Goal: Transaction & Acquisition: Purchase product/service

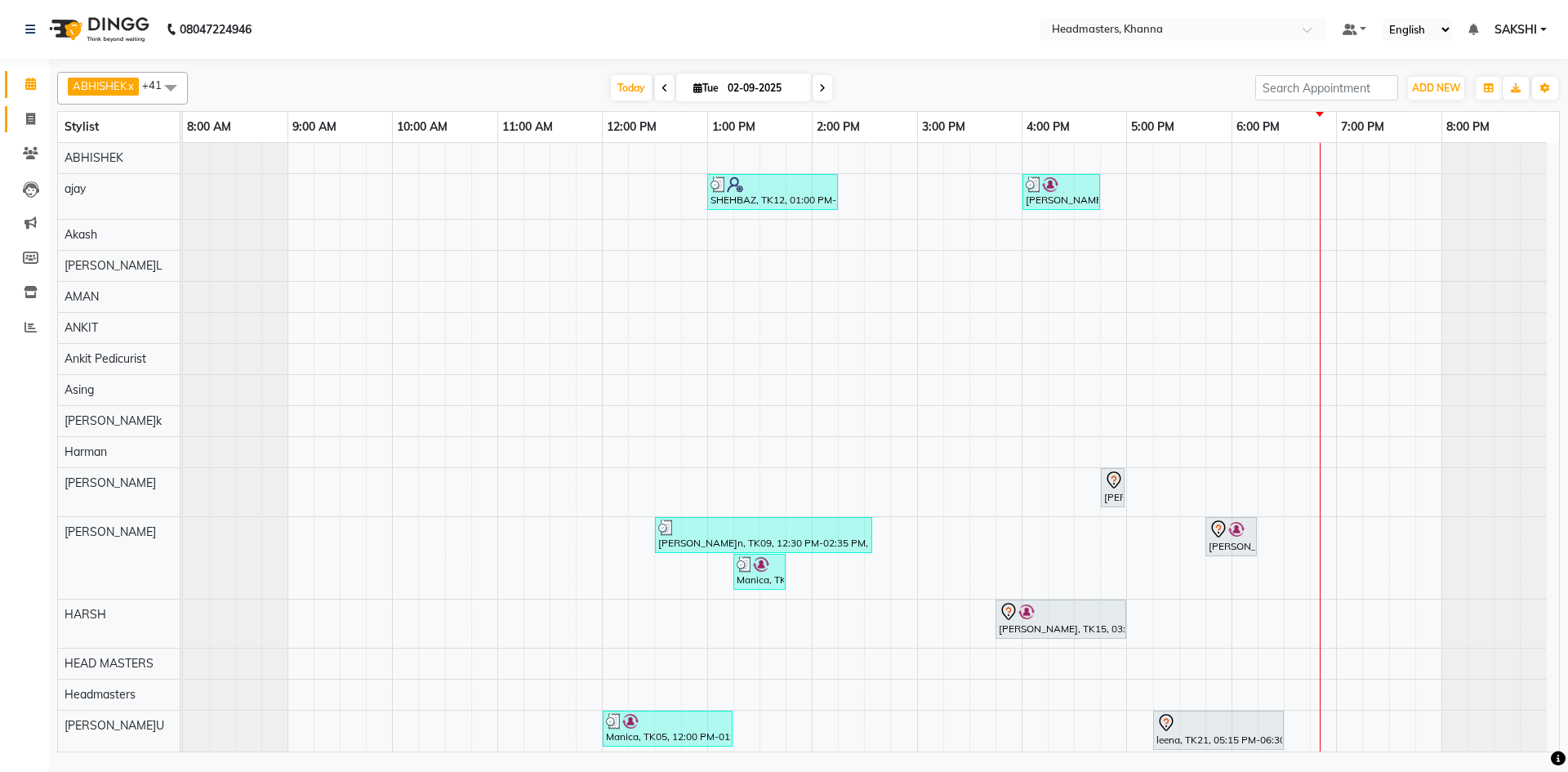
click at [13, 113] on link "Invoice" at bounding box center [24, 120] width 39 height 27
select select "service"
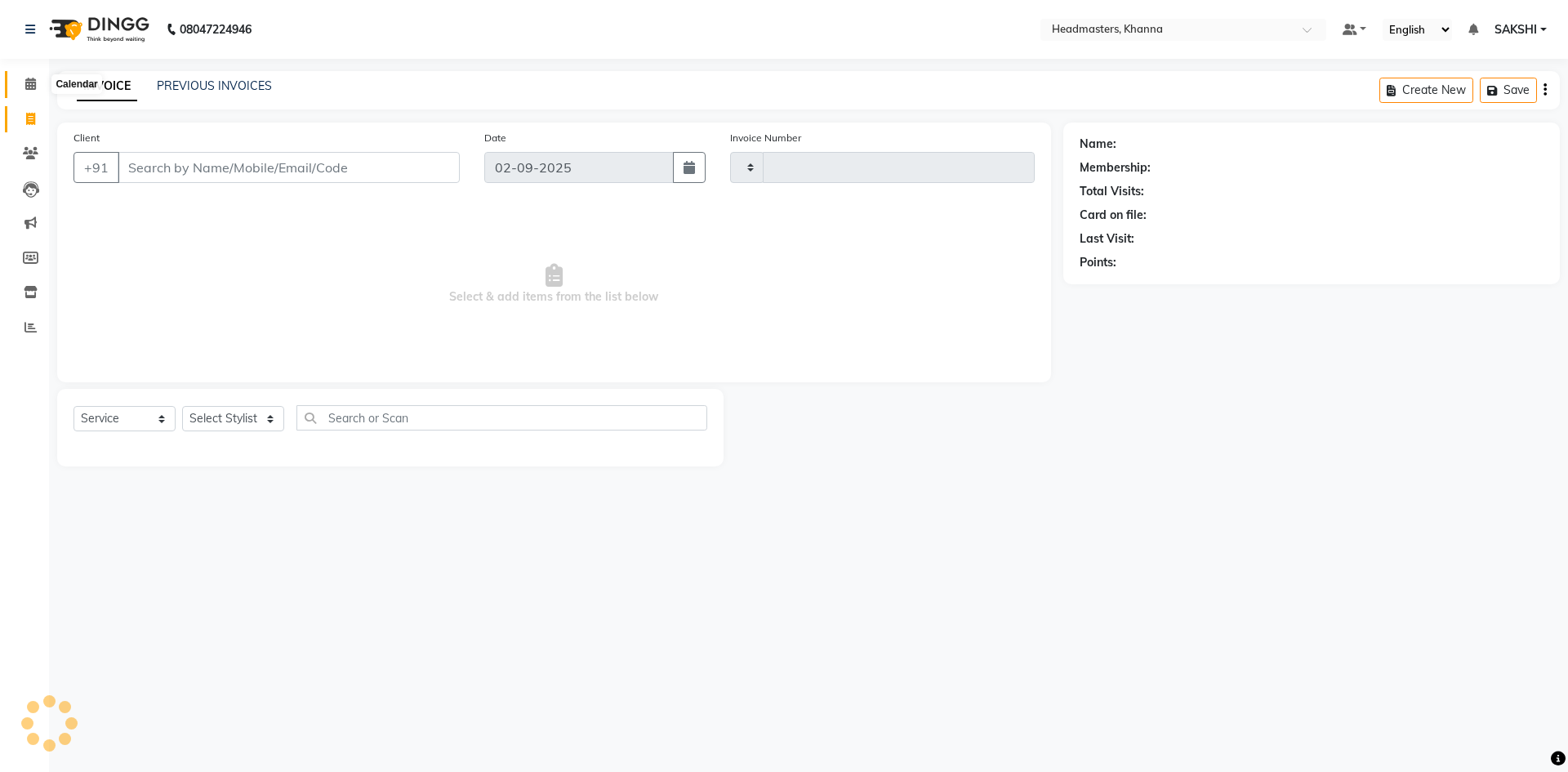
type input "5509"
select select "7138"
click at [23, 72] on link "Calendar" at bounding box center [24, 85] width 39 height 27
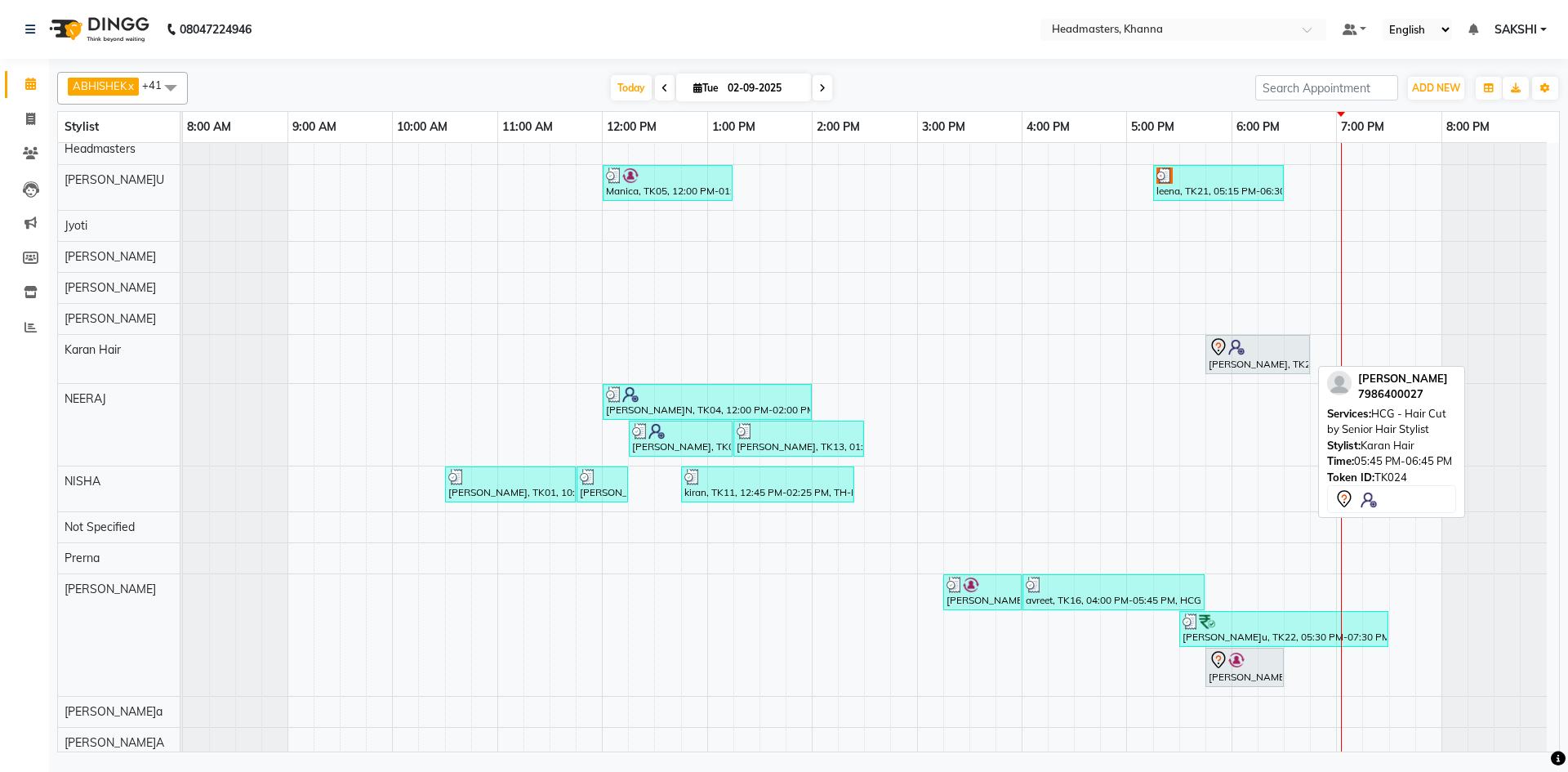
click at [1275, 355] on div at bounding box center [1258, 347] width 98 height 19
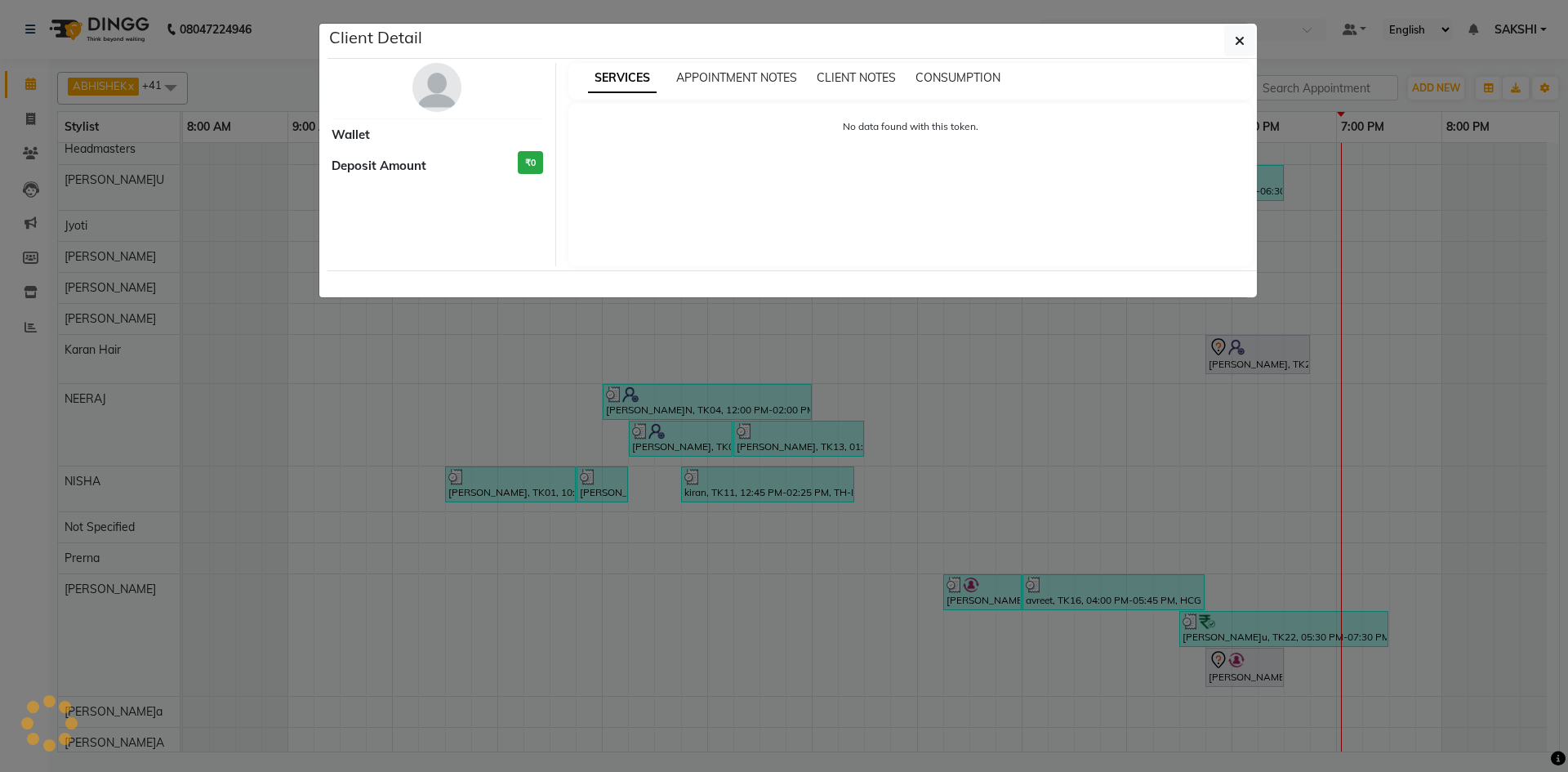
select select "7"
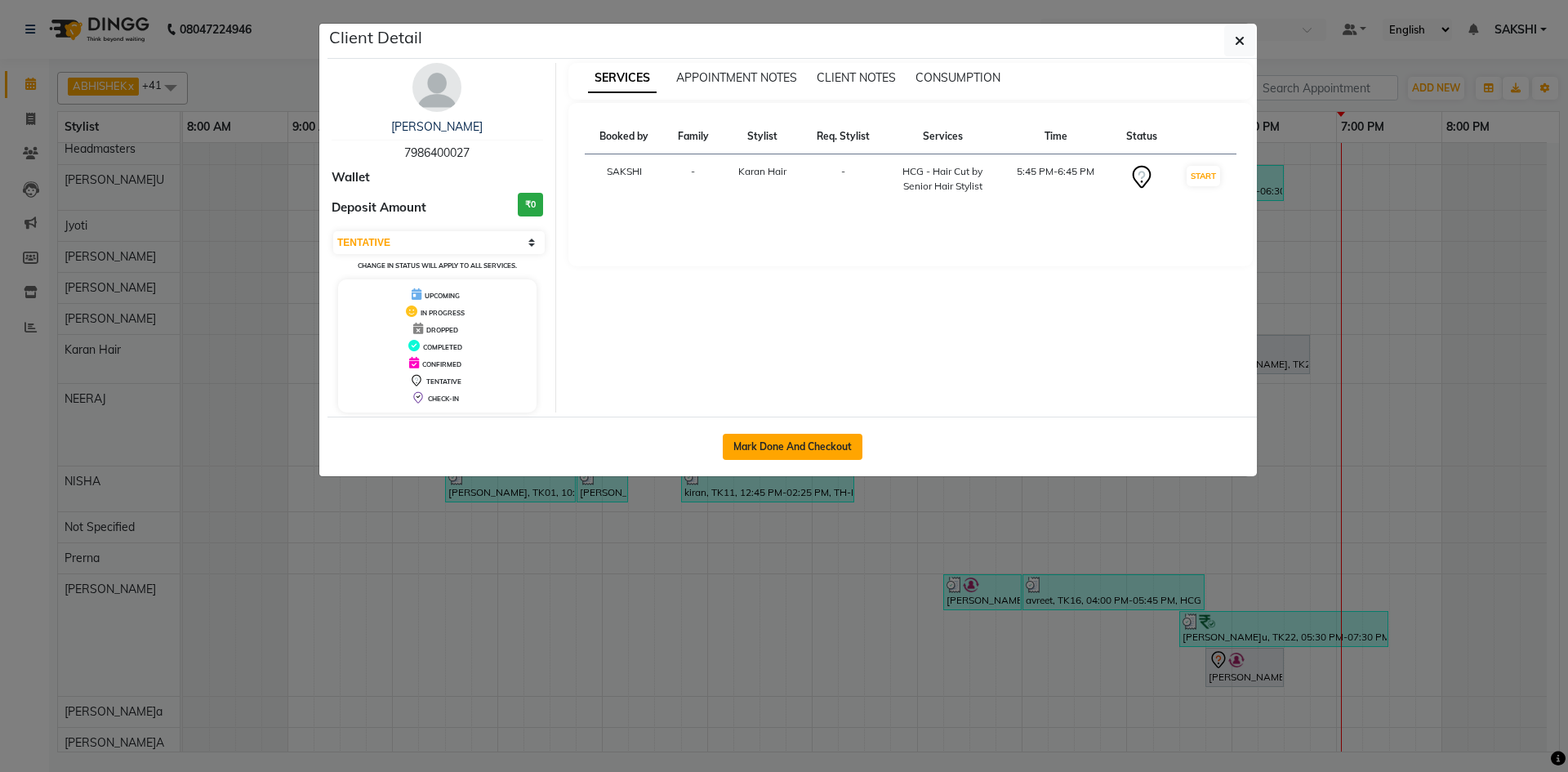
click at [789, 450] on button "Mark Done And Checkout" at bounding box center [793, 446] width 140 height 26
select select "service"
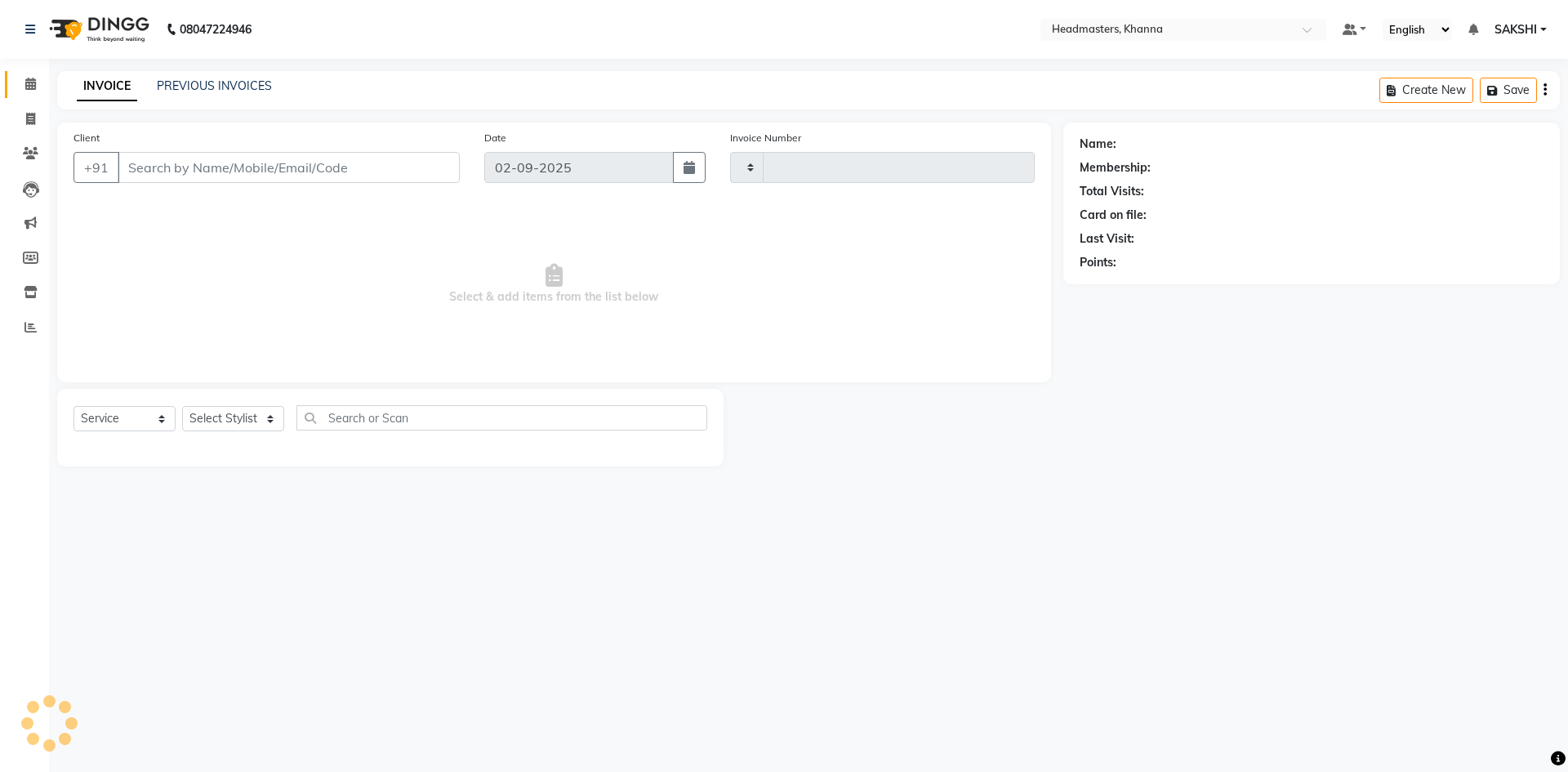
type input "5509"
select select "7138"
type input "7986400027"
select select "63193"
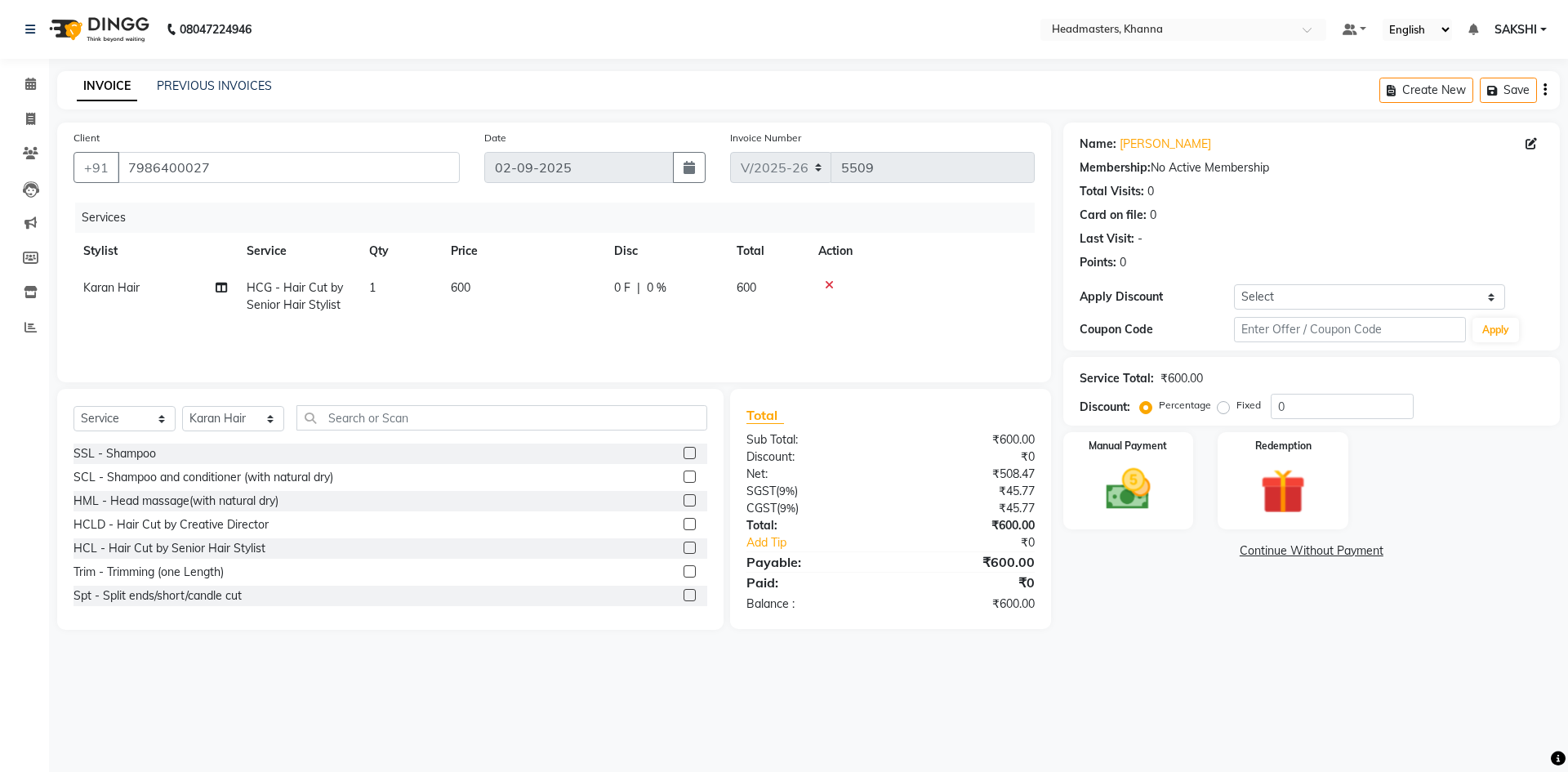
click at [340, 431] on div "Select Service Product Membership Package Voucher Prepaid Gift Card Select Styl…" at bounding box center [391, 424] width 634 height 38
click at [373, 414] on input "text" at bounding box center [502, 418] width 411 height 25
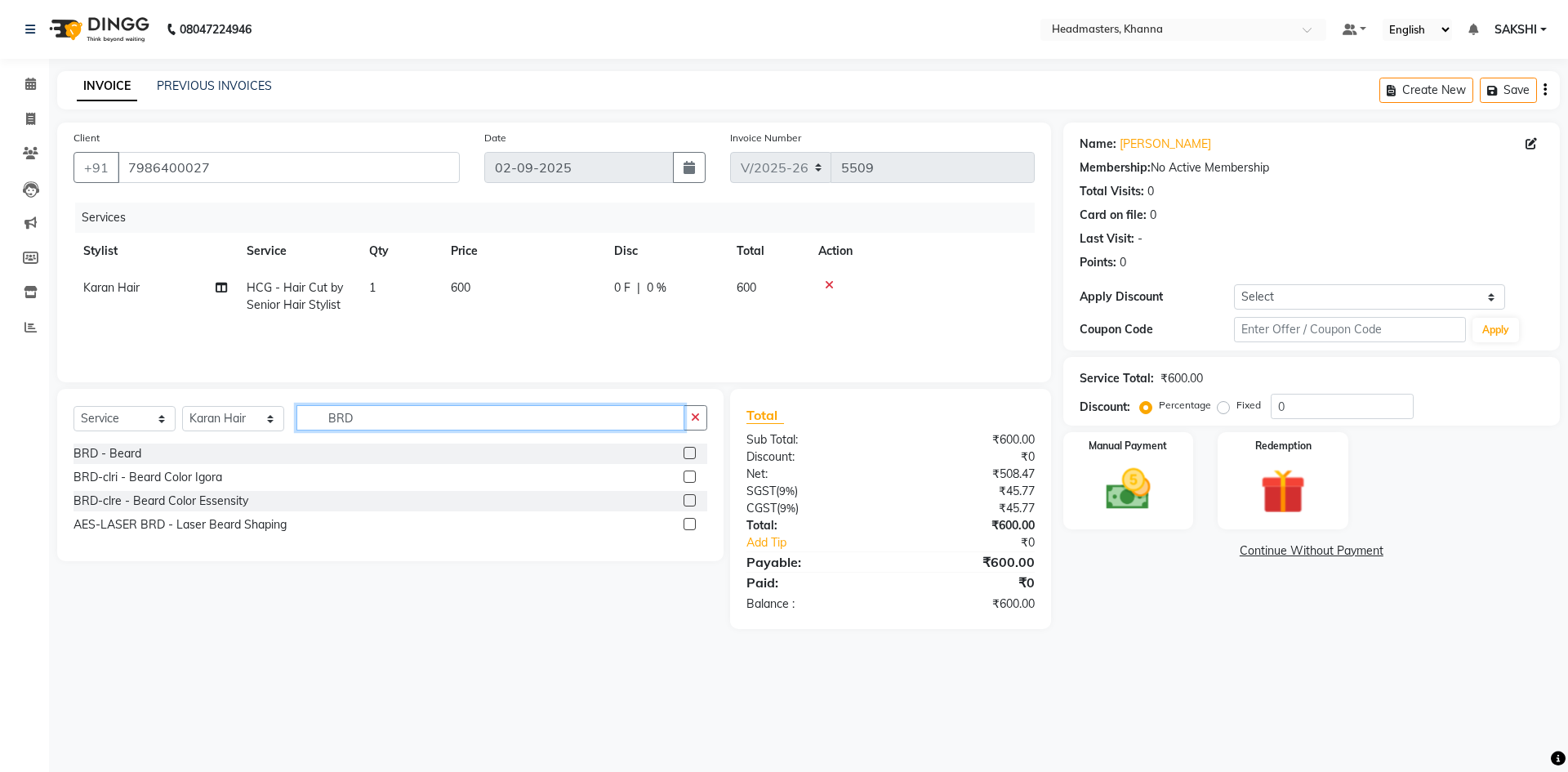
type input "BRD"
click at [693, 456] on label at bounding box center [689, 453] width 13 height 13
click at [693, 456] on input "checkbox" at bounding box center [688, 453] width 11 height 11
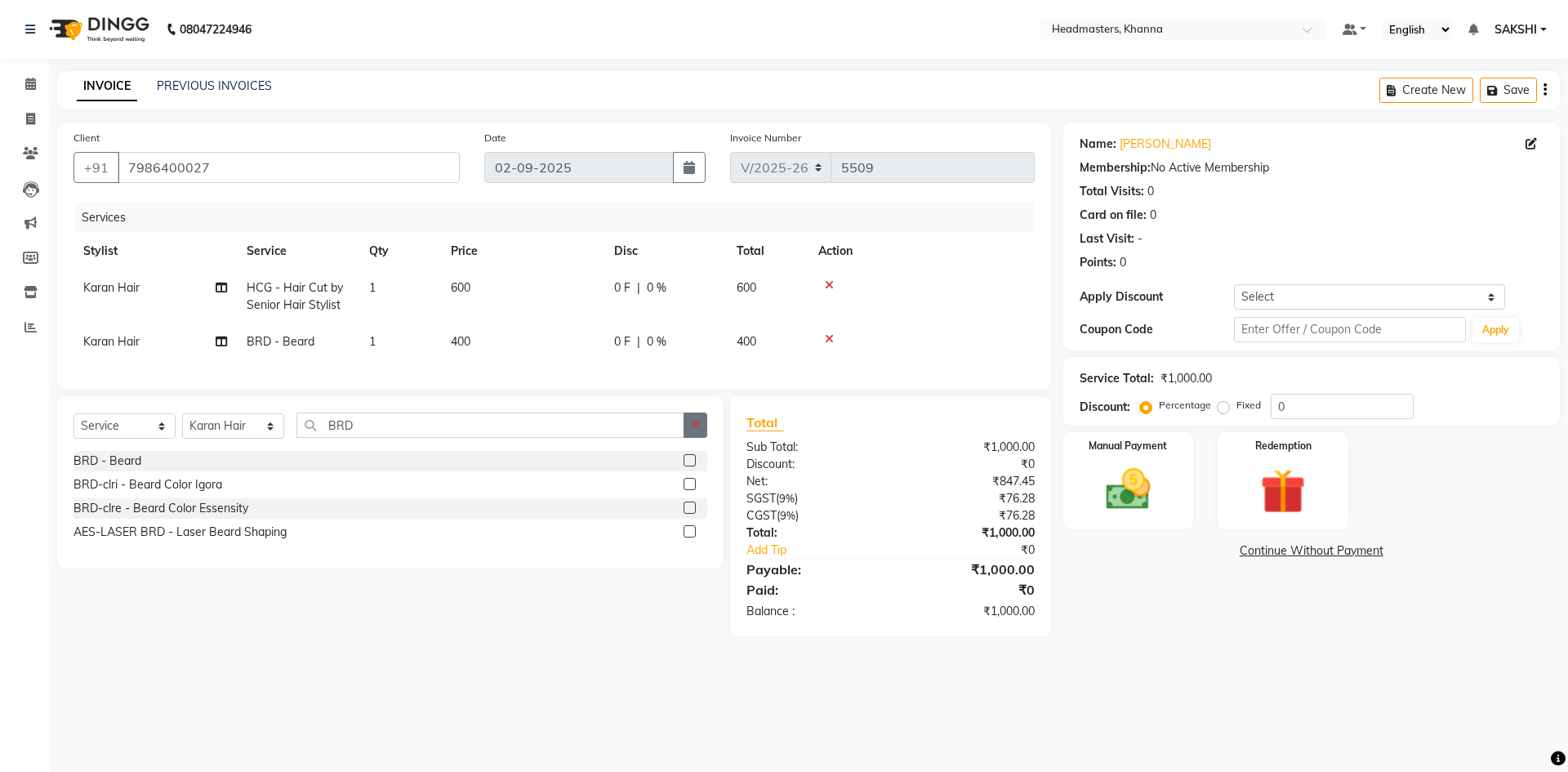
checkbox input "false"
click at [698, 438] on button "button" at bounding box center [695, 425] width 23 height 25
type input "UPP"
click at [692, 467] on label at bounding box center [689, 460] width 13 height 13
click at [692, 467] on input "checkbox" at bounding box center [688, 461] width 11 height 11
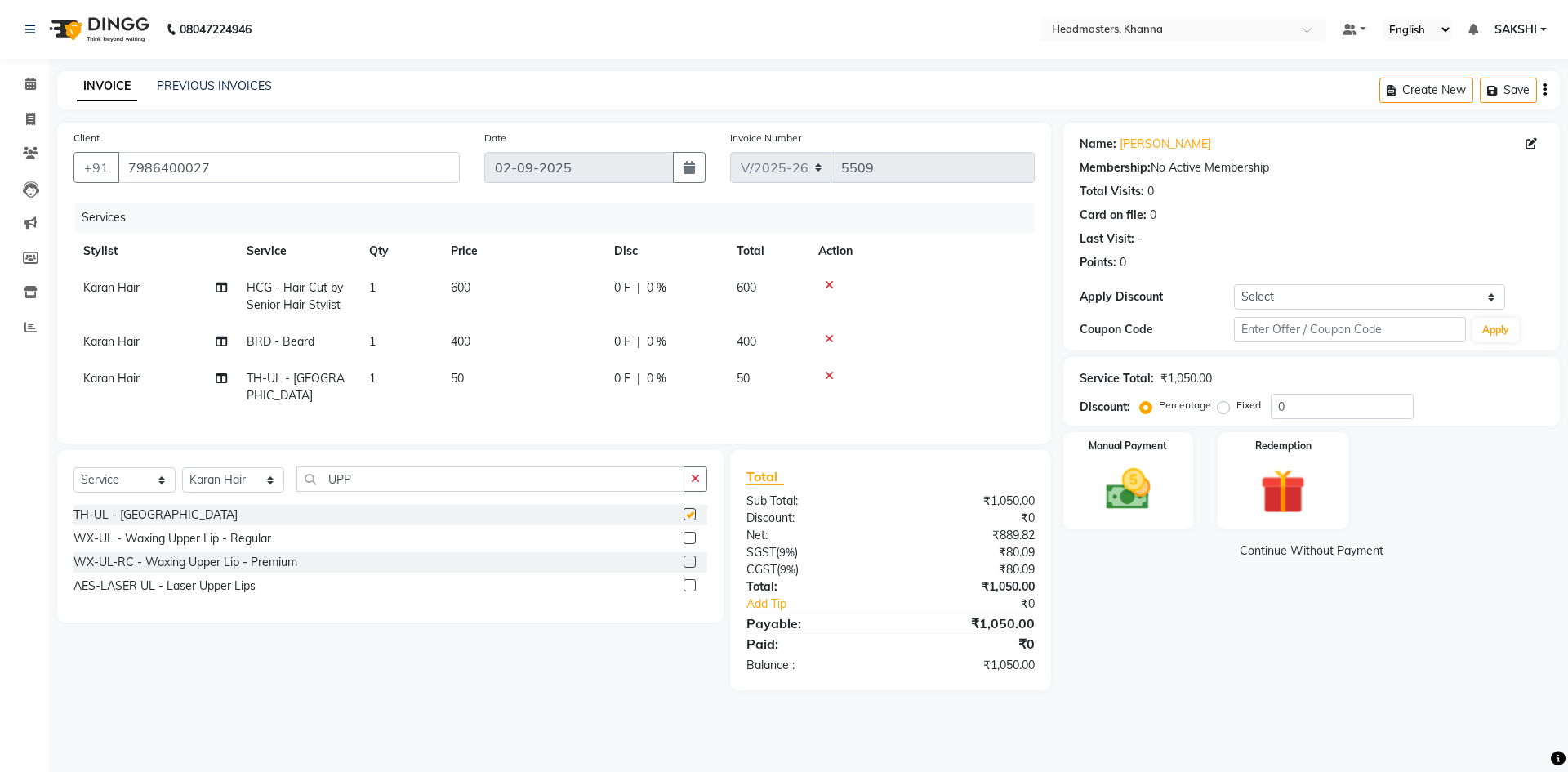
checkbox input "false"
drag, startPoint x: 691, startPoint y: 530, endPoint x: 682, endPoint y: 556, distance: 27.5
click at [688, 533] on label at bounding box center [689, 538] width 13 height 13
click at [688, 534] on input "checkbox" at bounding box center [688, 539] width 11 height 11
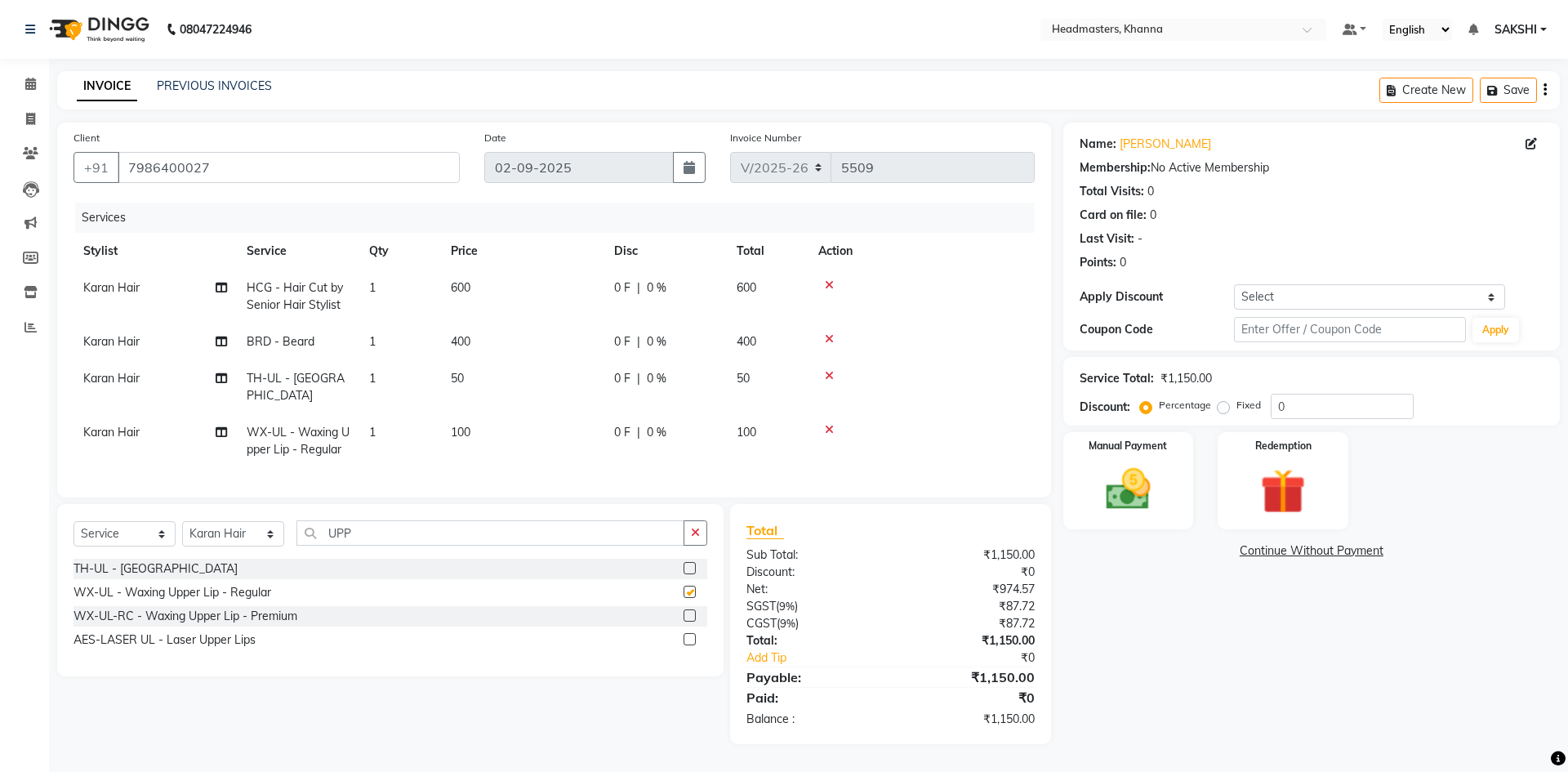
checkbox input "false"
click at [833, 375] on icon at bounding box center [829, 376] width 9 height 12
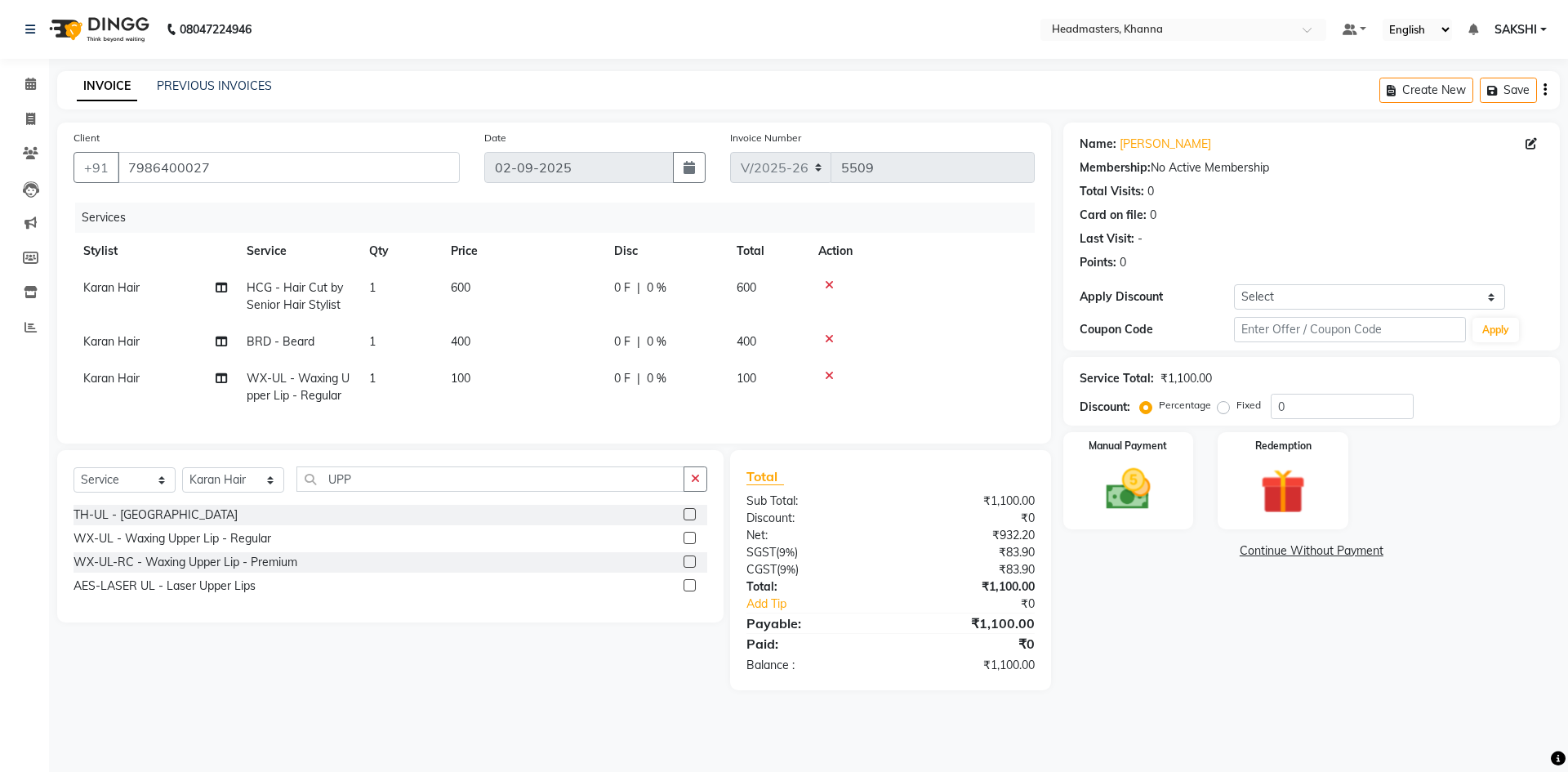
click at [692, 328] on td "0 F | 0 %" at bounding box center [666, 342] width 122 height 37
select select "63193"
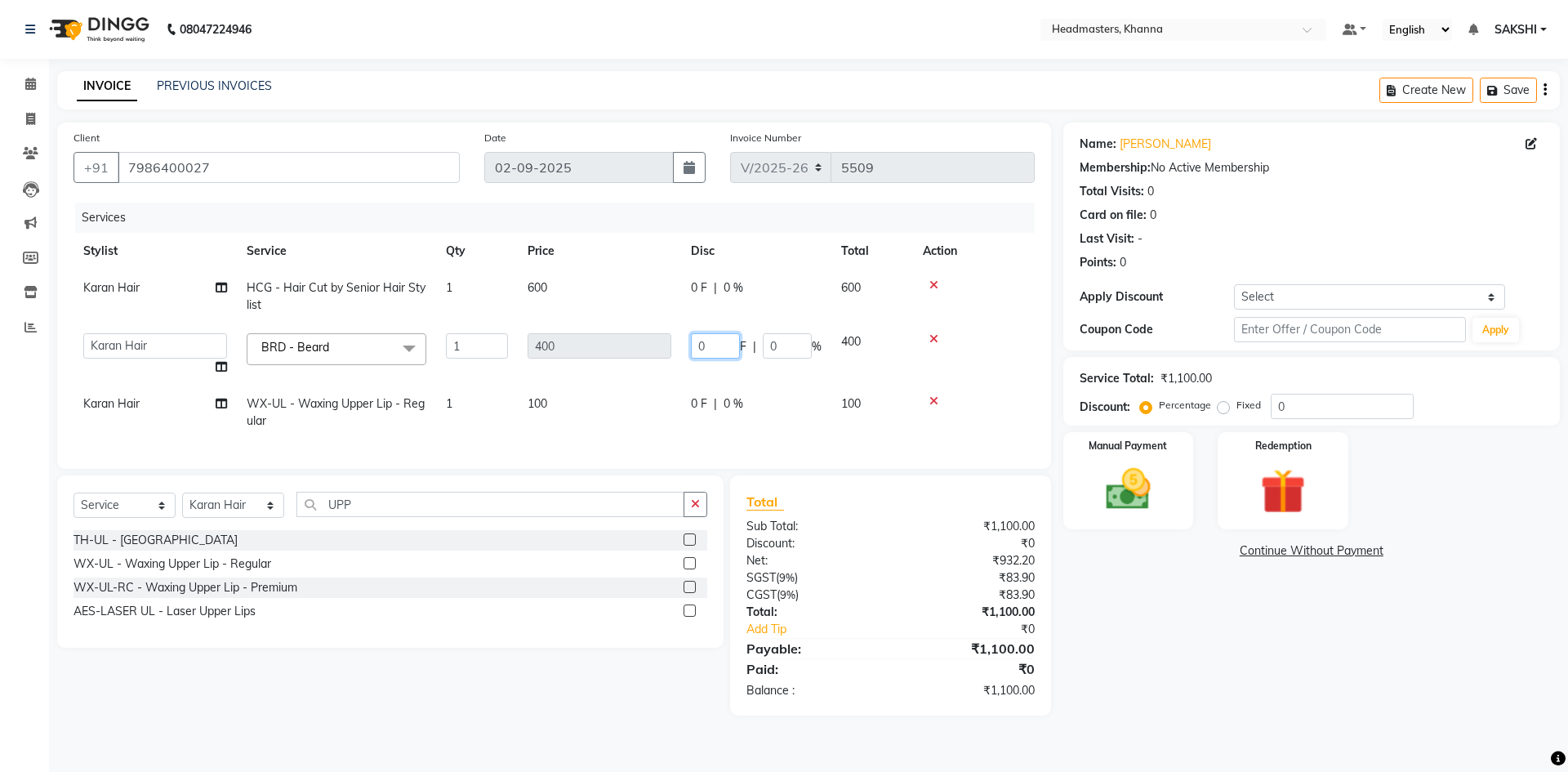
click at [725, 341] on input "0" at bounding box center [715, 346] width 49 height 25
type input "0200"
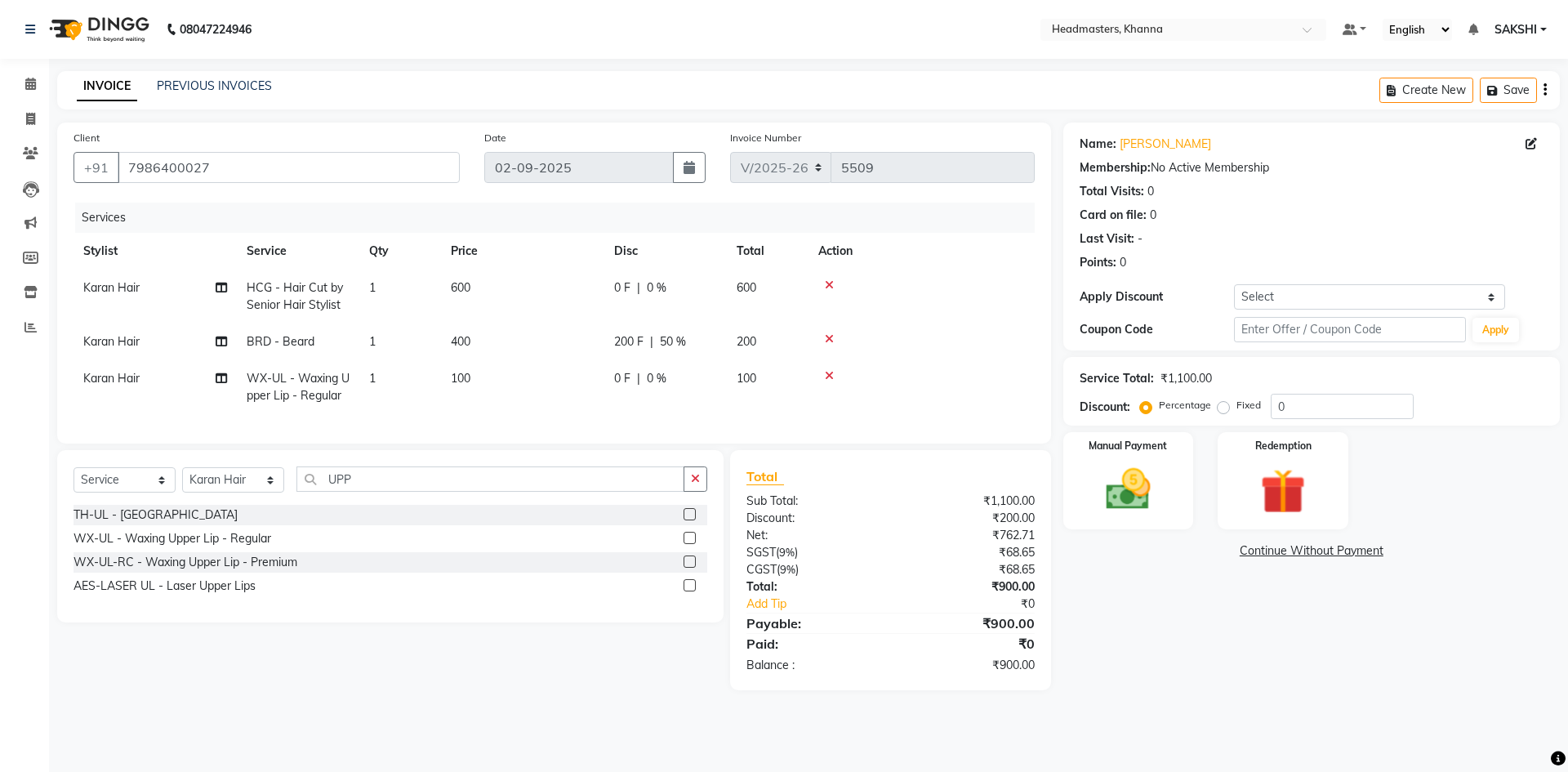
click at [734, 284] on tr "Karan Hair HCG - Hair Cut by Senior Hair Stylist 1 600 0 F | 0 % 600" at bounding box center [554, 296] width 961 height 53
click at [734, 284] on td "600" at bounding box center [768, 296] width 82 height 53
select select "63193"
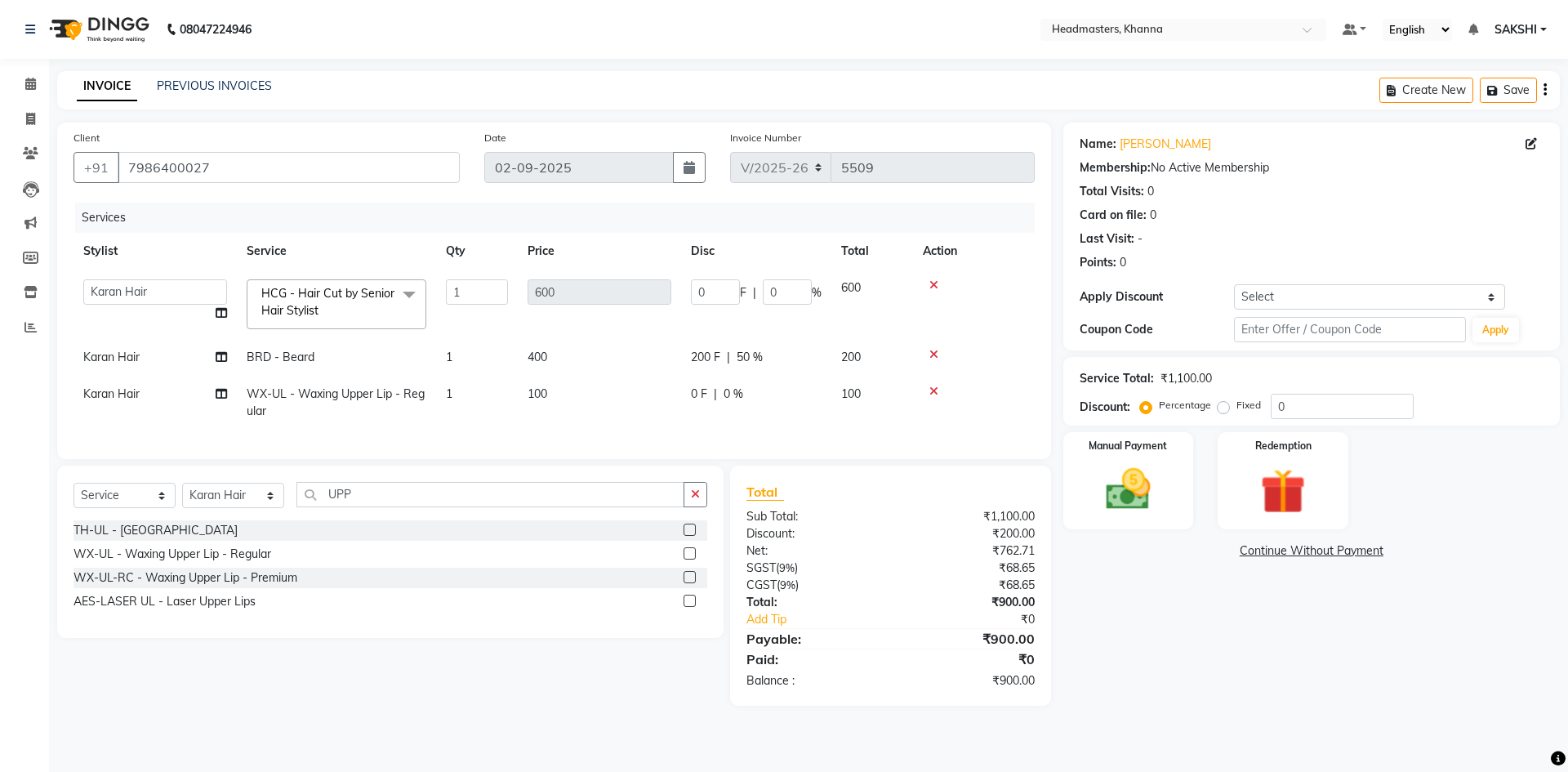
click at [722, 284] on input "0" at bounding box center [715, 292] width 49 height 25
type input "0100"
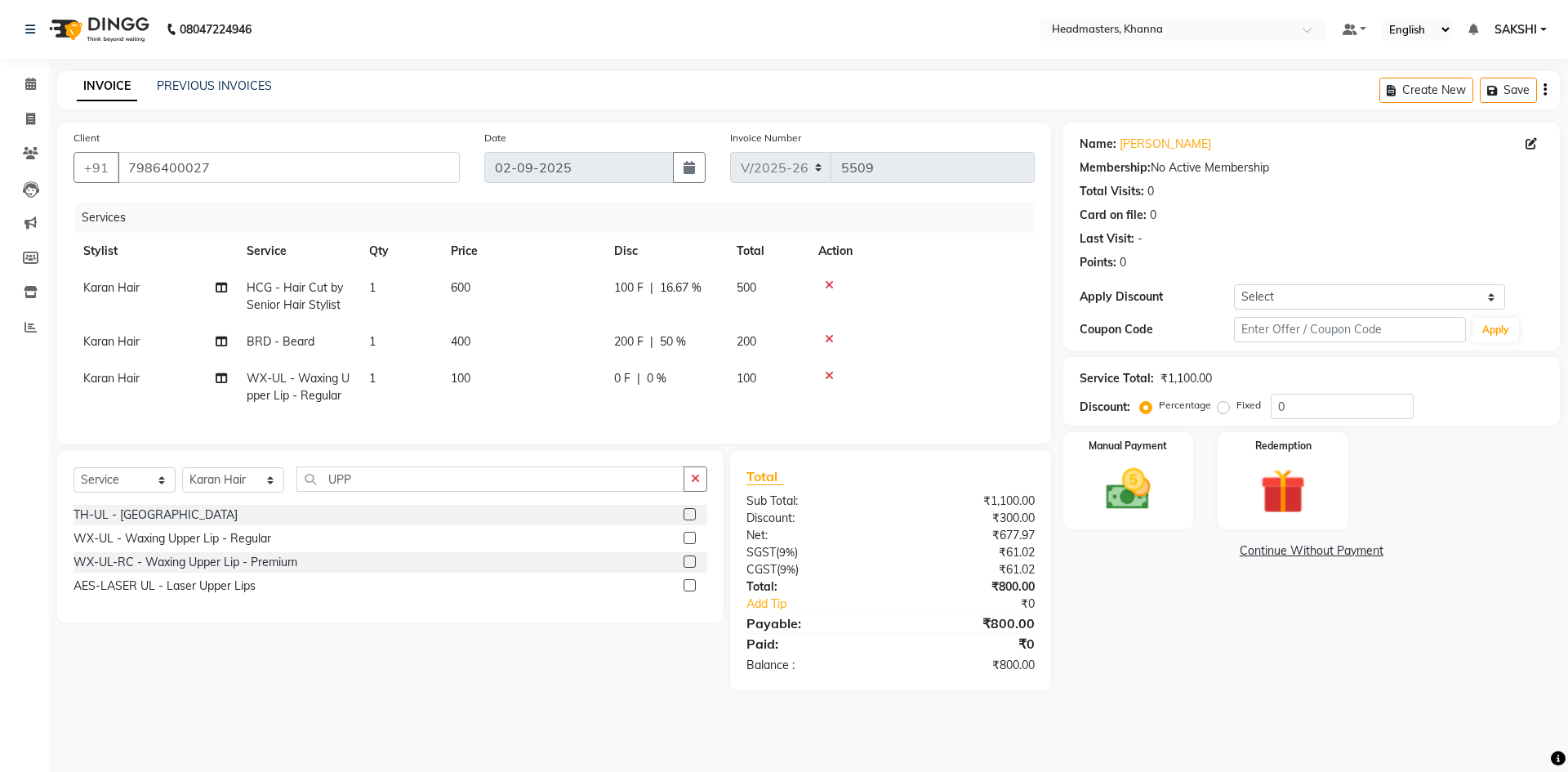
click at [757, 243] on tr "Stylist Service Qty Price Disc Total Action" at bounding box center [554, 251] width 961 height 37
click at [454, 378] on span "100" at bounding box center [461, 377] width 19 height 15
select select "63193"
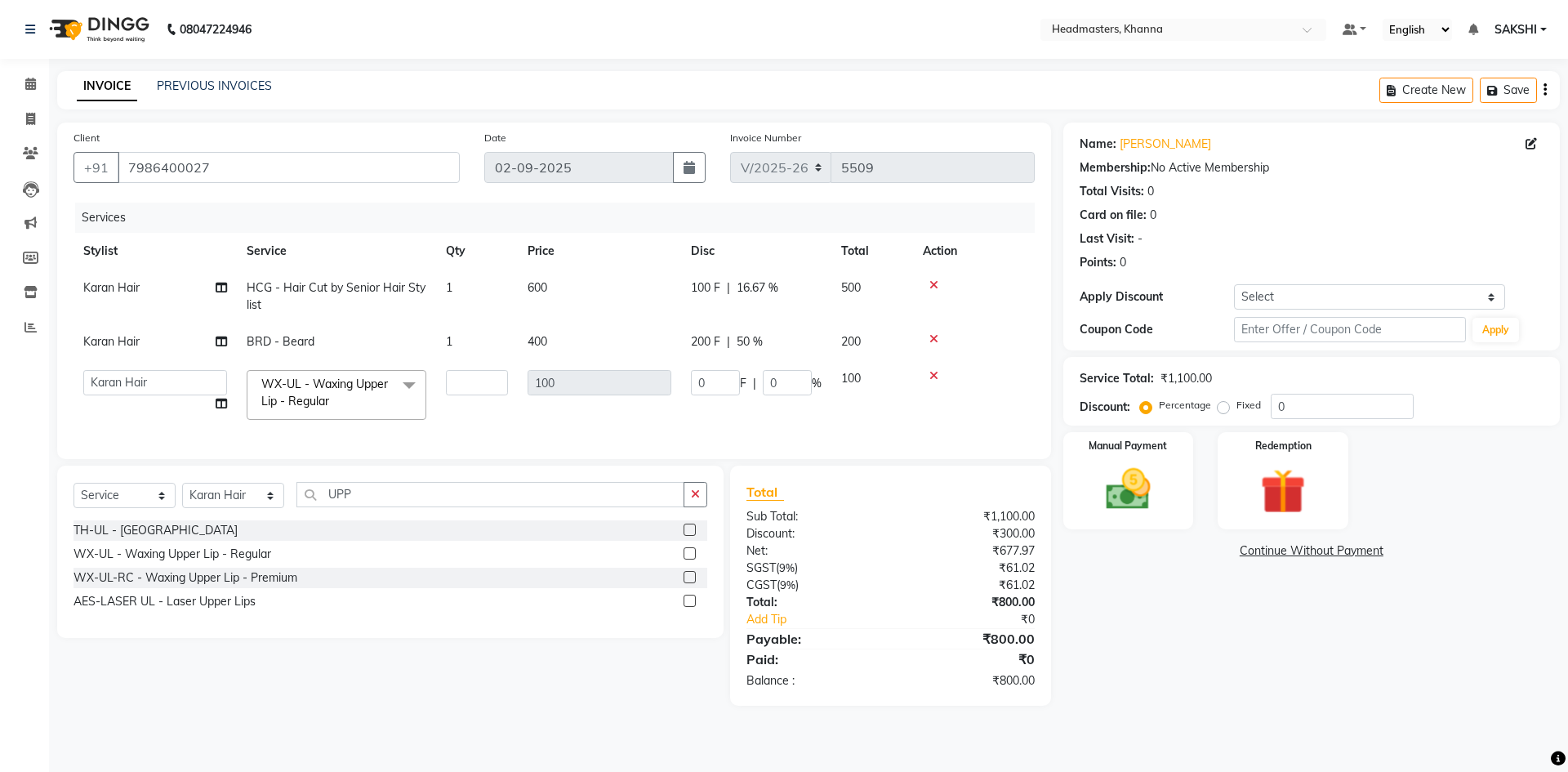
type input "2"
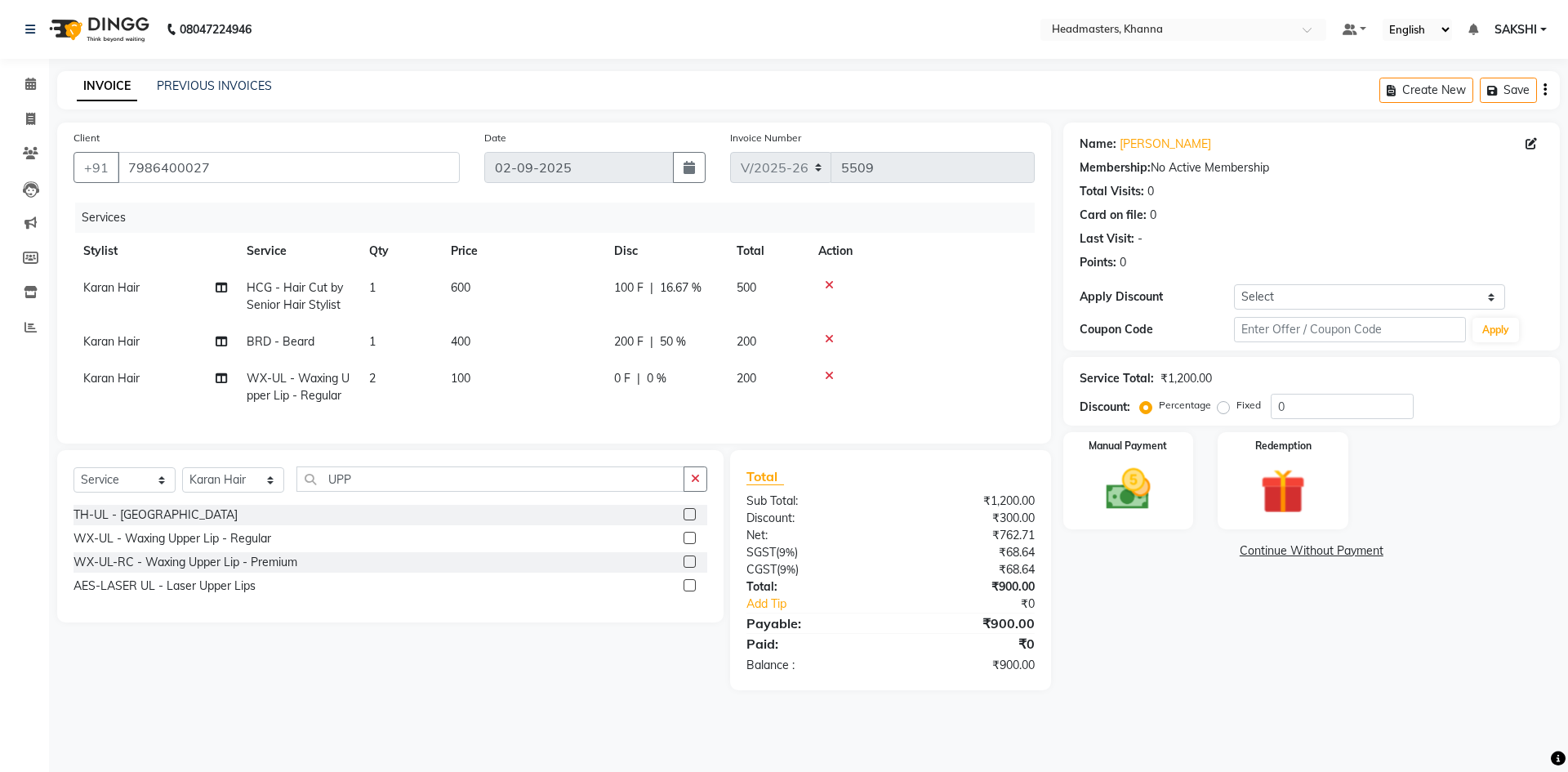
click at [573, 289] on td "600" at bounding box center [523, 296] width 163 height 53
select select "63193"
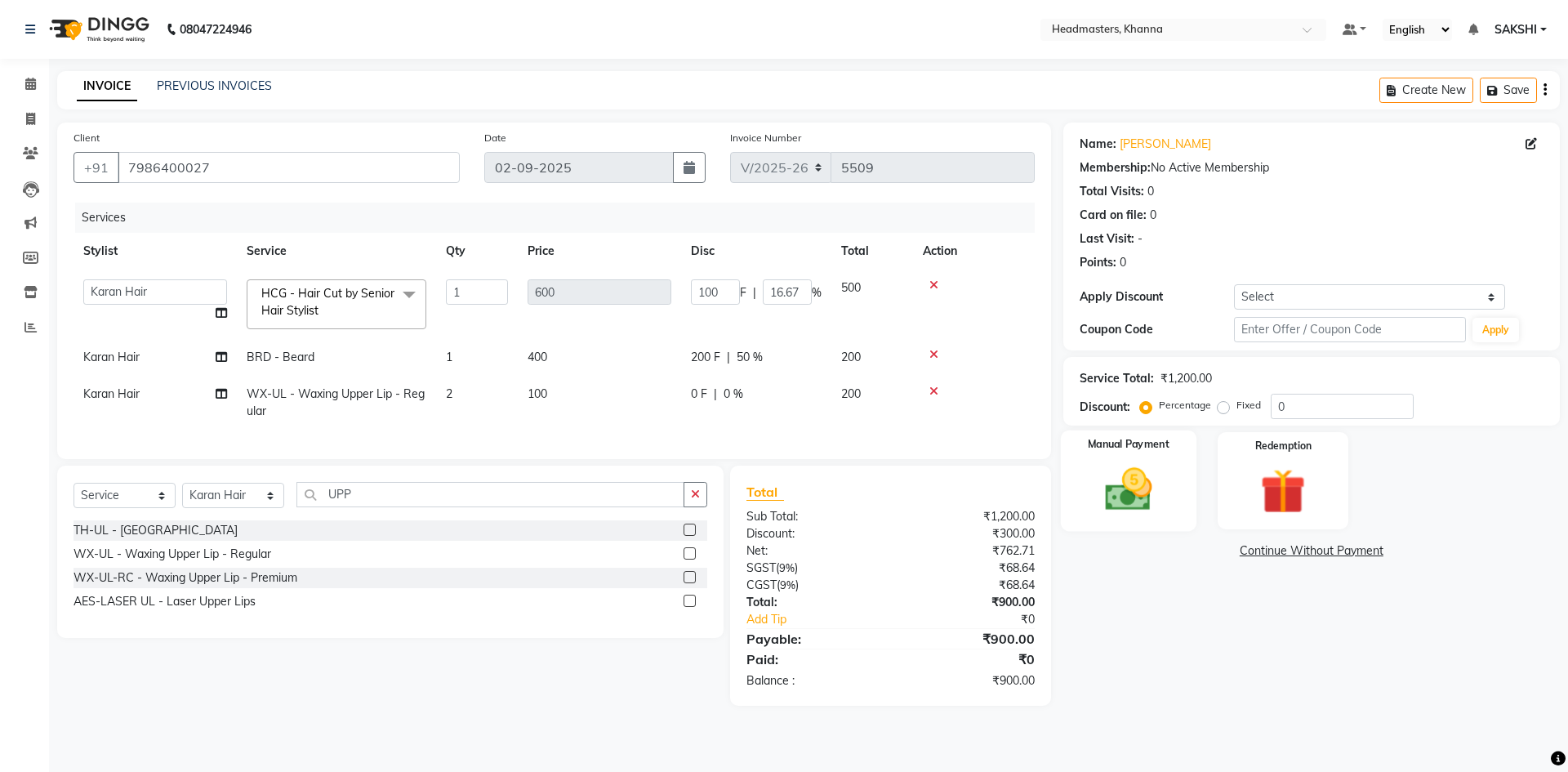
click at [1115, 488] on img at bounding box center [1129, 489] width 76 height 53
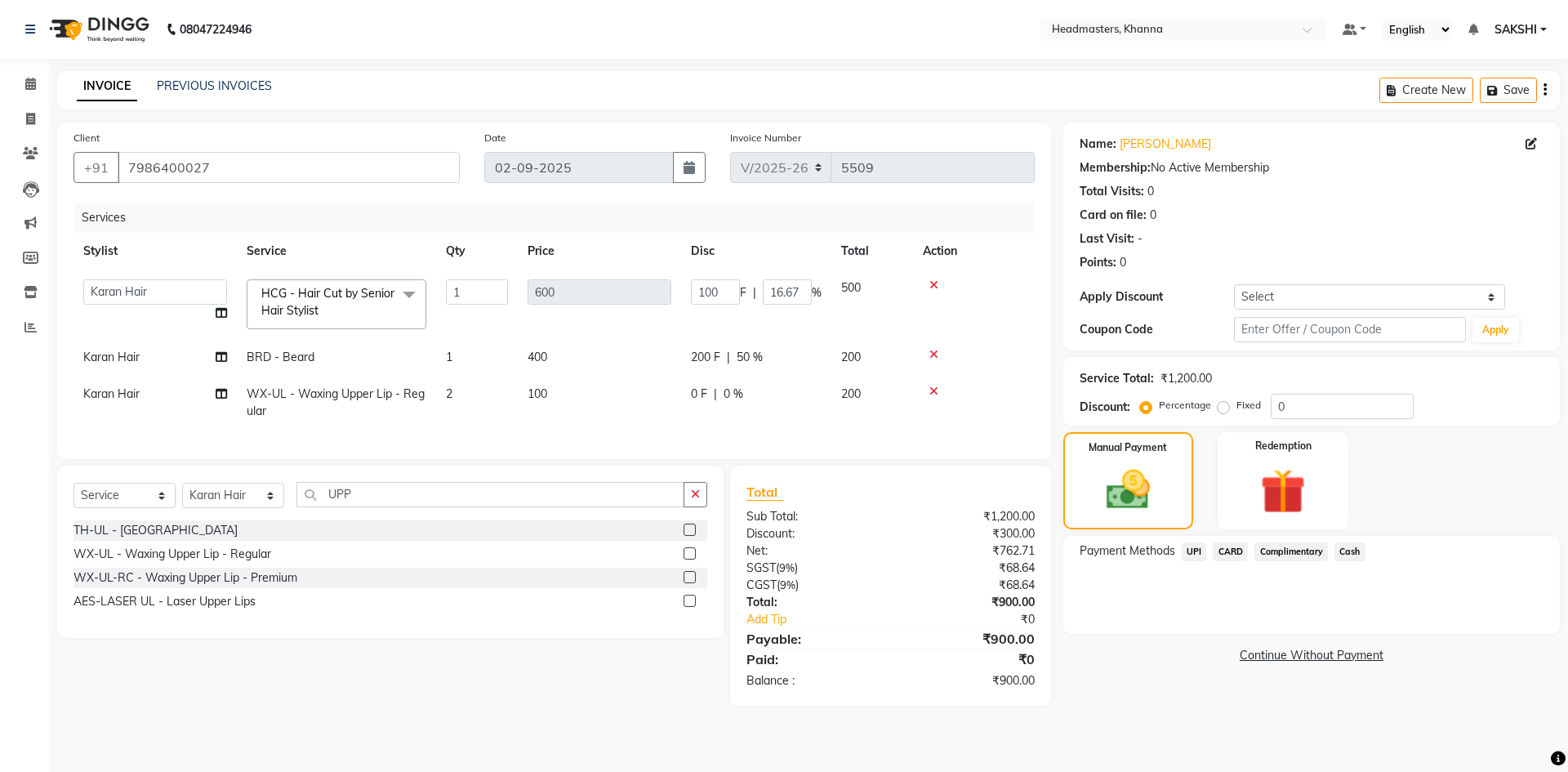
click at [1355, 551] on span "Cash" at bounding box center [1350, 551] width 31 height 18
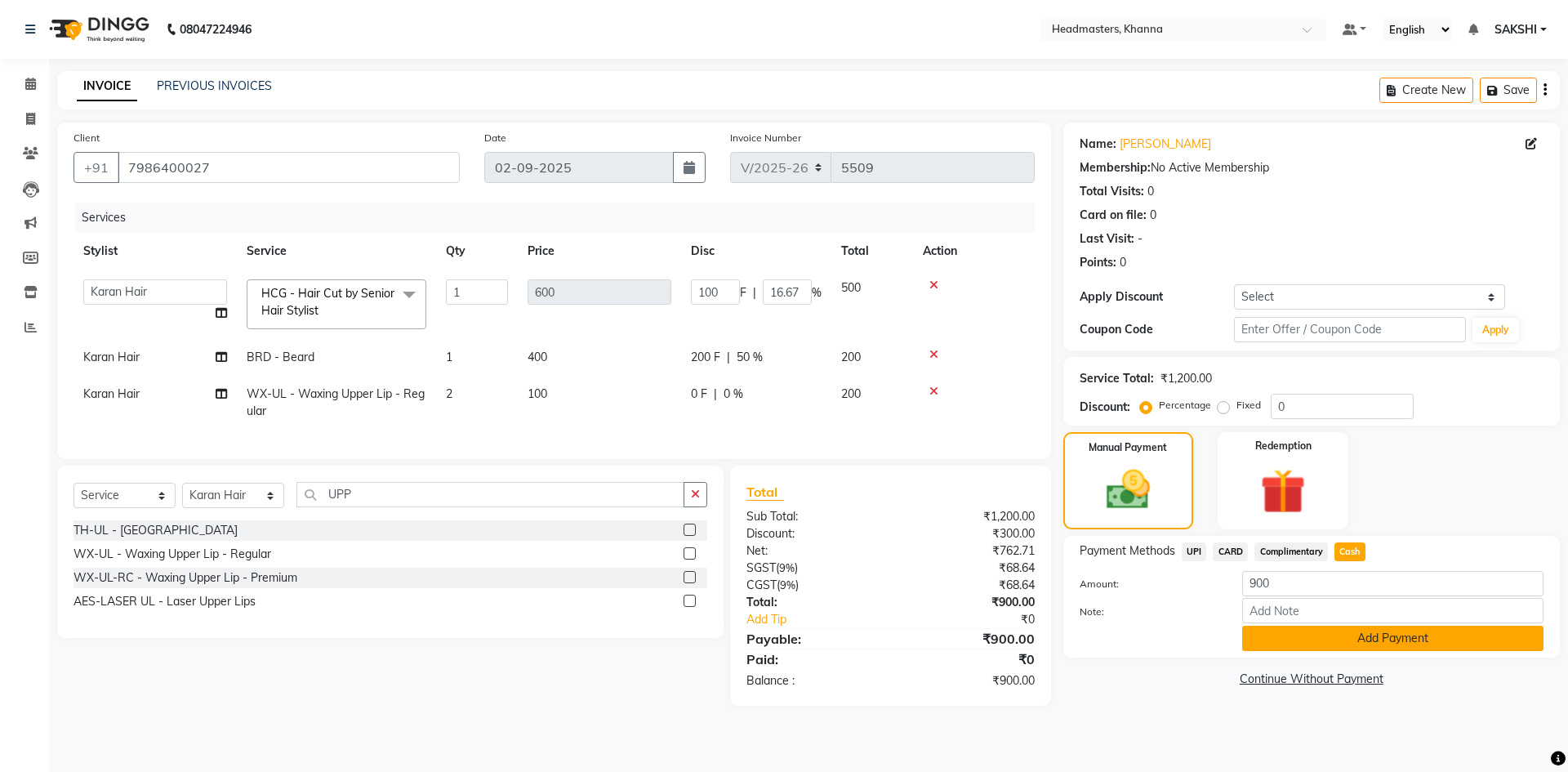
click at [1329, 632] on button "Add Payment" at bounding box center [1393, 639] width 301 height 25
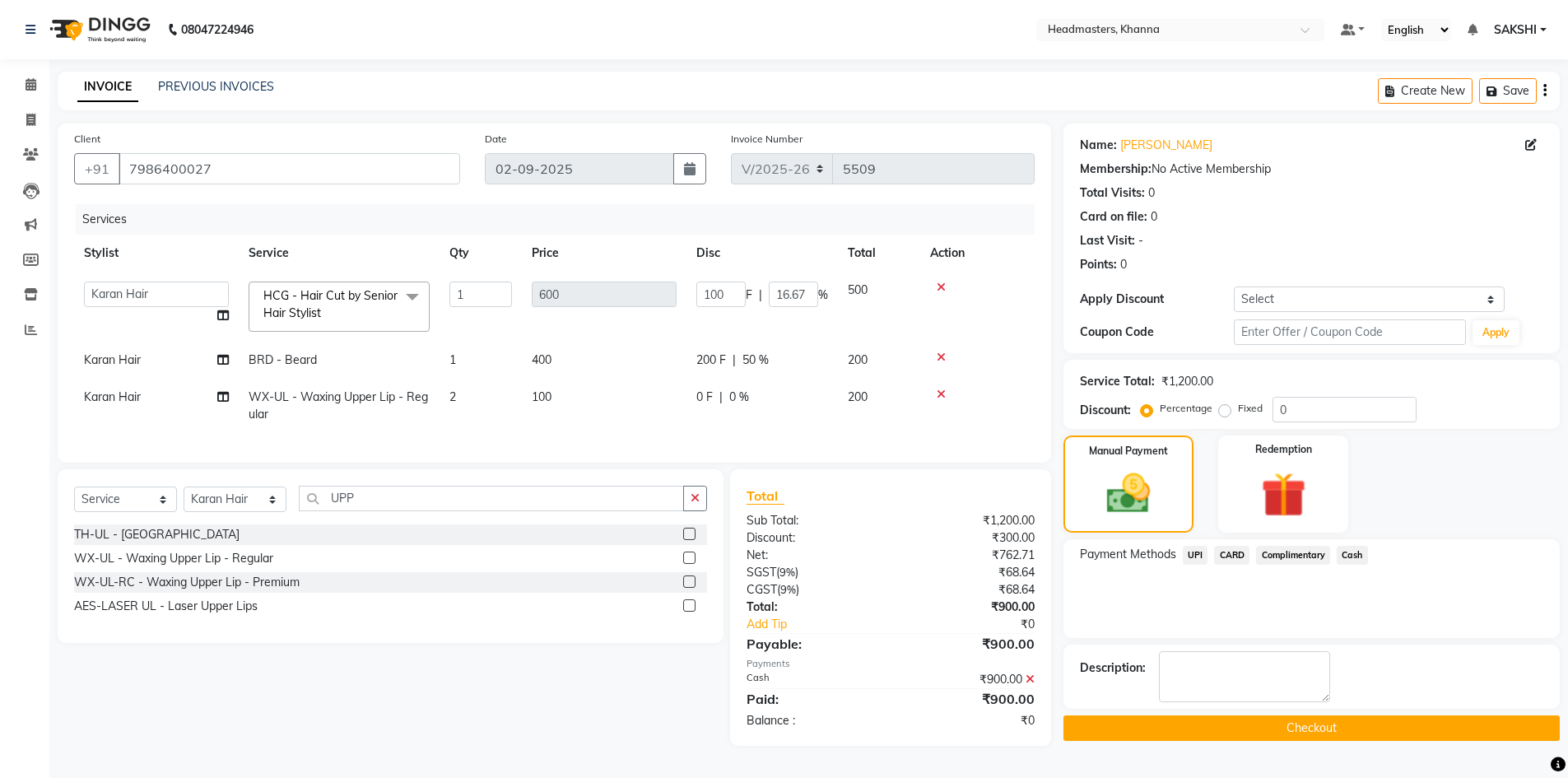
click at [1294, 730] on button "Checkout" at bounding box center [1311, 728] width 497 height 25
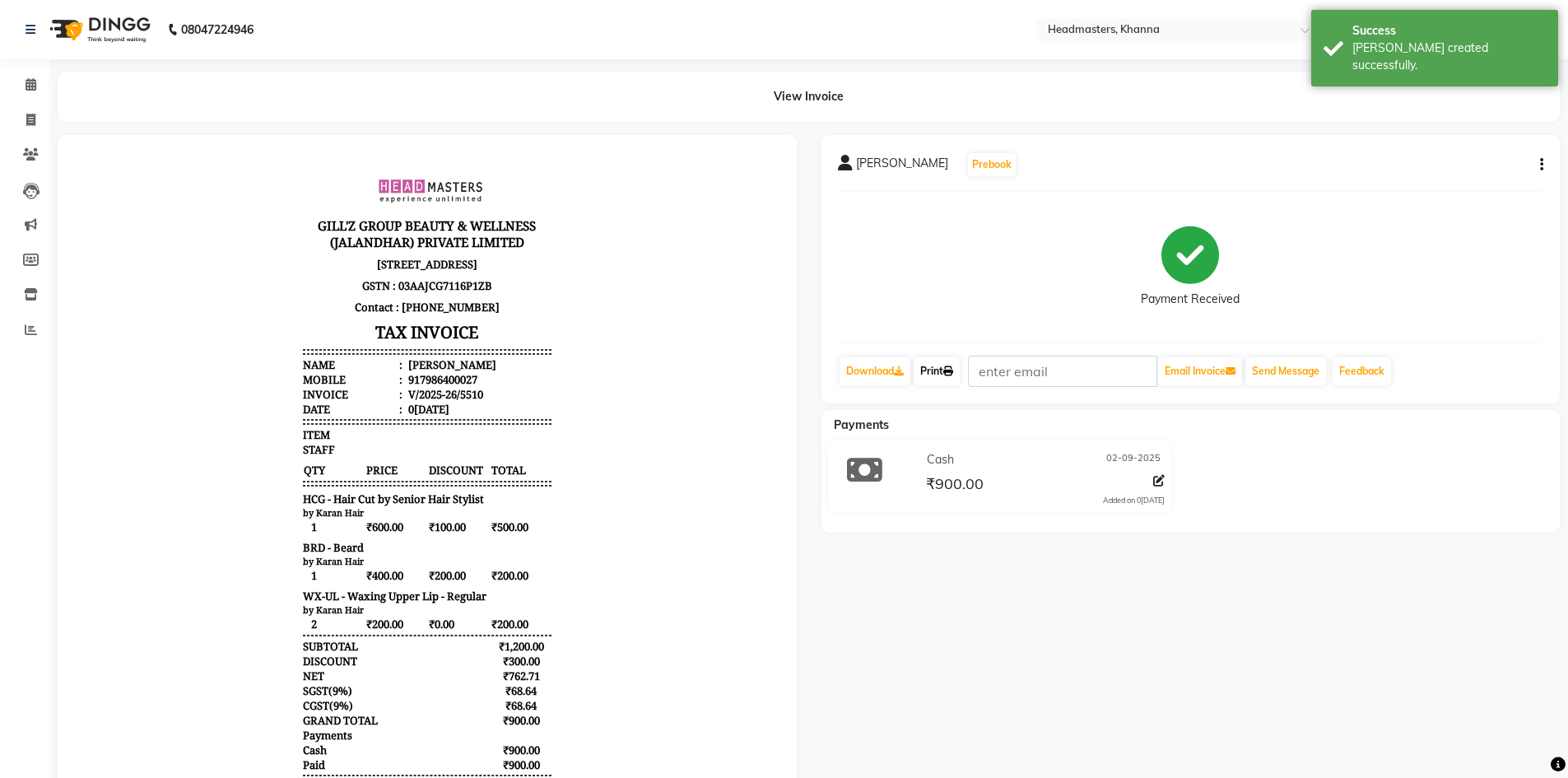
click at [946, 382] on link "Print" at bounding box center [936, 371] width 46 height 28
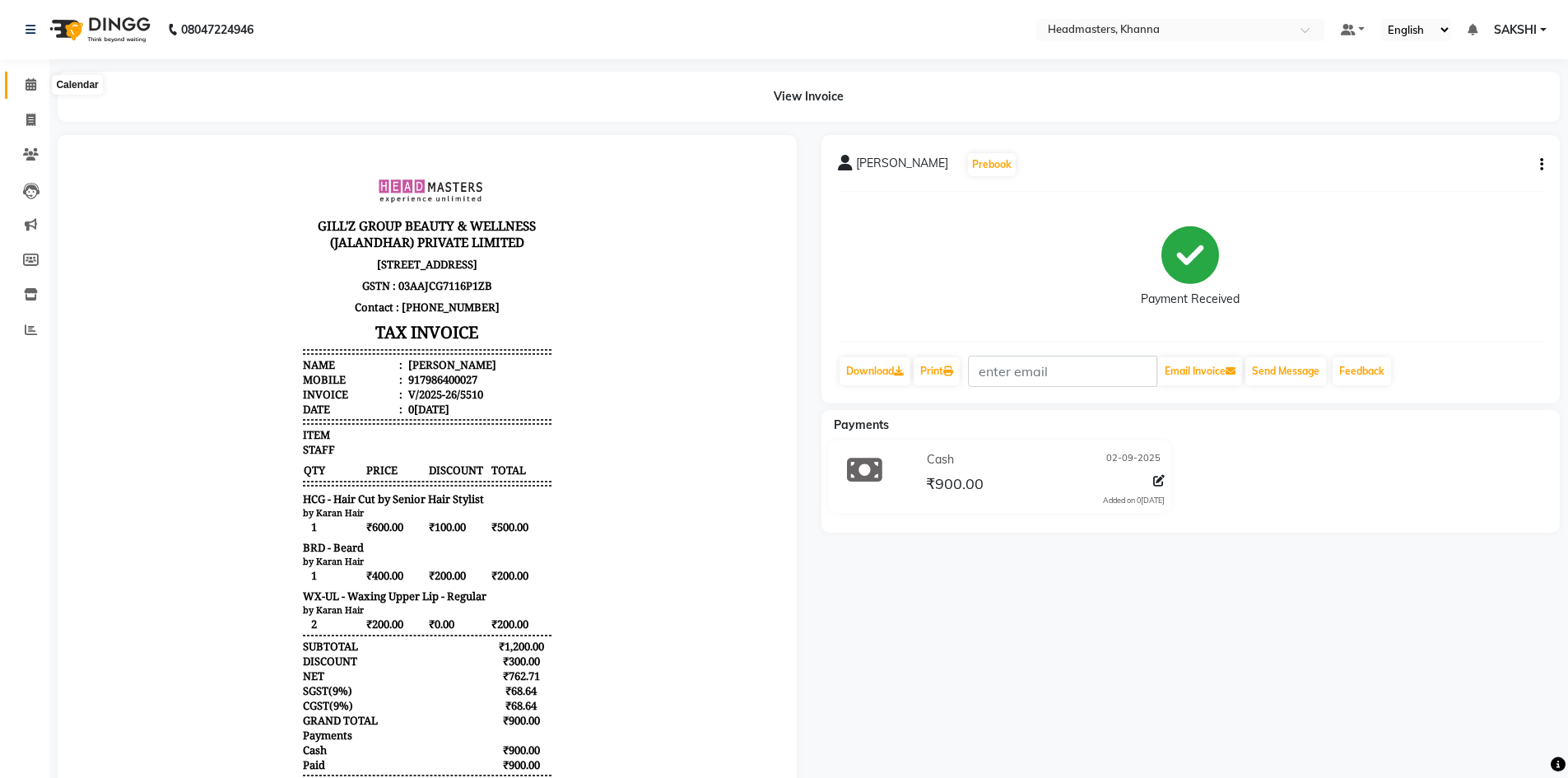
click at [24, 90] on span at bounding box center [30, 84] width 28 height 19
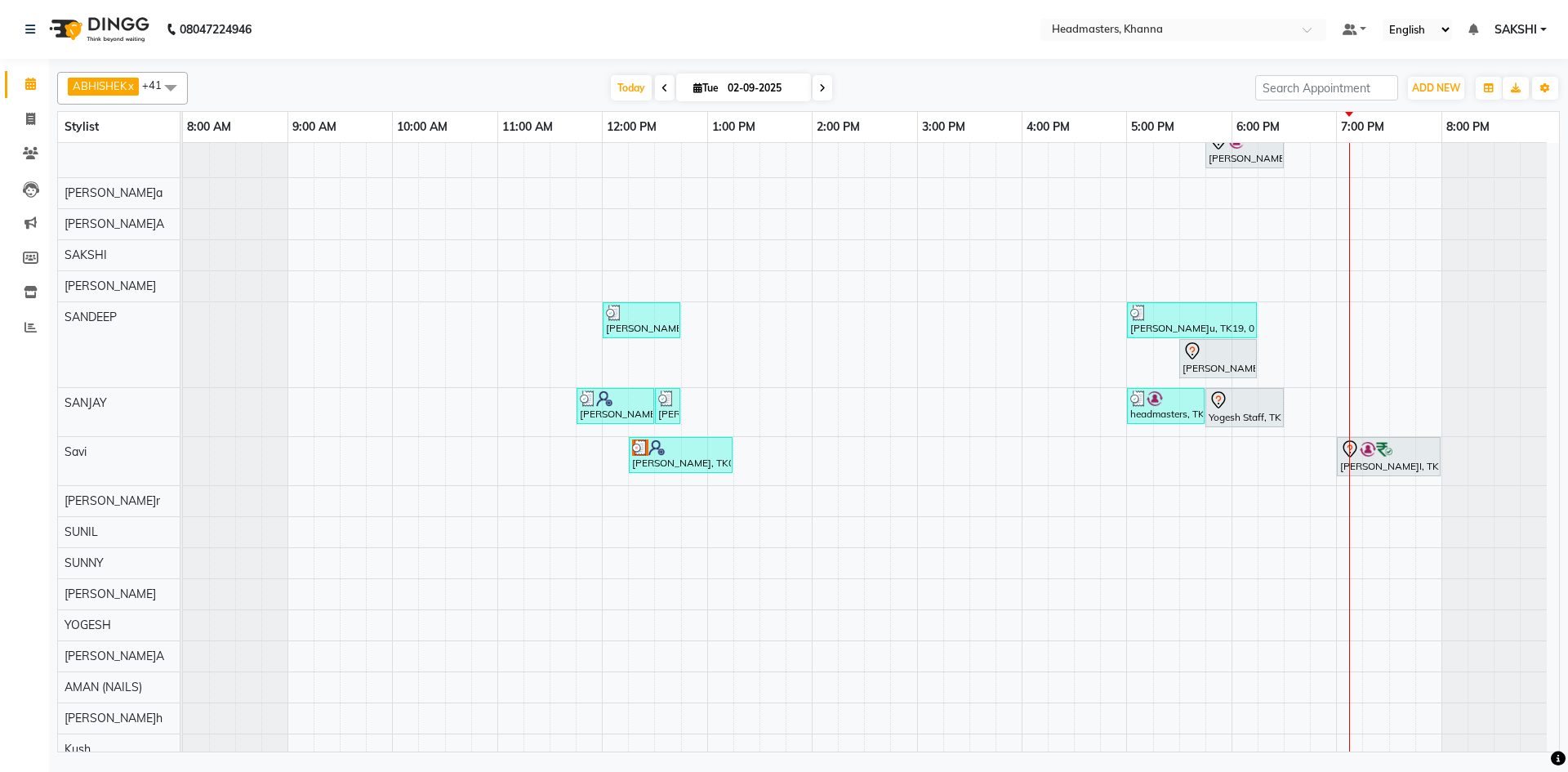
scroll to position [1101, 0]
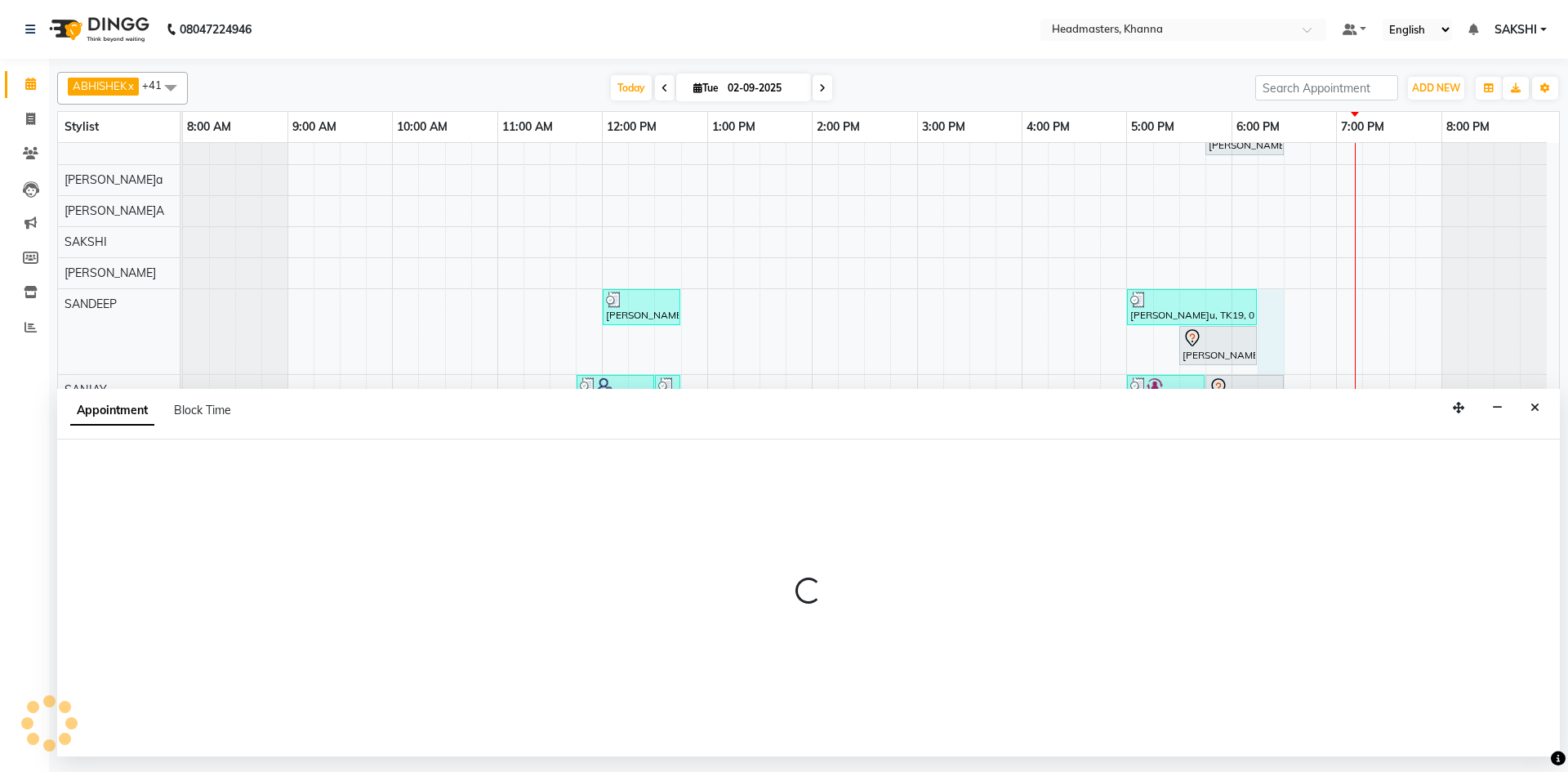
select select "60800"
select select "1095"
select select "tentative"
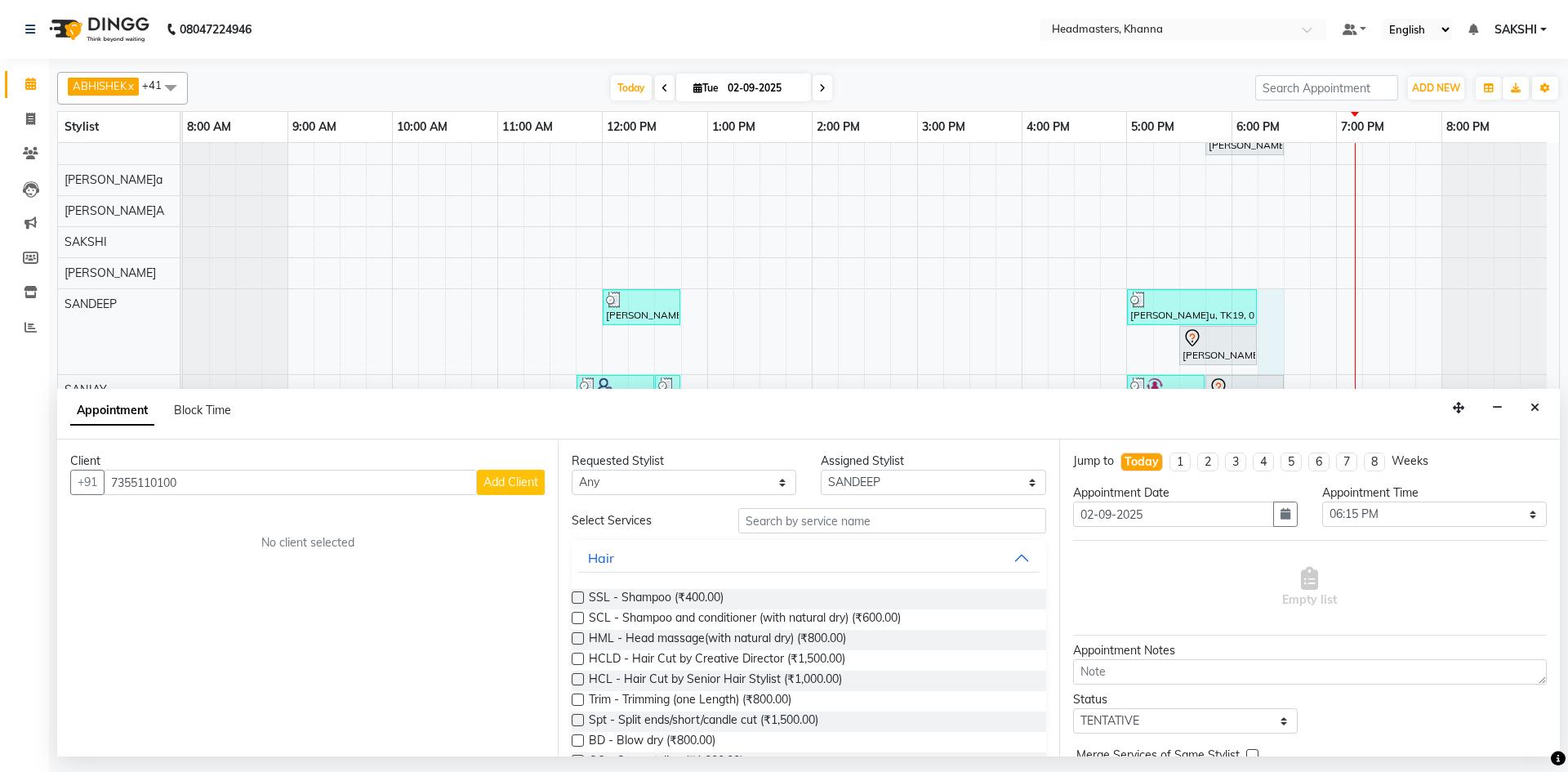
type input "7355110100"
click at [553, 482] on div "Client +91 7355110100 Add Client No client selected" at bounding box center [307, 598] width 501 height 317
click at [528, 483] on span "Add Client" at bounding box center [510, 481] width 54 height 15
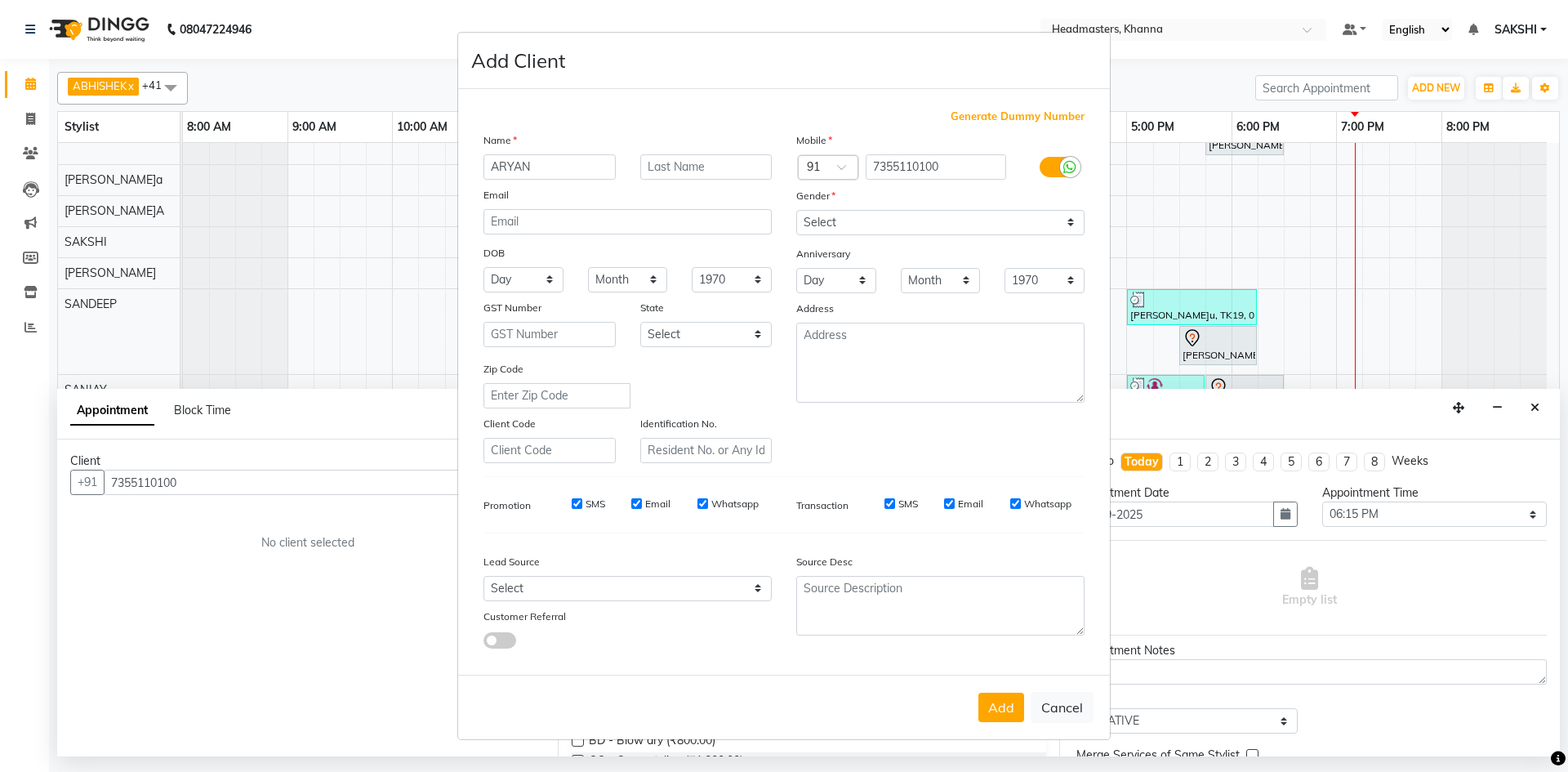
type input "ARYAN"
click at [926, 221] on select "Select Male Female Other Prefer Not To Say" at bounding box center [940, 223] width 289 height 25
select select "male"
click at [796, 210] on select "Select Male Female Other Prefer Not To Say" at bounding box center [940, 223] width 289 height 25
click at [987, 709] on button "Add" at bounding box center [1001, 708] width 46 height 29
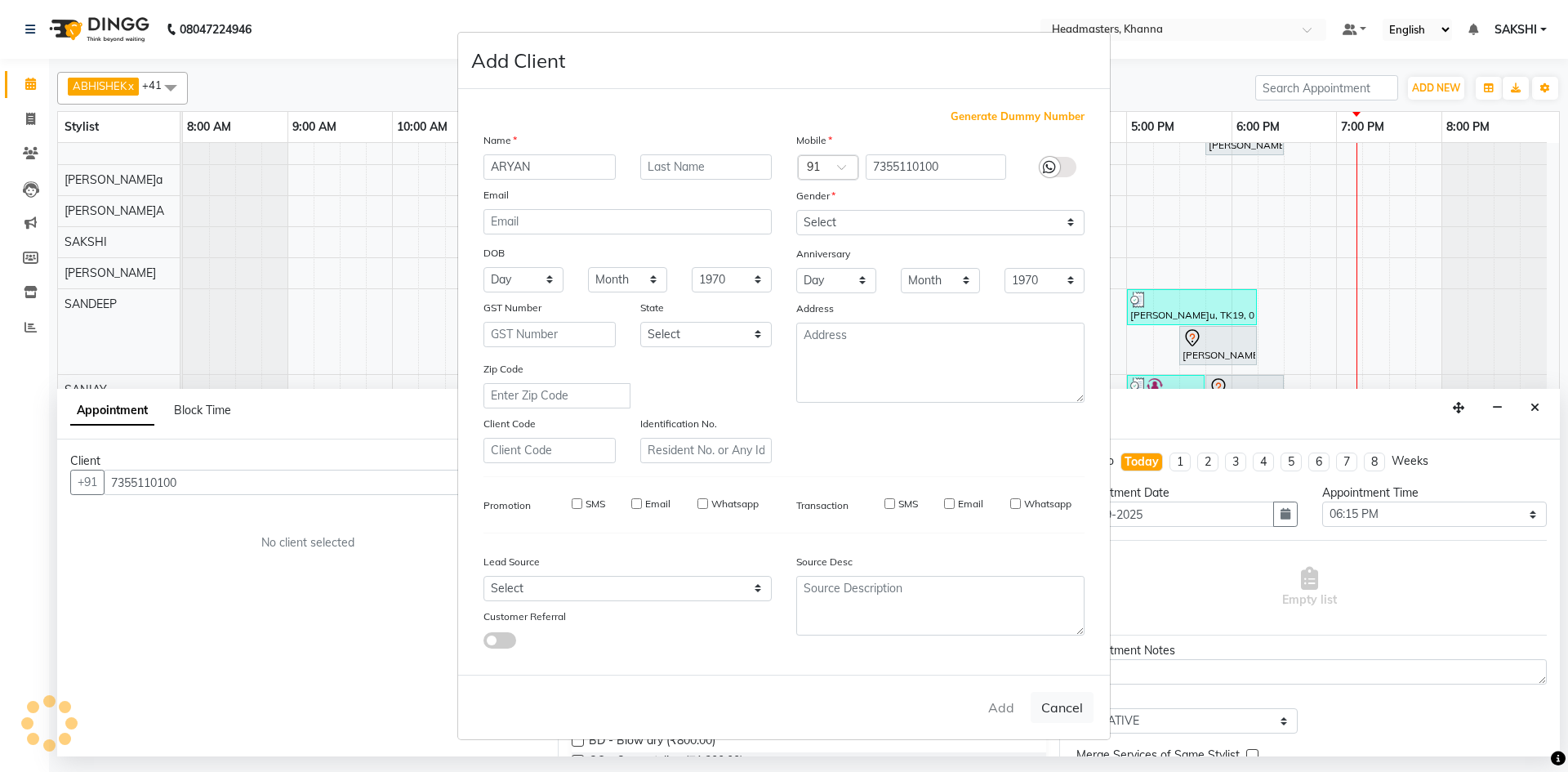
select select
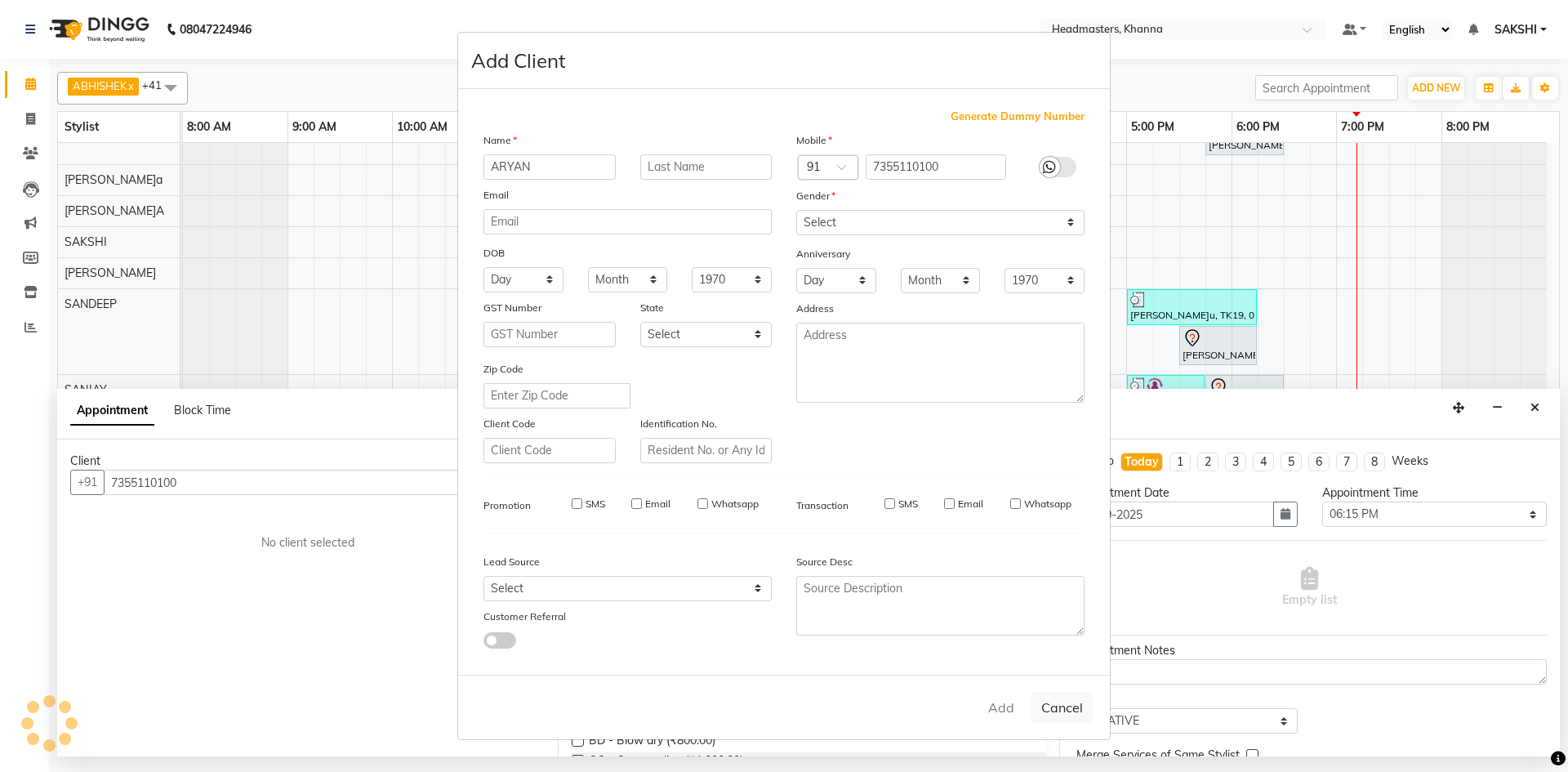
select select
checkbox input "false"
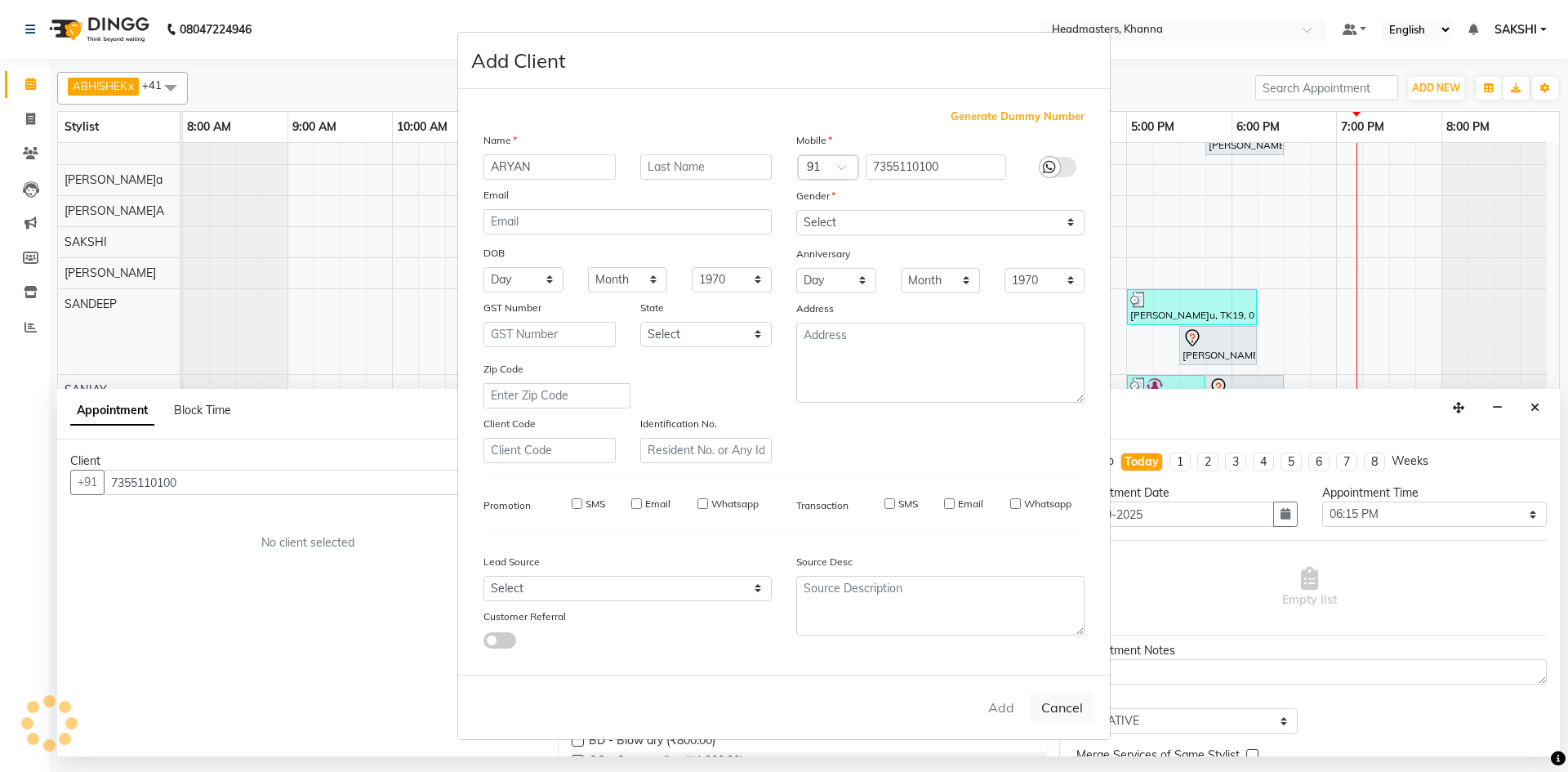
checkbox input "false"
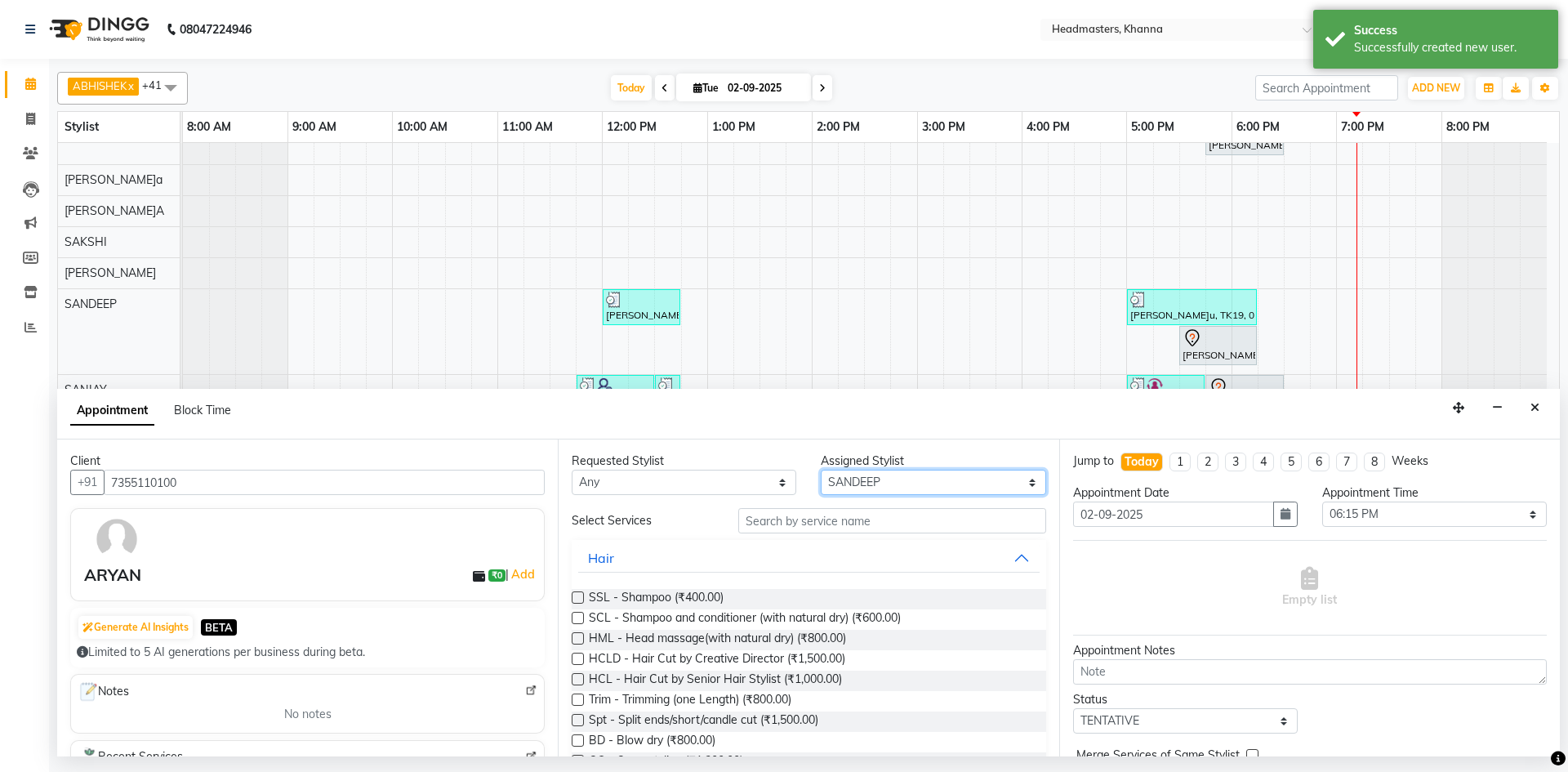
click at [892, 475] on select "Select ABHISHE[PERSON_NAME]ay Akas[PERSON_NAME]A[PERSON_NAME]AN (NAILS) ANKIT A…" at bounding box center [932, 482] width 225 height 25
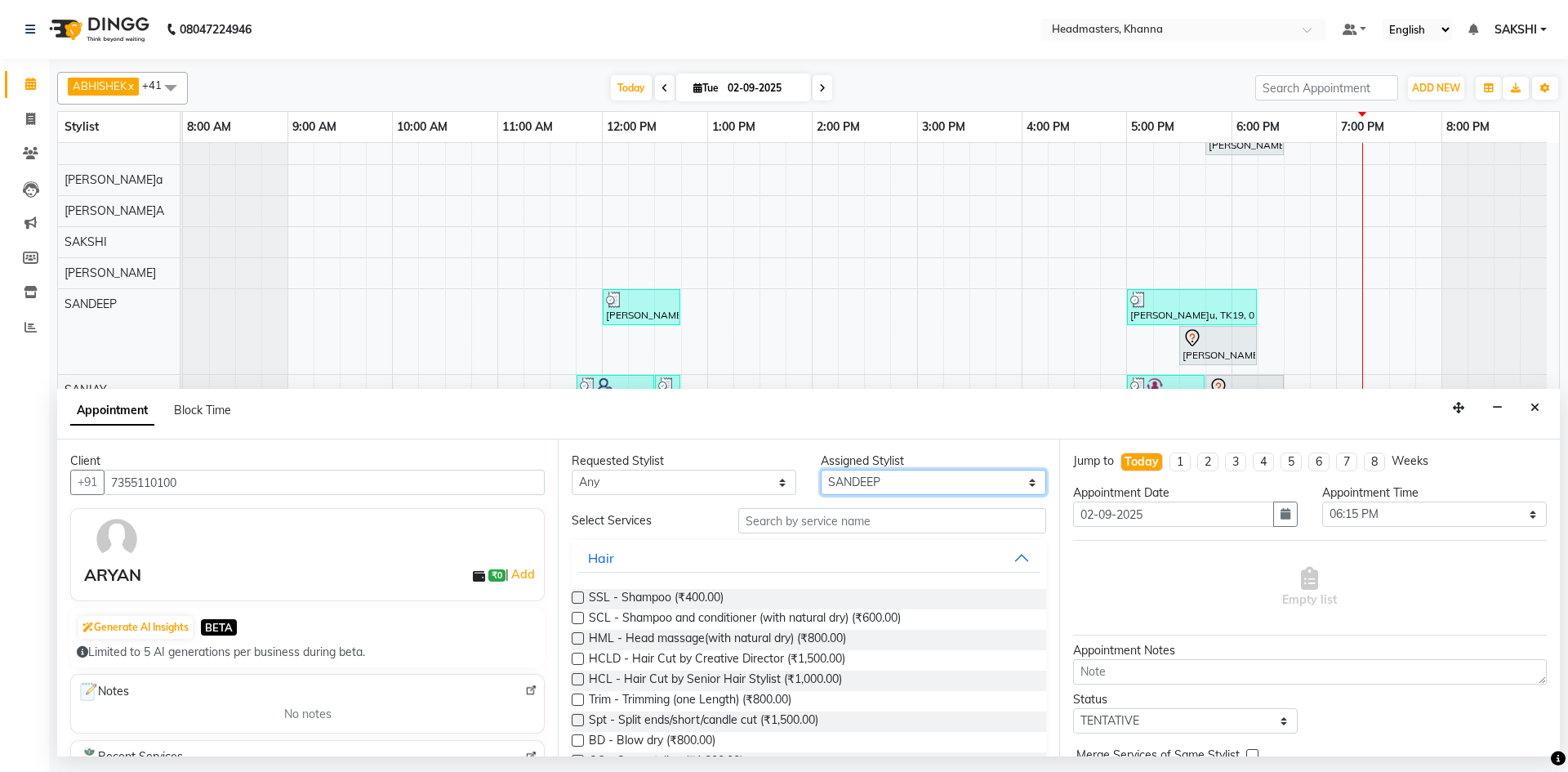
select select "60822"
click at [820, 470] on select "Select ABHISHE[PERSON_NAME]ay Akas[PERSON_NAME]A[PERSON_NAME]AN (NAILS) ANKIT A…" at bounding box center [932, 482] width 225 height 25
drag, startPoint x: 795, startPoint y: 516, endPoint x: 783, endPoint y: 496, distance: 23.3
click at [789, 512] on input "text" at bounding box center [892, 521] width 308 height 25
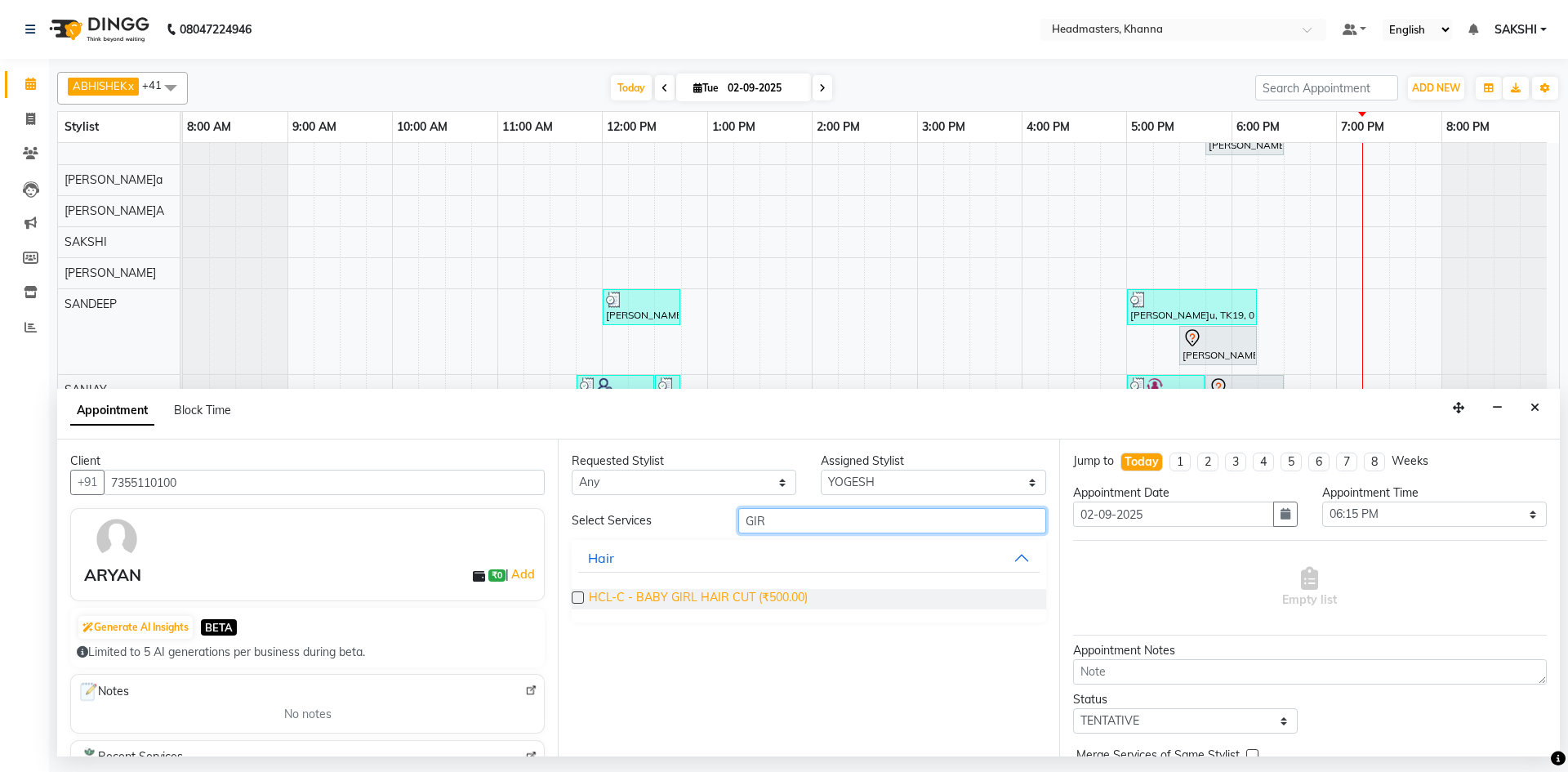
type input "GIR"
drag, startPoint x: 692, startPoint y: 599, endPoint x: 693, endPoint y: 590, distance: 9.1
click at [692, 596] on span "HCL-C - BABY GIRL HAIR CUT (₹500.00)" at bounding box center [698, 599] width 219 height 20
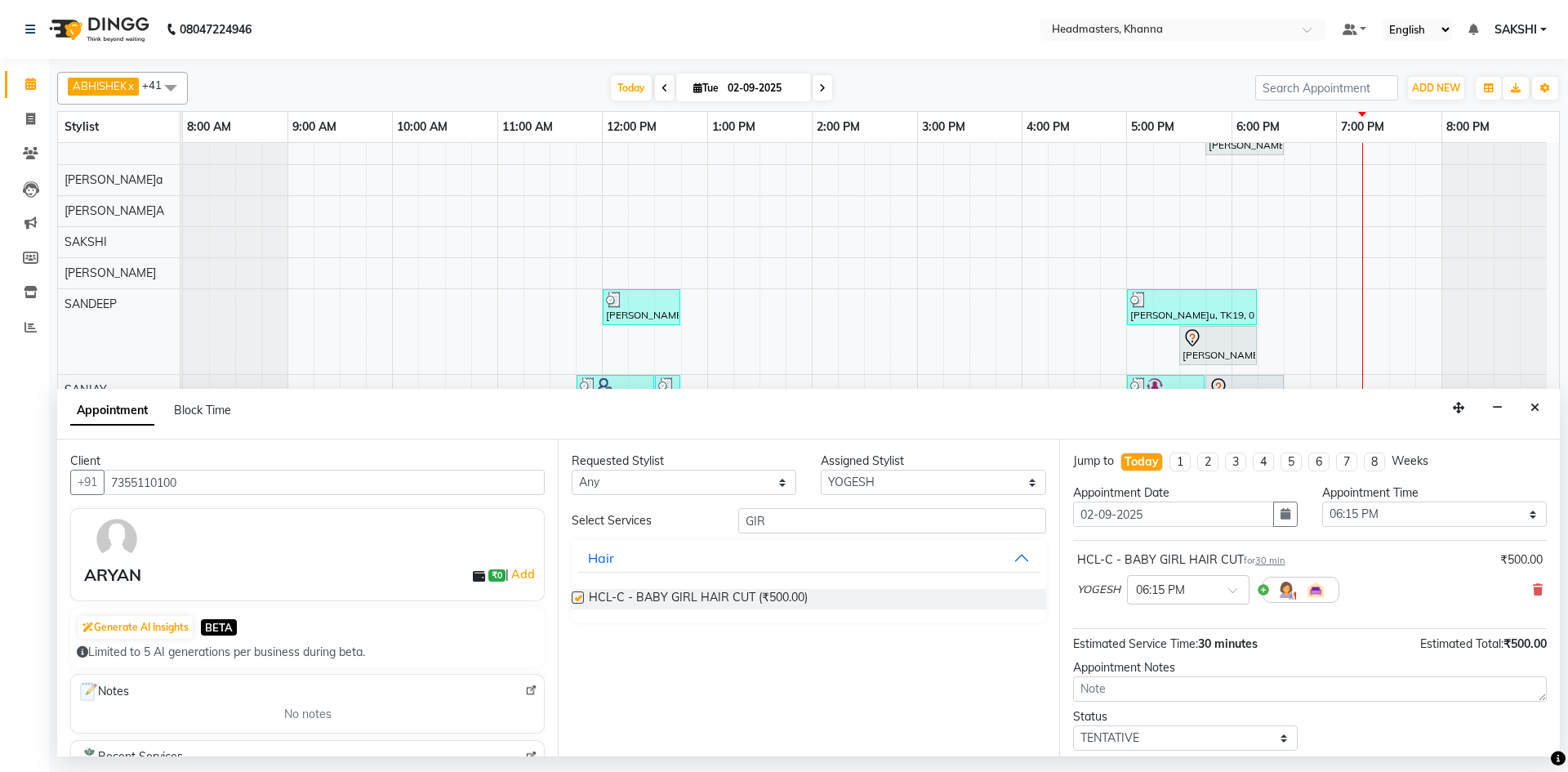
checkbox input "false"
drag, startPoint x: 1363, startPoint y: 516, endPoint x: 1368, endPoint y: 505, distance: 12.1
click at [1366, 509] on select "Select 09:00 AM 09:15 AM 09:30 AM 09:45 AM 10:00 AM 10:15 AM 10:30 AM 10:45 AM …" at bounding box center [1434, 514] width 225 height 25
select select "1140"
click at [1322, 502] on select "Select 09:00 AM 09:15 AM 09:30 AM 09:45 AM 10:00 AM 10:15 AM 10:30 AM 10:45 AM …" at bounding box center [1434, 514] width 225 height 25
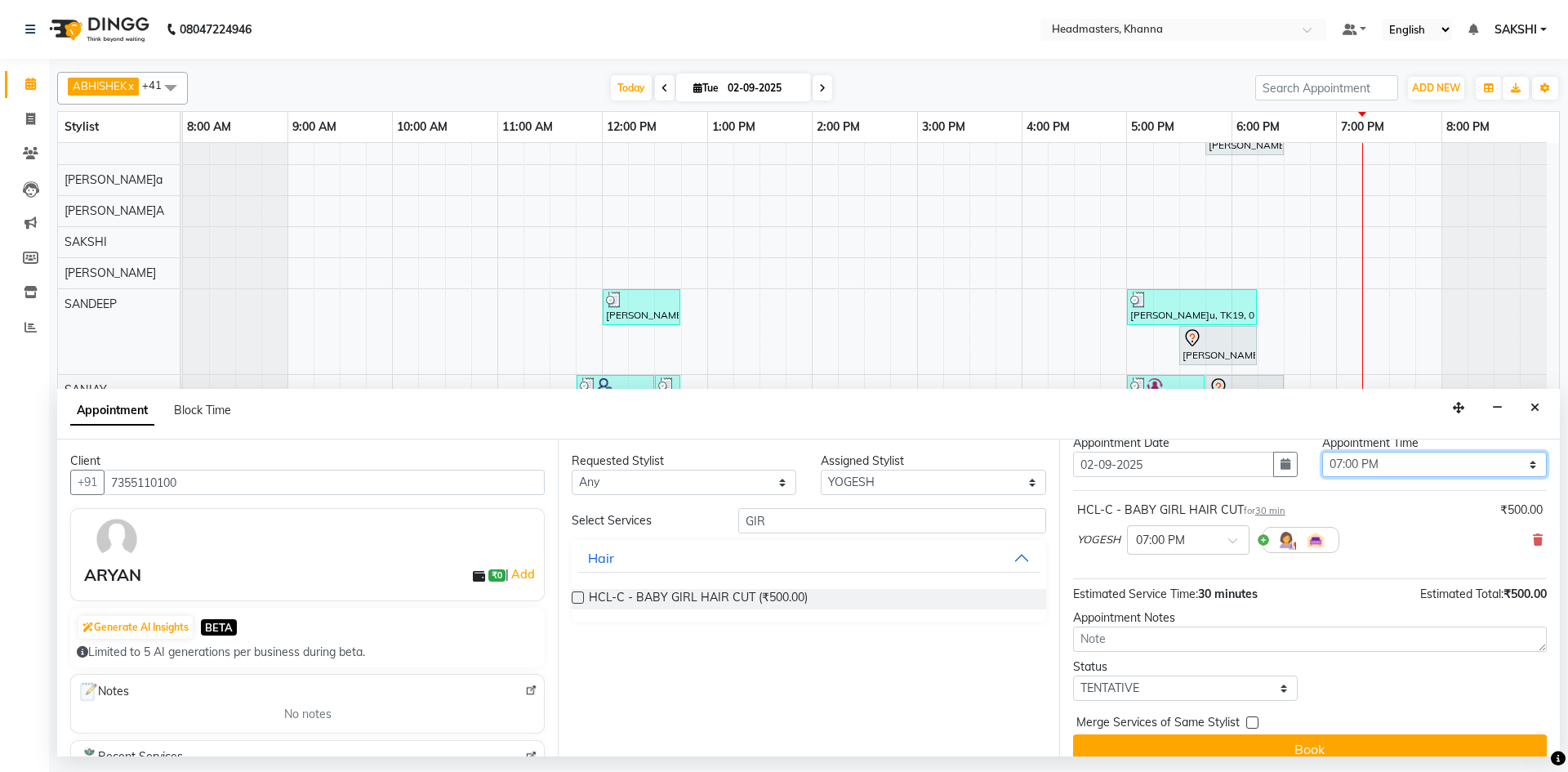
scroll to position [70, 0]
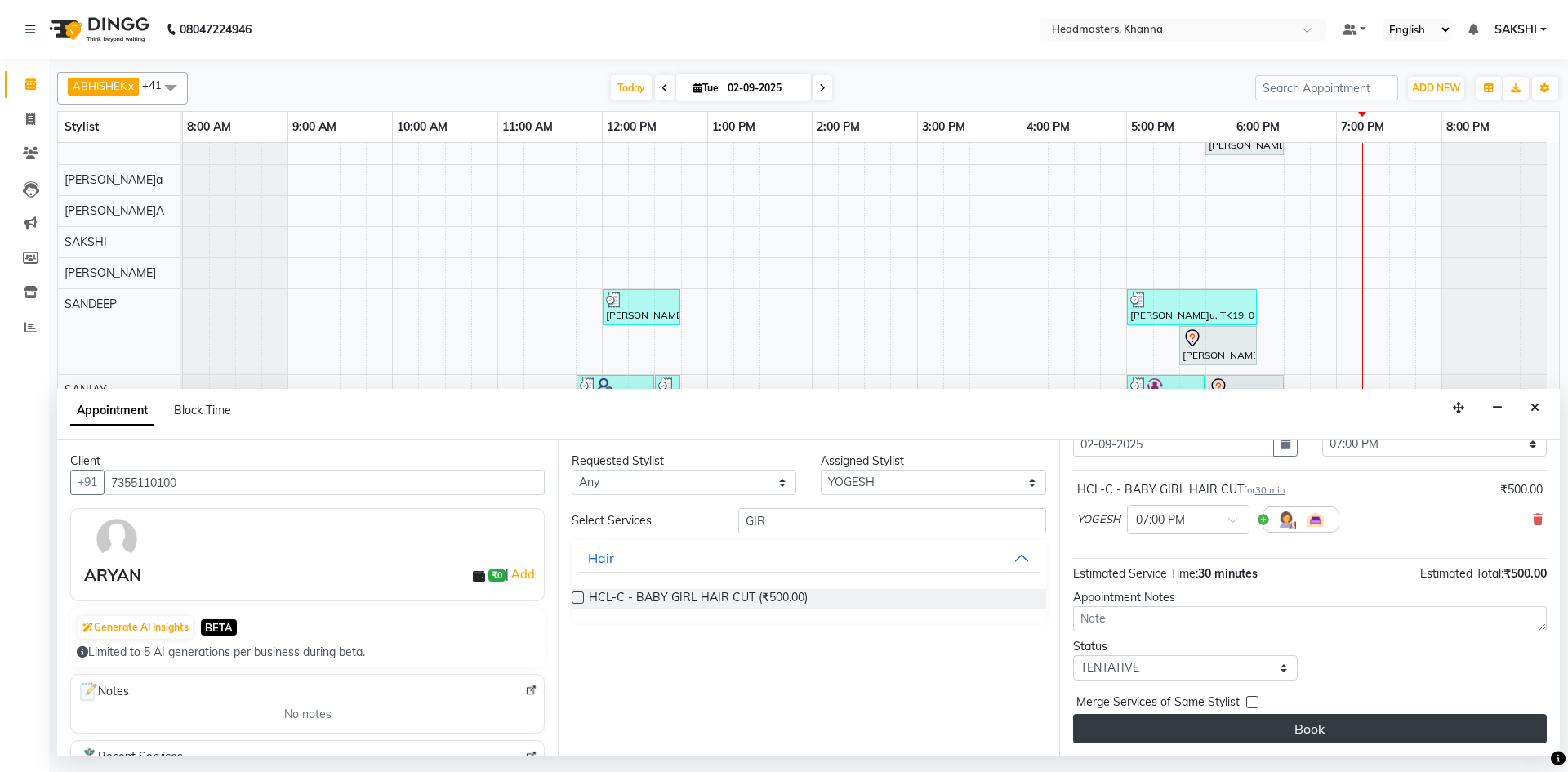
click at [1353, 726] on button "Book" at bounding box center [1309, 728] width 473 height 29
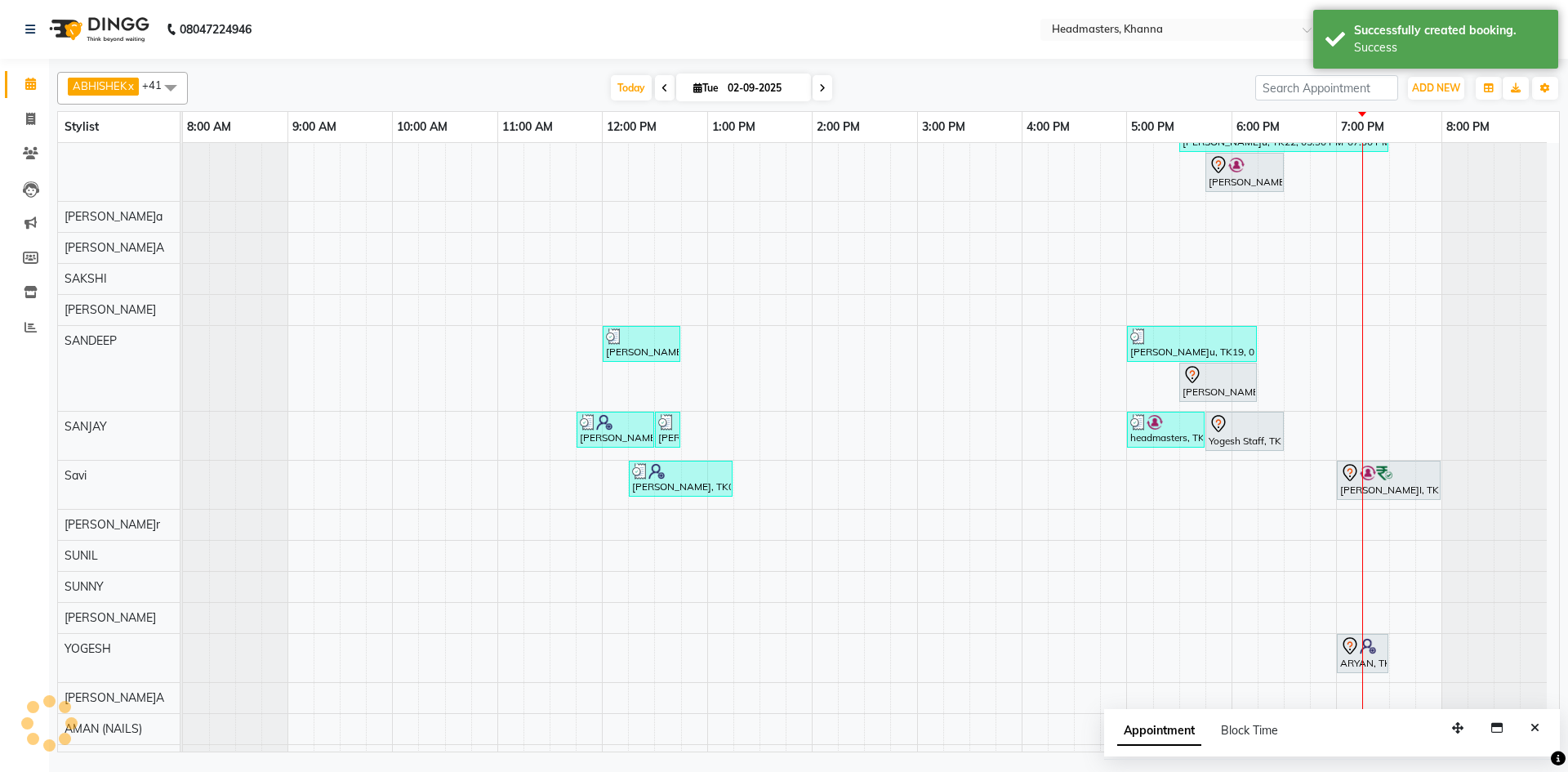
click at [1547, 728] on div "Appointment Block Time" at bounding box center [1332, 734] width 456 height 51
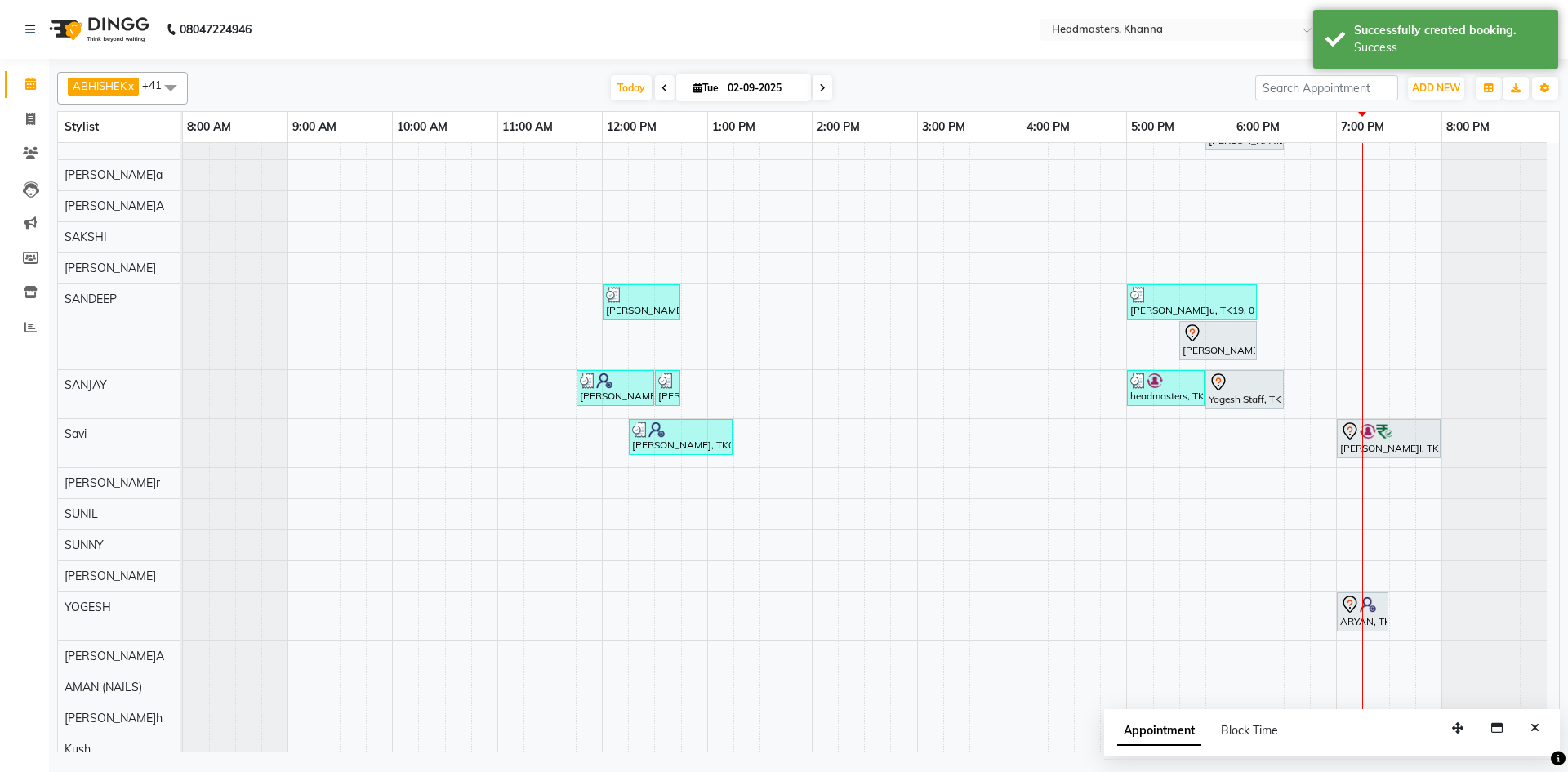
scroll to position [1155, 0]
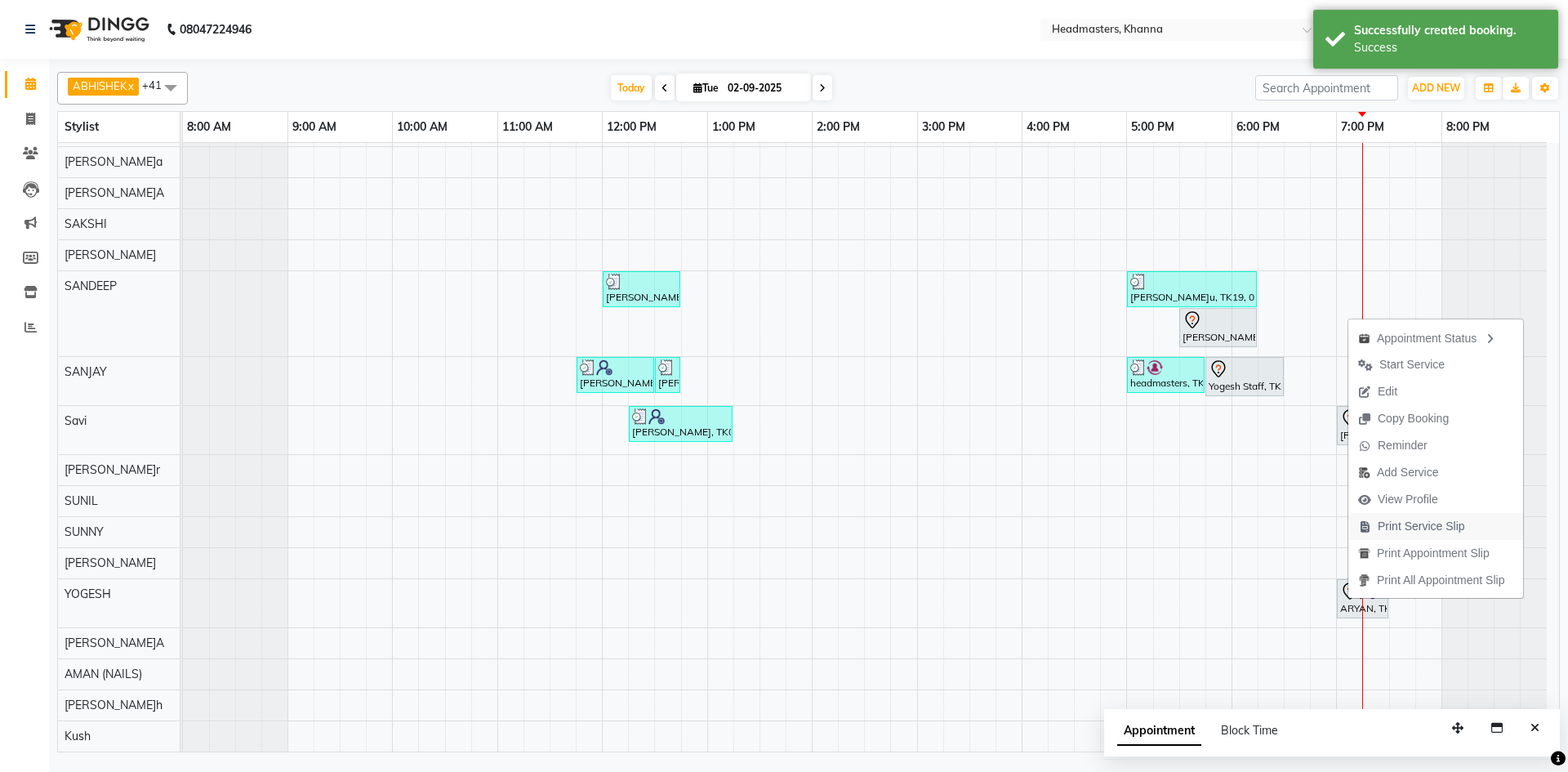
click at [1418, 534] on span "Print Service Slip" at bounding box center [1421, 527] width 87 height 18
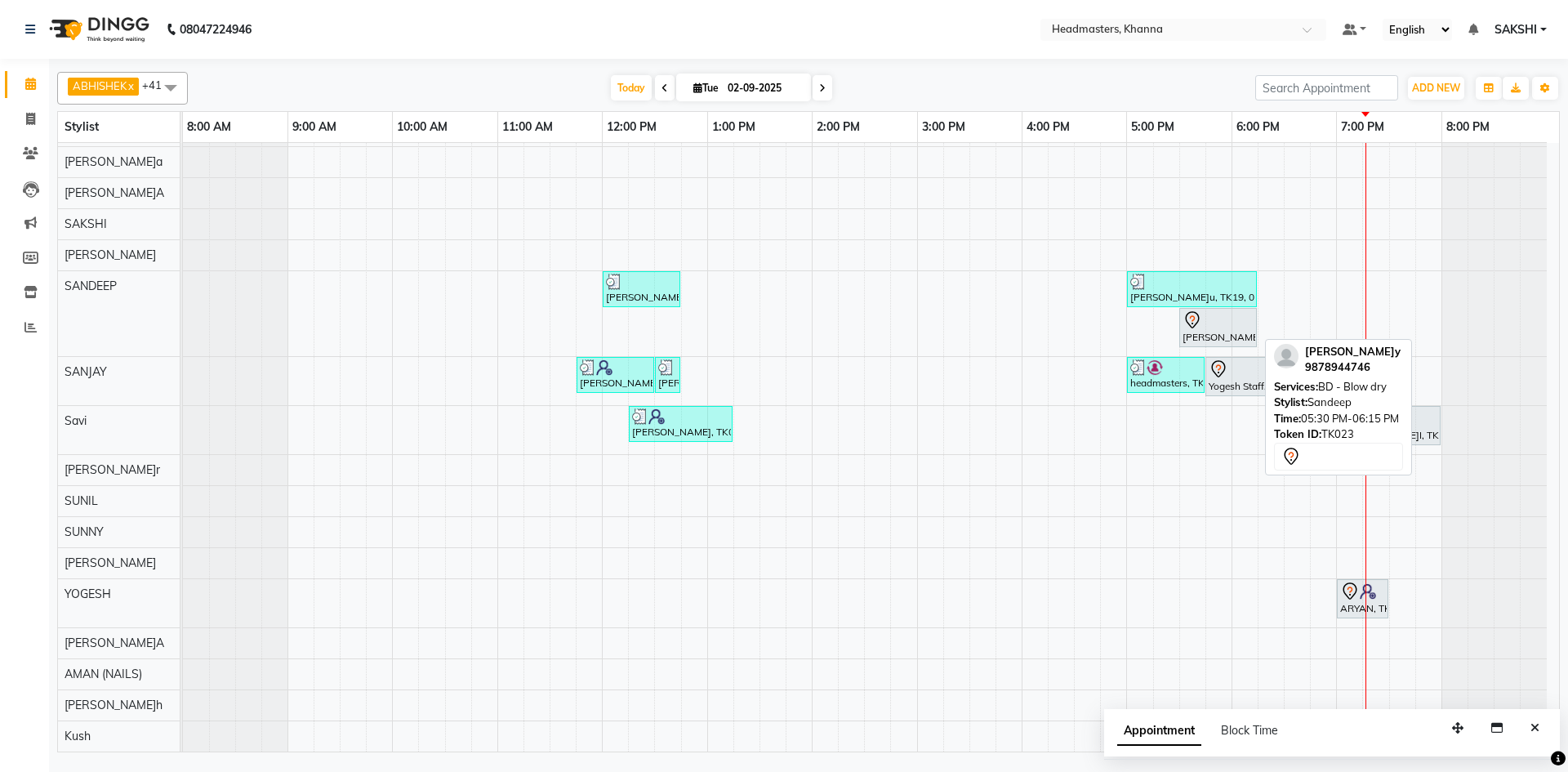
click at [1235, 334] on div "[PERSON_NAME], TK23, 05:30 PM-06:15 PM, BD - Blow dry" at bounding box center [1218, 327] width 74 height 34
select select "7"
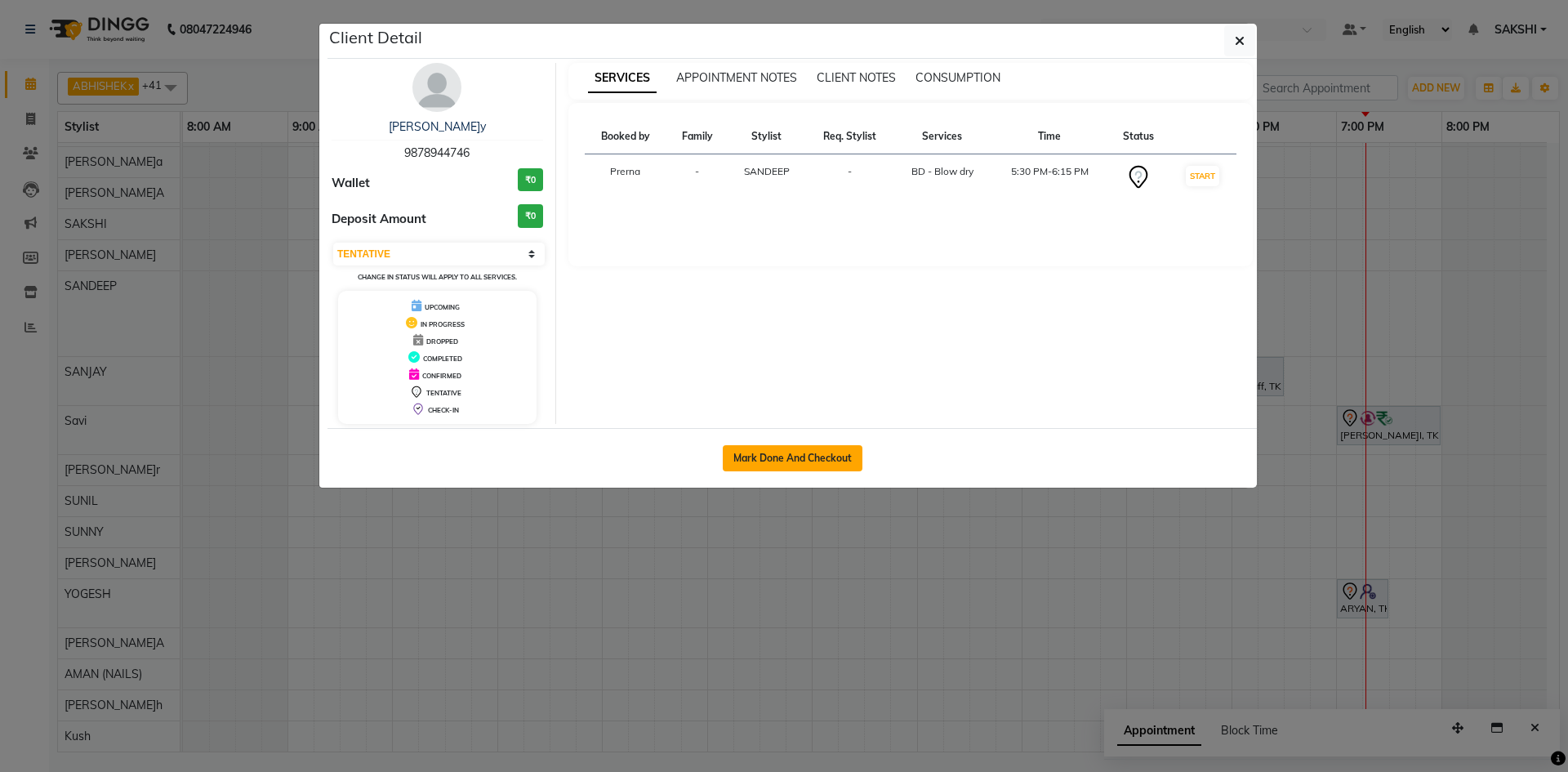
click at [809, 467] on button "Mark Done And Checkout" at bounding box center [793, 458] width 140 height 26
select select "service"
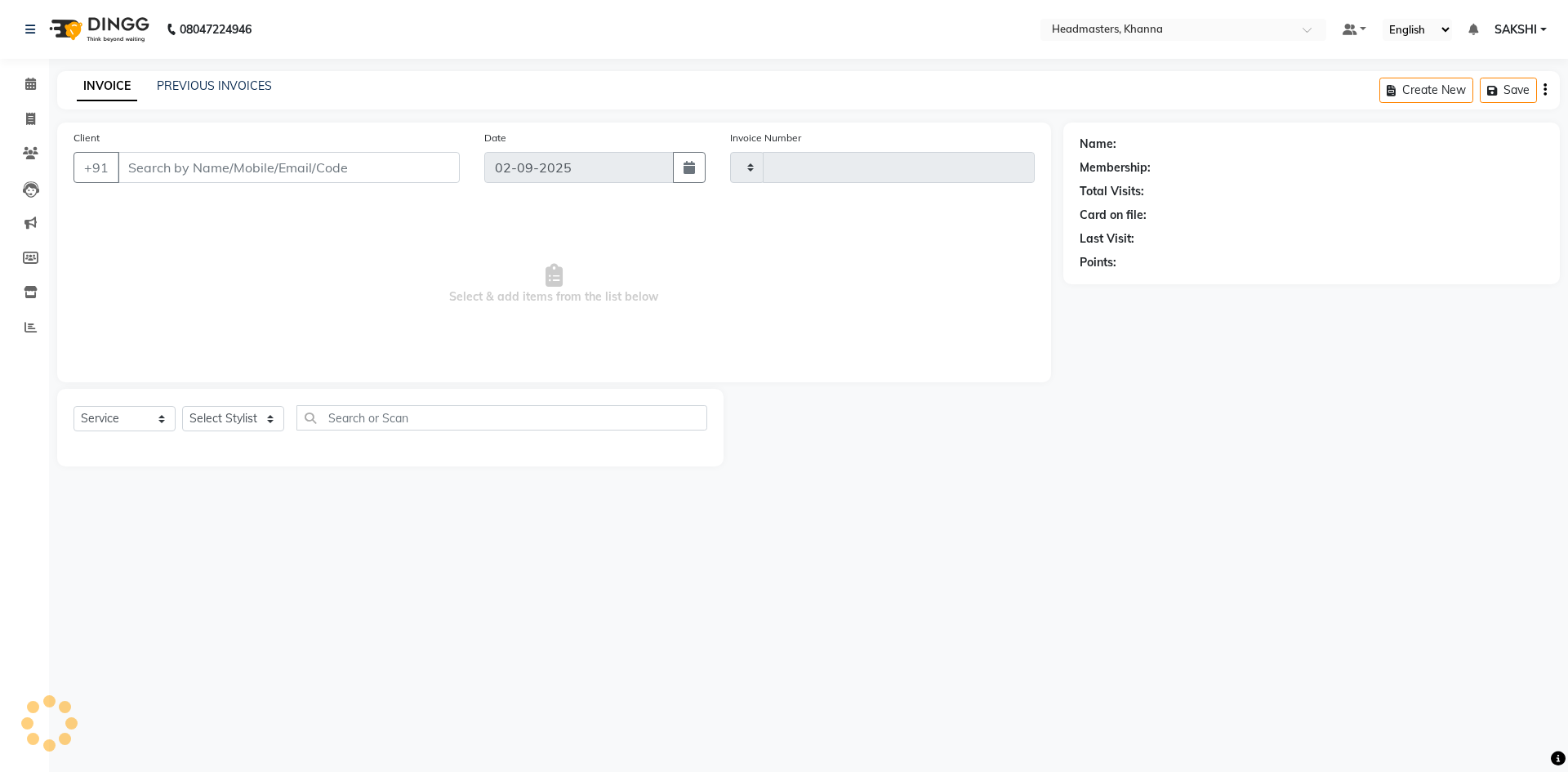
type input "5512"
select select "7138"
type input "9878944746"
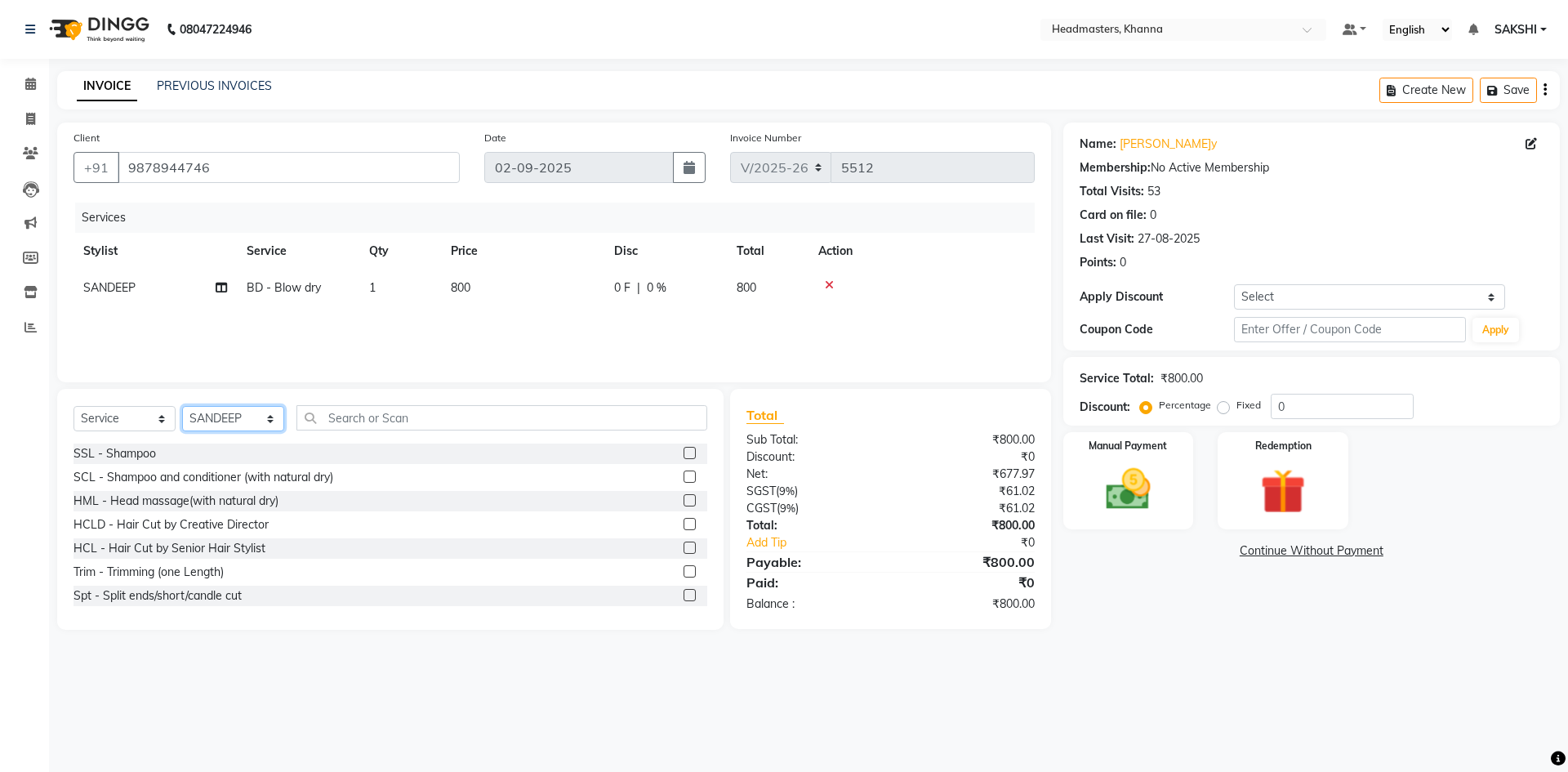
click at [237, 417] on select "Select Stylist ABHISHEK ajay Akash AKHIL AMAN AMAN (NAILS) ANKIT Ankit Pedicuri…" at bounding box center [232, 419] width 102 height 25
select select "64064"
click at [182, 406] on select "Select Stylist ABHISHEK ajay Akash AKHIL AMAN AMAN (NAILS) ANKIT Ankit Pedicuri…" at bounding box center [232, 419] width 102 height 25
click at [436, 415] on input "text" at bounding box center [502, 418] width 411 height 25
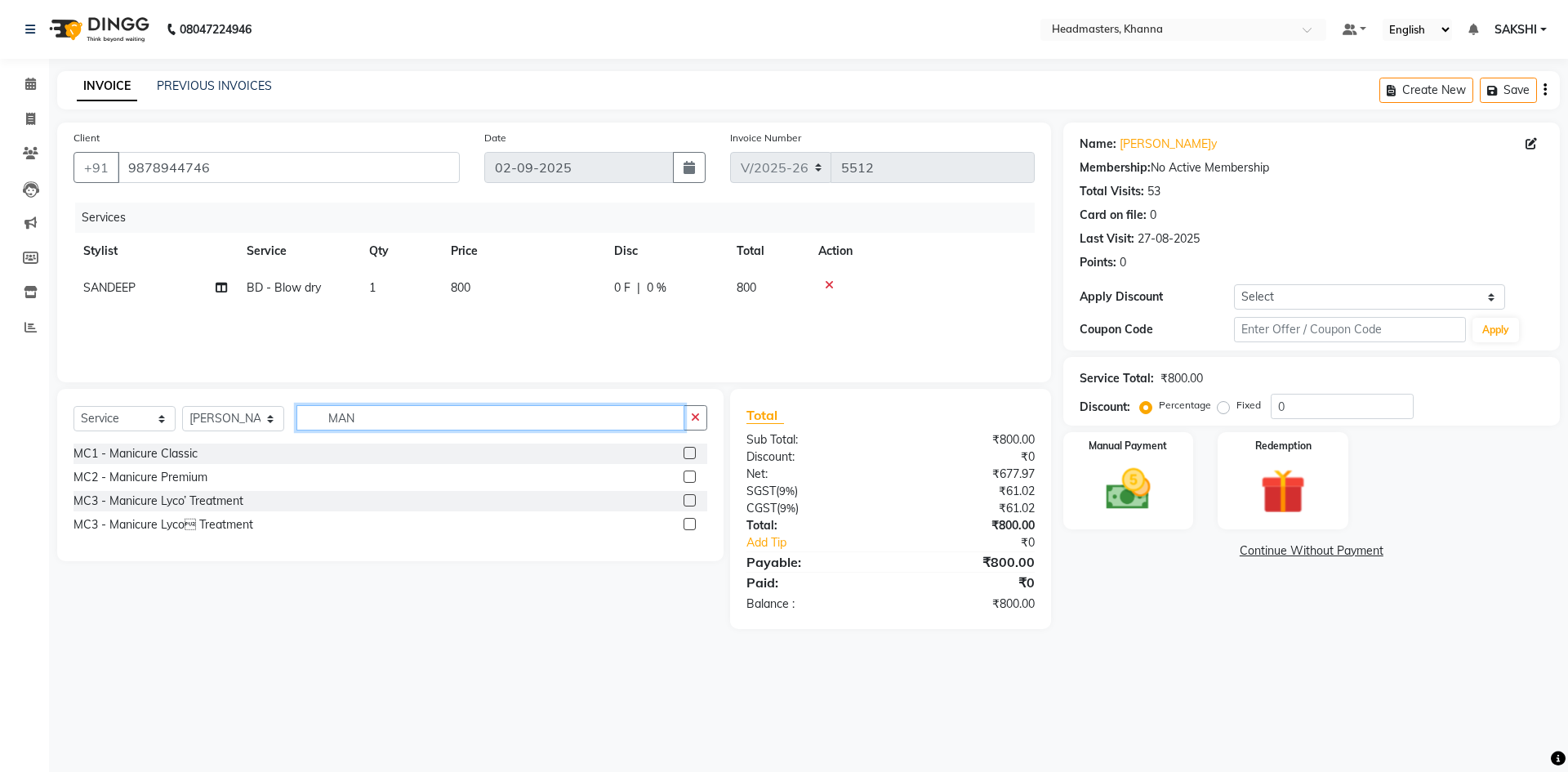
type input "MAN"
click at [691, 452] on label at bounding box center [689, 453] width 13 height 13
click at [691, 452] on input "checkbox" at bounding box center [688, 453] width 11 height 11
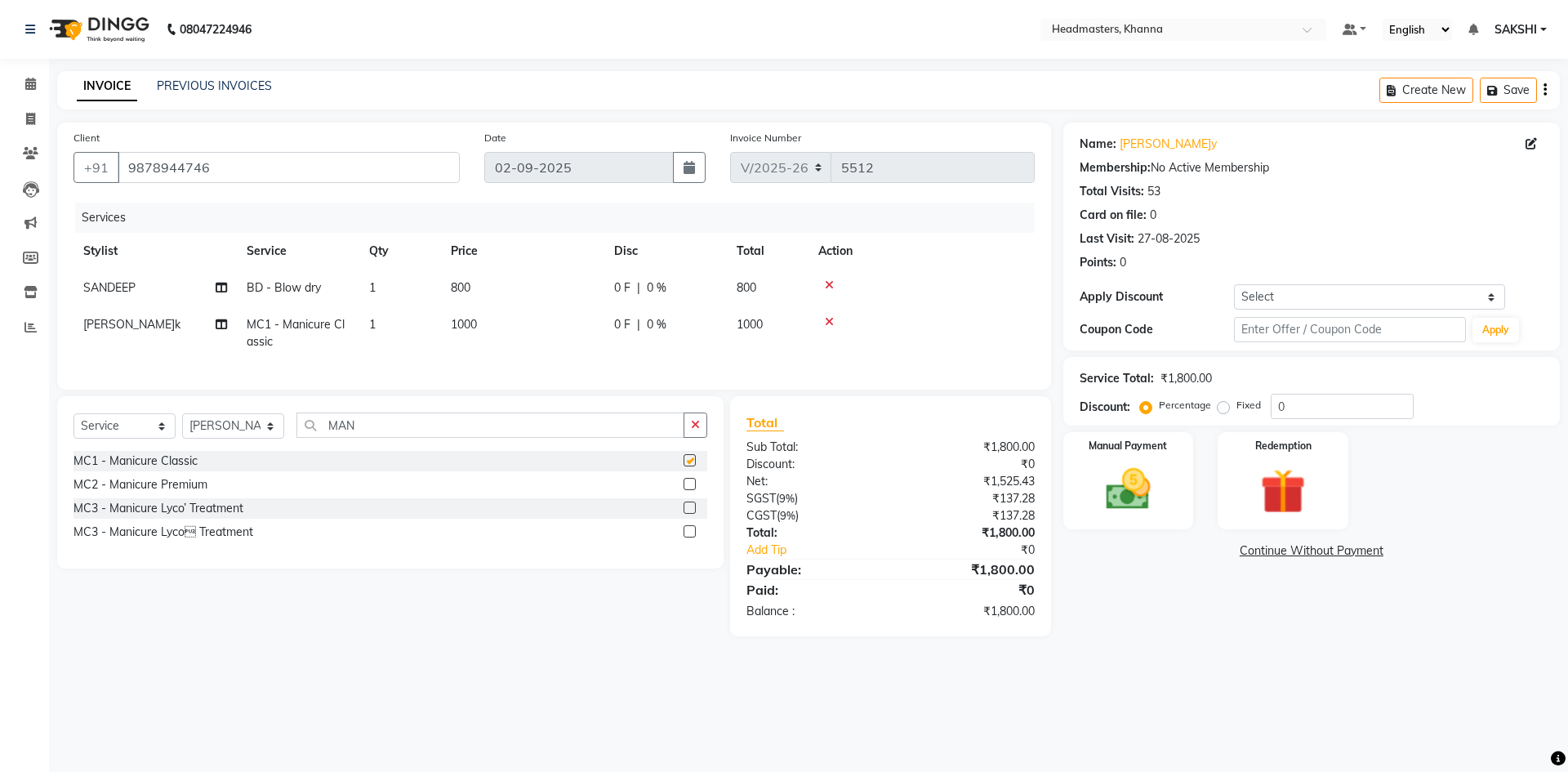
checkbox input "false"
click at [689, 324] on div "0 F | 0 %" at bounding box center [666, 325] width 103 height 18
select select "64064"
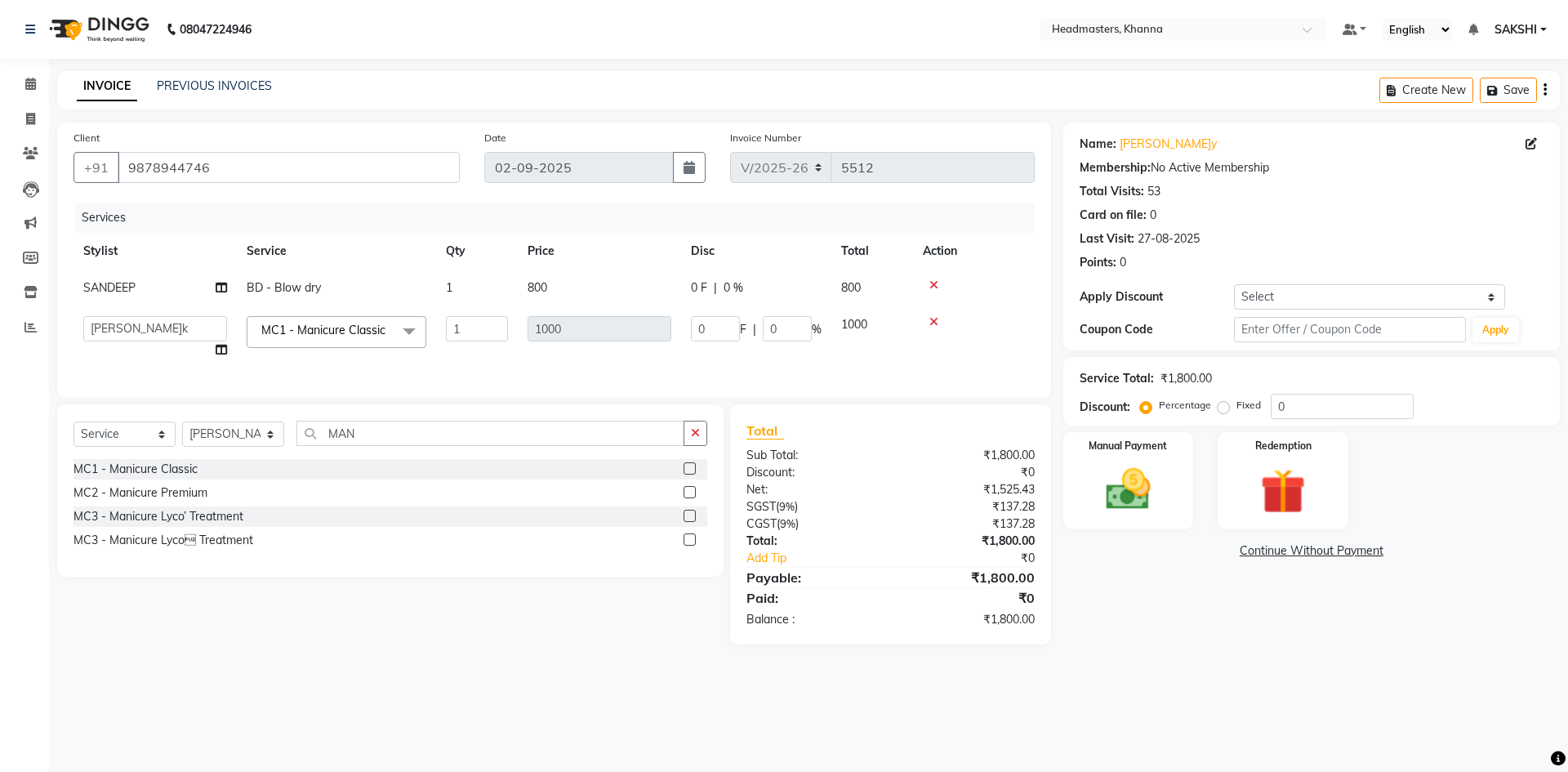
click at [689, 324] on td "0 F | 0 %" at bounding box center [756, 337] width 151 height 62
click at [705, 326] on input "0" at bounding box center [715, 329] width 49 height 25
type input "0300"
click at [712, 292] on div "0 F | 0 %" at bounding box center [756, 288] width 130 height 18
select select "60800"
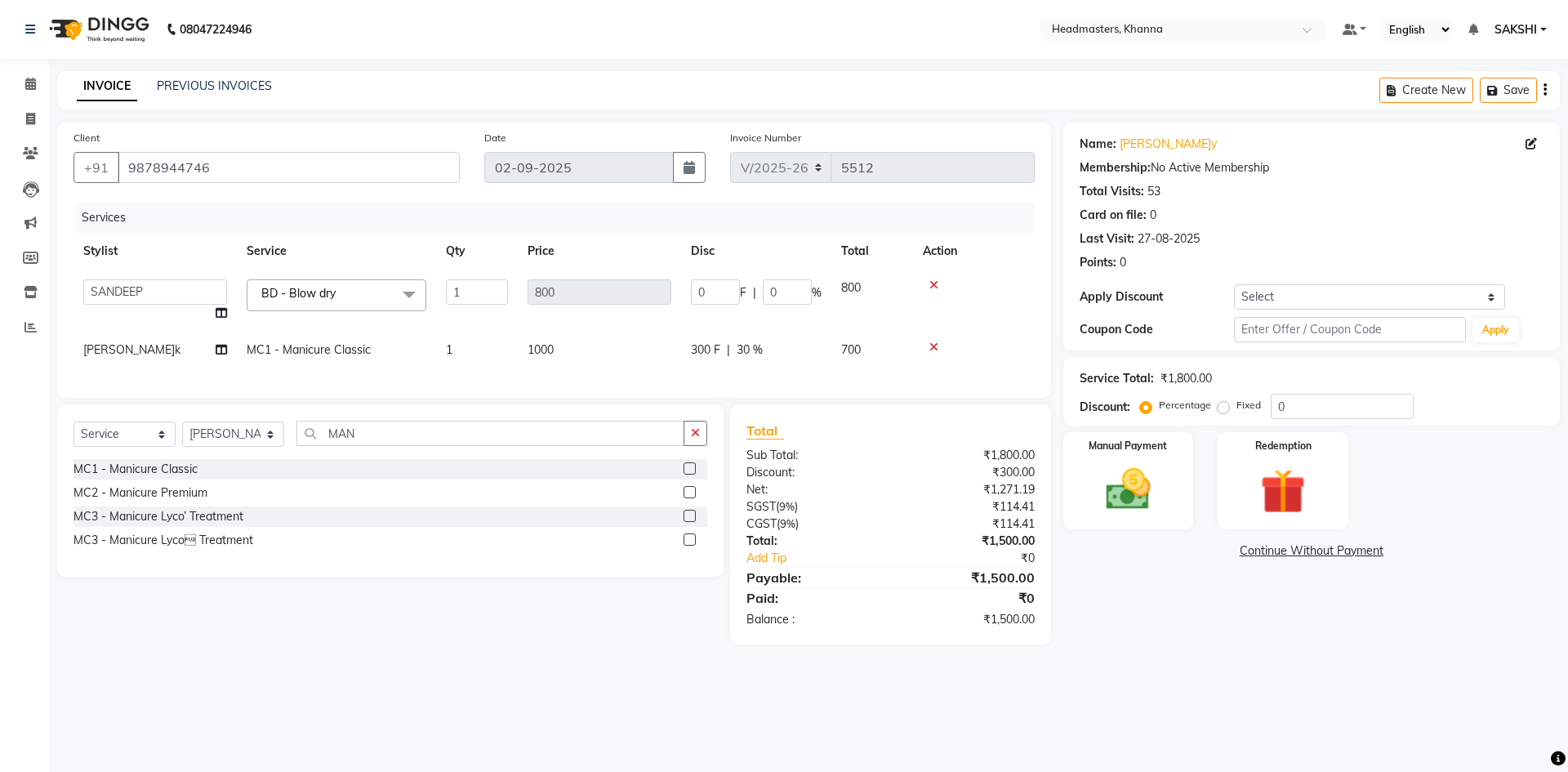
click at [712, 292] on input "0" at bounding box center [715, 292] width 49 height 25
type input "0300"
click at [760, 258] on tr "Stylist Service Qty Price Disc Total Action" at bounding box center [554, 251] width 961 height 37
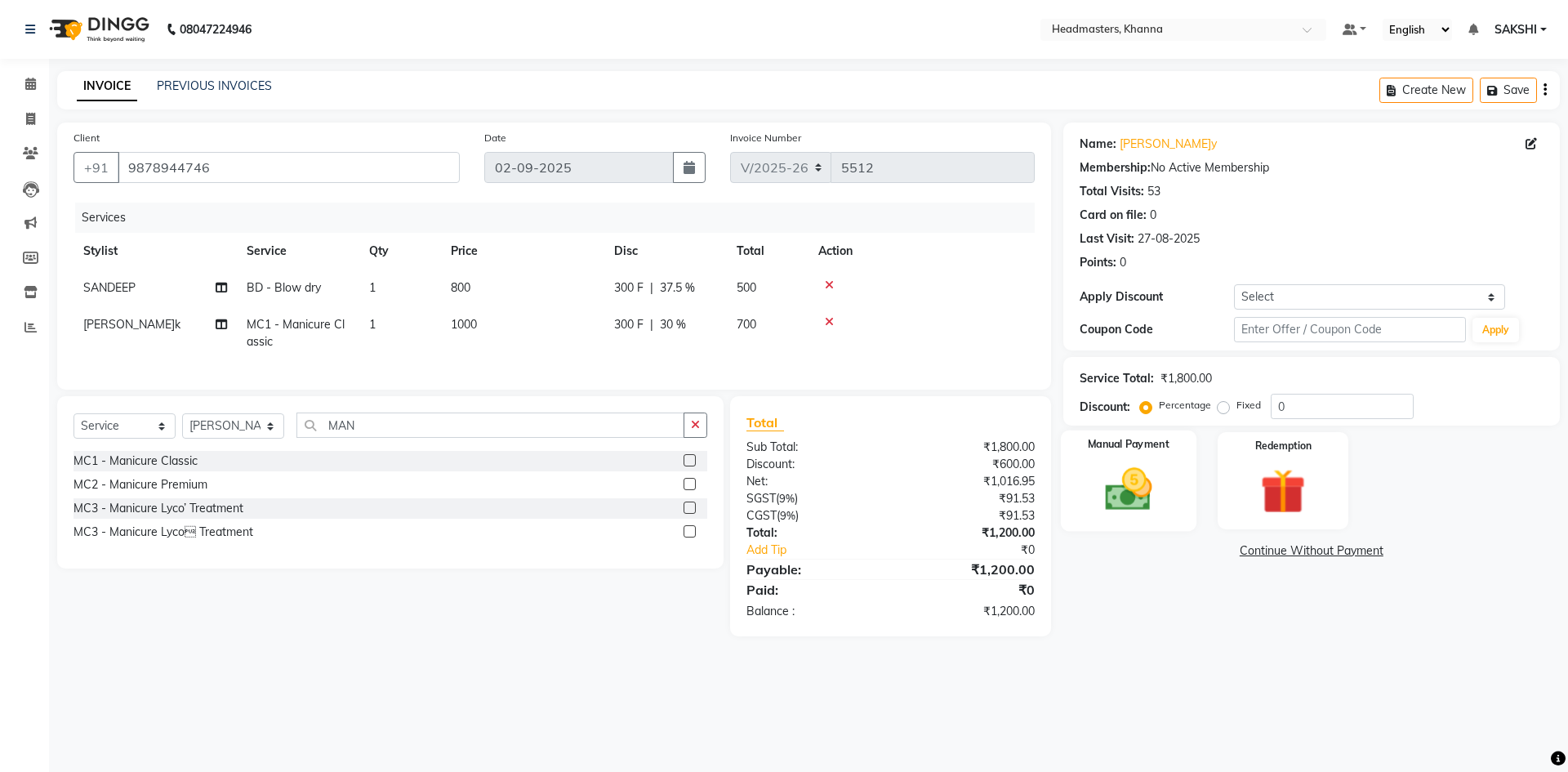
click at [1102, 478] on img at bounding box center [1129, 489] width 76 height 53
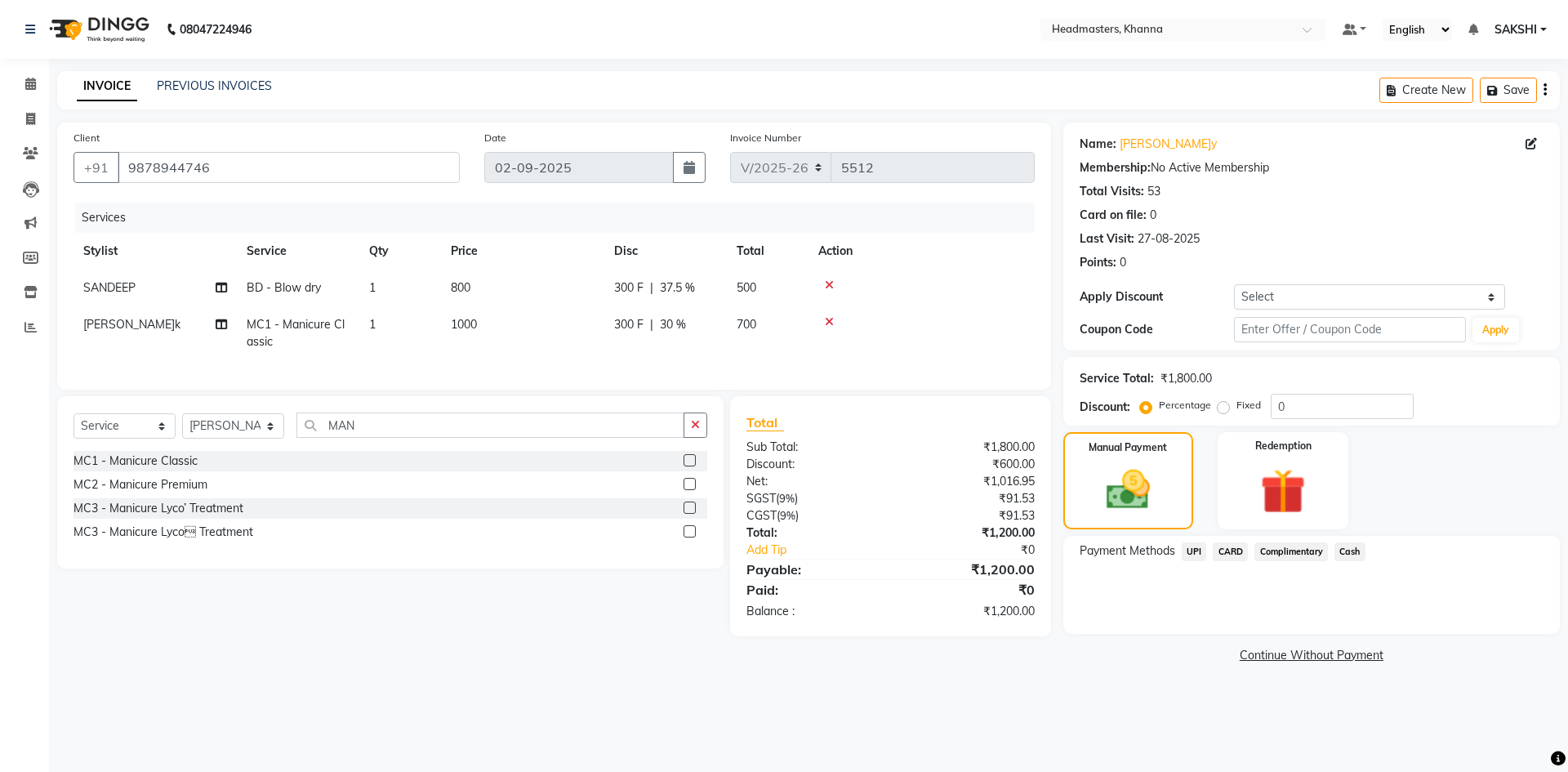
click at [1362, 551] on span "Cash" at bounding box center [1350, 551] width 31 height 18
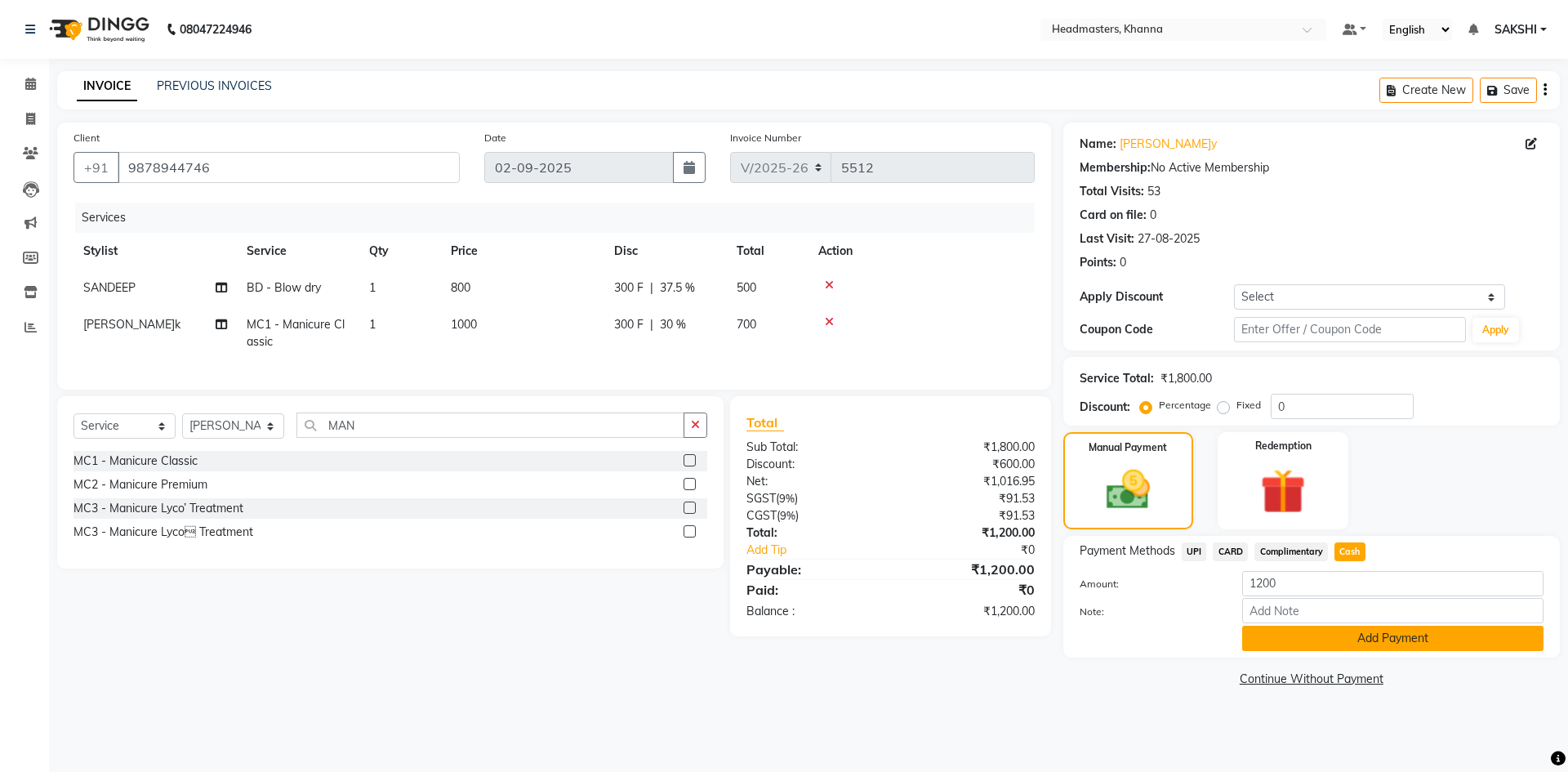
click at [1317, 642] on button "Add Payment" at bounding box center [1393, 639] width 301 height 25
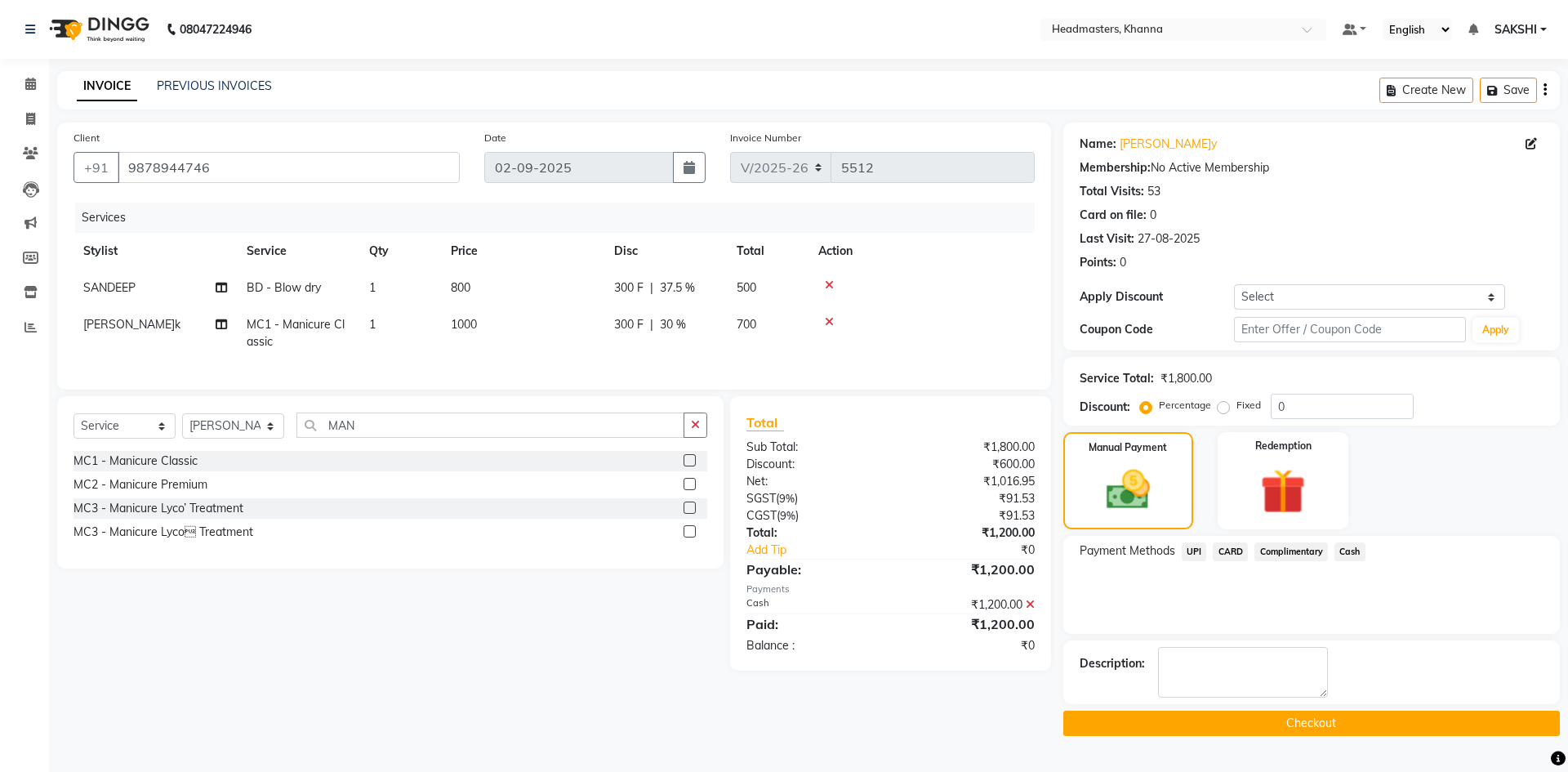
click at [1218, 722] on button "Checkout" at bounding box center [1311, 723] width 497 height 25
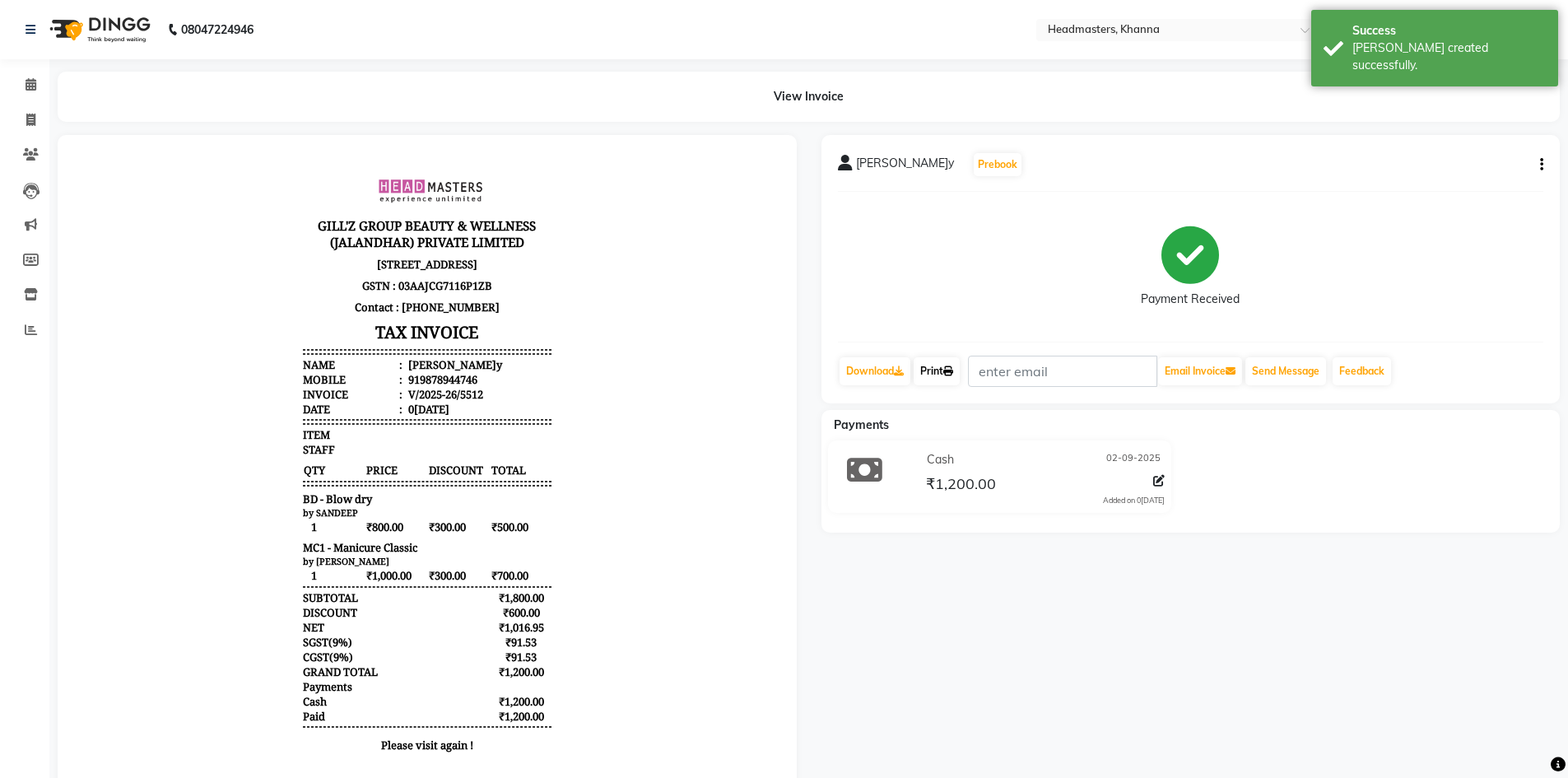
click at [937, 364] on link "Print" at bounding box center [936, 371] width 46 height 28
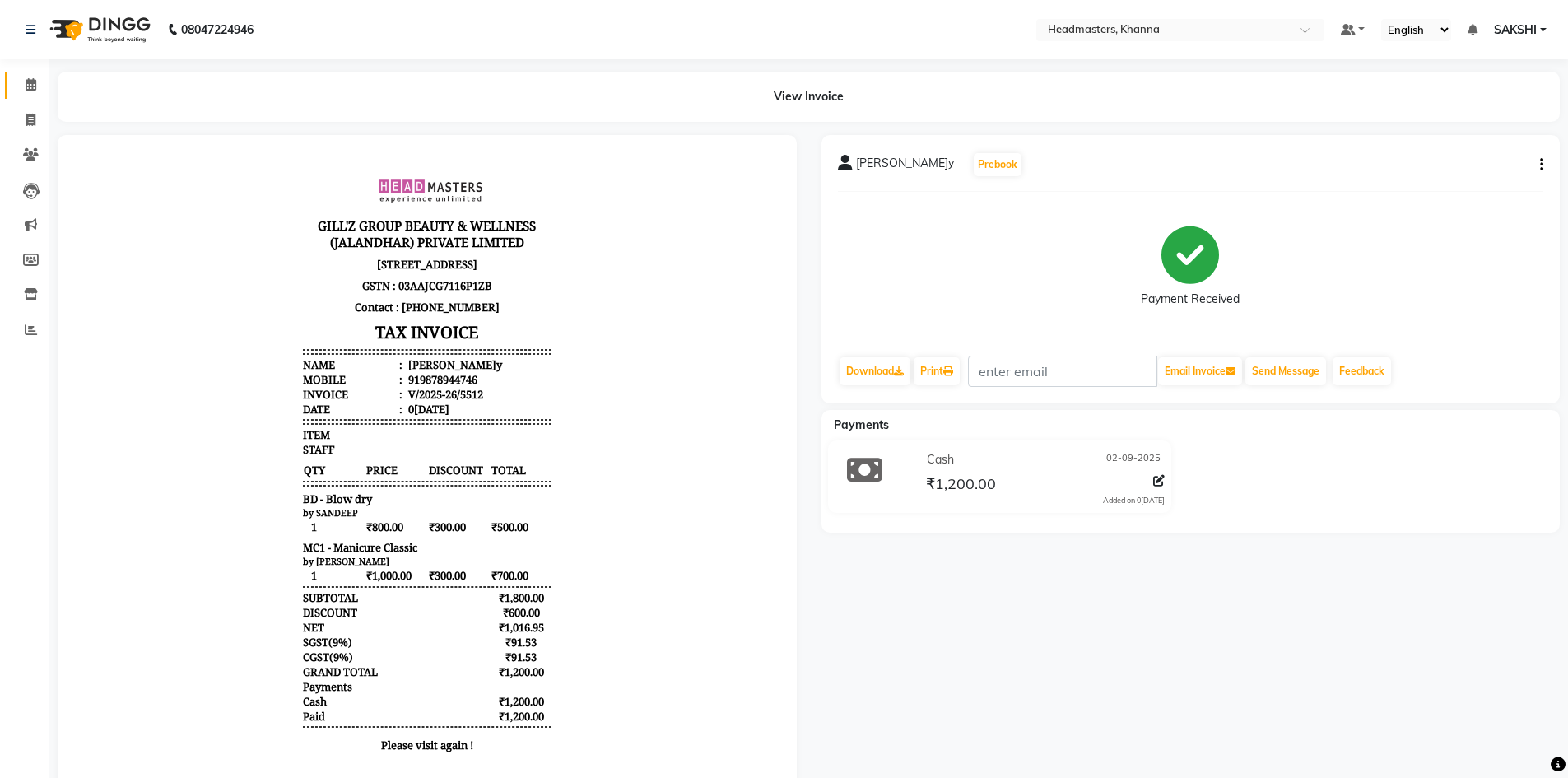
click at [44, 83] on span at bounding box center [30, 84] width 28 height 19
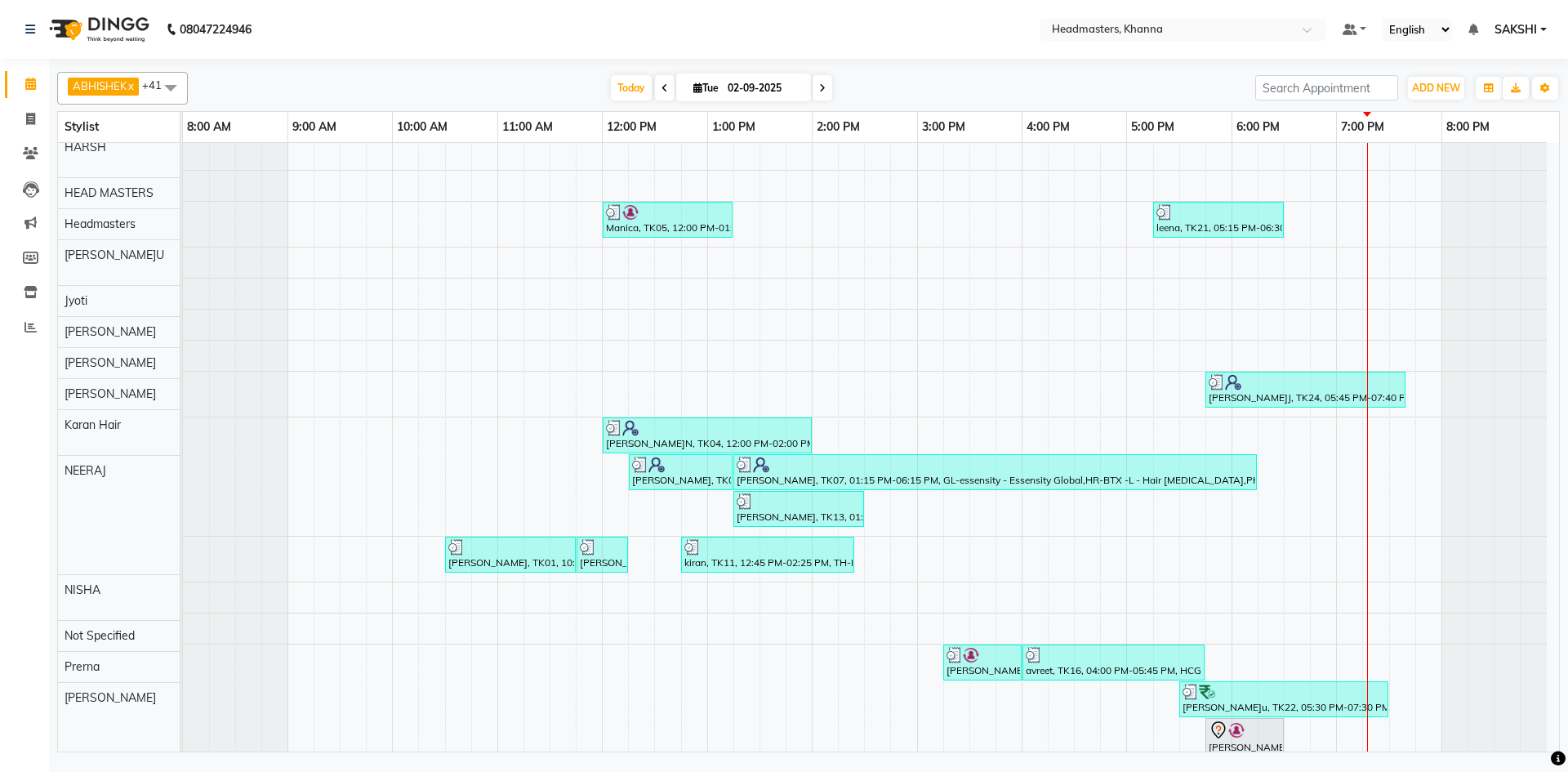
scroll to position [572, 0]
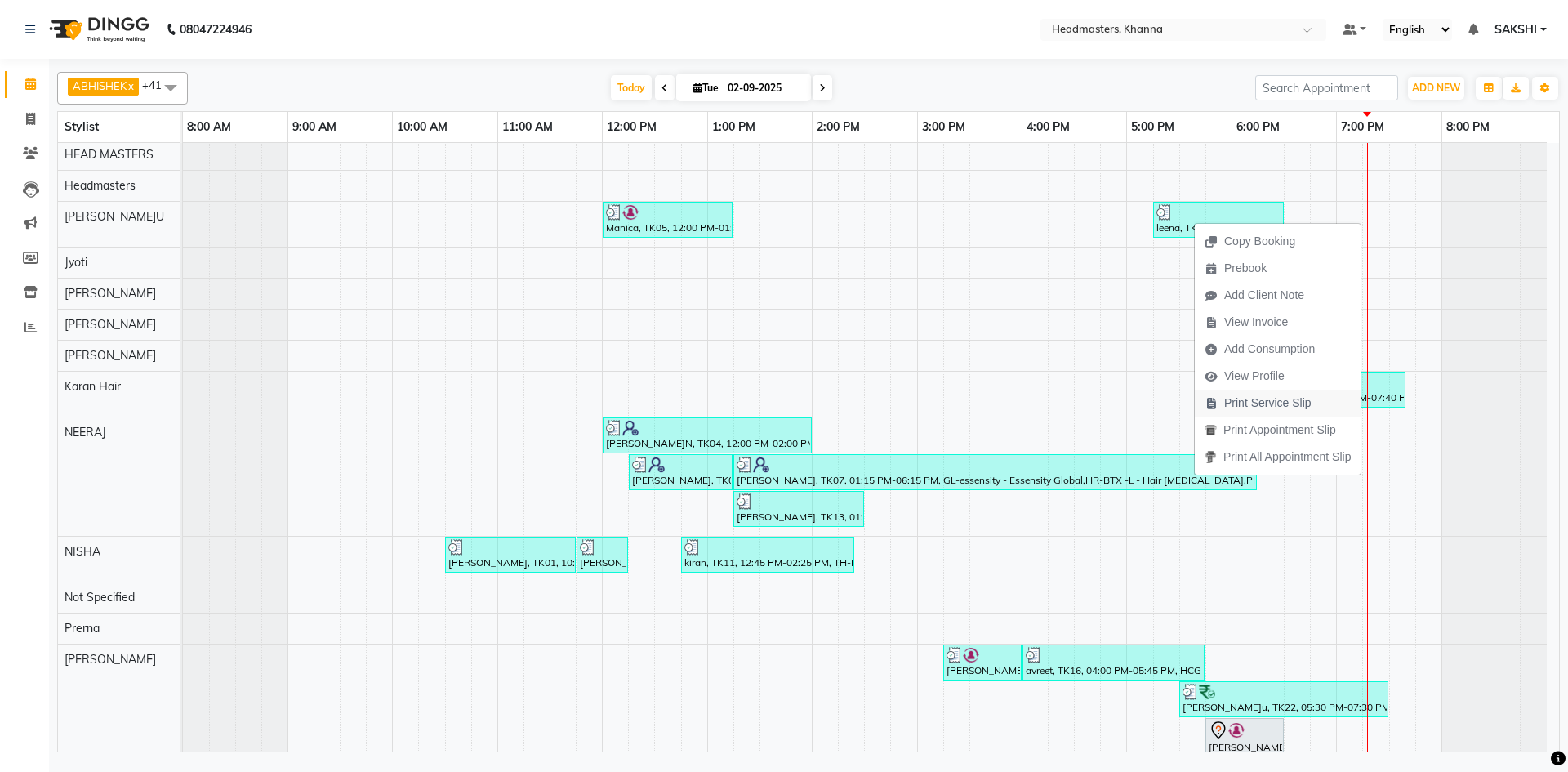
click at [1266, 406] on span "Print Service Slip" at bounding box center [1268, 404] width 87 height 18
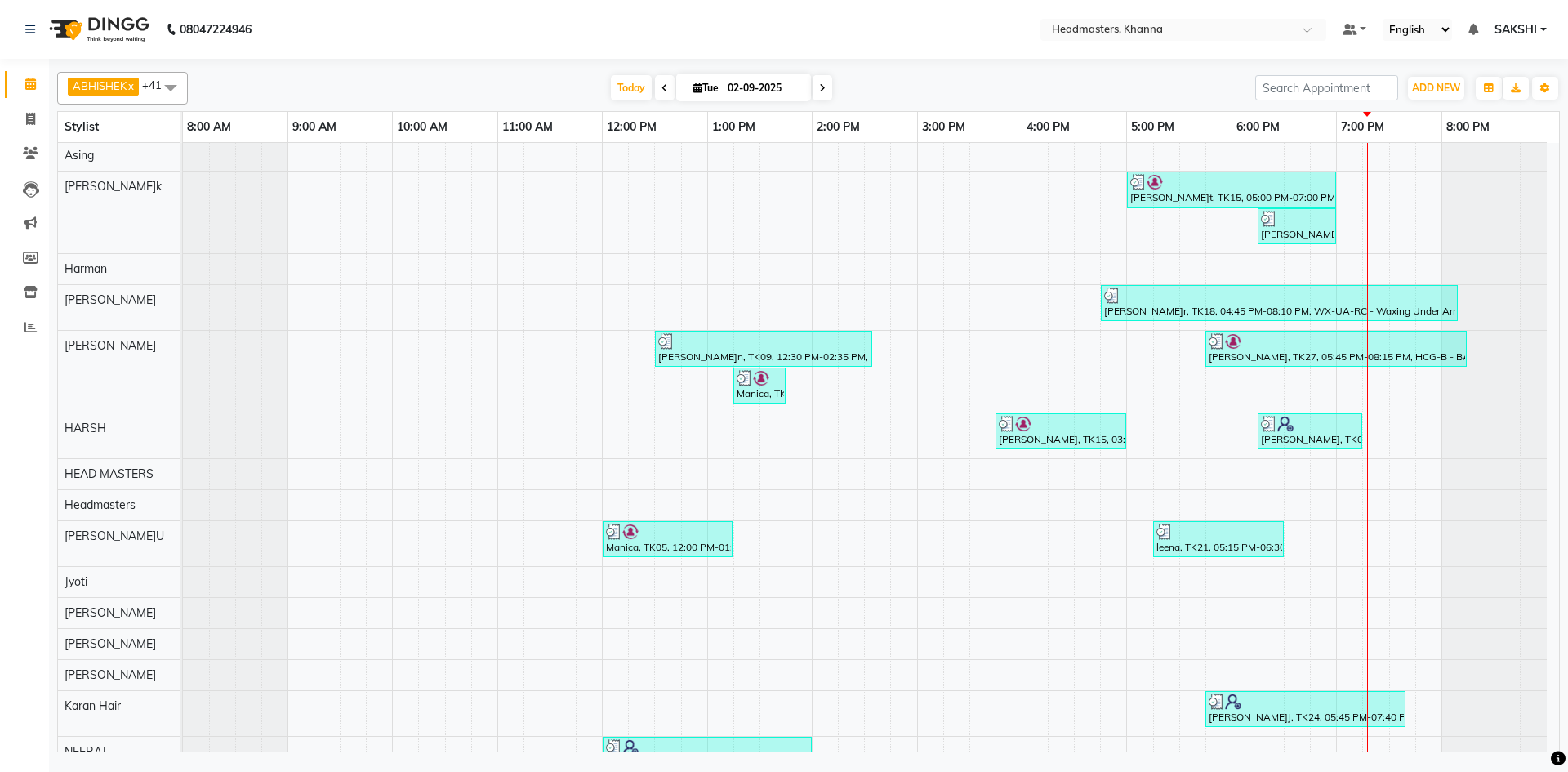
scroll to position [327, 0]
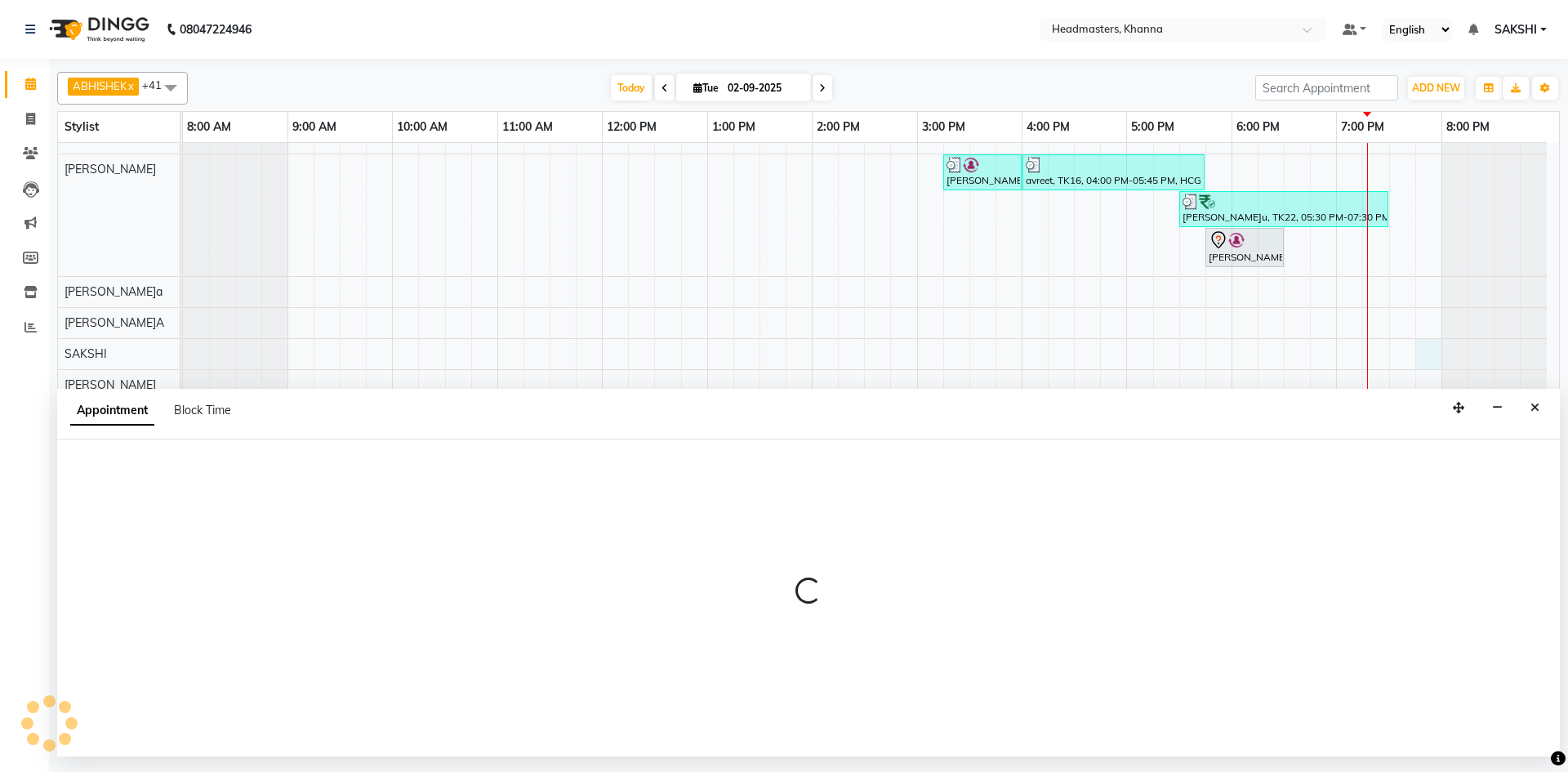
select select "60830"
select select "1185"
select select "tentative"
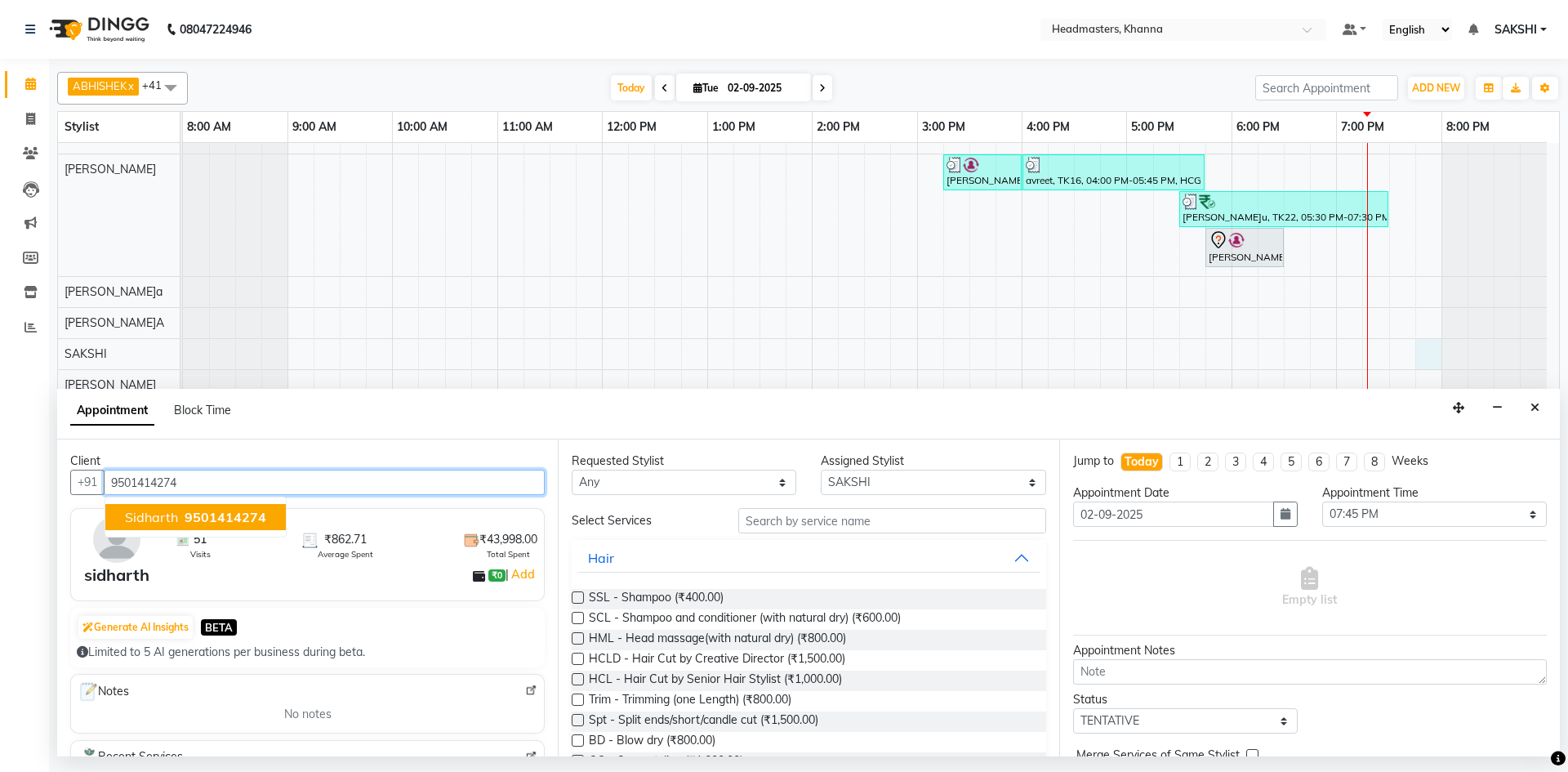
type input "9501414274"
click at [879, 475] on select "Select ABHISHE[PERSON_NAME]ay Akas[PERSON_NAME]A[PERSON_NAME]AN (NAILS) ANKIT A…" at bounding box center [932, 482] width 225 height 25
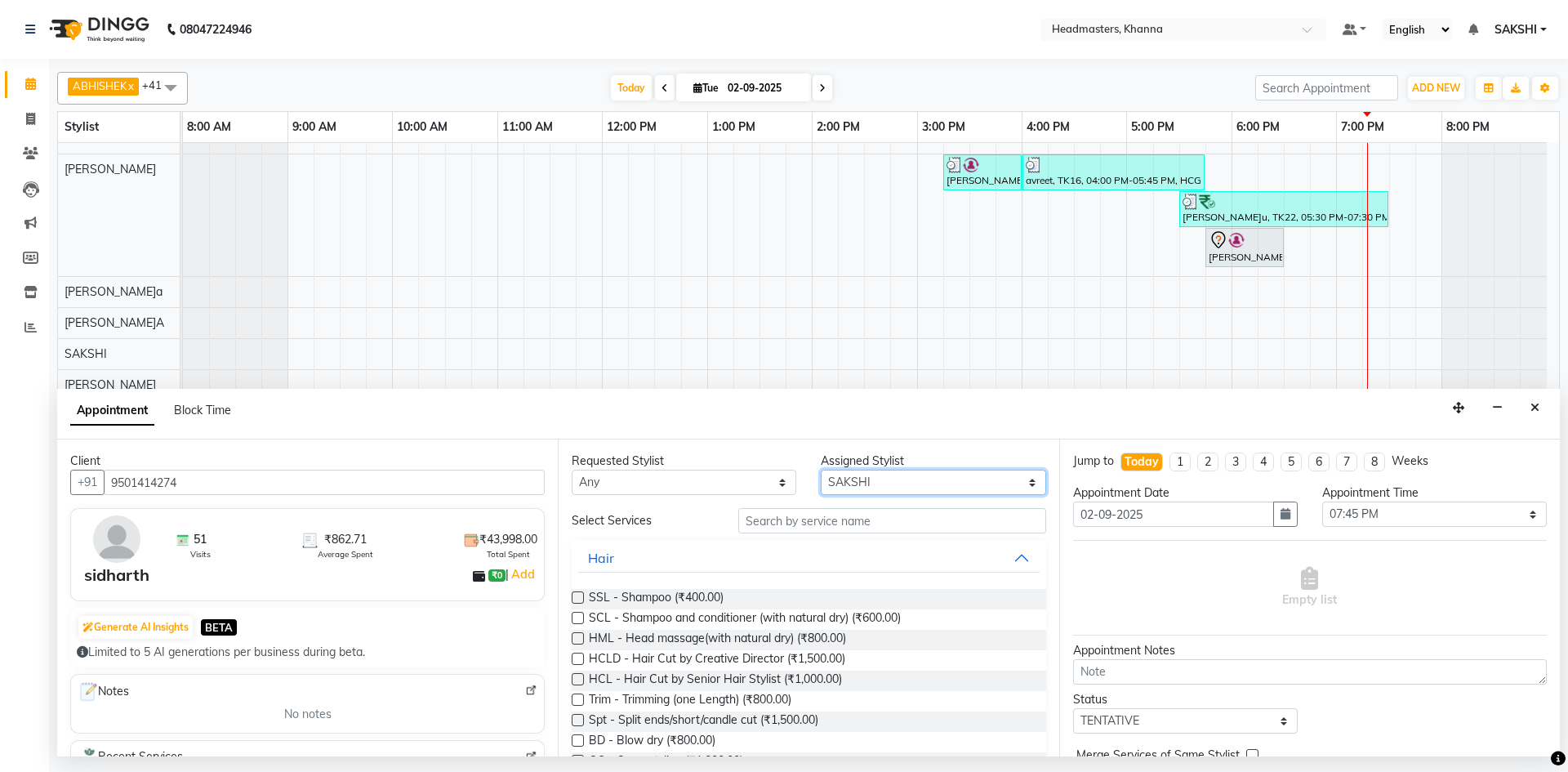
select select "60819"
click at [820, 470] on select "Select ABHISHE[PERSON_NAME]ay Akas[PERSON_NAME]A[PERSON_NAME]AN (NAILS) ANKIT A…" at bounding box center [932, 482] width 225 height 25
click at [797, 527] on input "text" at bounding box center [892, 521] width 308 height 25
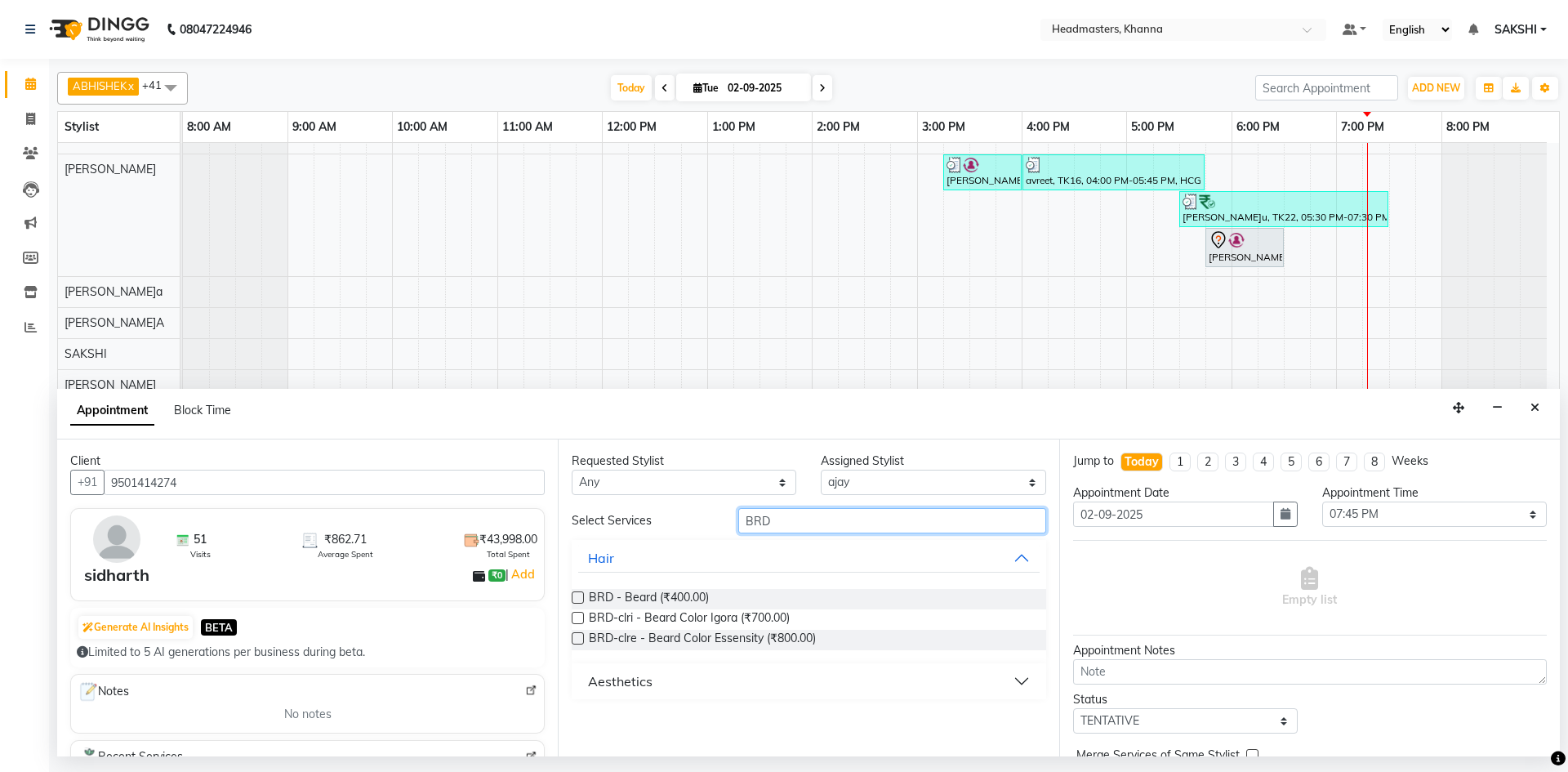
type input "BRD"
drag, startPoint x: 629, startPoint y: 592, endPoint x: 1020, endPoint y: 575, distance: 391.4
click at [664, 594] on span "BRD - Beard (₹400.00)" at bounding box center [649, 599] width 121 height 20
checkbox input "false"
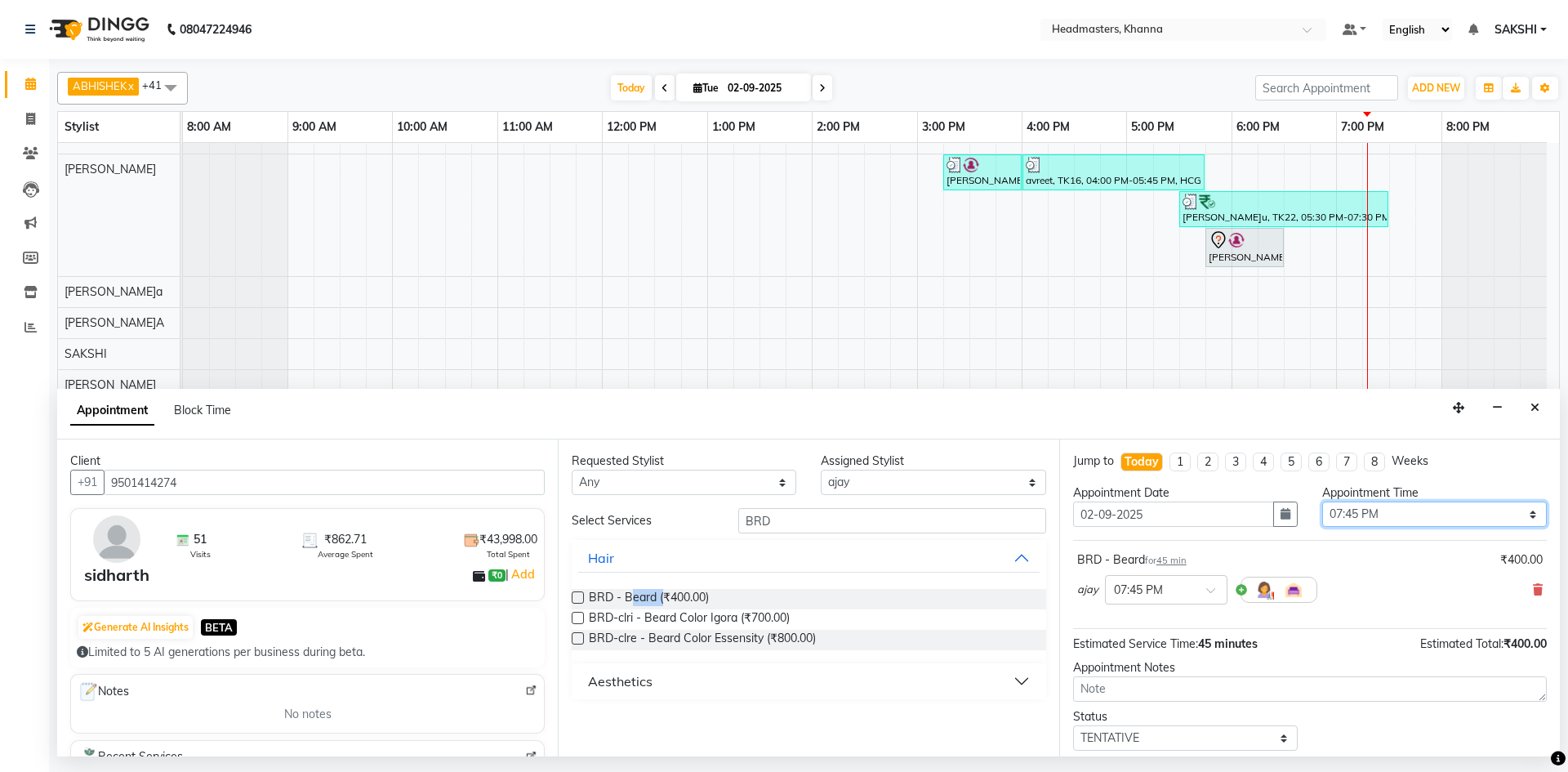
click at [1369, 512] on select "Select 09:00 AM 09:15 AM 09:30 AM 09:45 AM 10:00 AM 10:15 AM 10:30 AM 10:45 AM …" at bounding box center [1434, 514] width 225 height 25
select select "1155"
click at [1322, 502] on select "Select 09:00 AM 09:15 AM 09:30 AM 09:45 AM 10:00 AM 10:15 AM 10:30 AM 10:45 AM …" at bounding box center [1434, 514] width 225 height 25
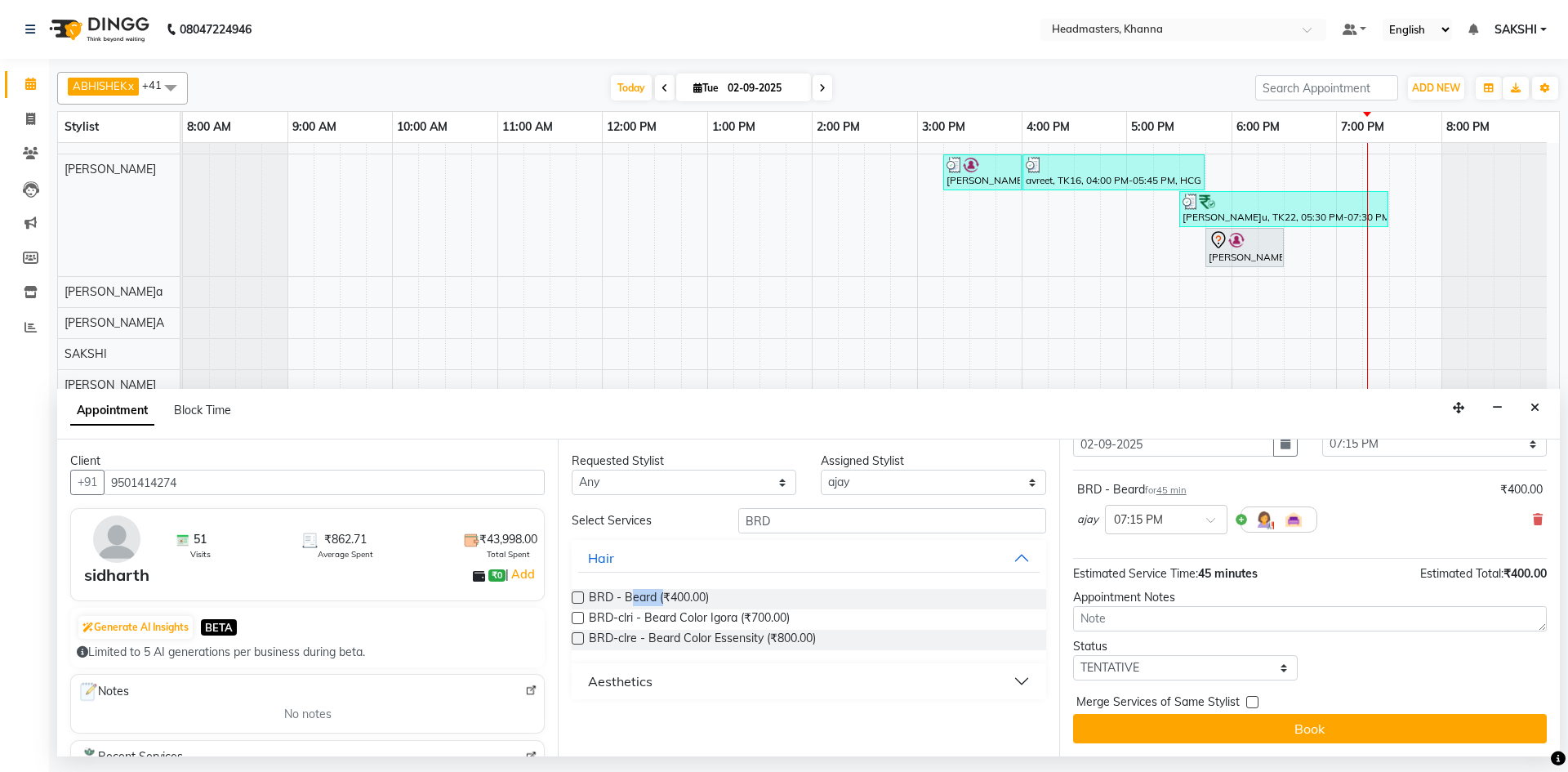
click at [1277, 721] on button "Book" at bounding box center [1309, 728] width 473 height 29
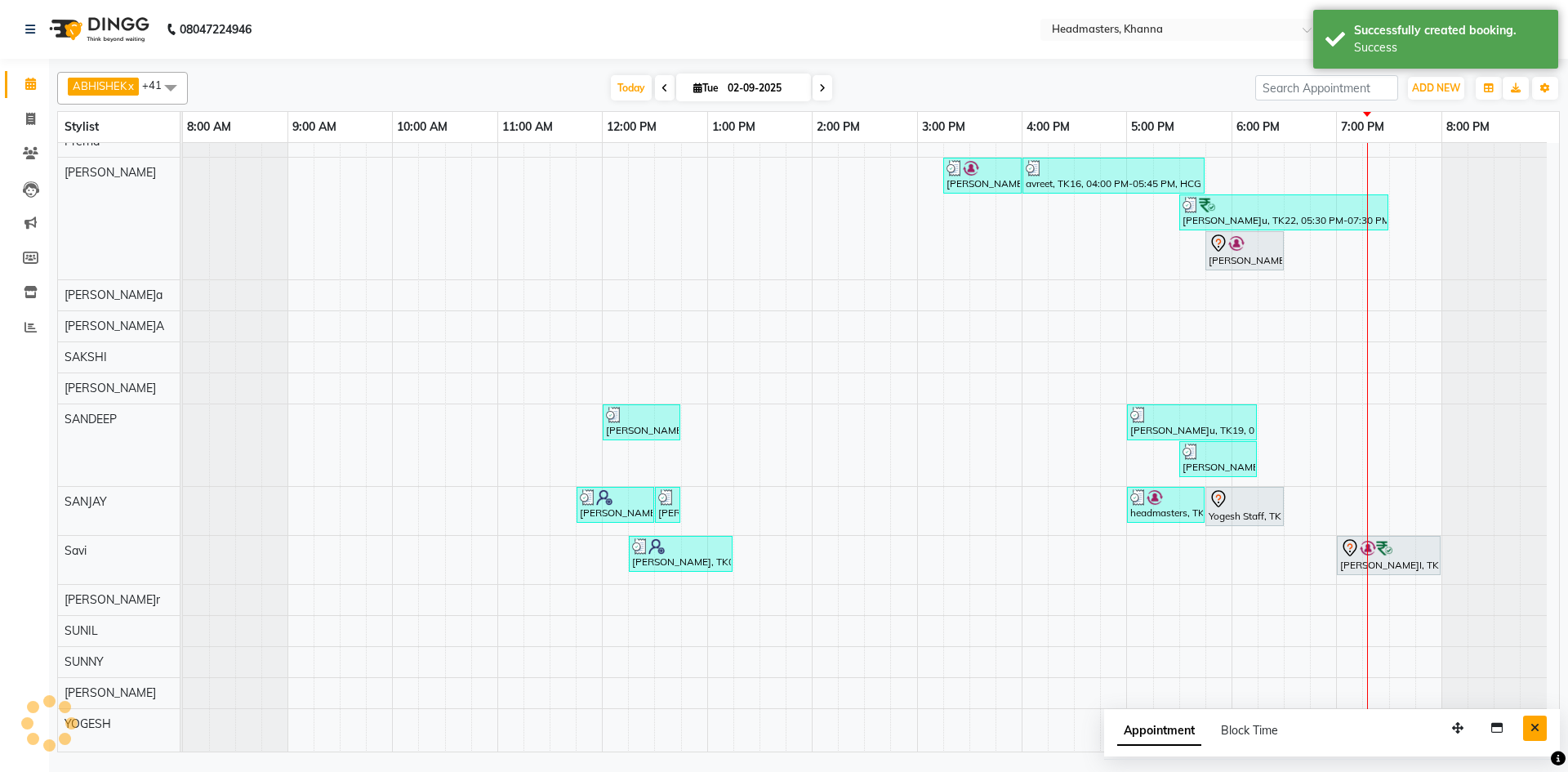
click at [1537, 726] on icon "Close" at bounding box center [1535, 728] width 9 height 12
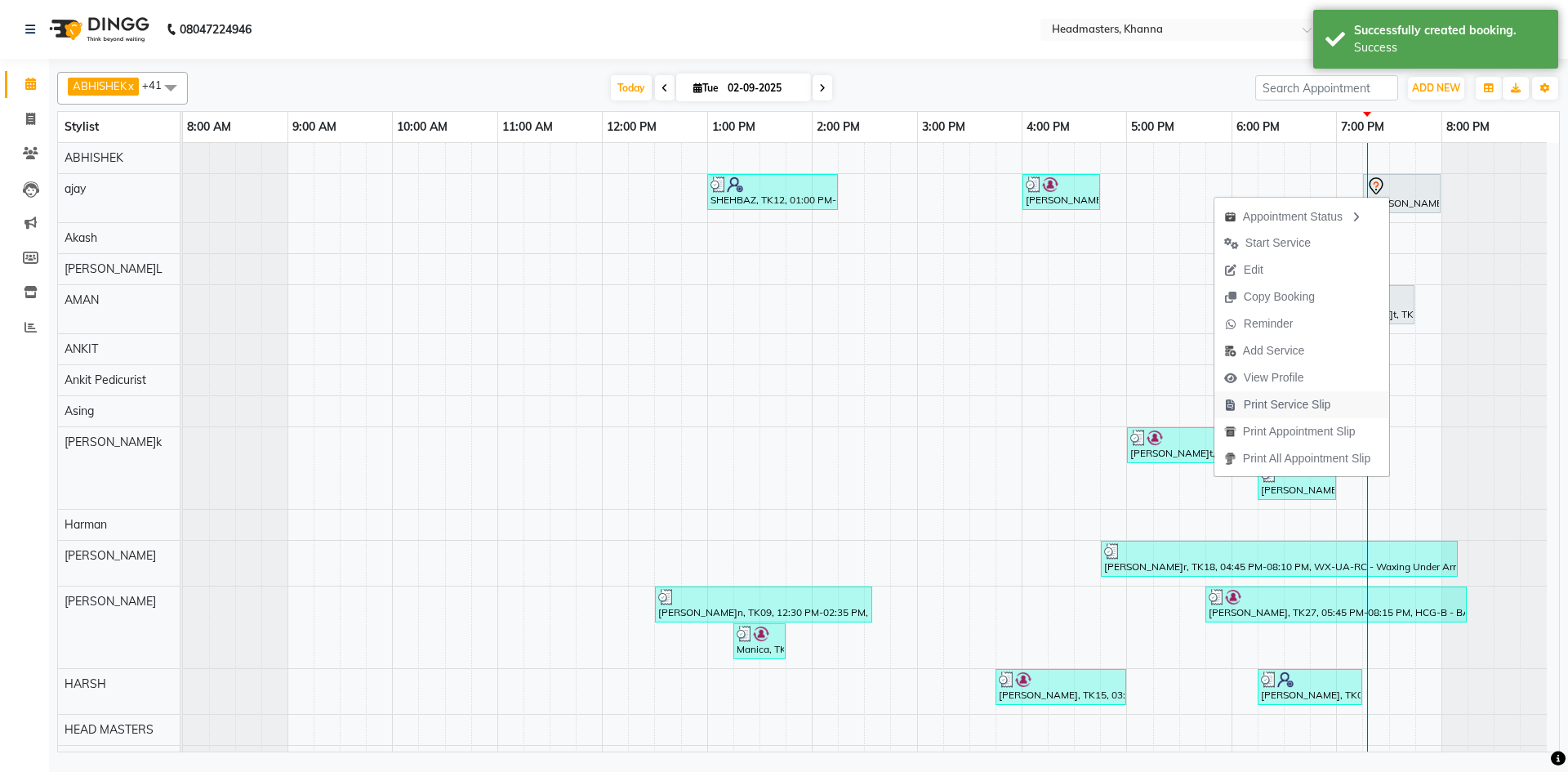
click at [1343, 410] on button "Print Service Slip" at bounding box center [1302, 404] width 175 height 27
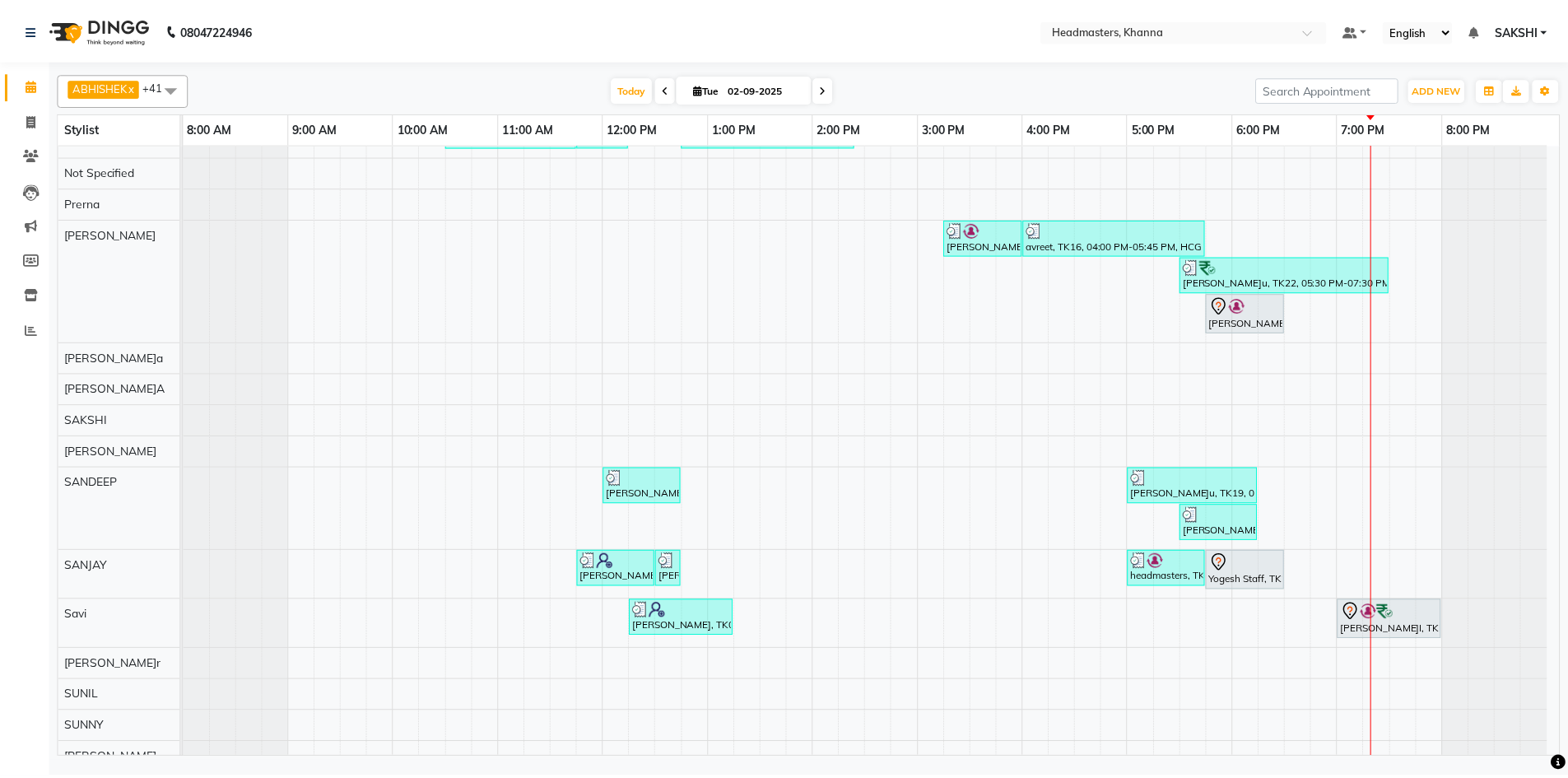
scroll to position [1070, 0]
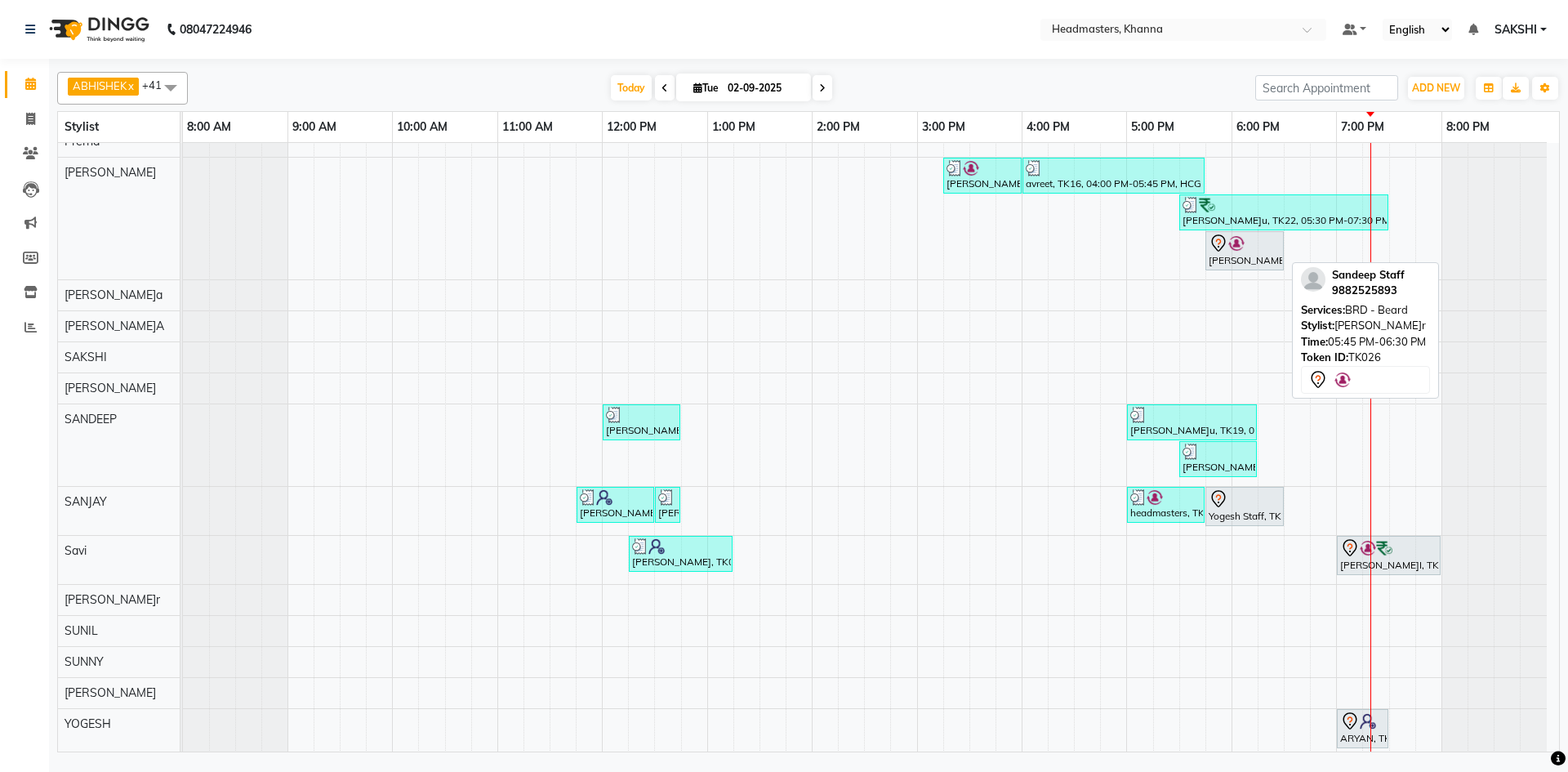
click at [1251, 259] on div "[PERSON_NAME], TK26, 05:45 PM-06:30 PM, BRD -[PERSON_NAME]d" at bounding box center [1244, 250] width 75 height 34
select select "7"
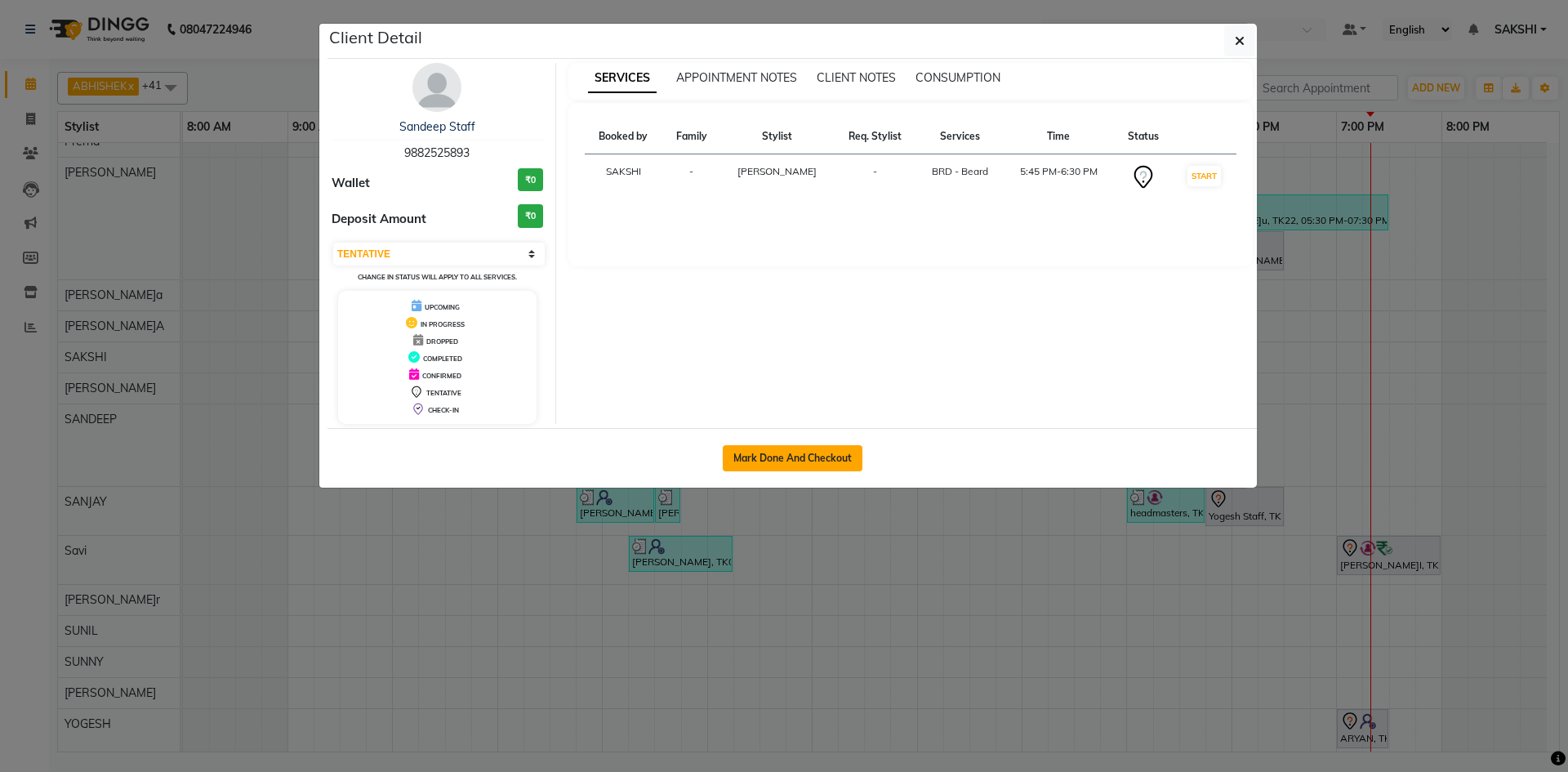
click at [816, 453] on button "Mark Done And Checkout" at bounding box center [793, 458] width 140 height 26
select select "service"
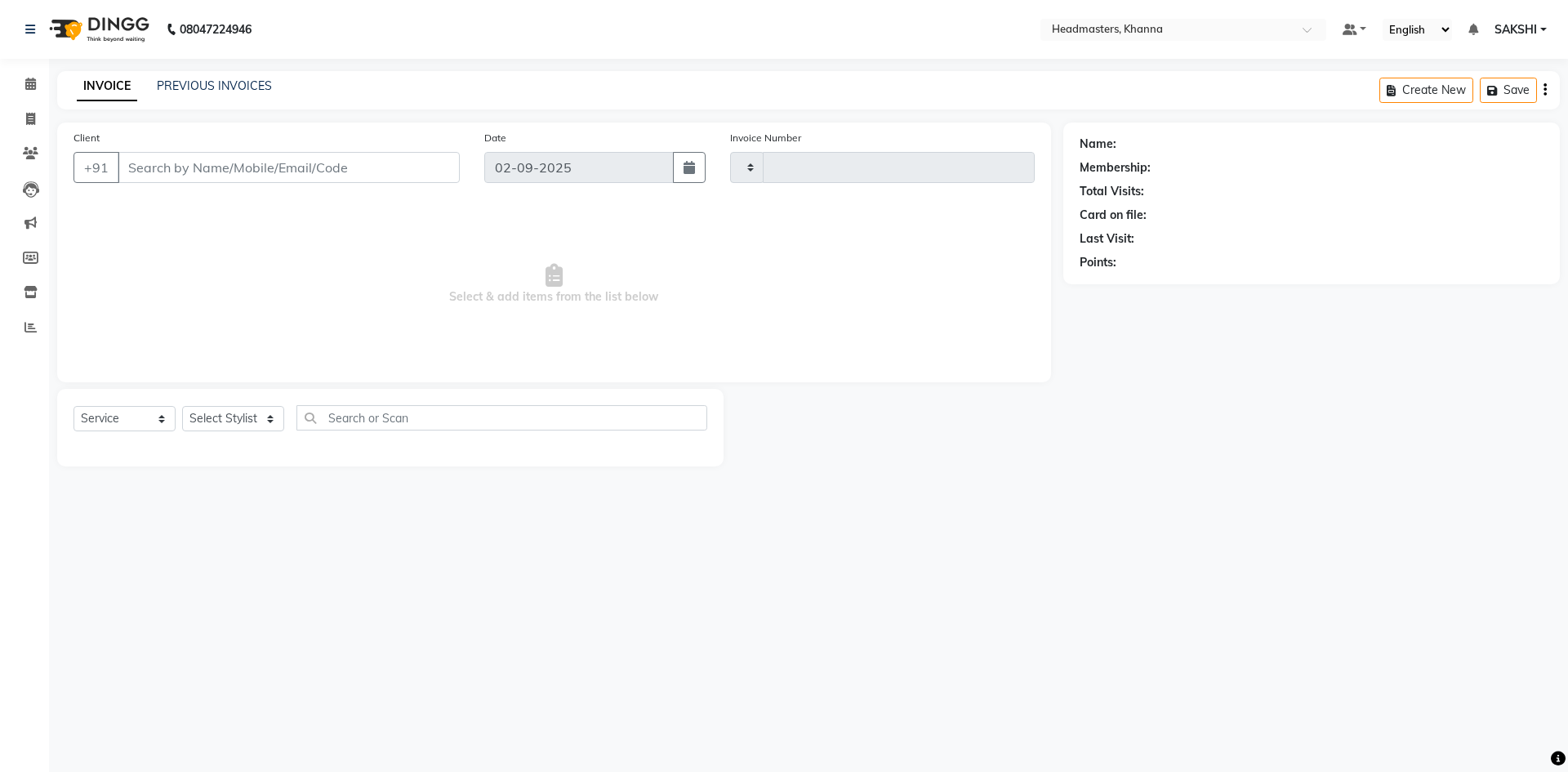
type input "5513"
select select "7138"
type input "9882525893"
select select "60814"
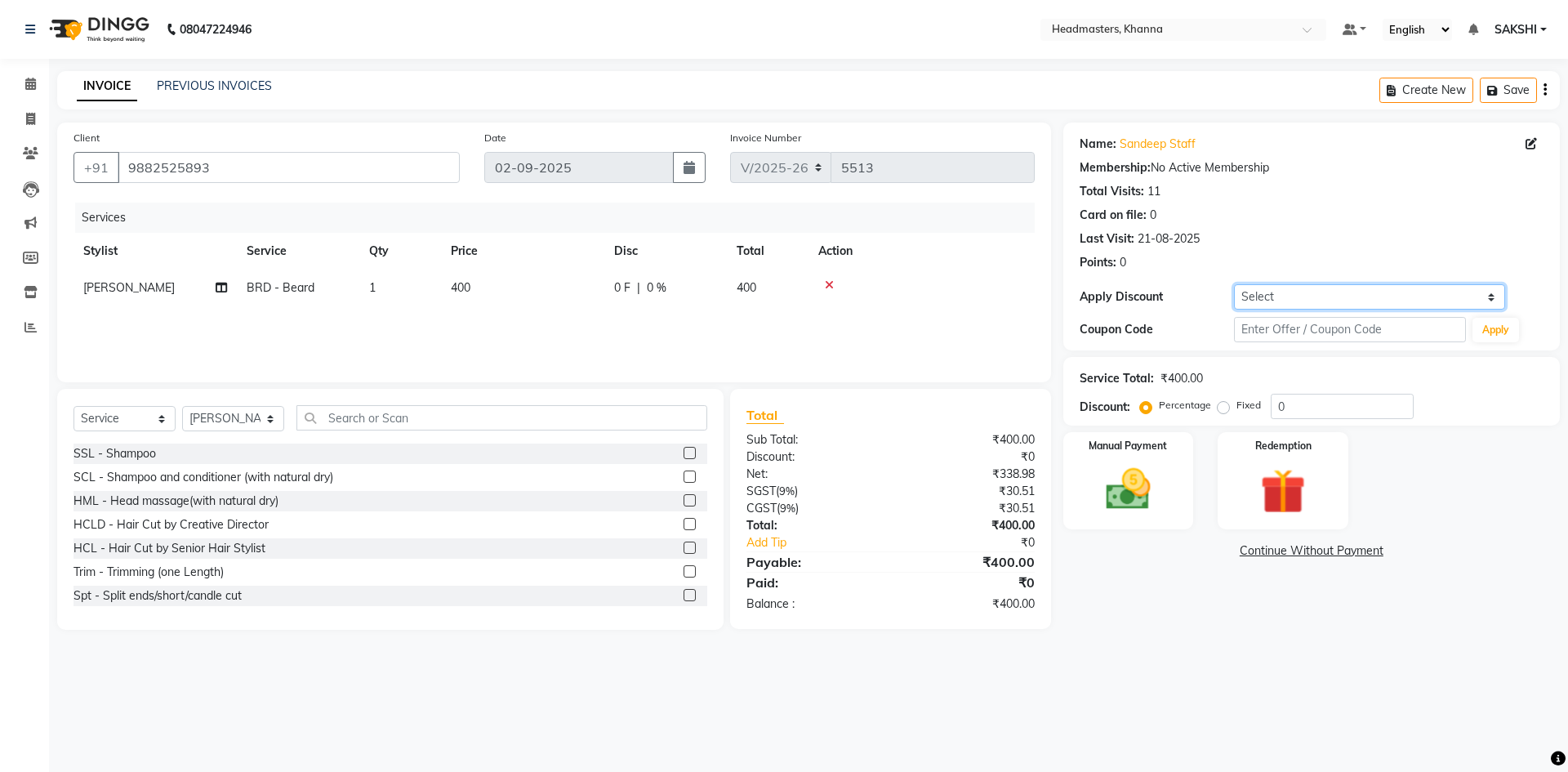
drag, startPoint x: 1307, startPoint y: 291, endPoint x: 1305, endPoint y: 307, distance: 16.1
click at [1307, 294] on select "Select Coupon → Pending Payment Coupon → Wrong Job Card Coupon → Complimentary …" at bounding box center [1370, 297] width 271 height 25
select select "7: Object"
click at [1235, 284] on select "Select Coupon → Pending Payment Coupon → Wrong Job Card Coupon → Complimentary …" at bounding box center [1370, 297] width 271 height 25
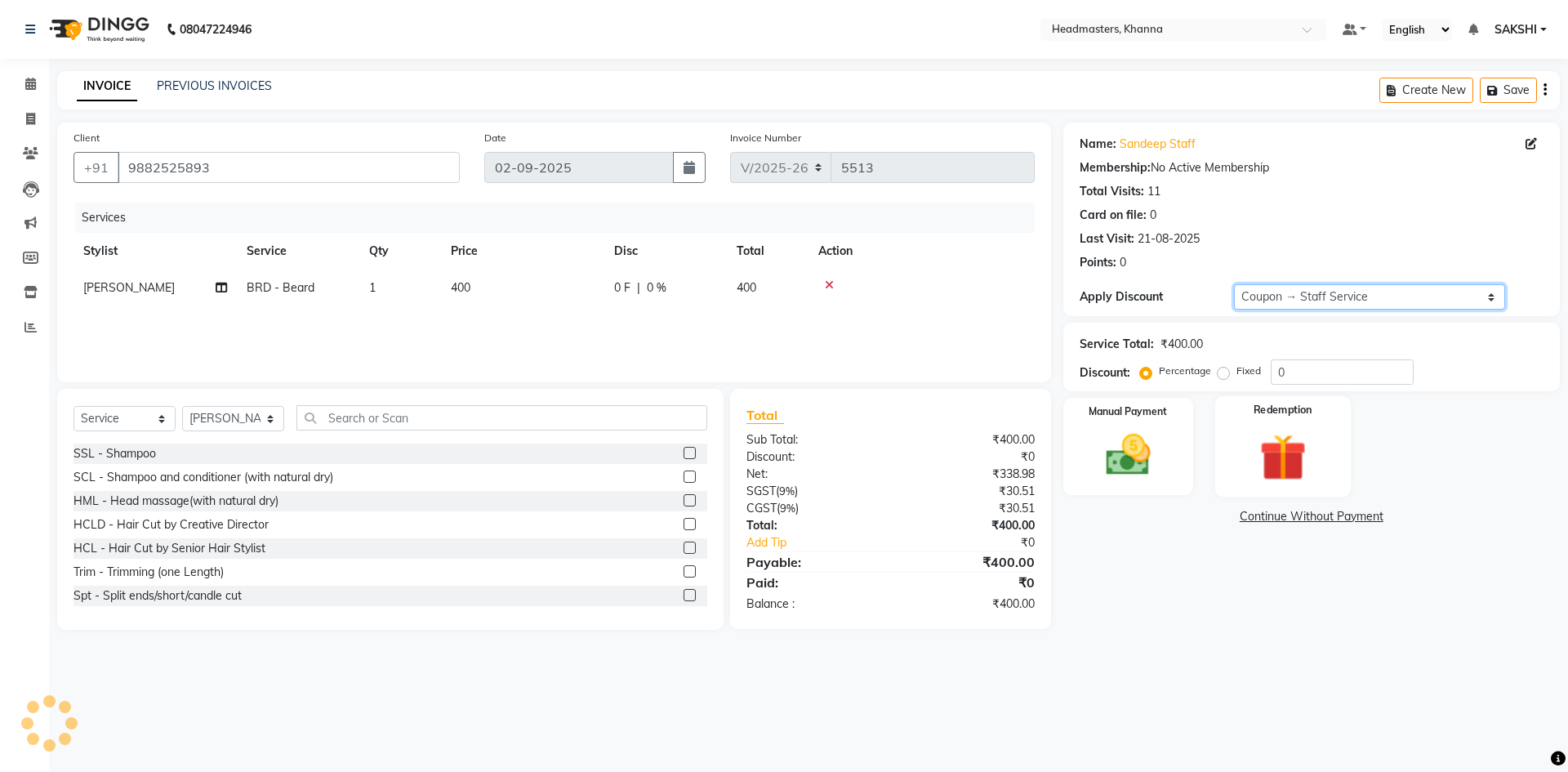
type input "100"
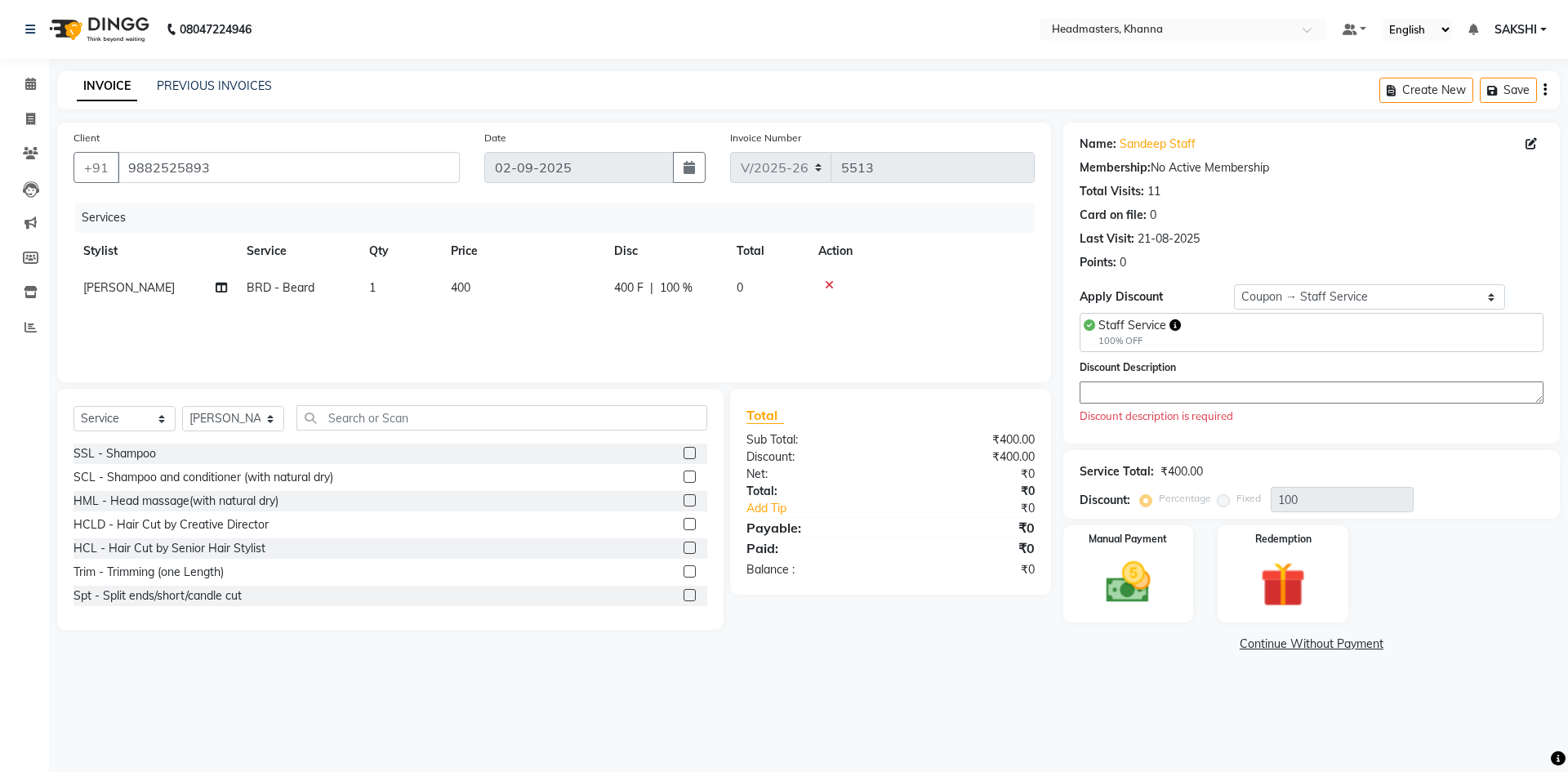
click at [1126, 383] on textarea at bounding box center [1311, 392] width 464 height 22
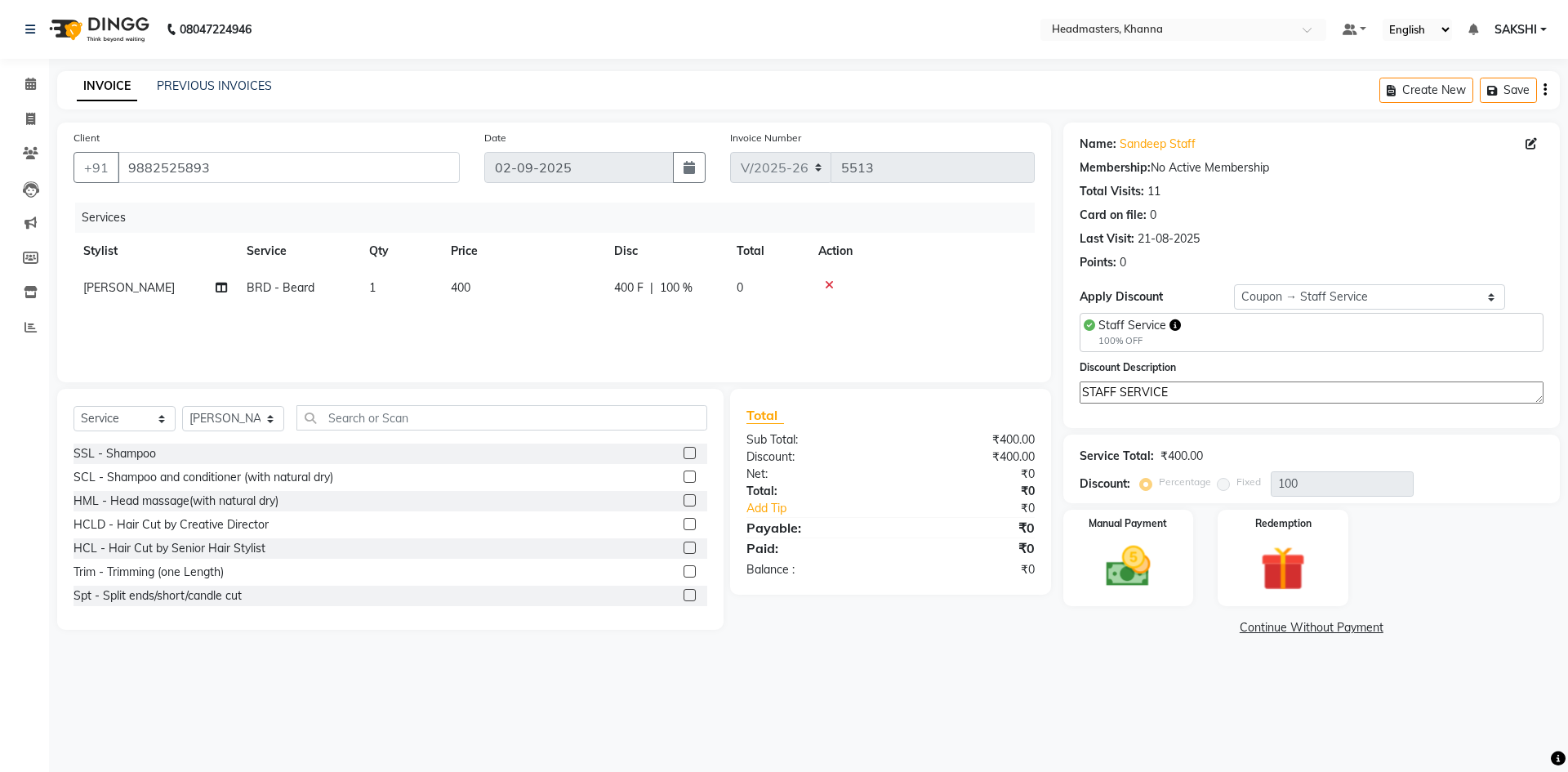
type textarea "STAFF SERVICE"
click at [1095, 506] on div "Name: Sandeep Staff Membership: No Active Membership Total Visits: 11 Card on f…" at bounding box center [1317, 381] width 508 height 517
click at [1154, 567] on img at bounding box center [1129, 566] width 76 height 53
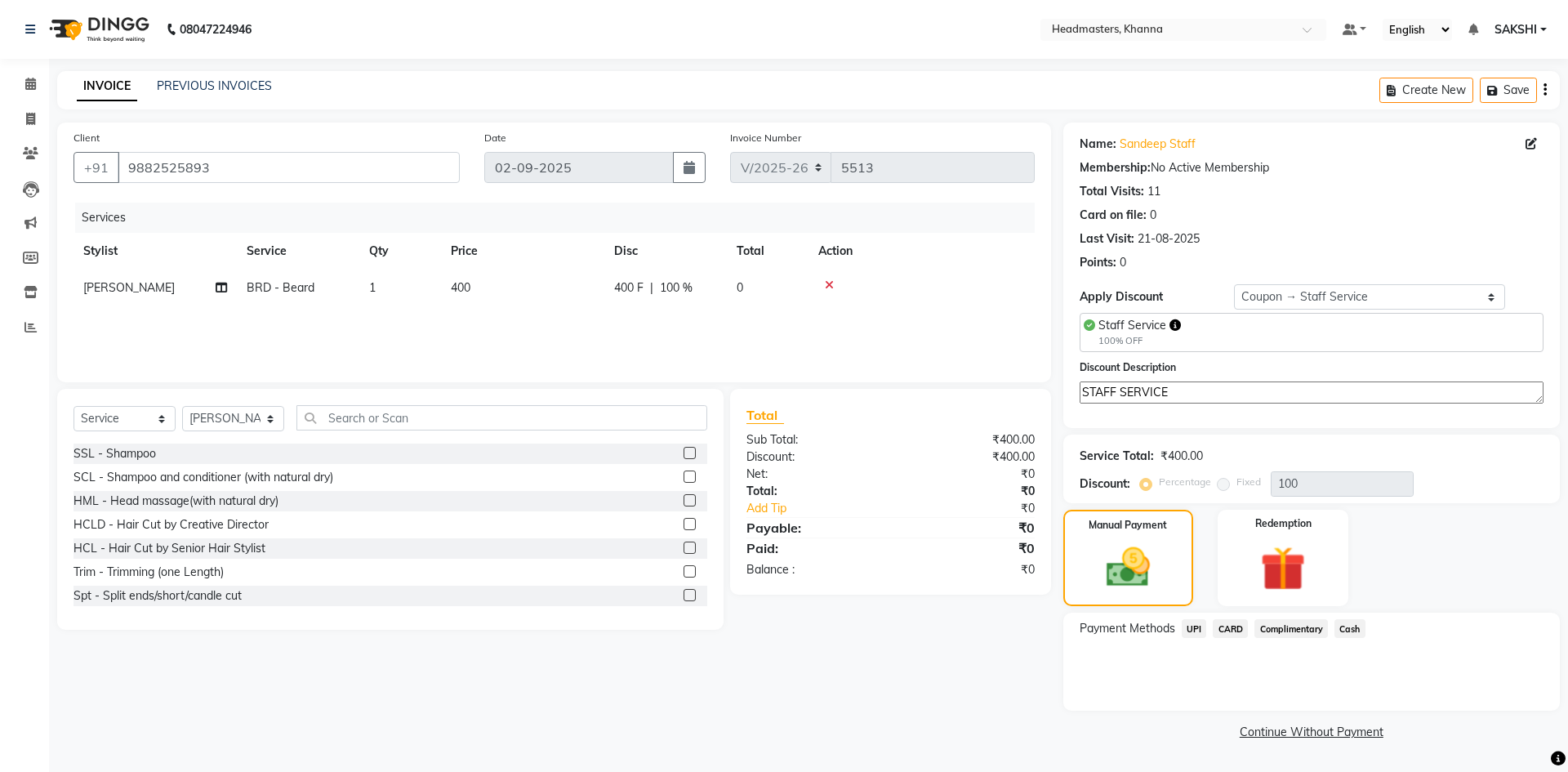
click at [1291, 633] on span "Complimentary" at bounding box center [1292, 628] width 74 height 18
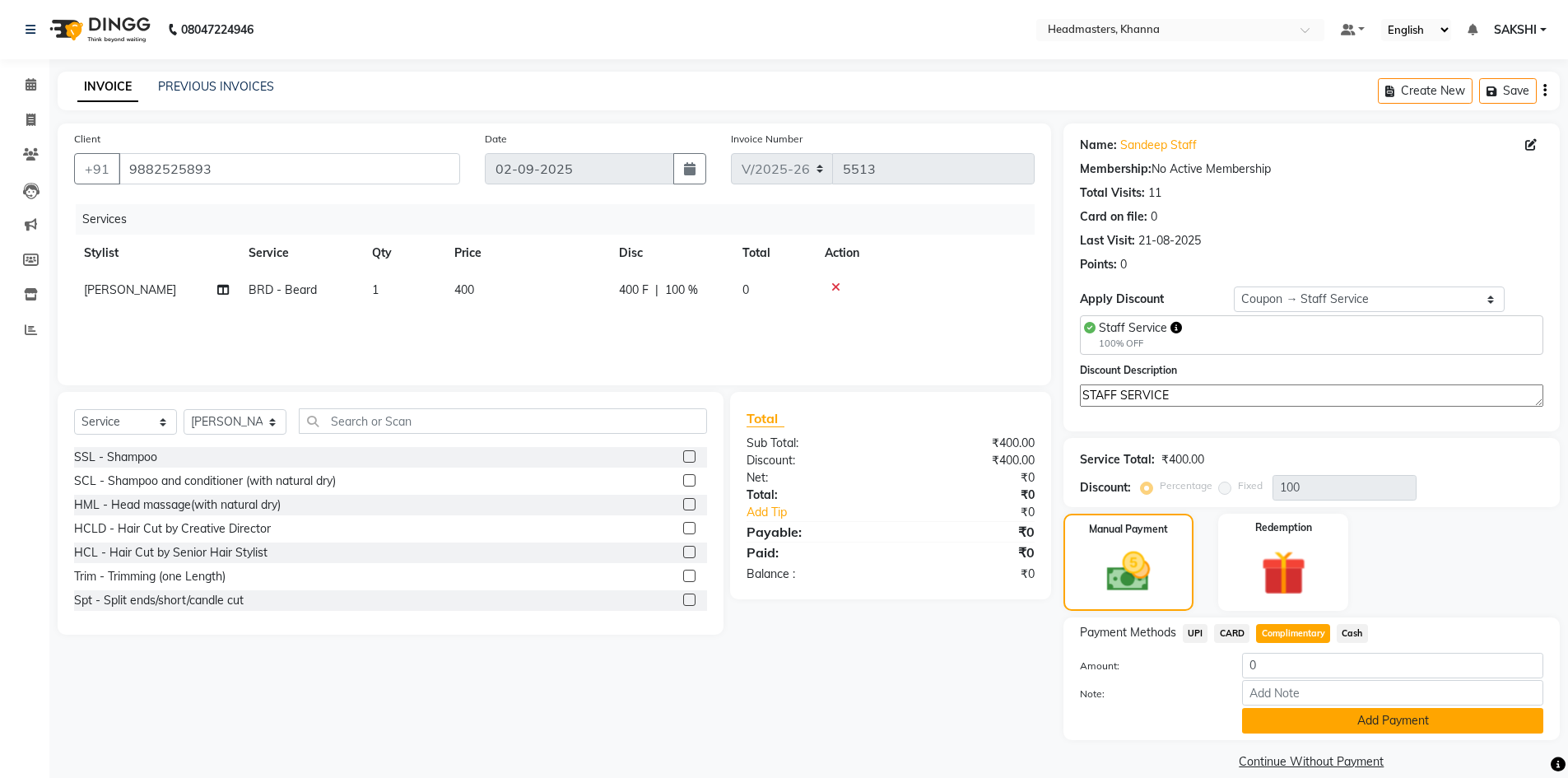
click at [1321, 710] on button "Add Payment" at bounding box center [1393, 721] width 302 height 25
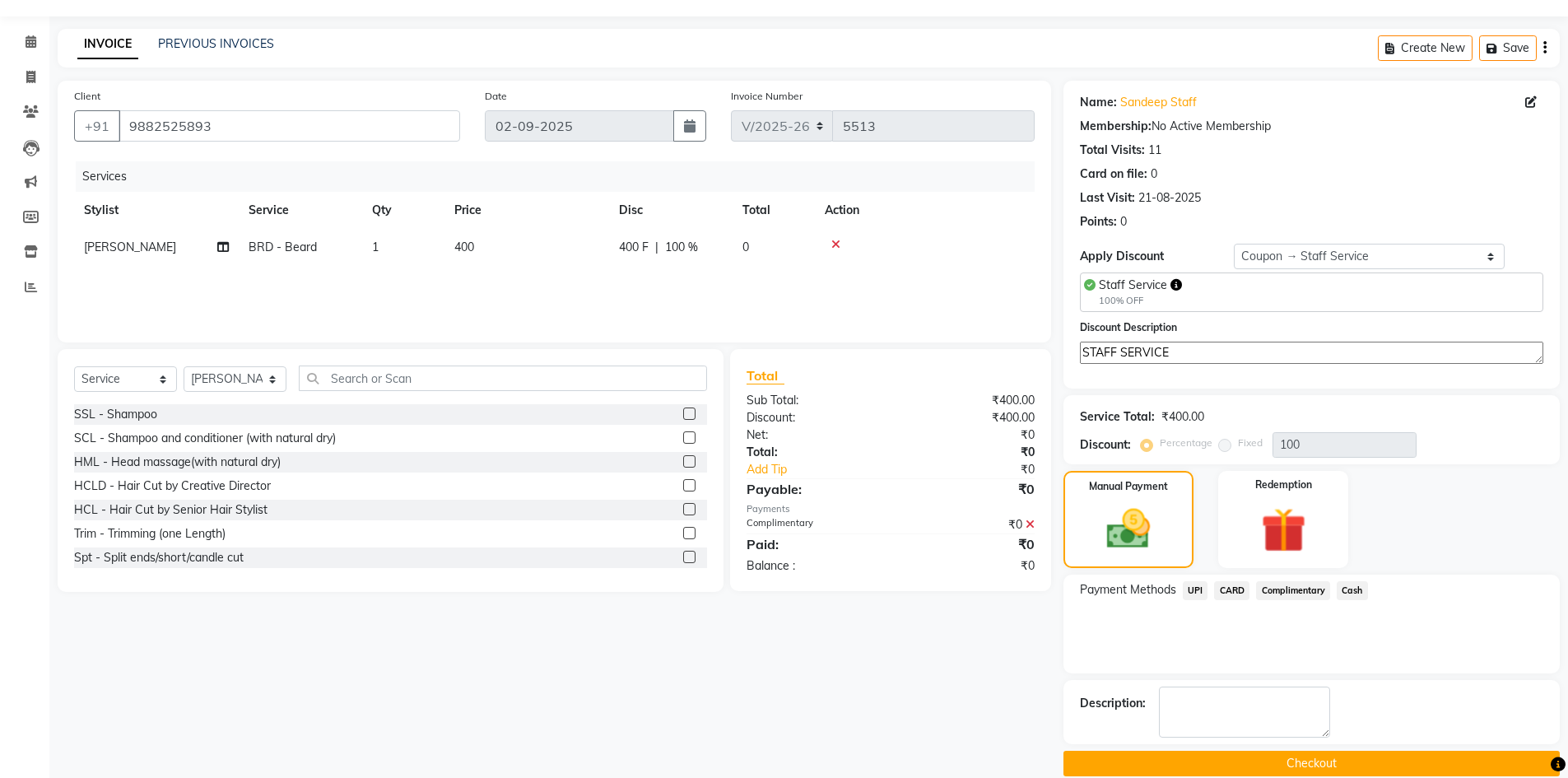
scroll to position [66, 0]
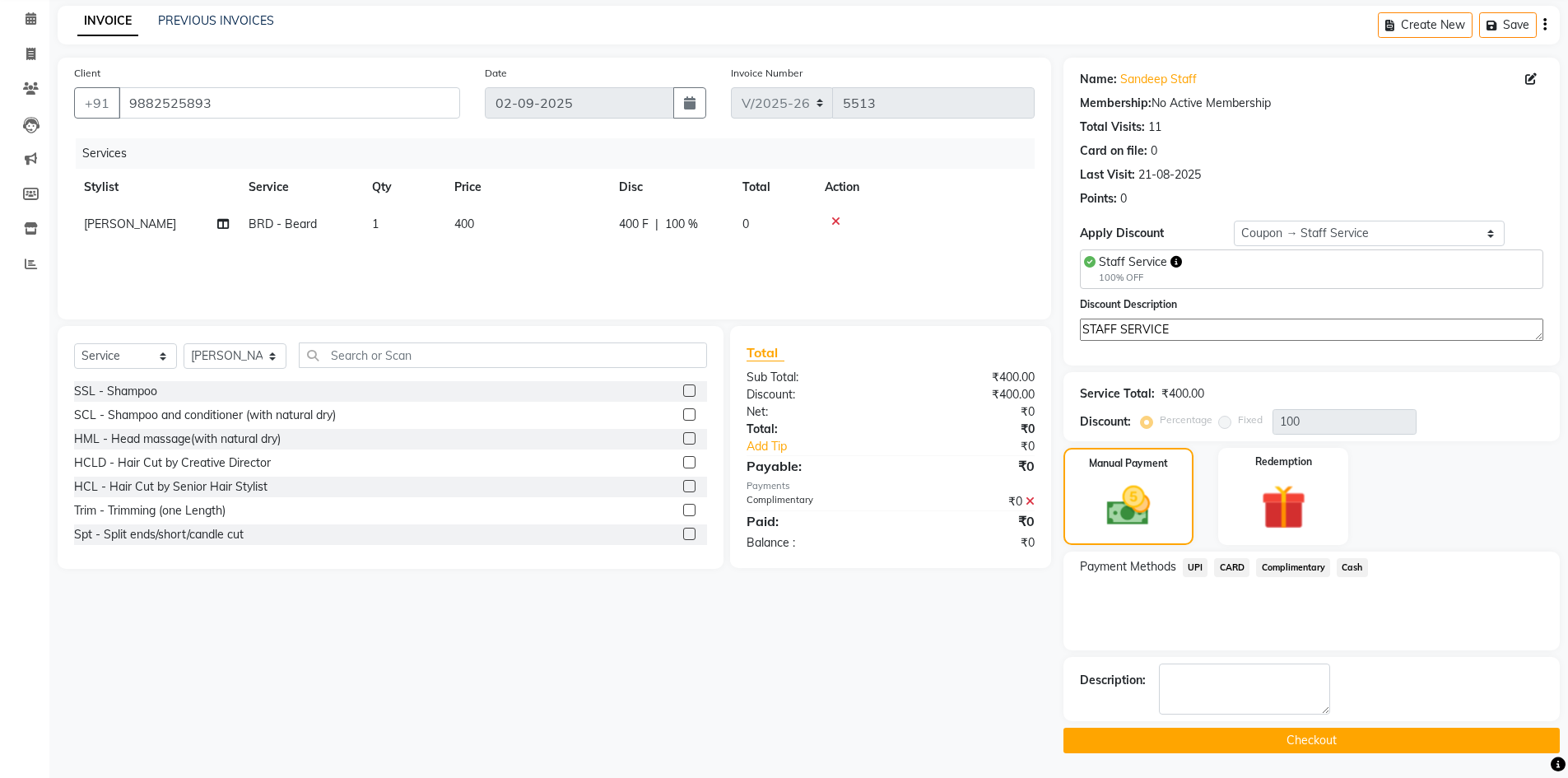
click at [1351, 735] on button "Checkout" at bounding box center [1311, 741] width 497 height 25
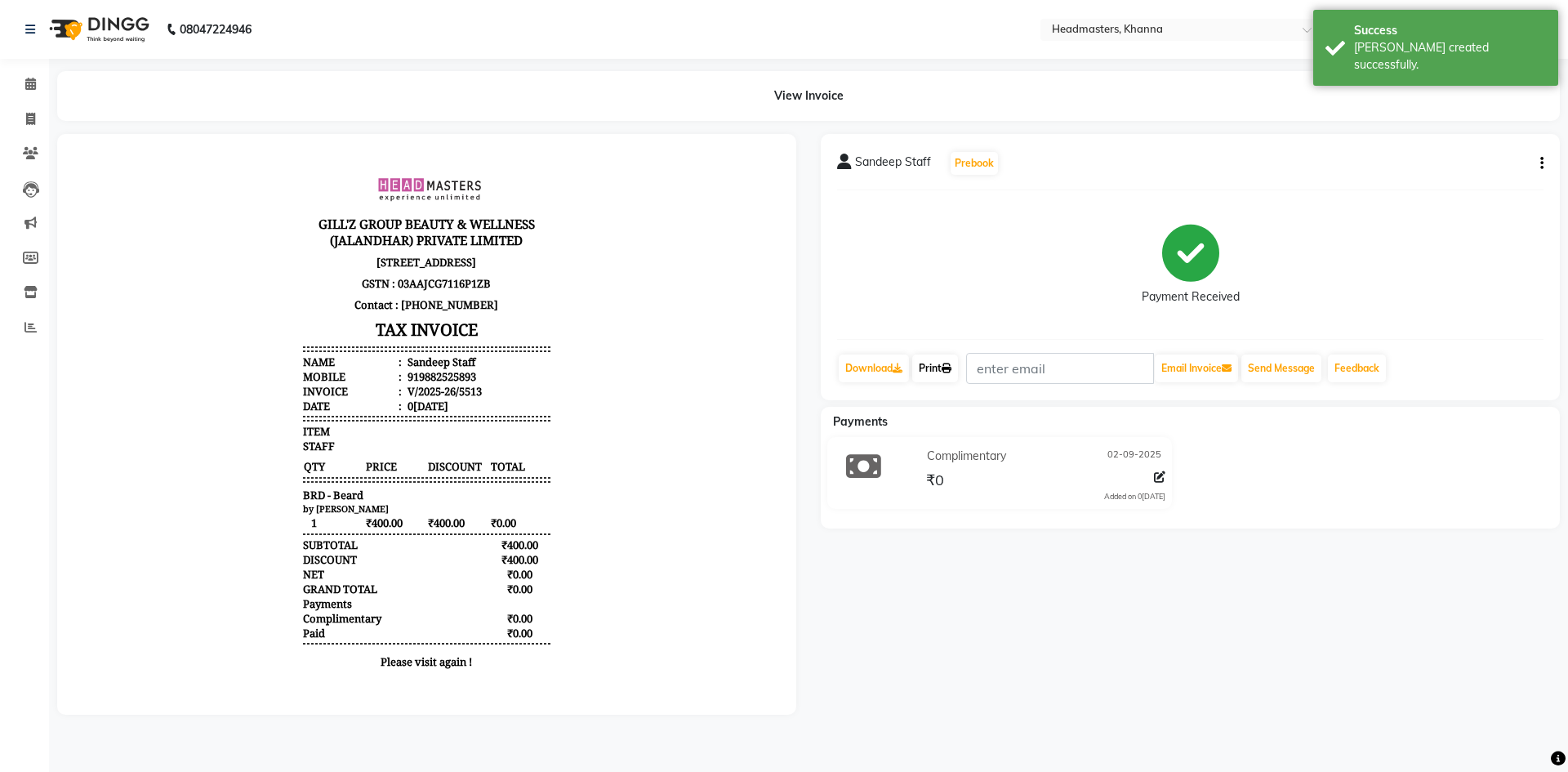
click at [952, 364] on icon at bounding box center [947, 368] width 10 height 10
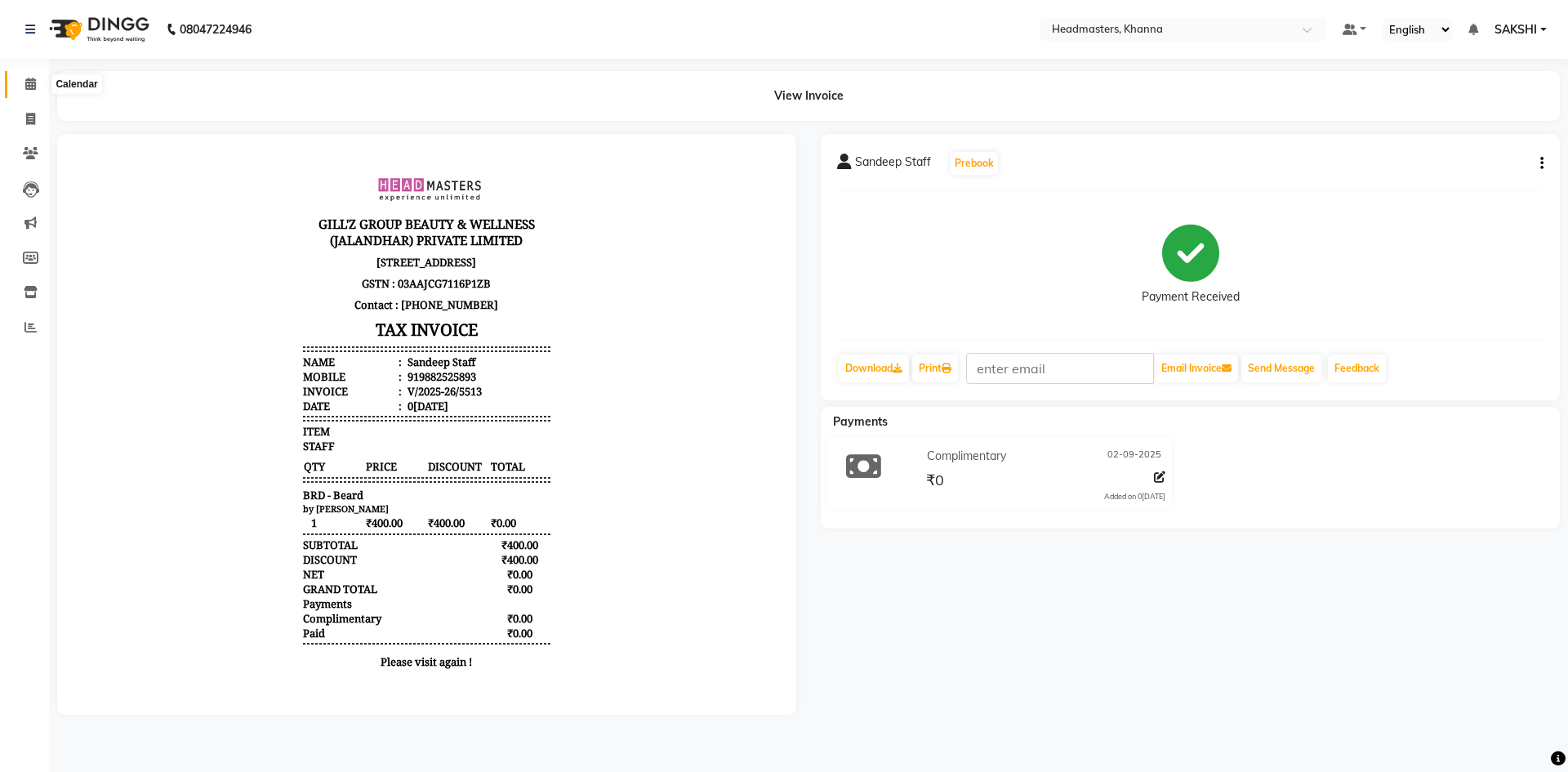
click at [33, 84] on icon at bounding box center [30, 84] width 11 height 13
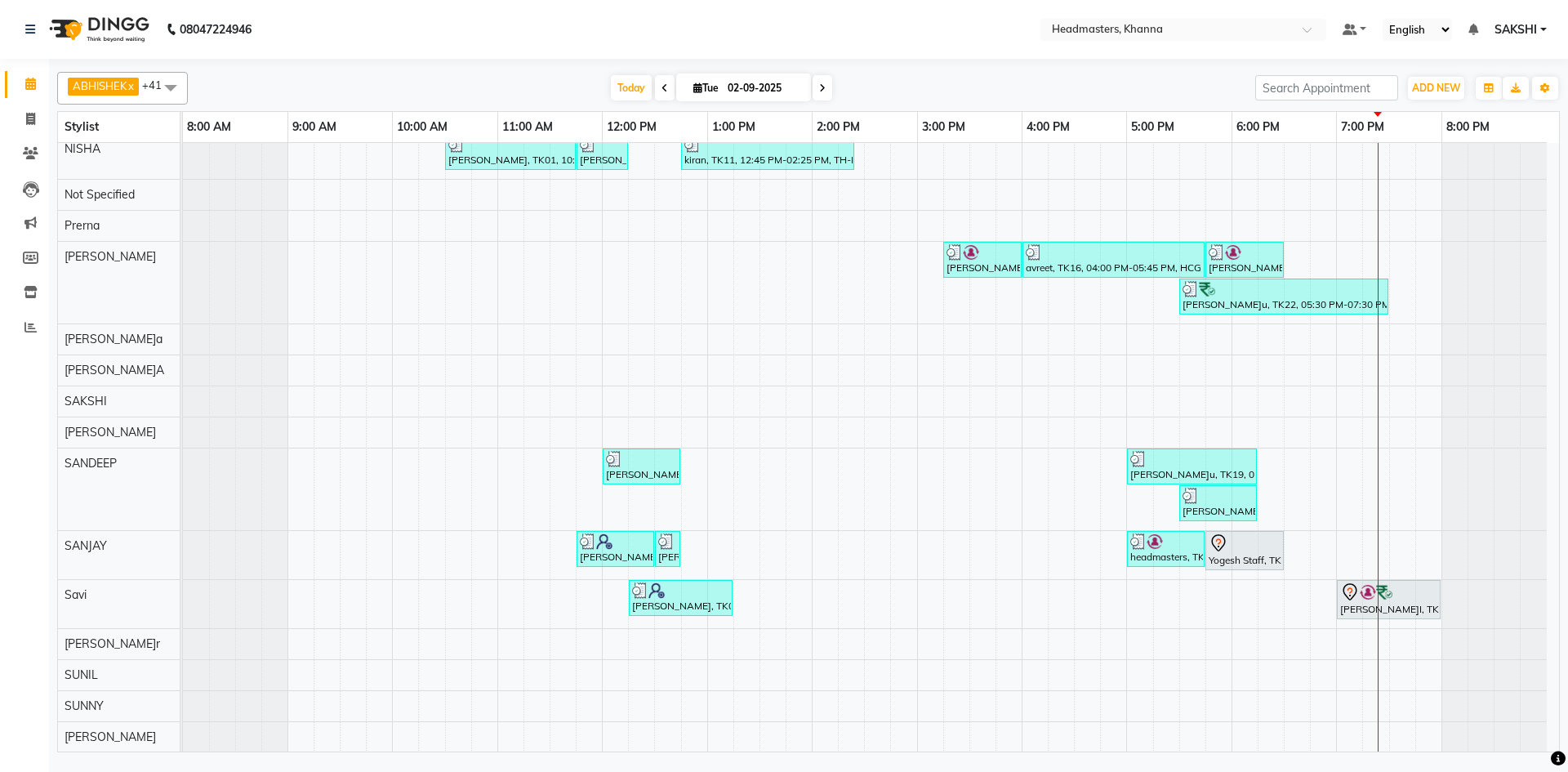
scroll to position [980, 0]
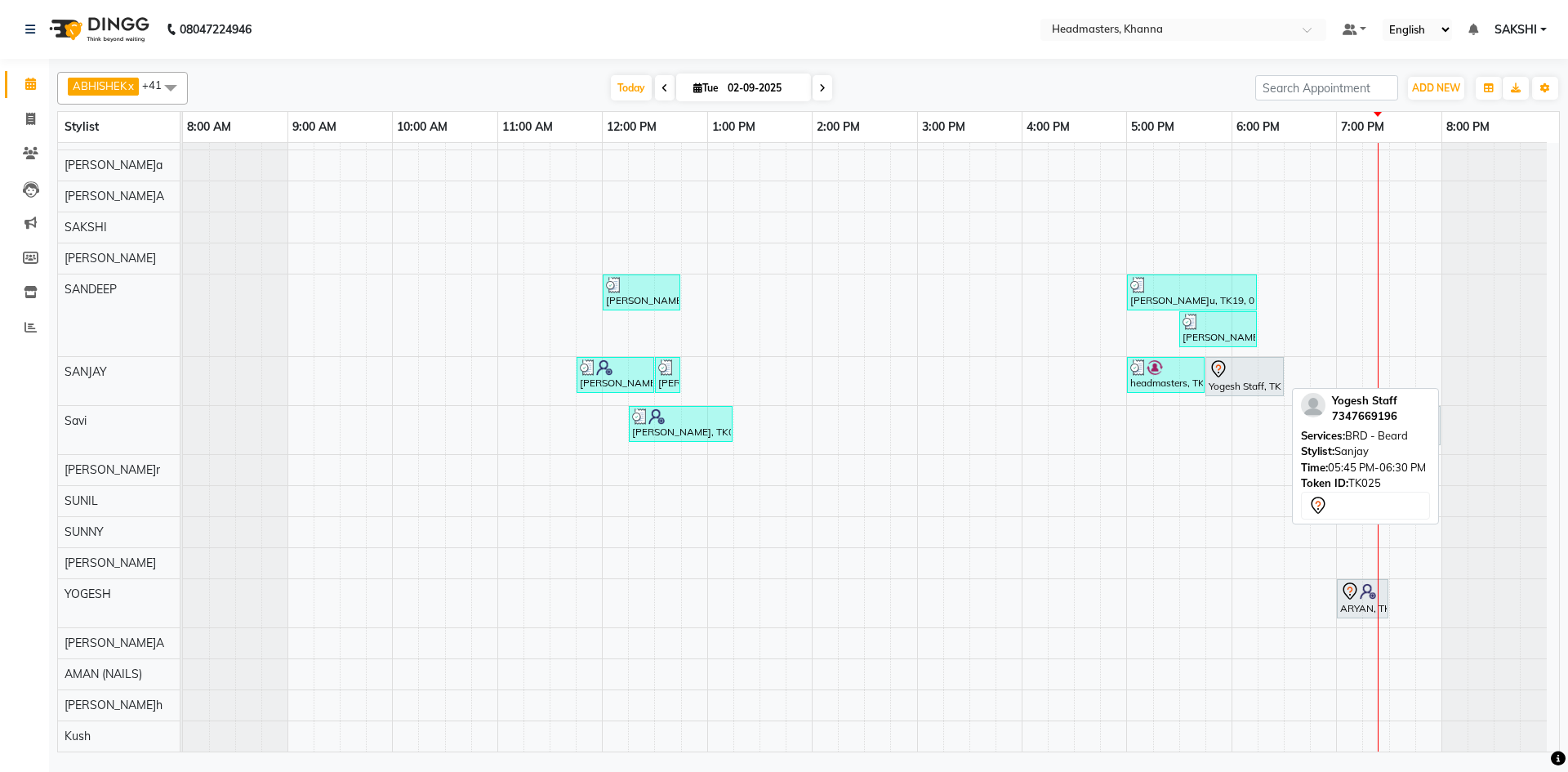
click at [1264, 382] on div "Yogesh Staff, TK25, 05:45 PM-06:30 PM, BRD -[PERSON_NAME]d" at bounding box center [1244, 376] width 75 height 34
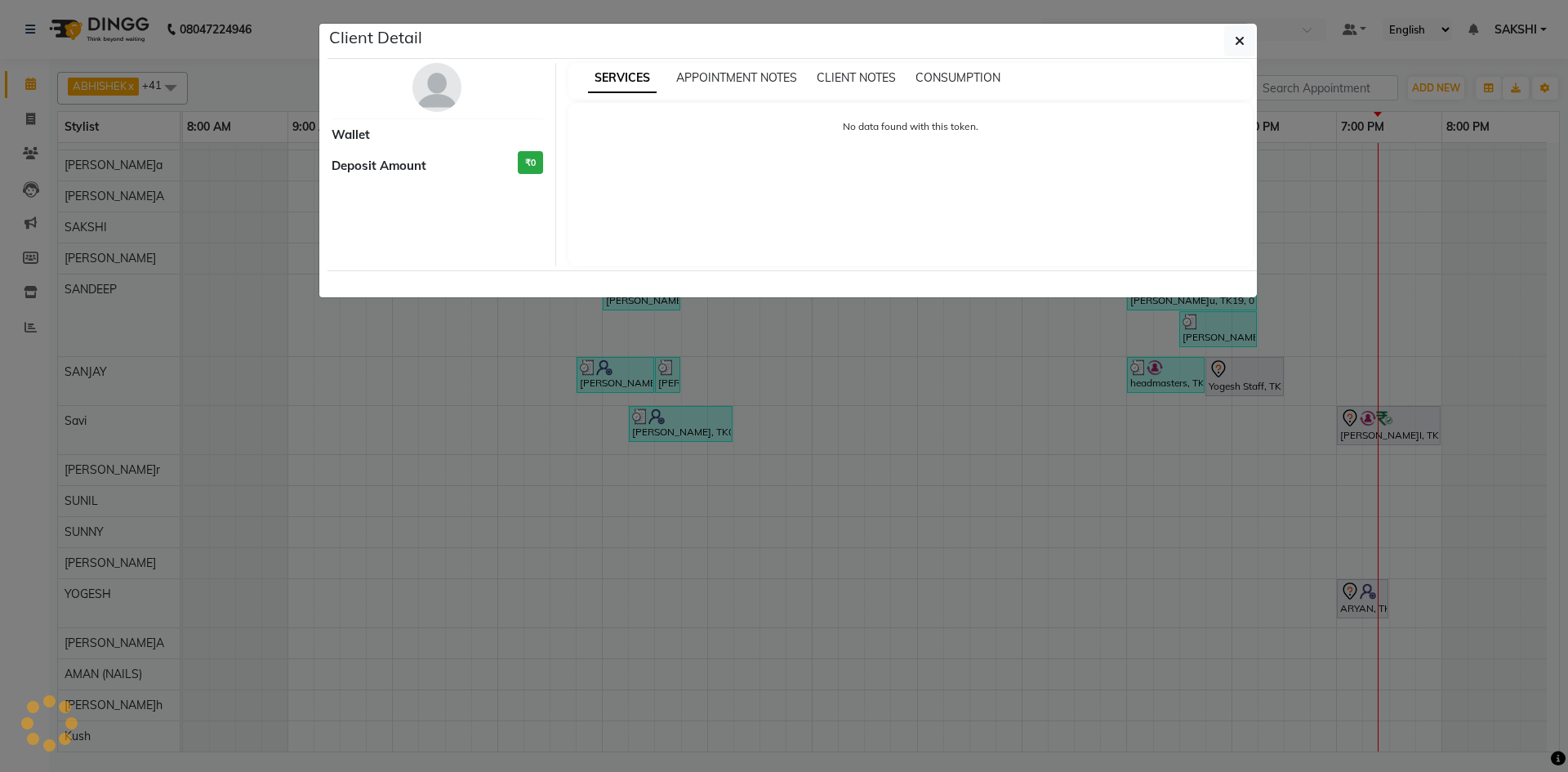
select select "7"
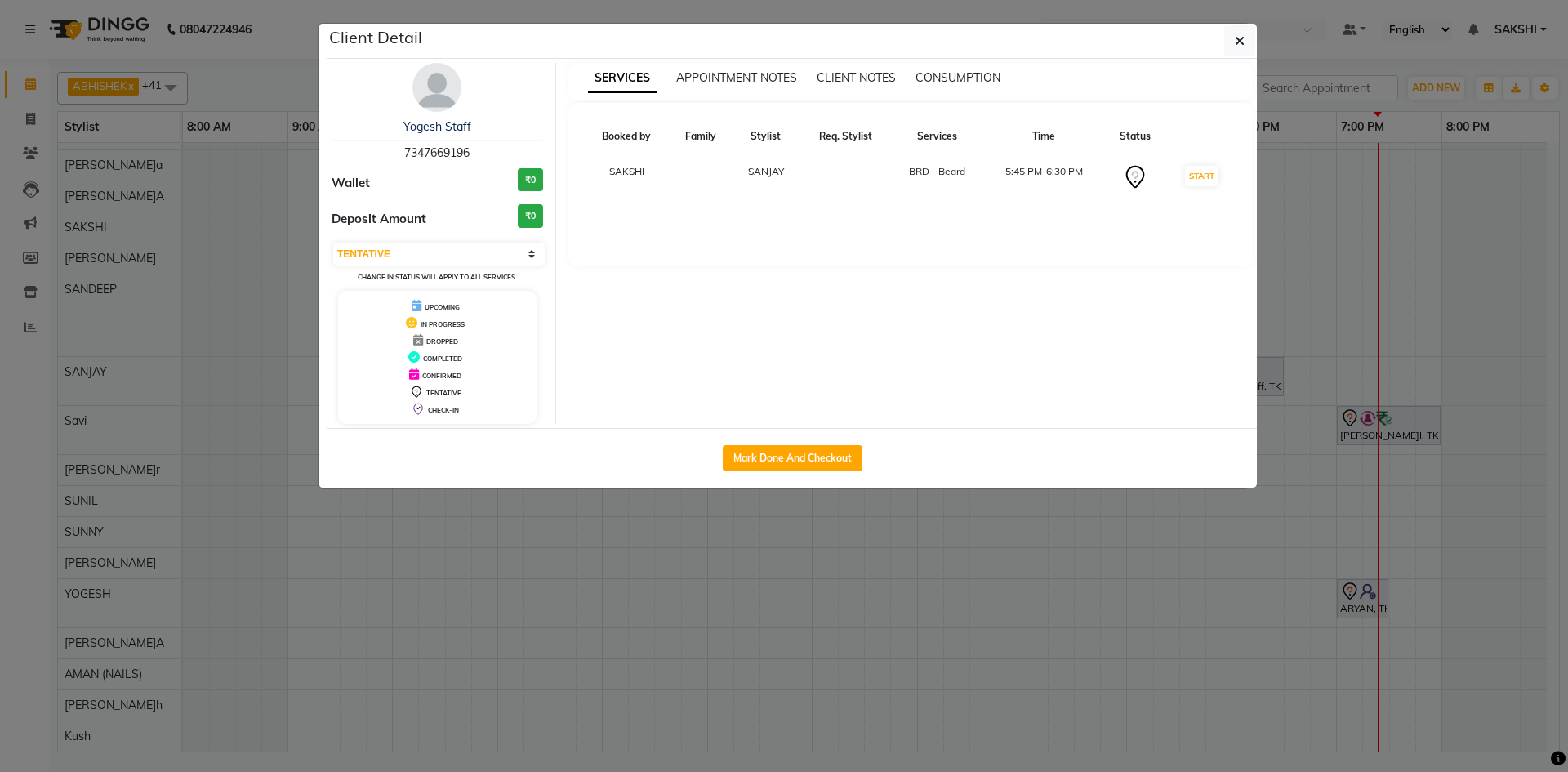
drag, startPoint x: 817, startPoint y: 443, endPoint x: 780, endPoint y: 442, distance: 37.0
click at [813, 444] on div "Mark Done And Checkout" at bounding box center [792, 457] width 929 height 59
click at [789, 463] on button "Mark Done And Checkout" at bounding box center [793, 458] width 140 height 26
select select "service"
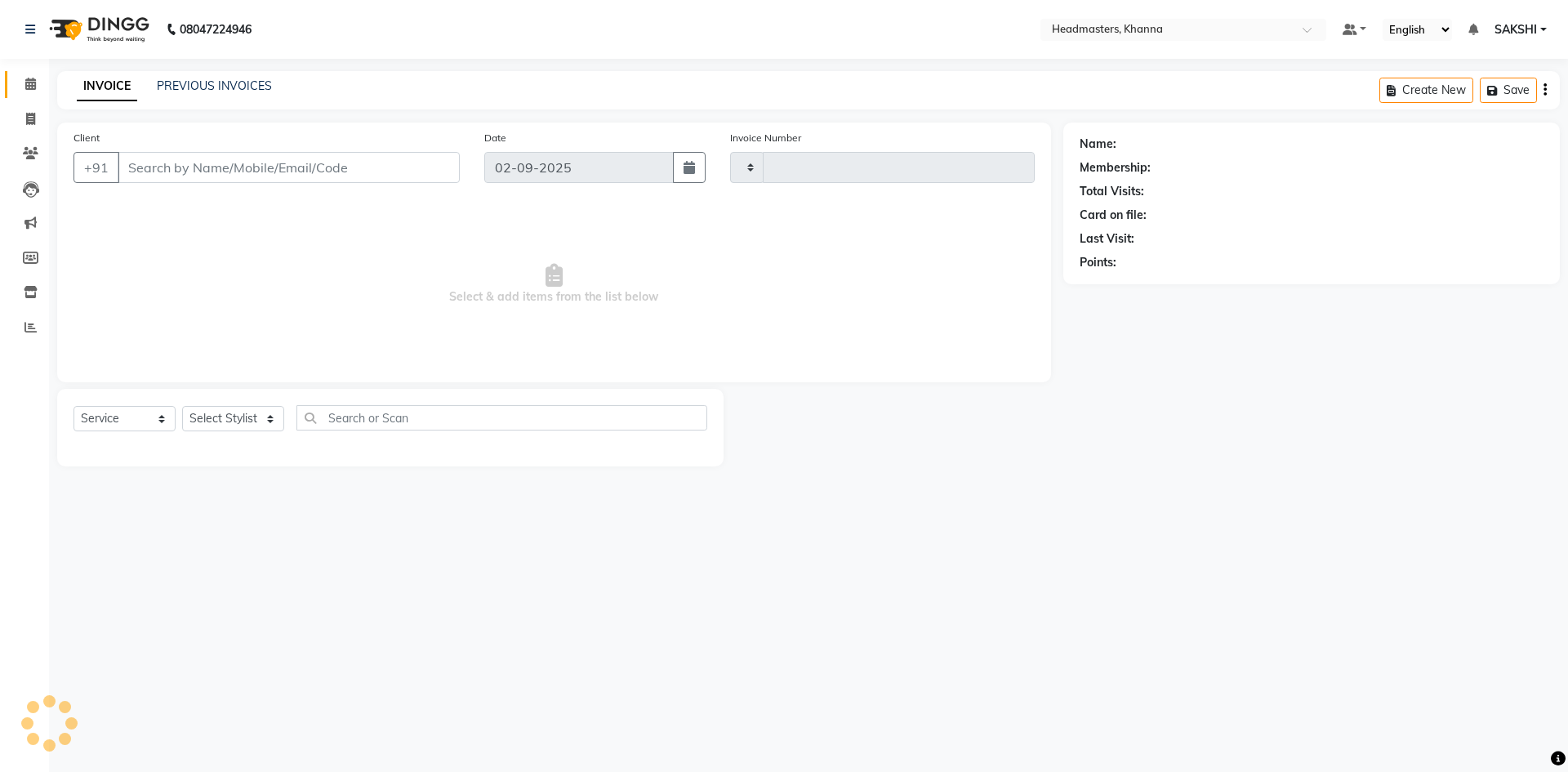
type input "5514"
select select "7138"
type input "7347669196"
select select "60808"
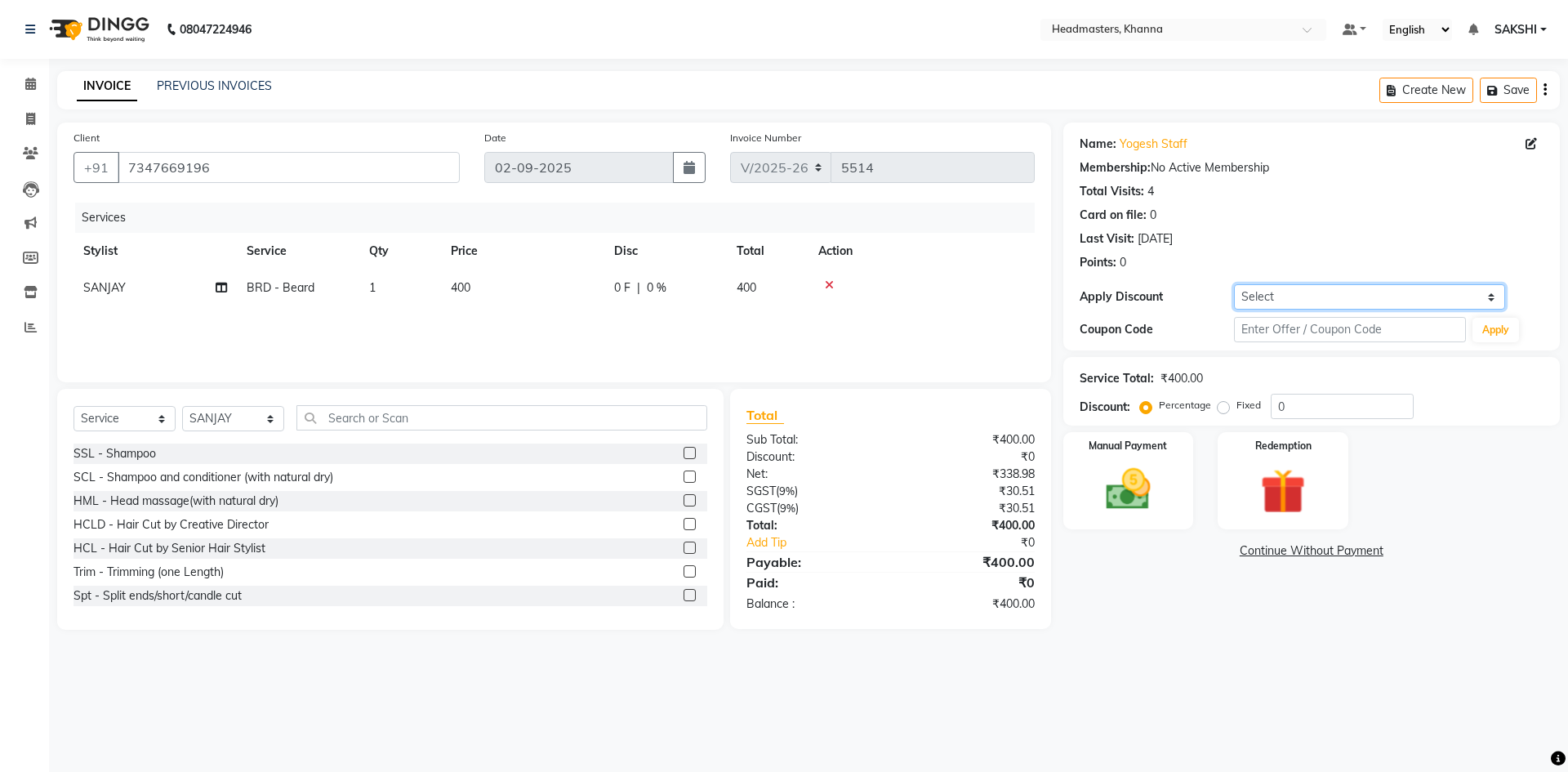
click at [1274, 299] on select "Select Coupon → Pending Payment Coupon → Wrong Job Card Coupon → Complimentary …" at bounding box center [1370, 297] width 271 height 25
select select "7: Object"
click at [1235, 284] on select "Select Coupon → Pending Payment Coupon → Wrong Job Card Coupon → Complimentary …" at bounding box center [1370, 297] width 271 height 25
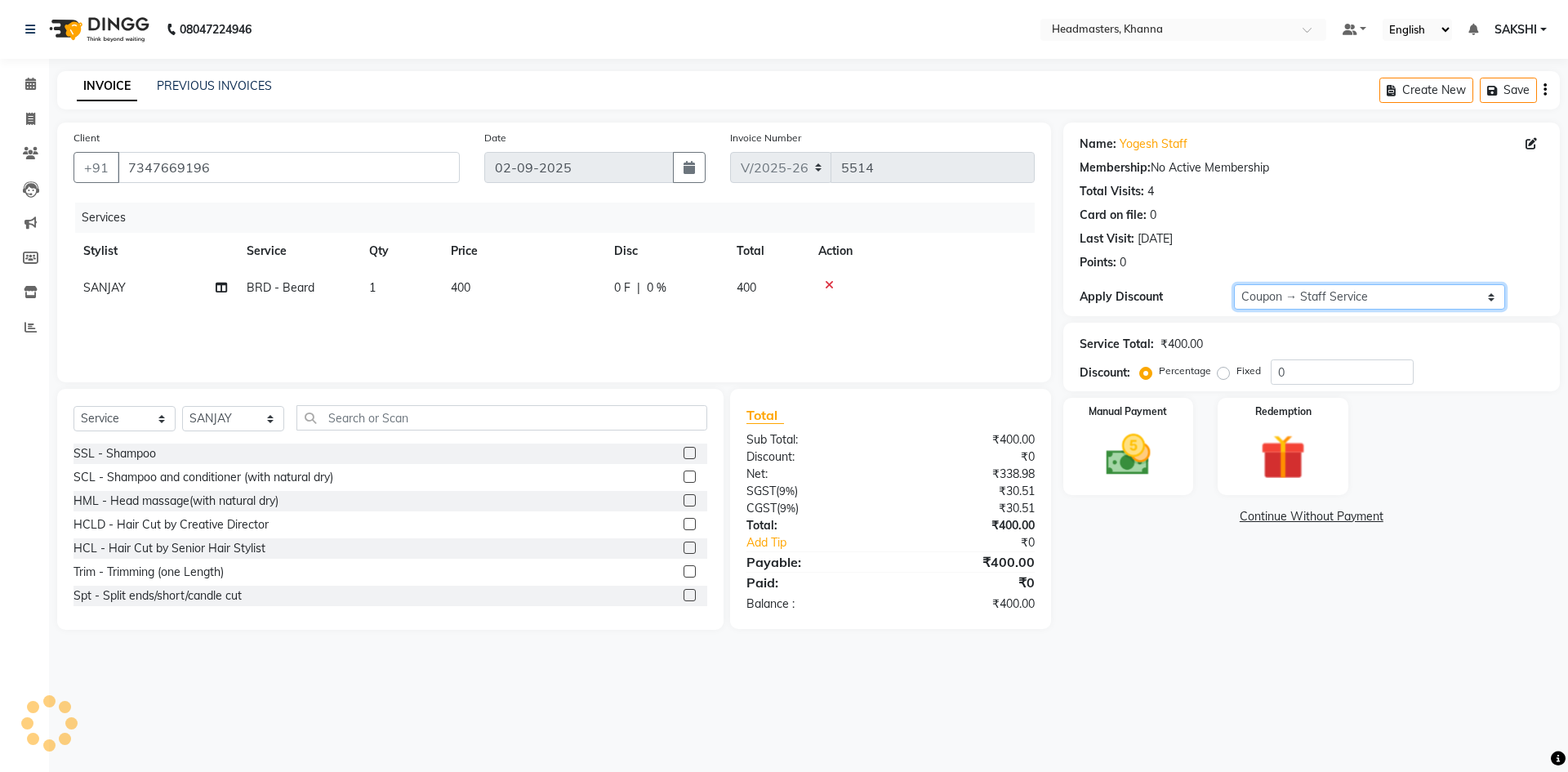
type input "100"
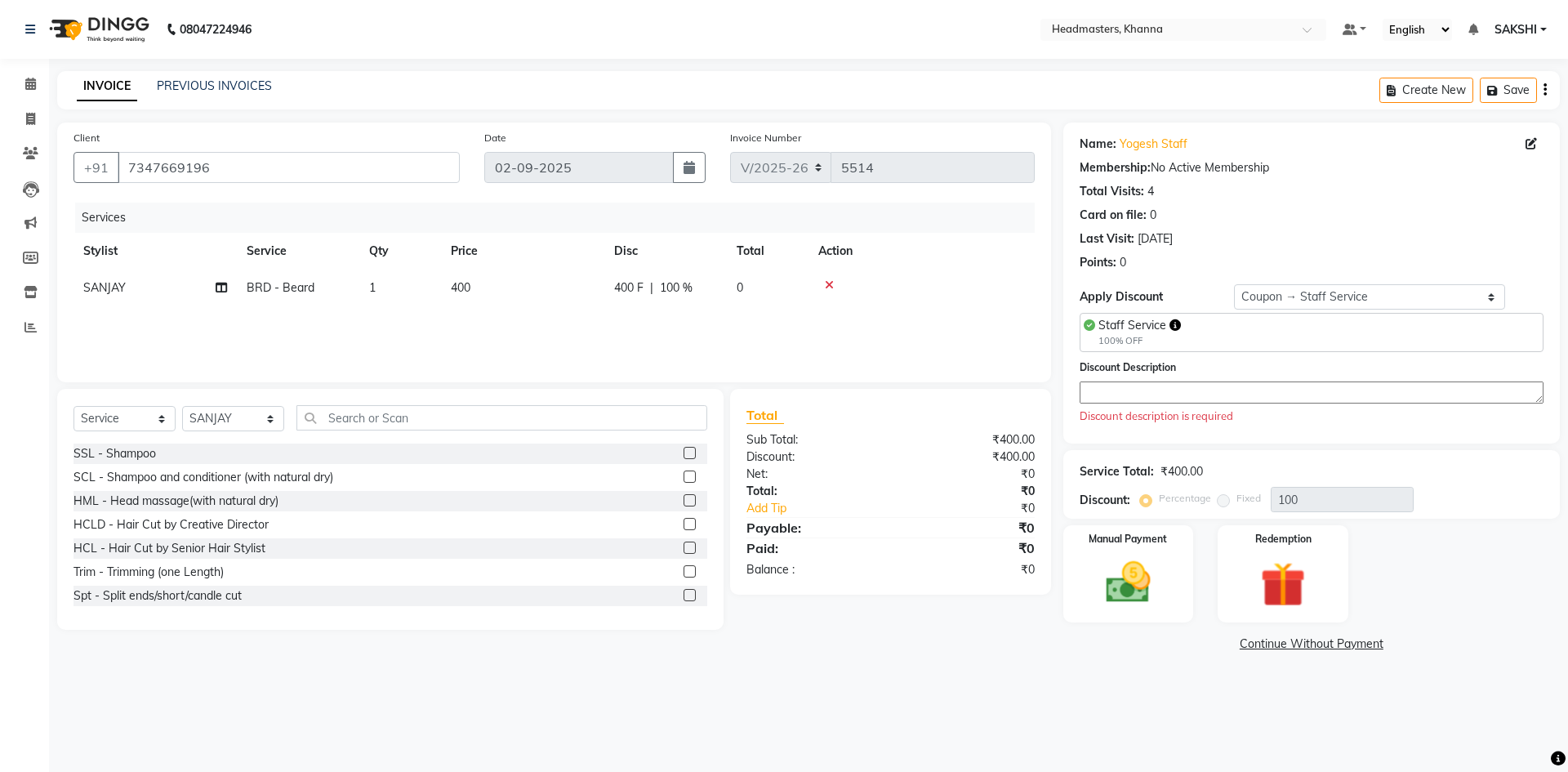
click at [1132, 381] on textarea at bounding box center [1311, 392] width 464 height 22
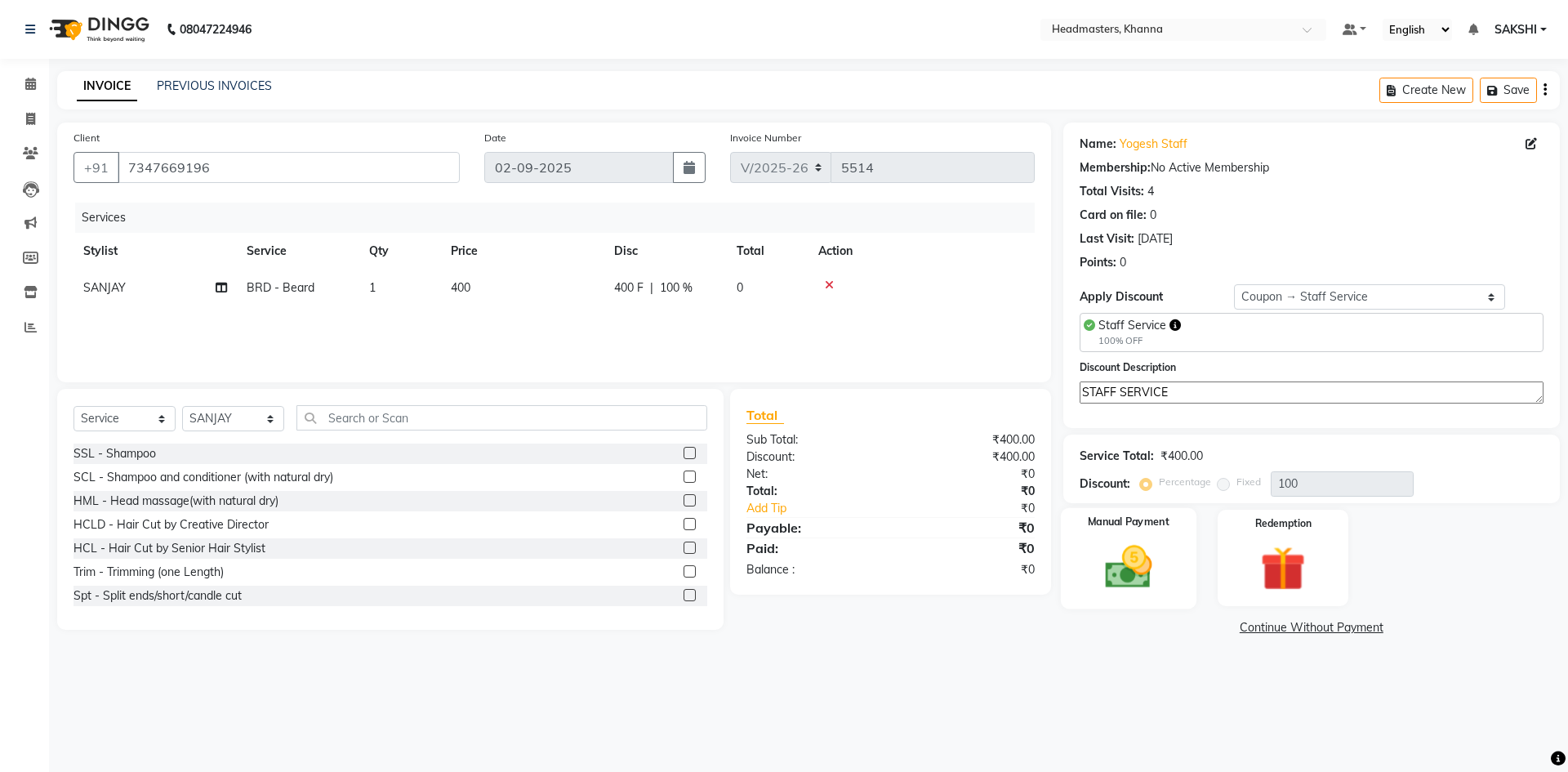
type textarea "STAFF SERVICE"
click at [1084, 560] on div "Manual Payment" at bounding box center [1128, 557] width 135 height 100
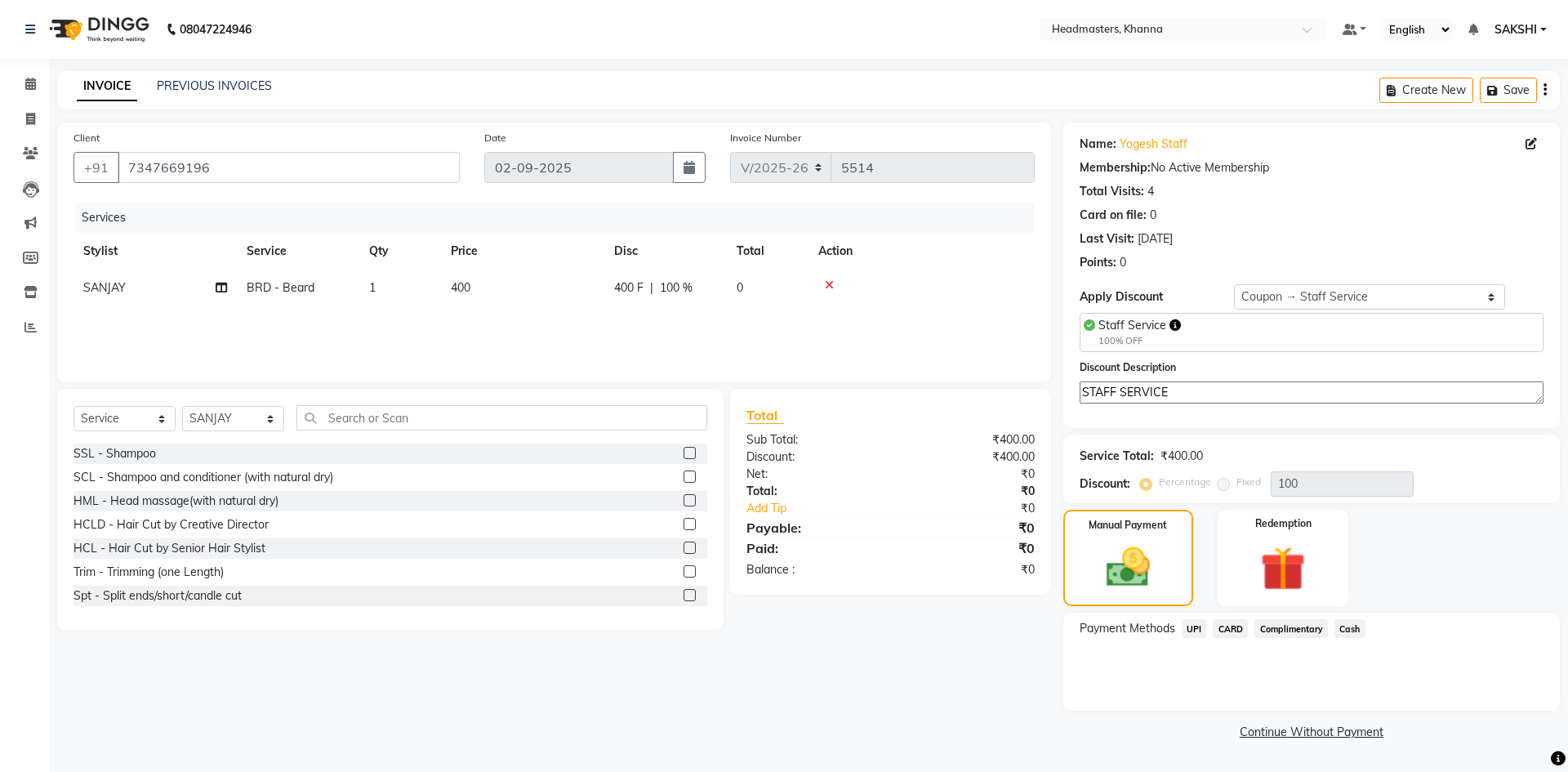
drag, startPoint x: 1290, startPoint y: 625, endPoint x: 1290, endPoint y: 638, distance: 13.0
click at [1290, 626] on span "Complimentary" at bounding box center [1292, 628] width 74 height 18
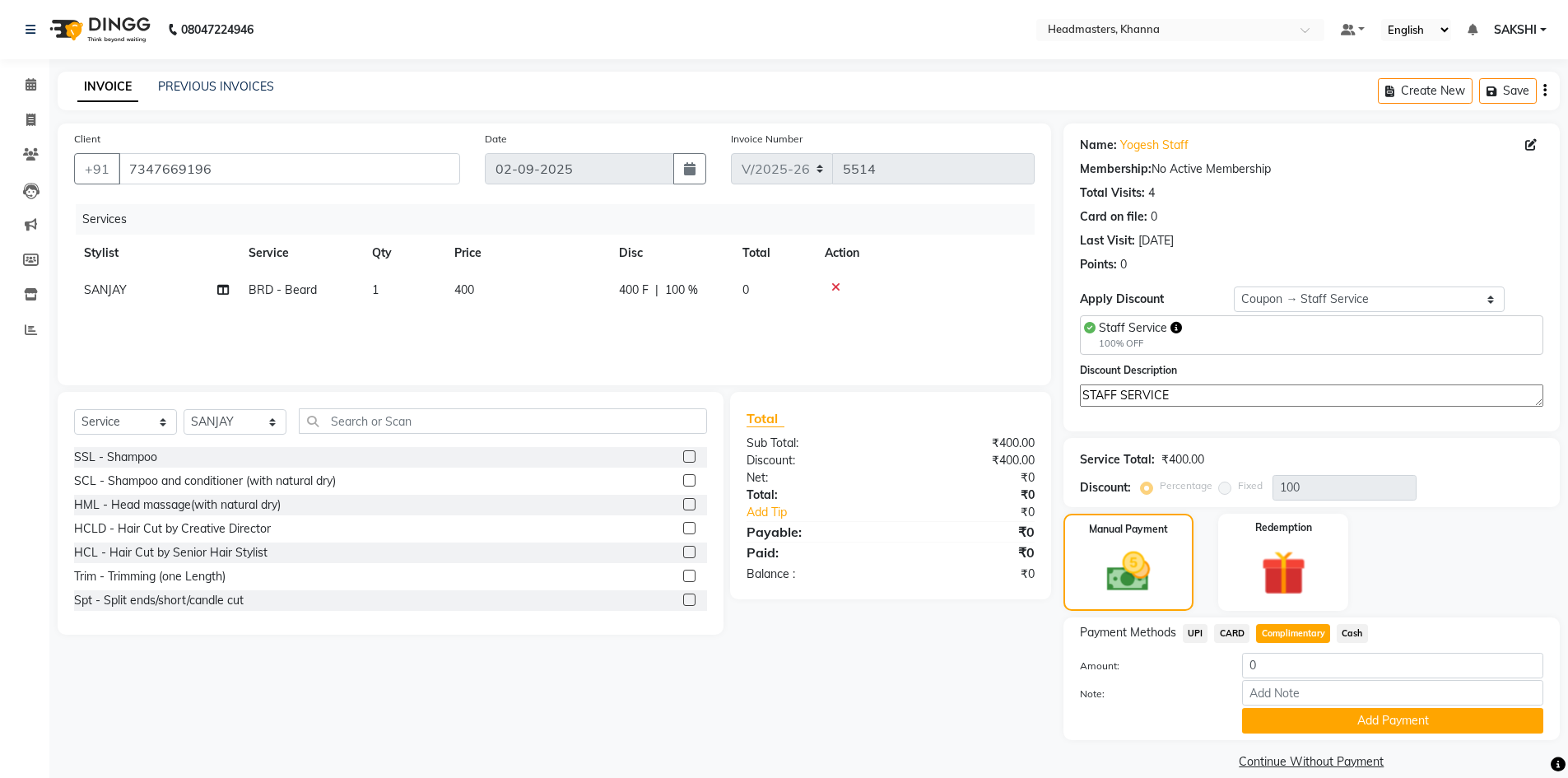
click at [1311, 720] on button "Add Payment" at bounding box center [1393, 721] width 302 height 25
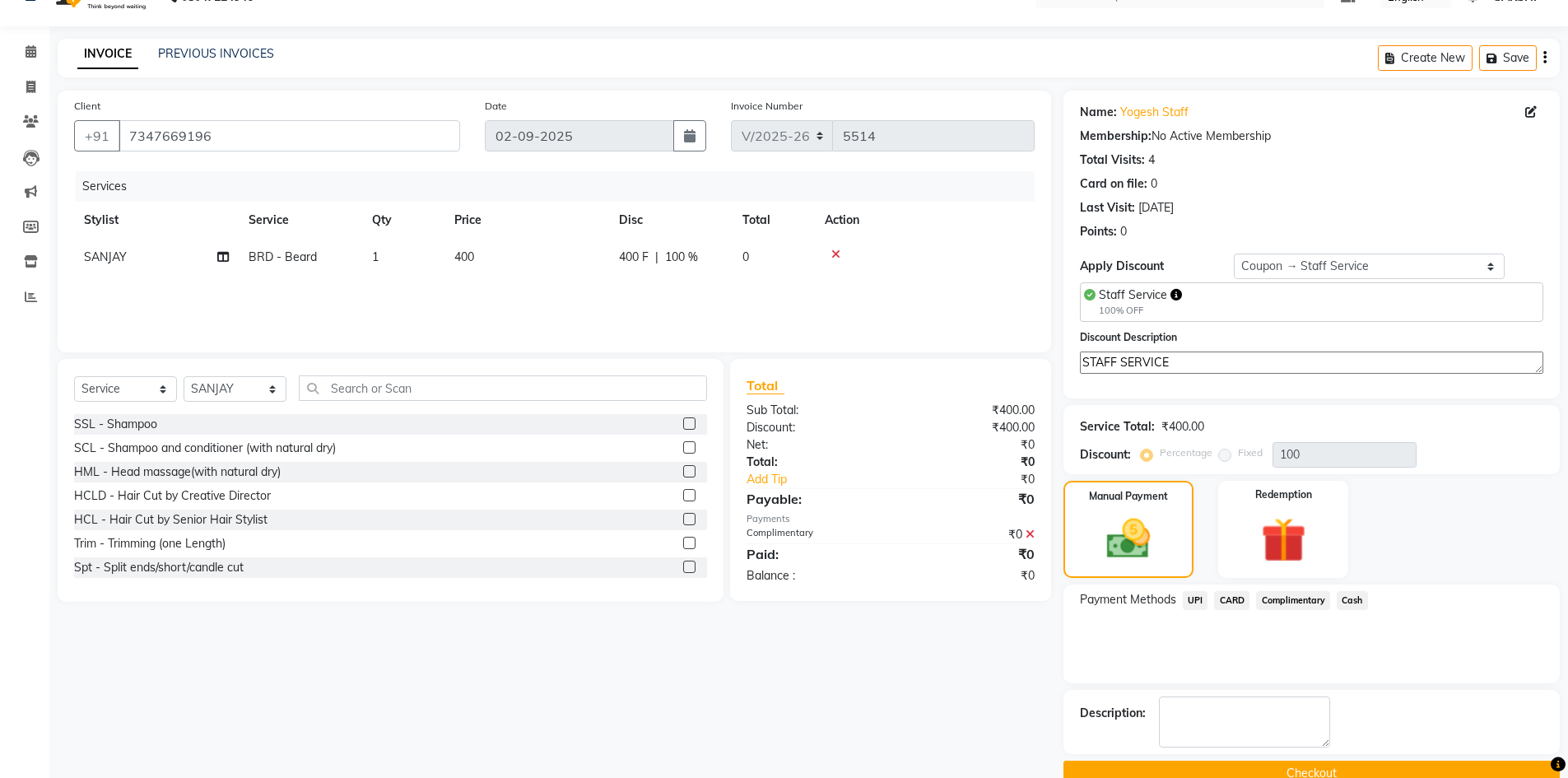
scroll to position [66, 0]
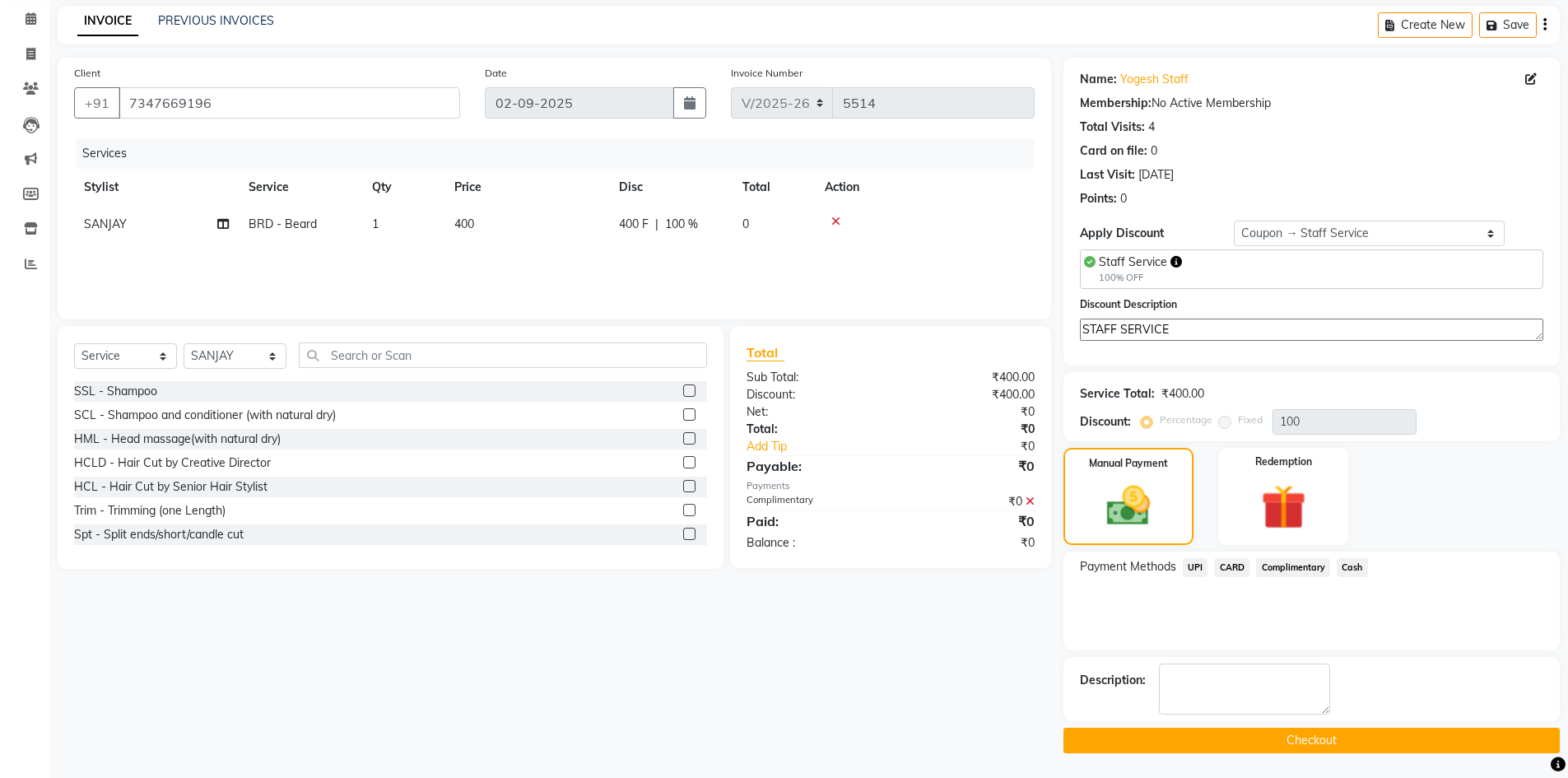
click at [1331, 738] on button "Checkout" at bounding box center [1311, 741] width 497 height 25
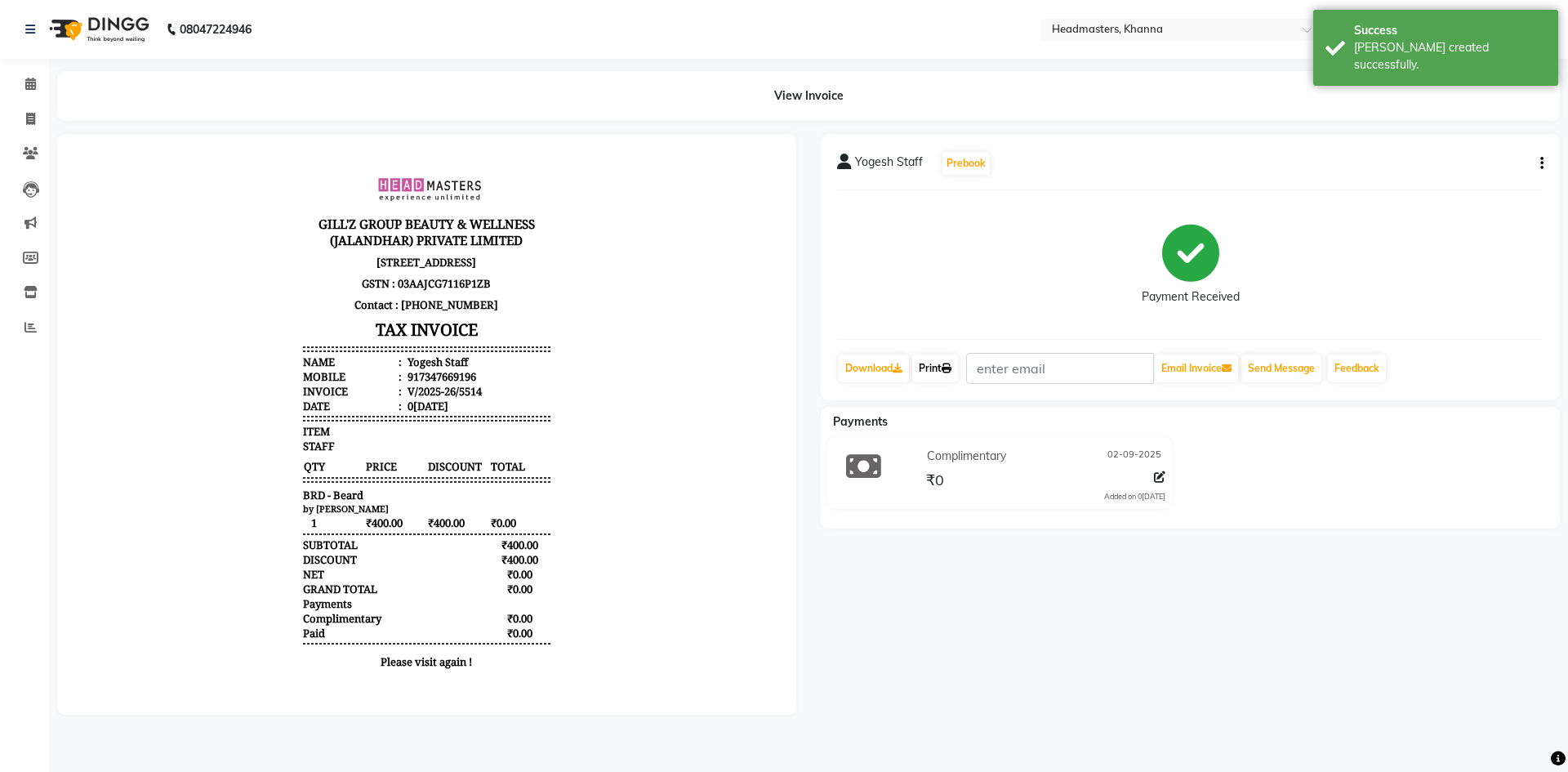
click at [952, 370] on icon at bounding box center [947, 368] width 10 height 10
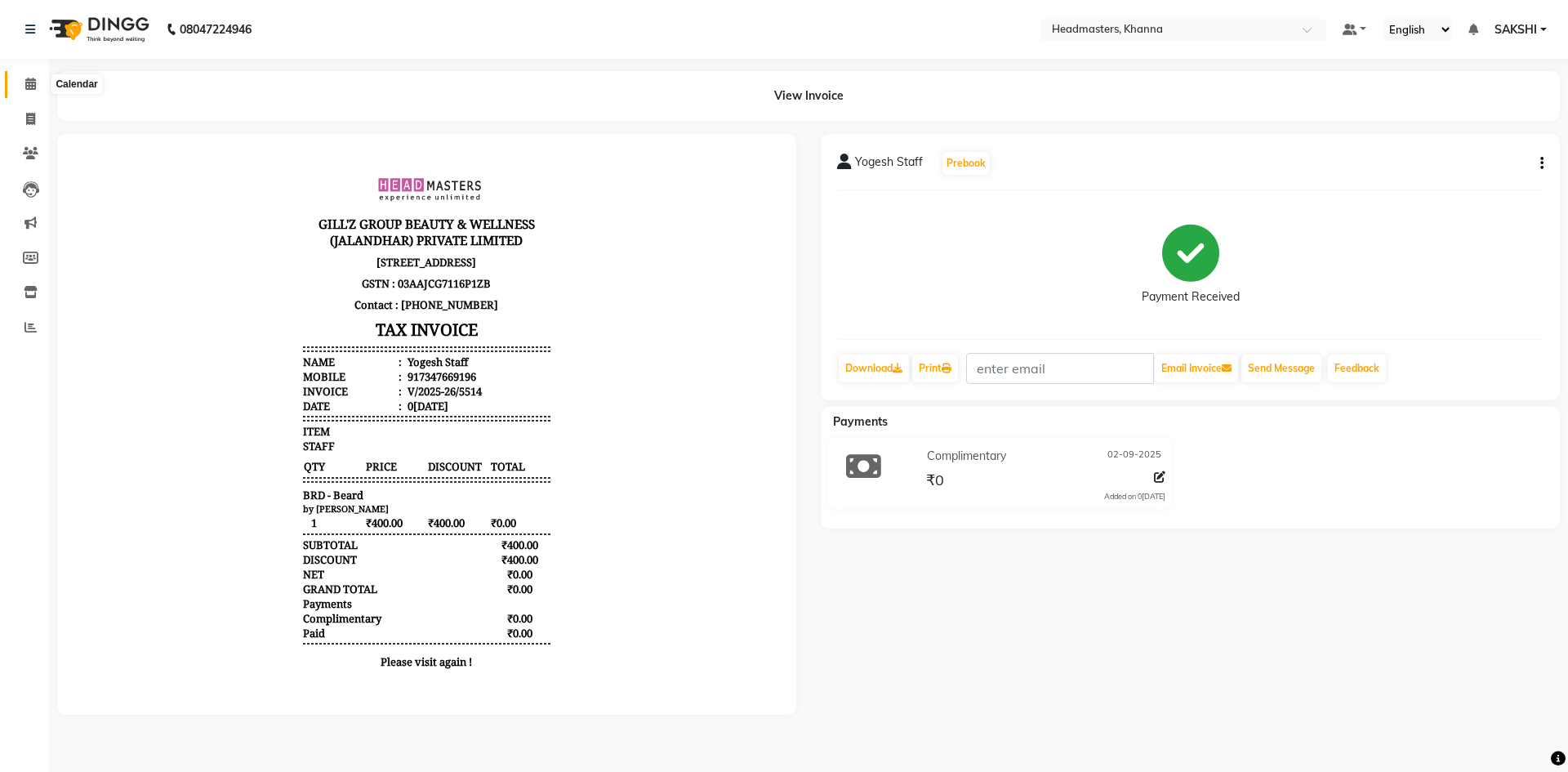
drag, startPoint x: 18, startPoint y: 83, endPoint x: 28, endPoint y: 83, distance: 10.0
click at [19, 83] on span at bounding box center [30, 84] width 28 height 18
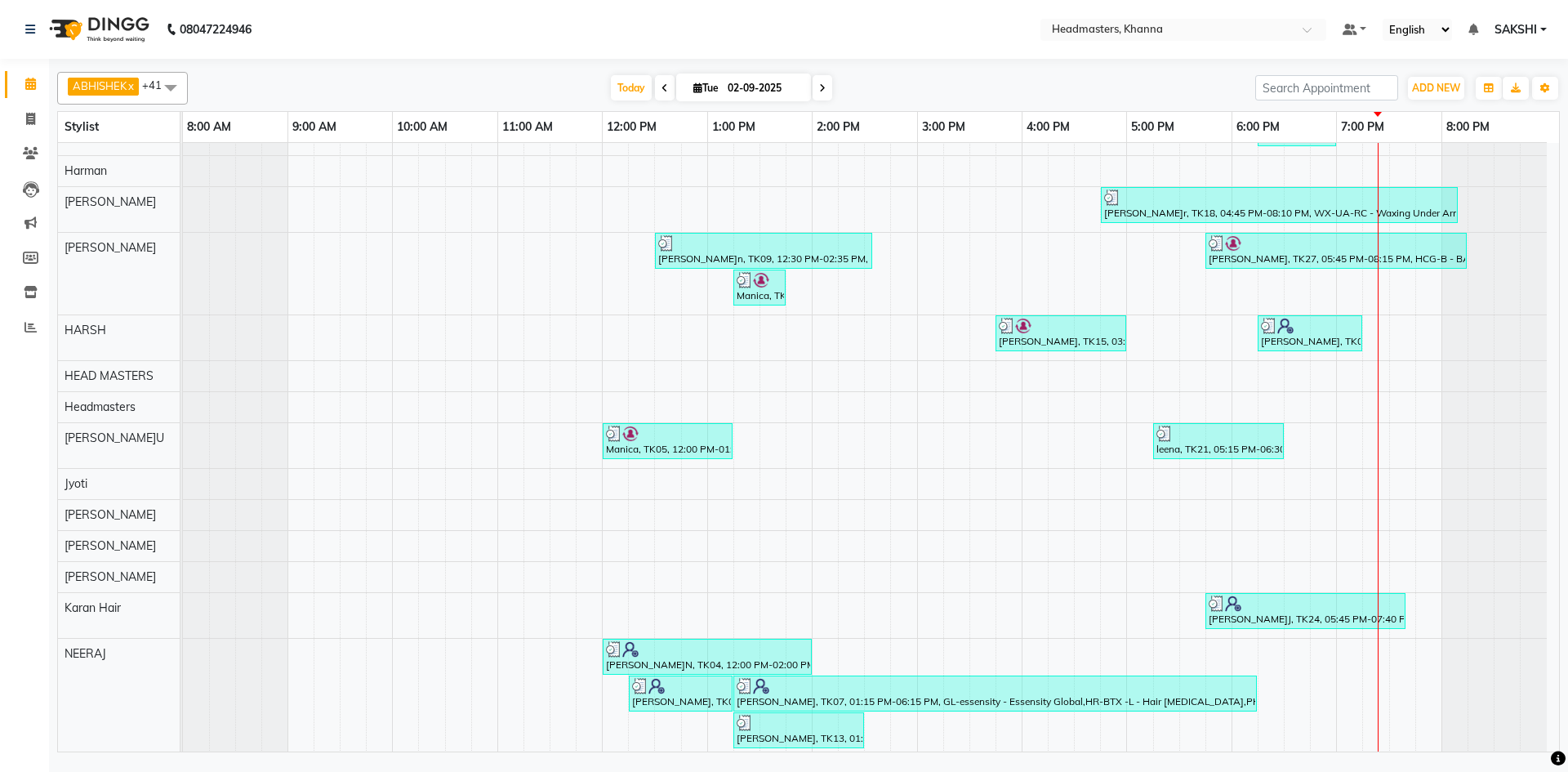
scroll to position [408, 0]
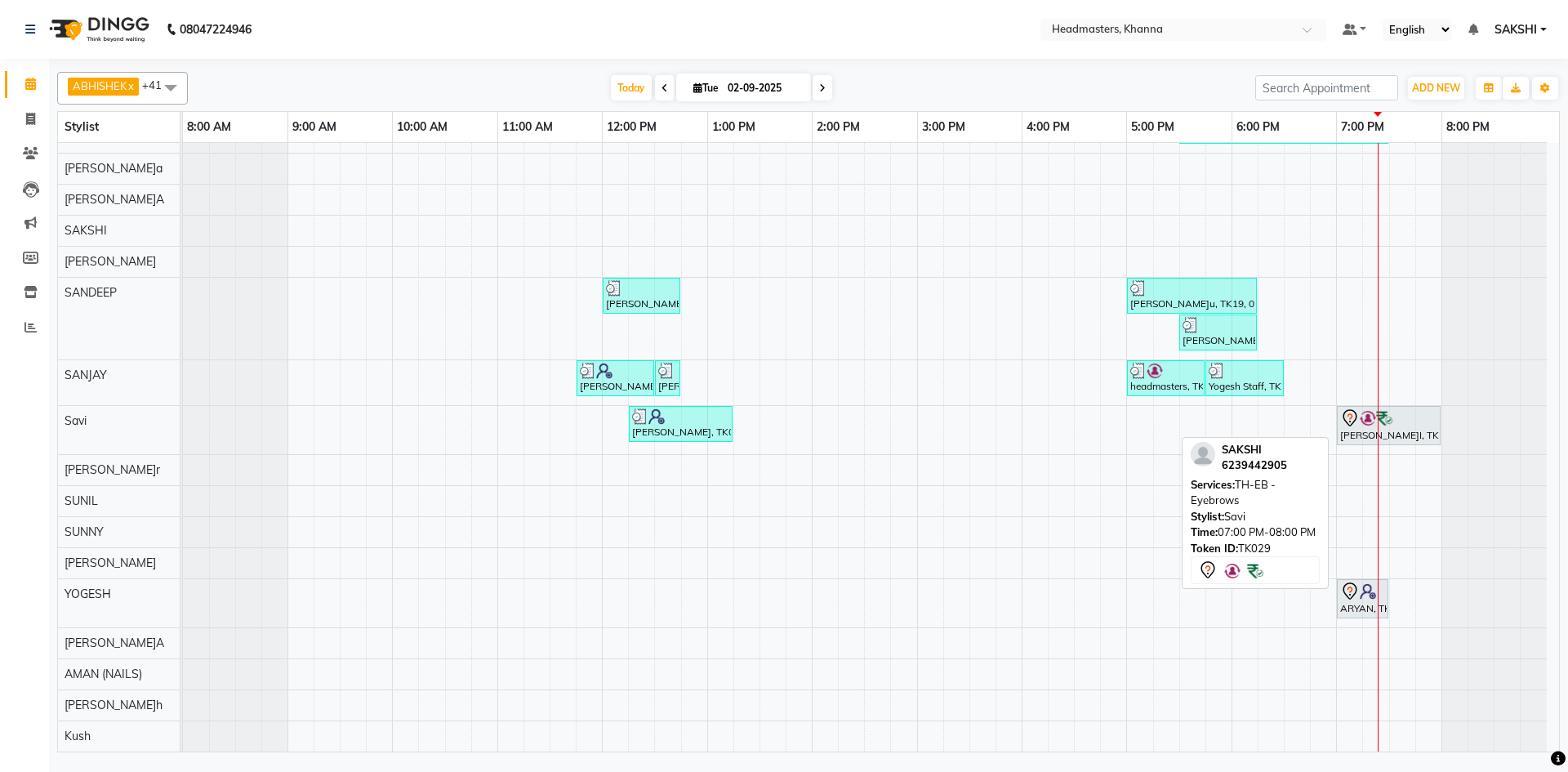
click at [1365, 437] on div "[PERSON_NAME], TK29, 07:00 PM-08:00 PM, TH-EB - Eyebrows" at bounding box center [1388, 425] width 100 height 34
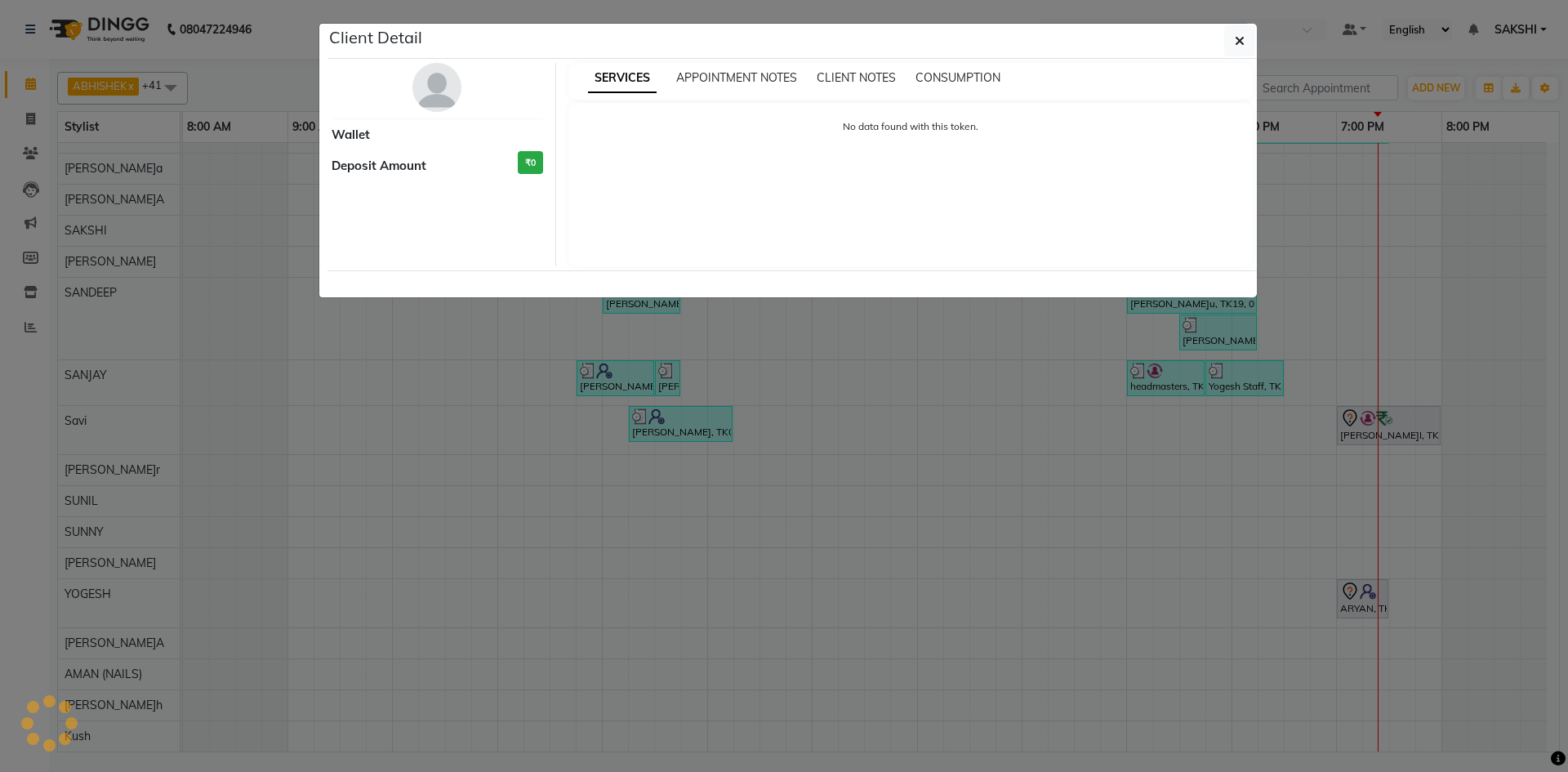
select select "7"
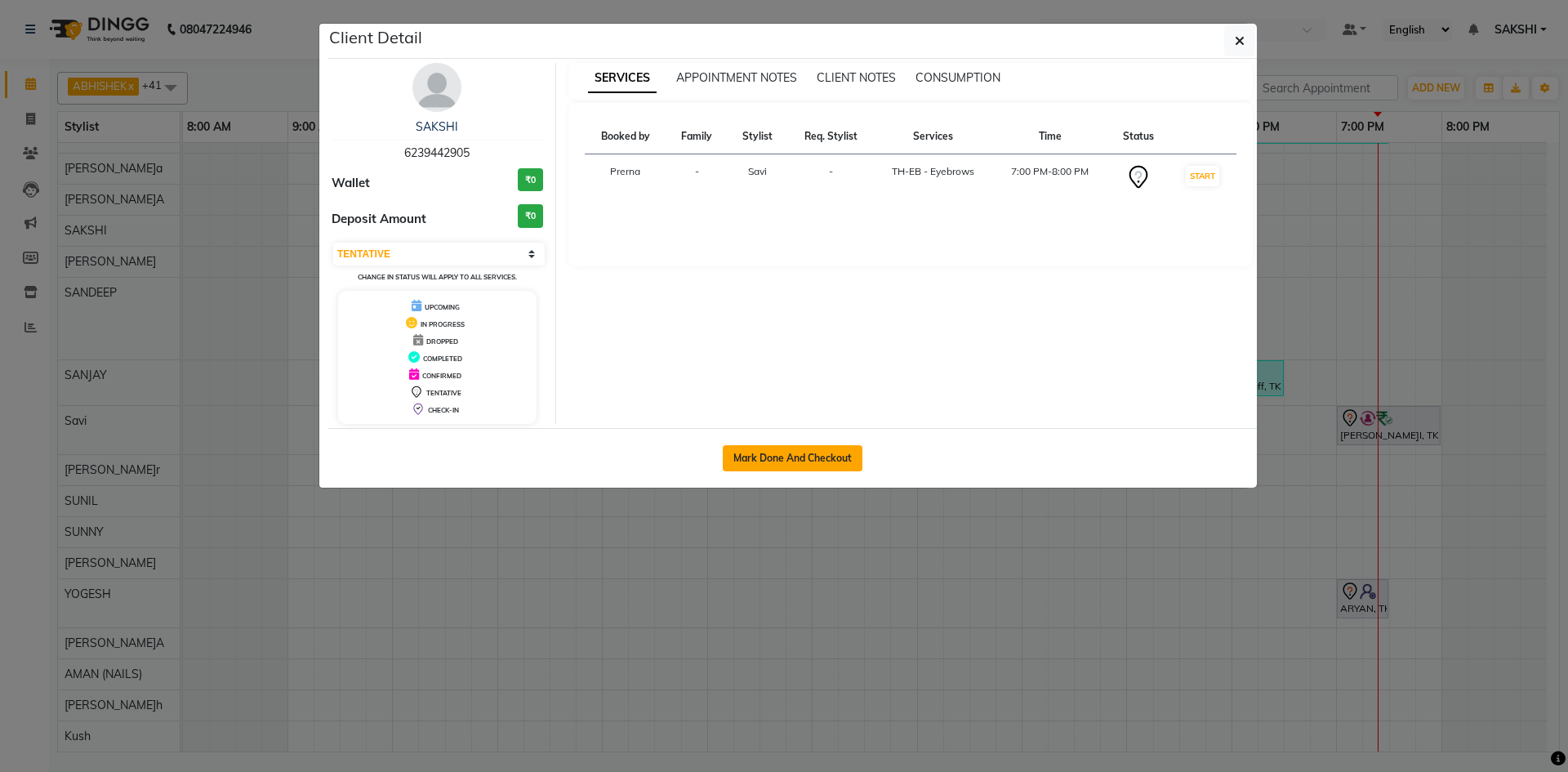
drag, startPoint x: 847, startPoint y: 440, endPoint x: 811, endPoint y: 456, distance: 39.4
click at [844, 440] on div "Mark Done And Checkout" at bounding box center [792, 457] width 929 height 59
click at [811, 454] on button "Mark Done And Checkout" at bounding box center [793, 458] width 140 height 26
select select "service"
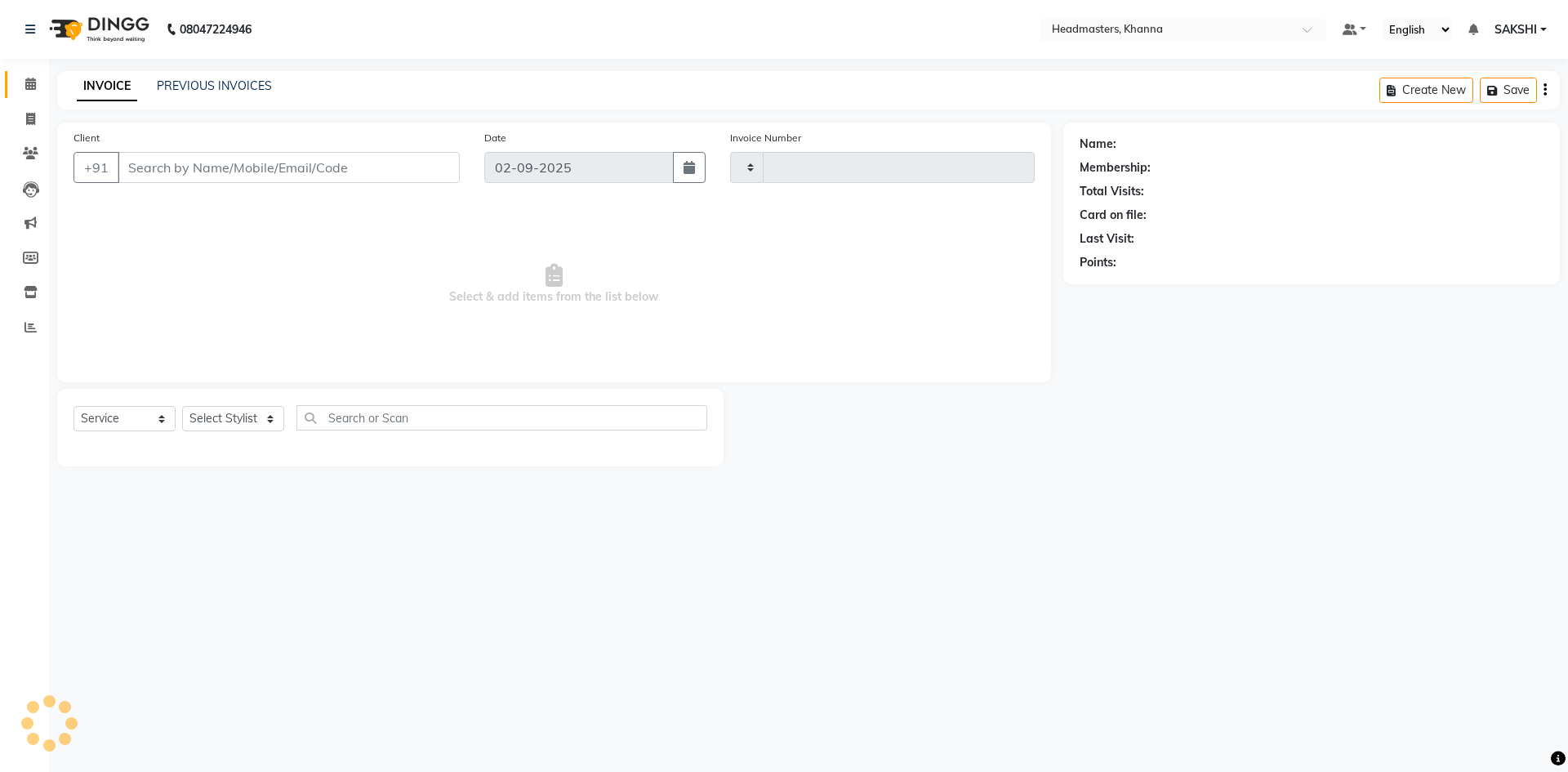
type input "5515"
select select "7138"
type input "6239442905"
select select "66587"
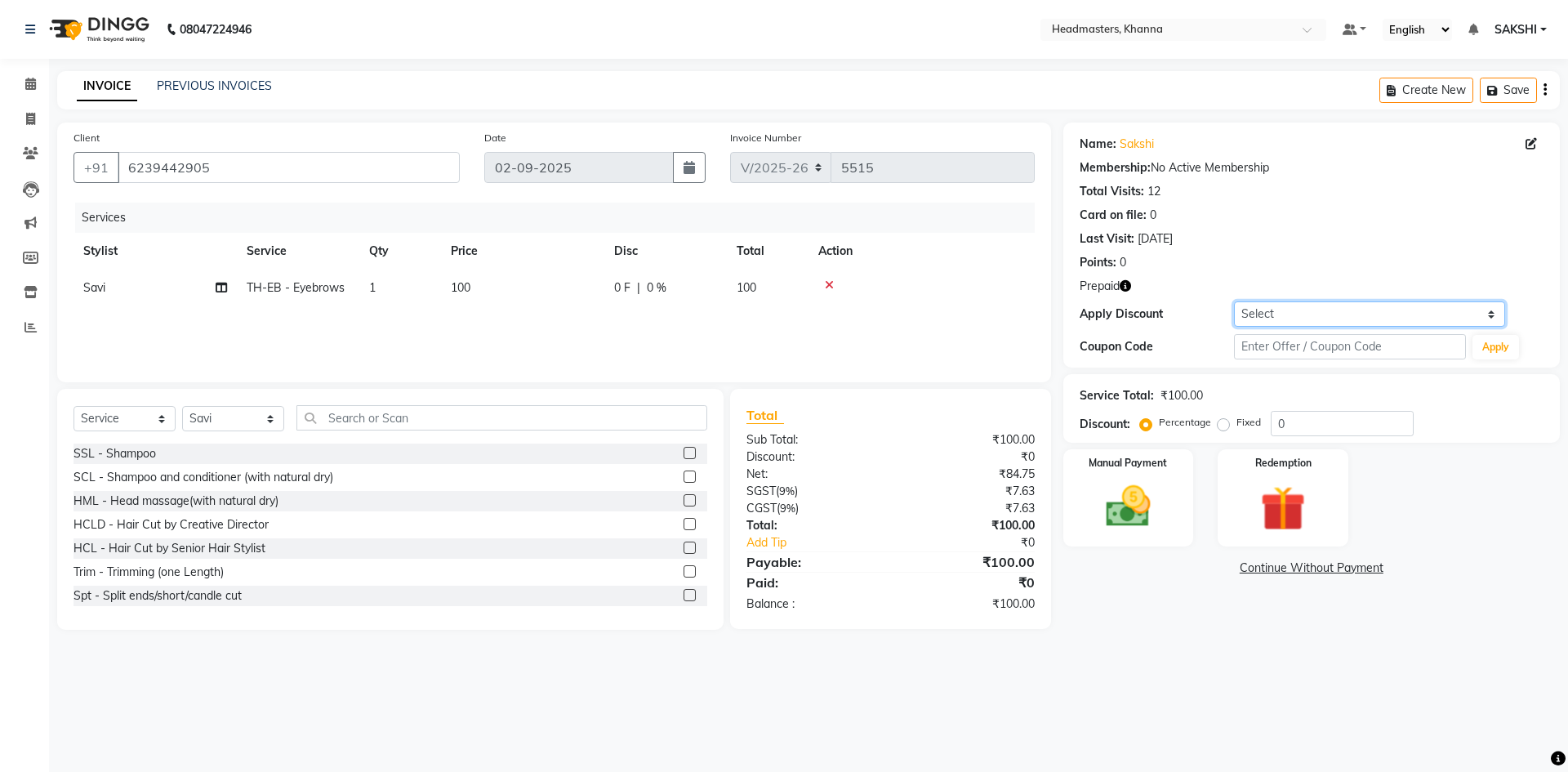
click at [1326, 318] on select "Select Coupon → Pending Payment Coupon → Wrong Job Card Coupon → Complimentary …" at bounding box center [1370, 314] width 271 height 25
select select "7: Object"
click at [1235, 301] on select "Select Coupon → Pending Payment Coupon → Wrong Job Card Coupon → Complimentary …" at bounding box center [1370, 314] width 271 height 25
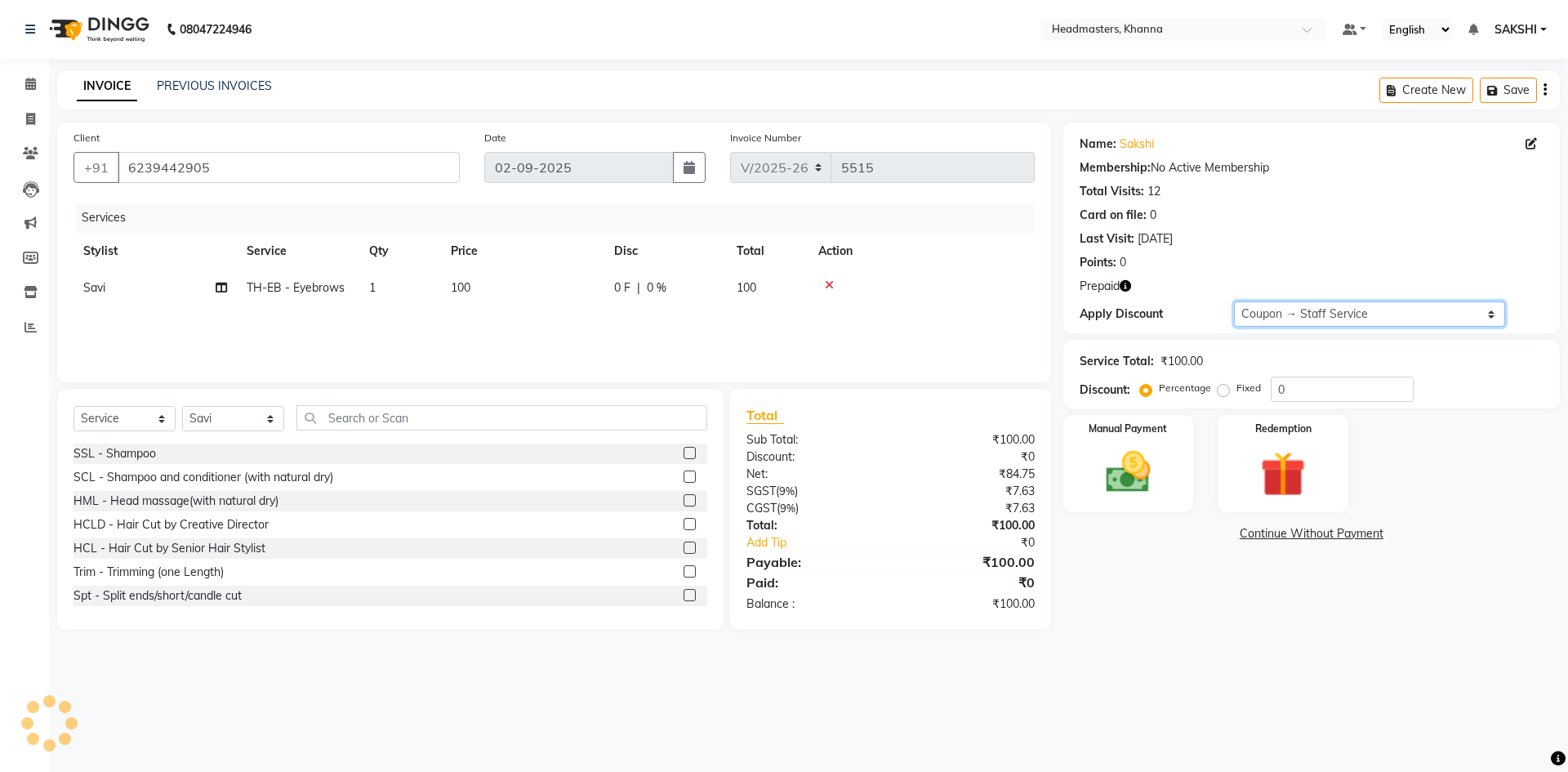
type input "100"
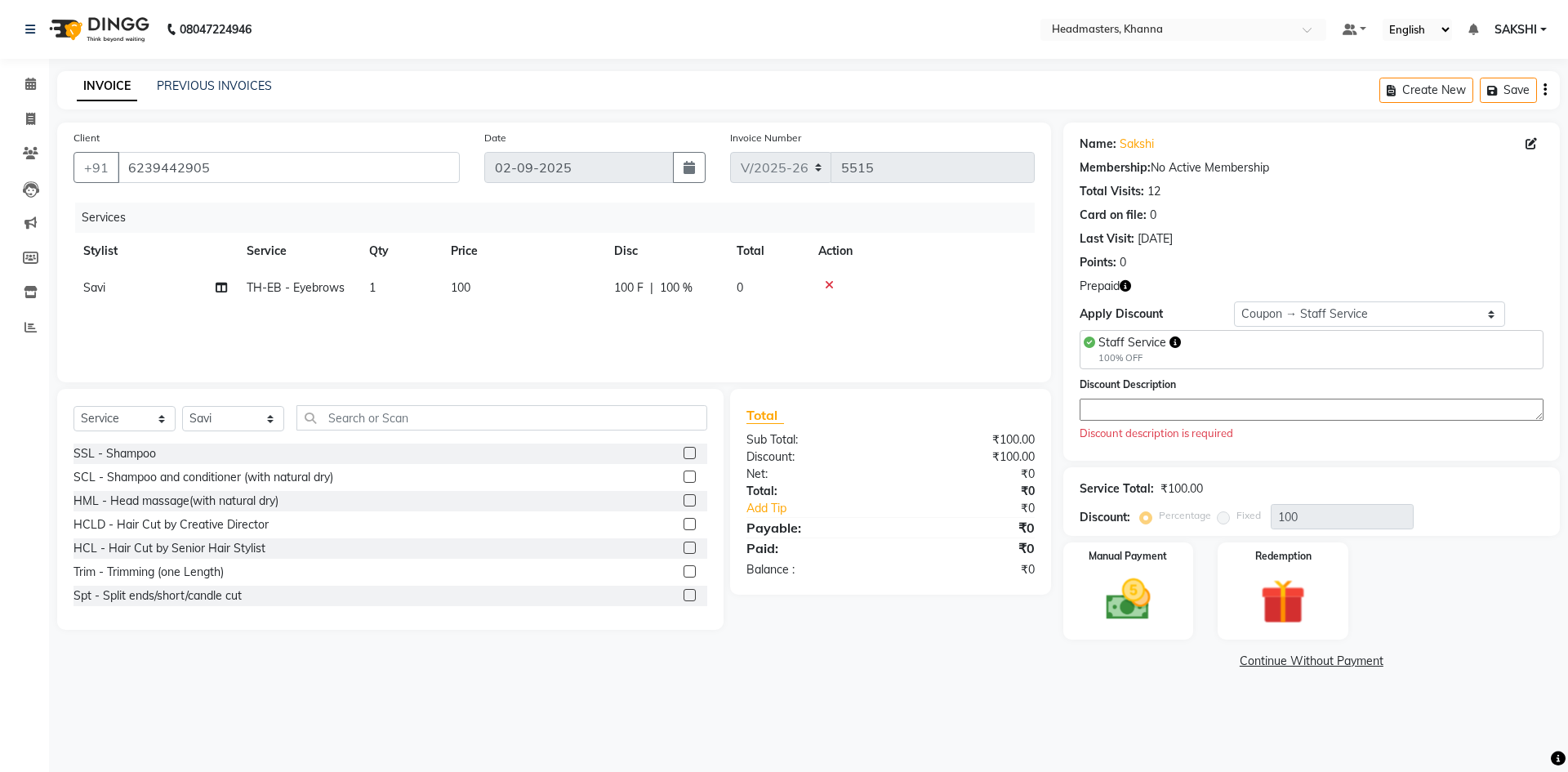
click at [1111, 399] on textarea at bounding box center [1311, 409] width 464 height 22
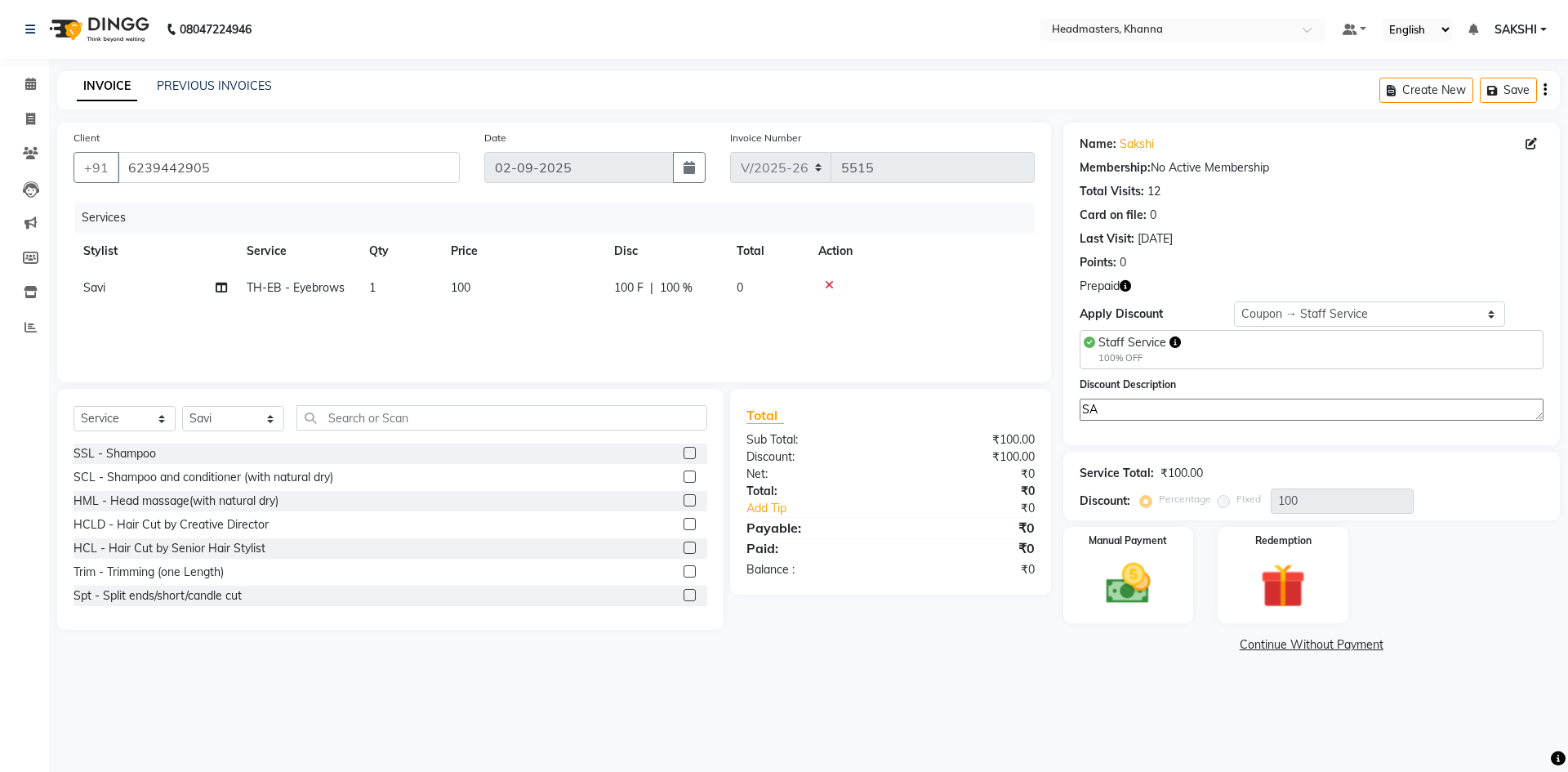
type textarea "S"
type textarea "STAFF SERVICE"
click at [1145, 558] on img at bounding box center [1129, 583] width 76 height 53
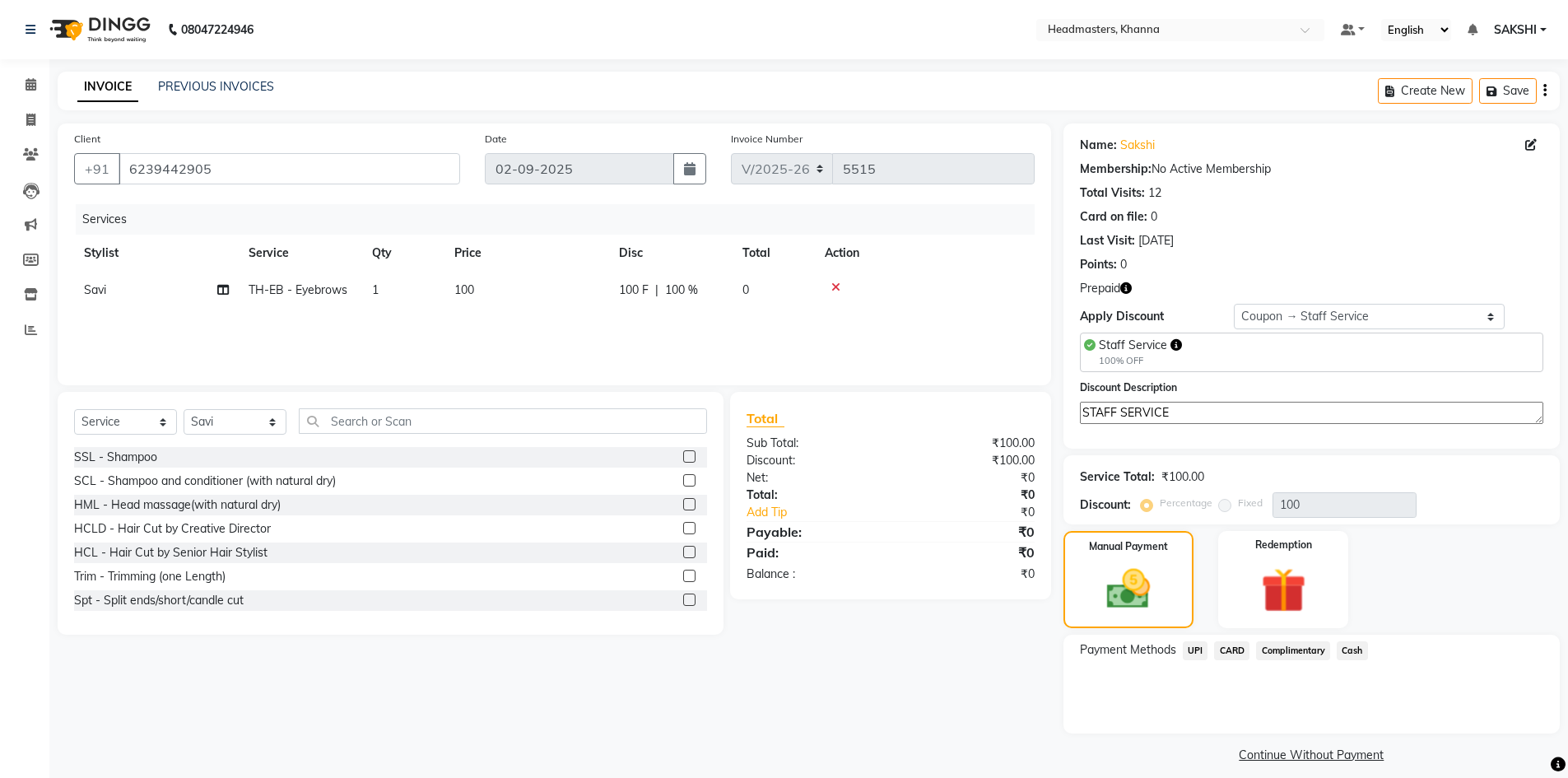
click at [1320, 656] on span "Complimentary" at bounding box center [1293, 651] width 74 height 19
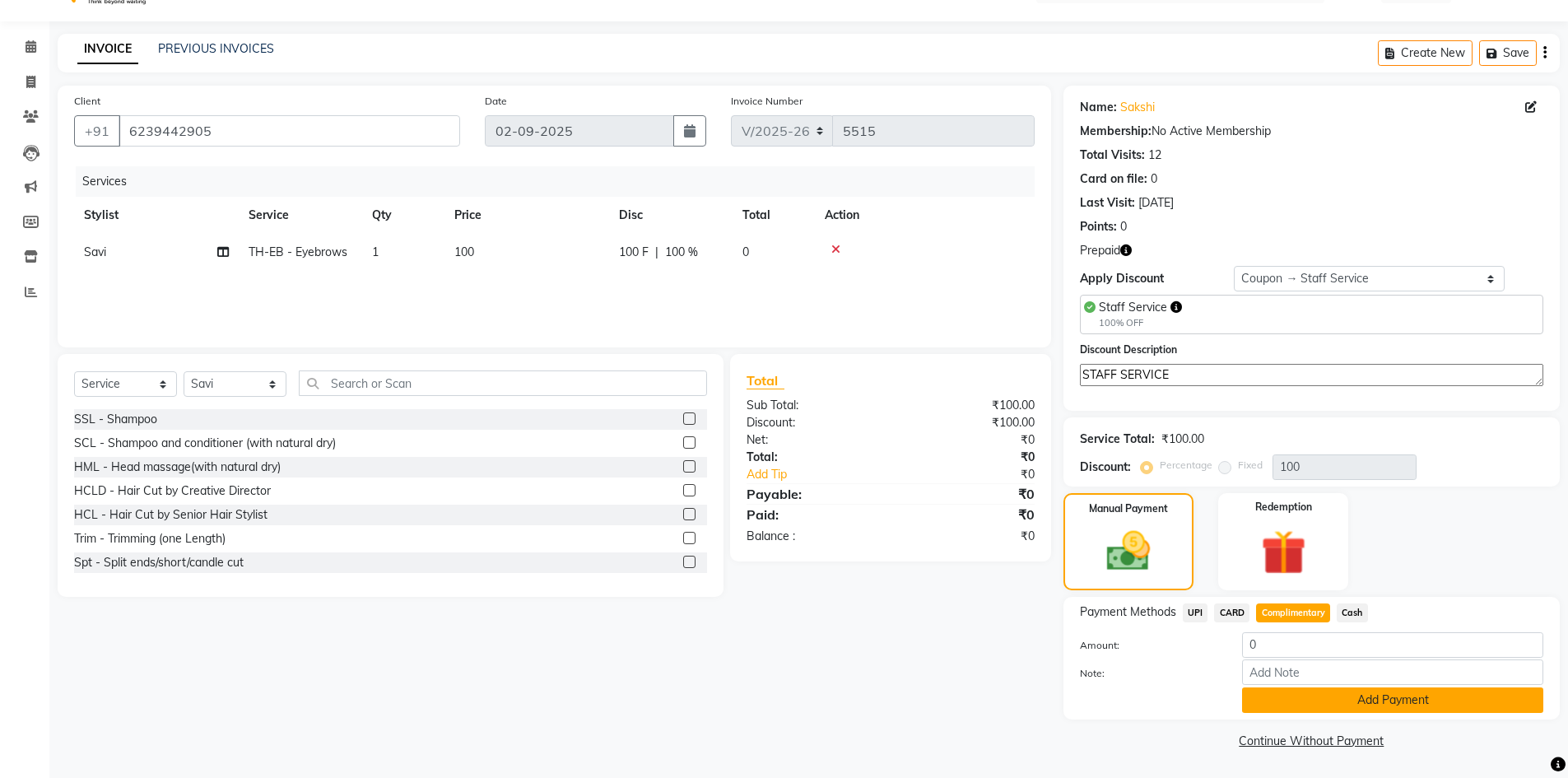
click at [1372, 705] on button "Add Payment" at bounding box center [1393, 701] width 302 height 25
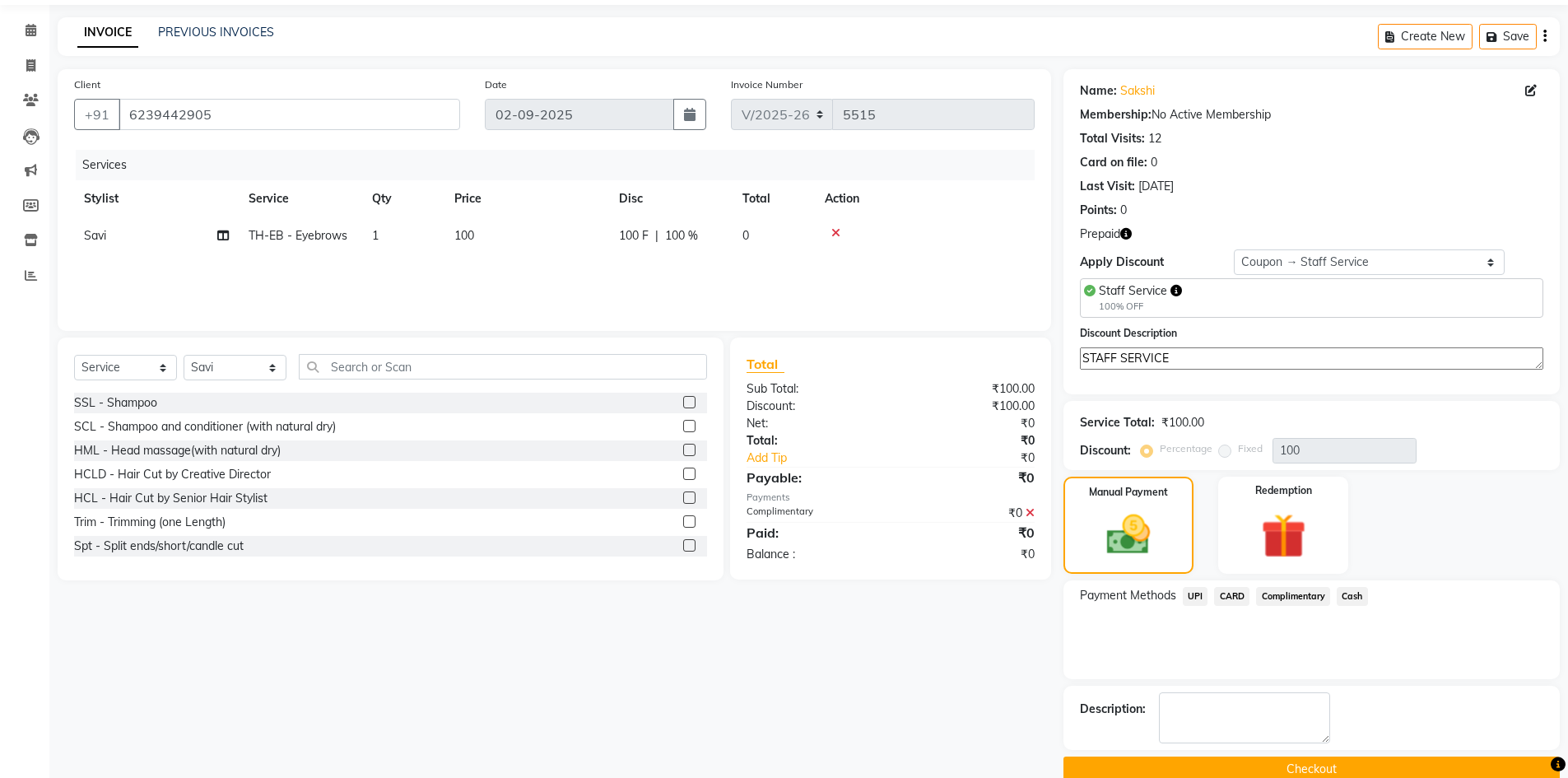
scroll to position [83, 0]
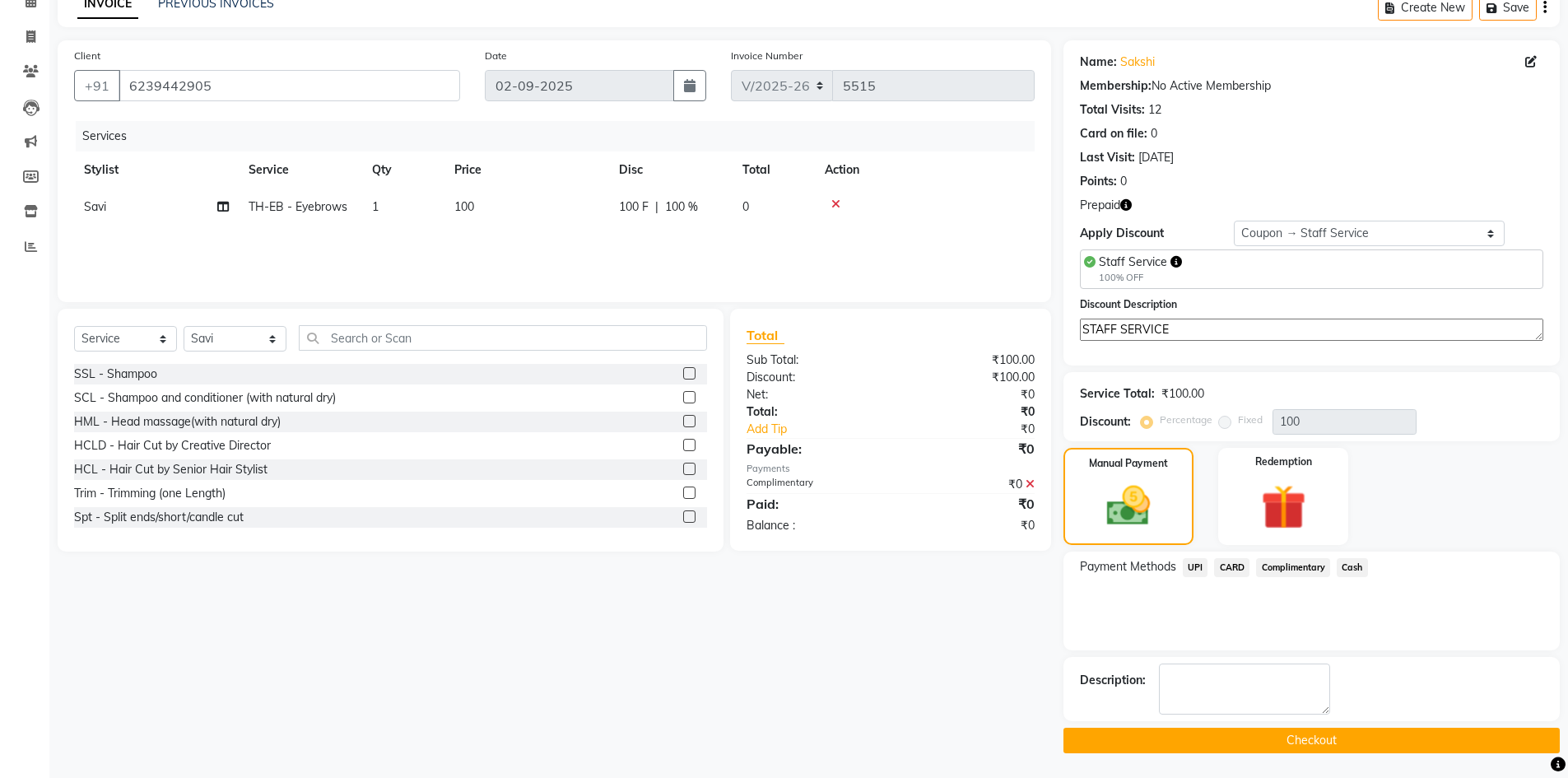
click at [1354, 740] on button "Checkout" at bounding box center [1311, 741] width 497 height 25
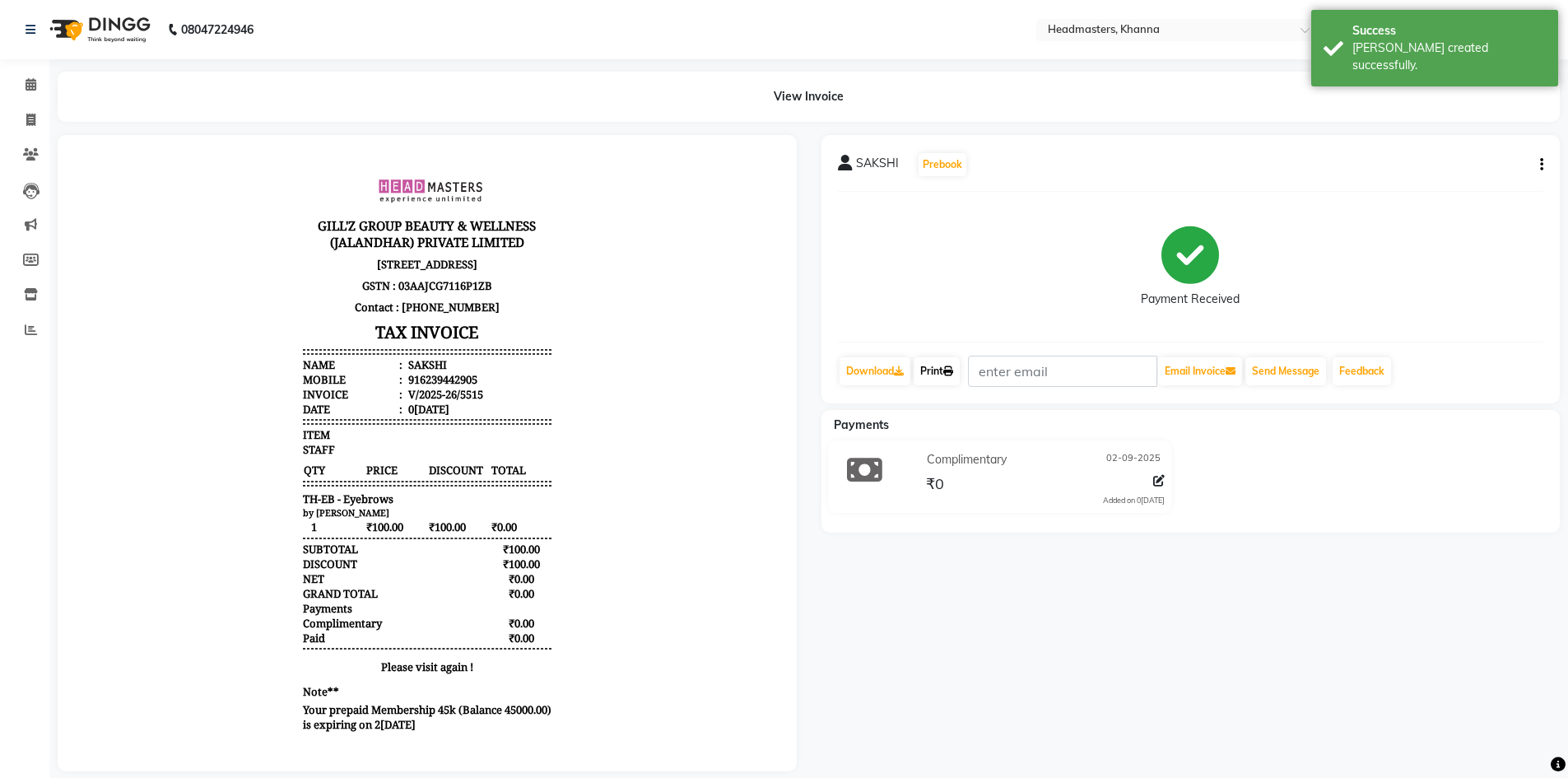
click at [927, 374] on link "Print" at bounding box center [936, 371] width 46 height 28
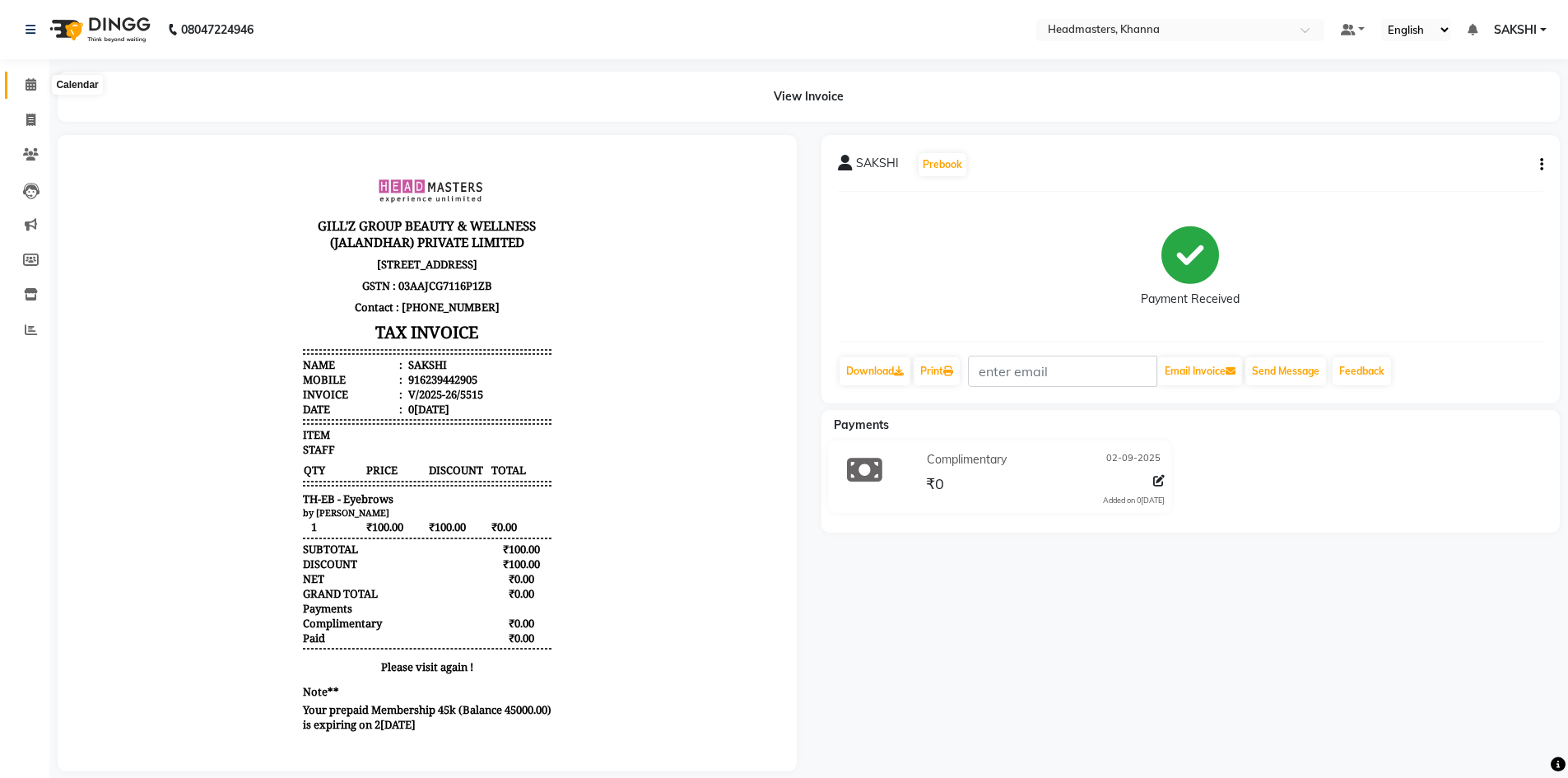
drag, startPoint x: 19, startPoint y: 80, endPoint x: 75, endPoint y: 94, distance: 57.7
click at [19, 80] on span at bounding box center [30, 84] width 28 height 19
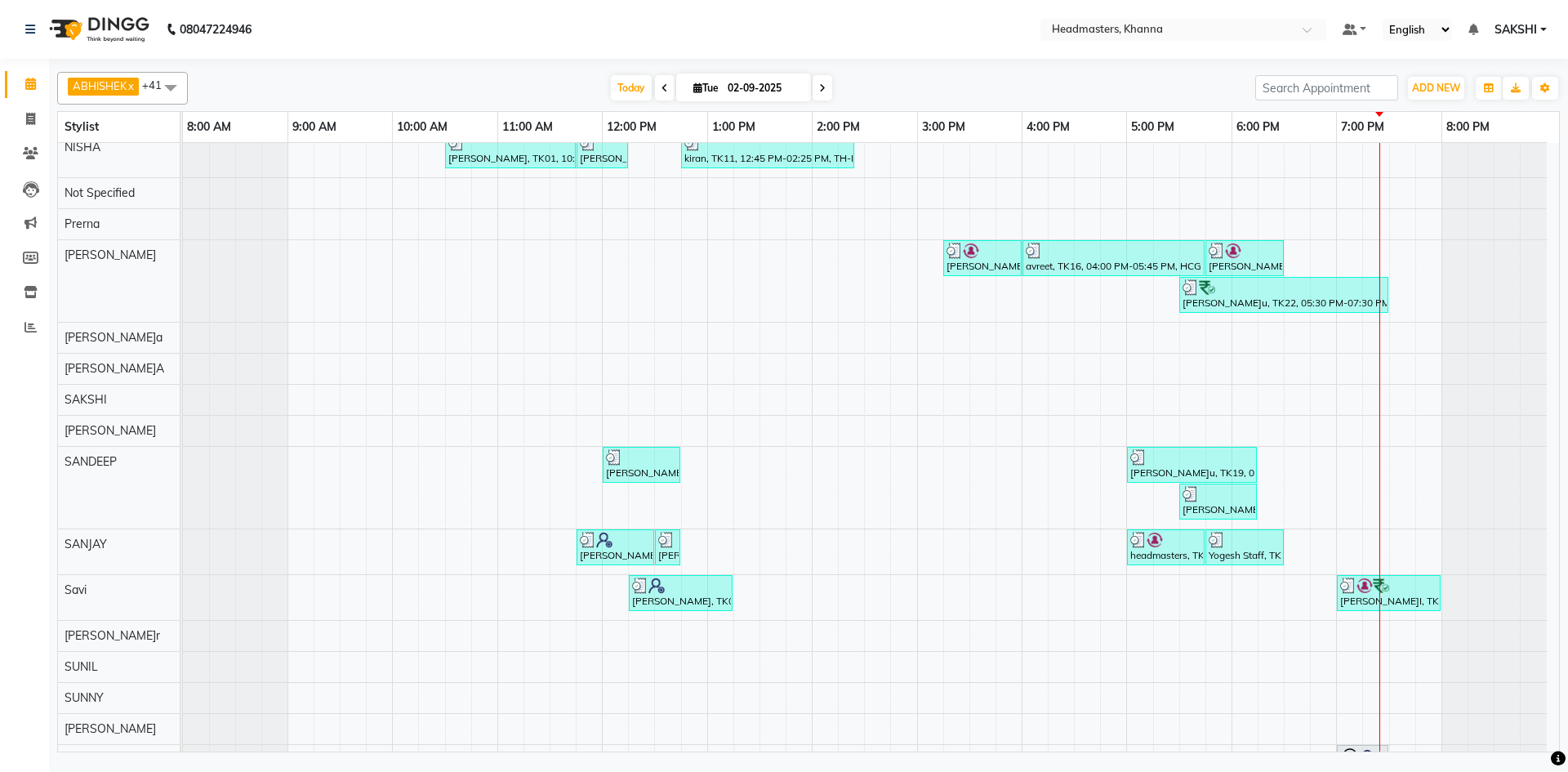
scroll to position [1145, 0]
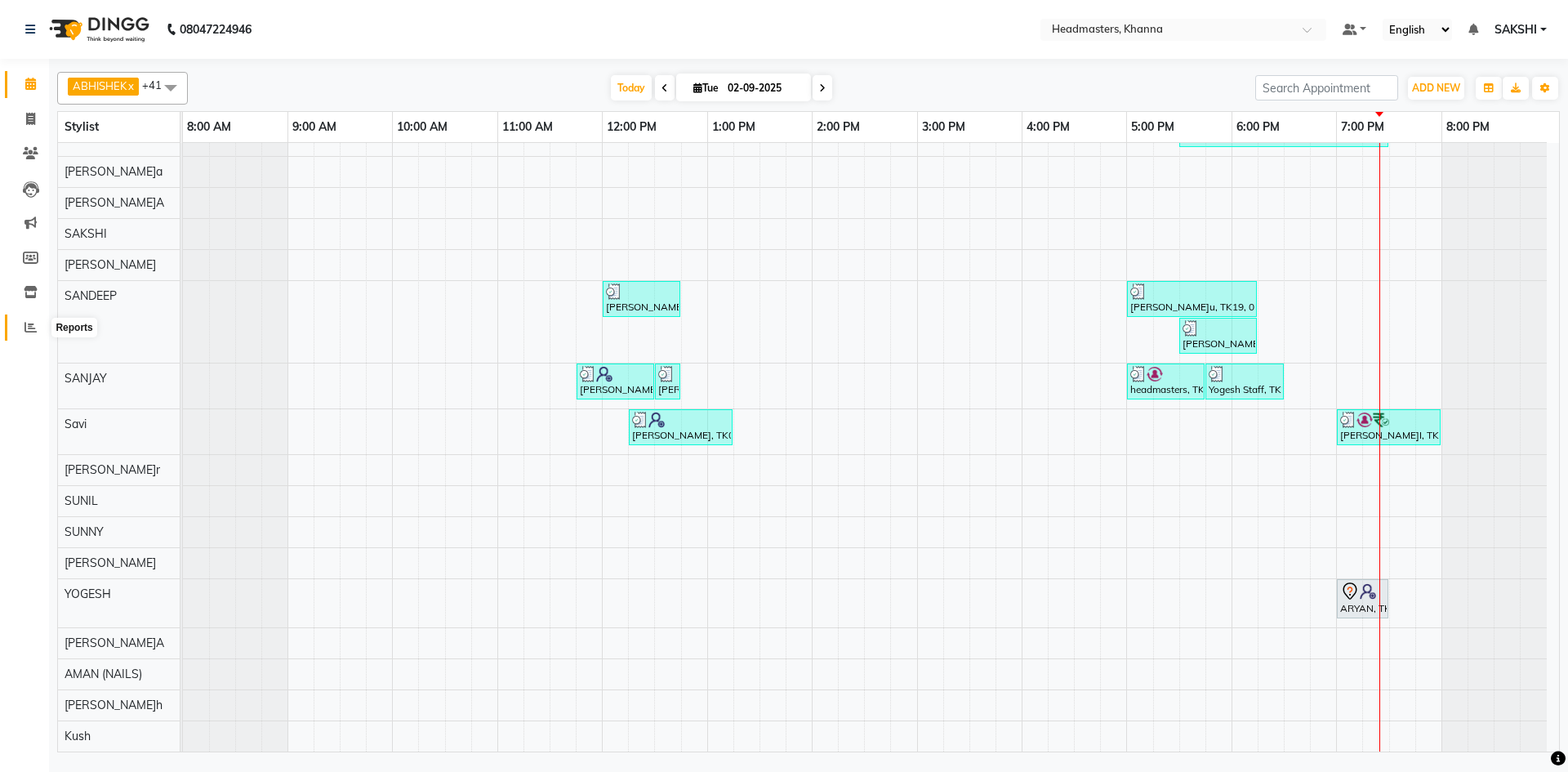
click at [31, 320] on span at bounding box center [30, 328] width 28 height 18
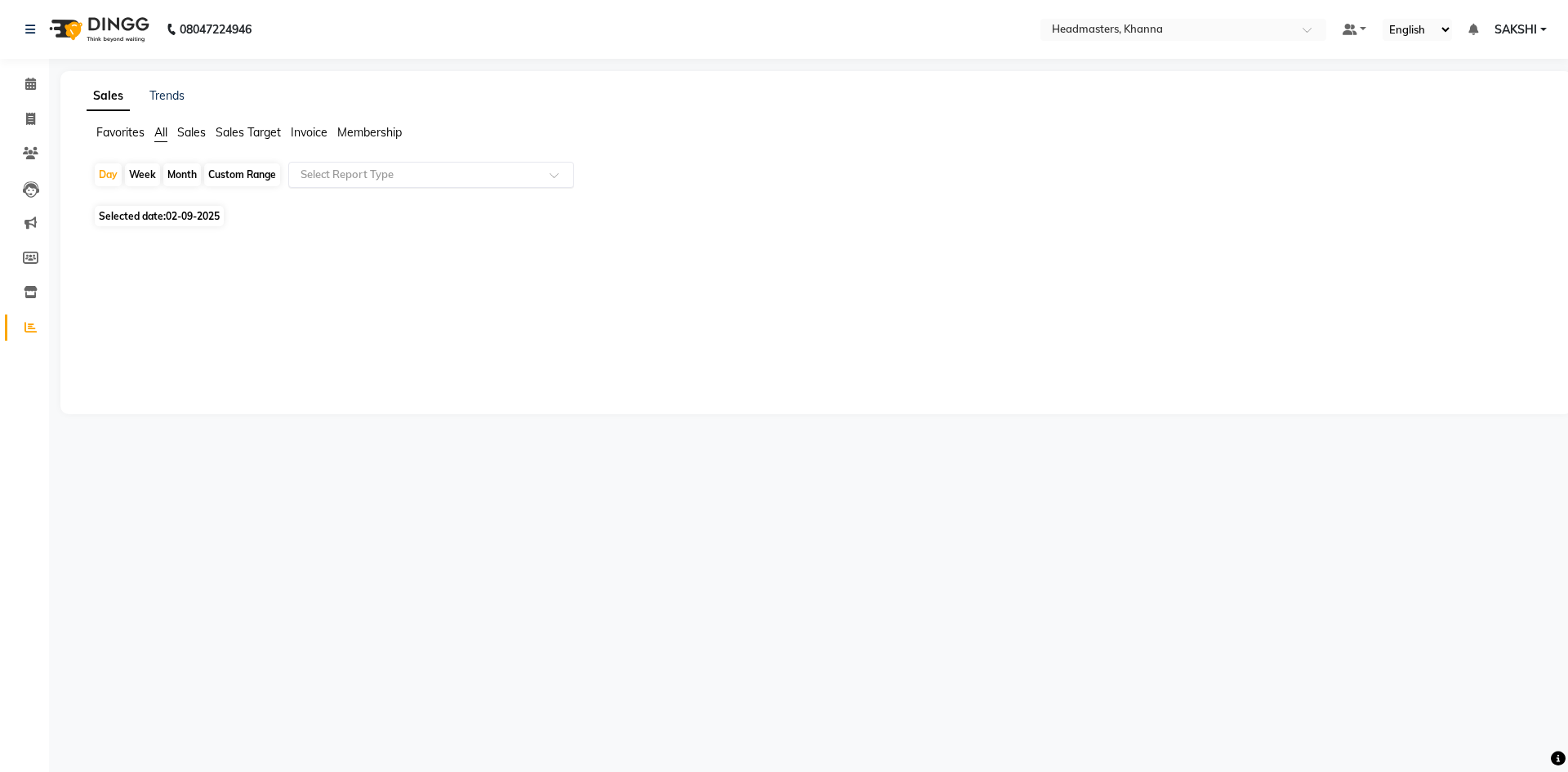
click at [350, 179] on input "text" at bounding box center [415, 174] width 235 height 17
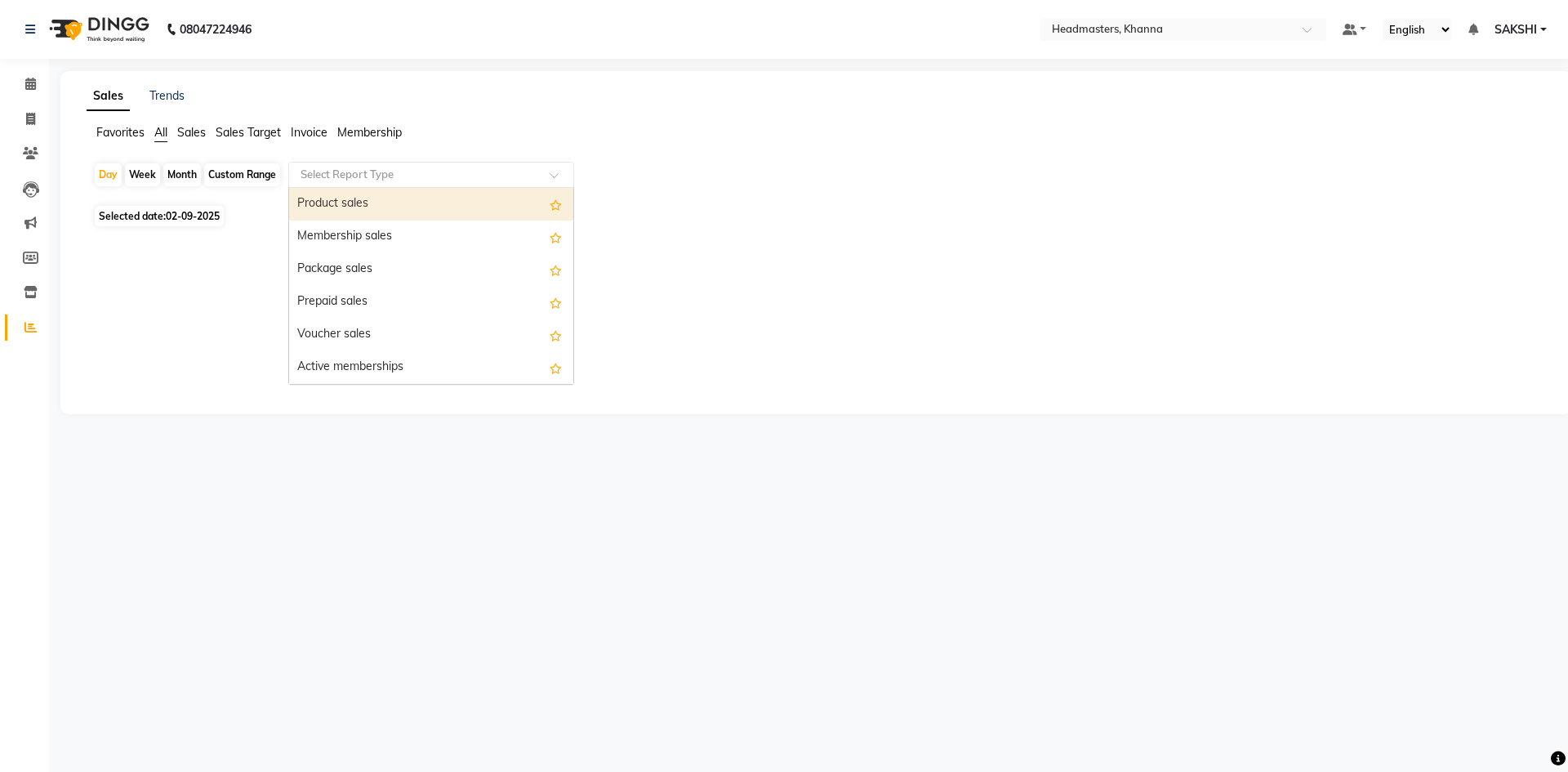
click at [355, 210] on div "Product sales" at bounding box center [431, 204] width 284 height 33
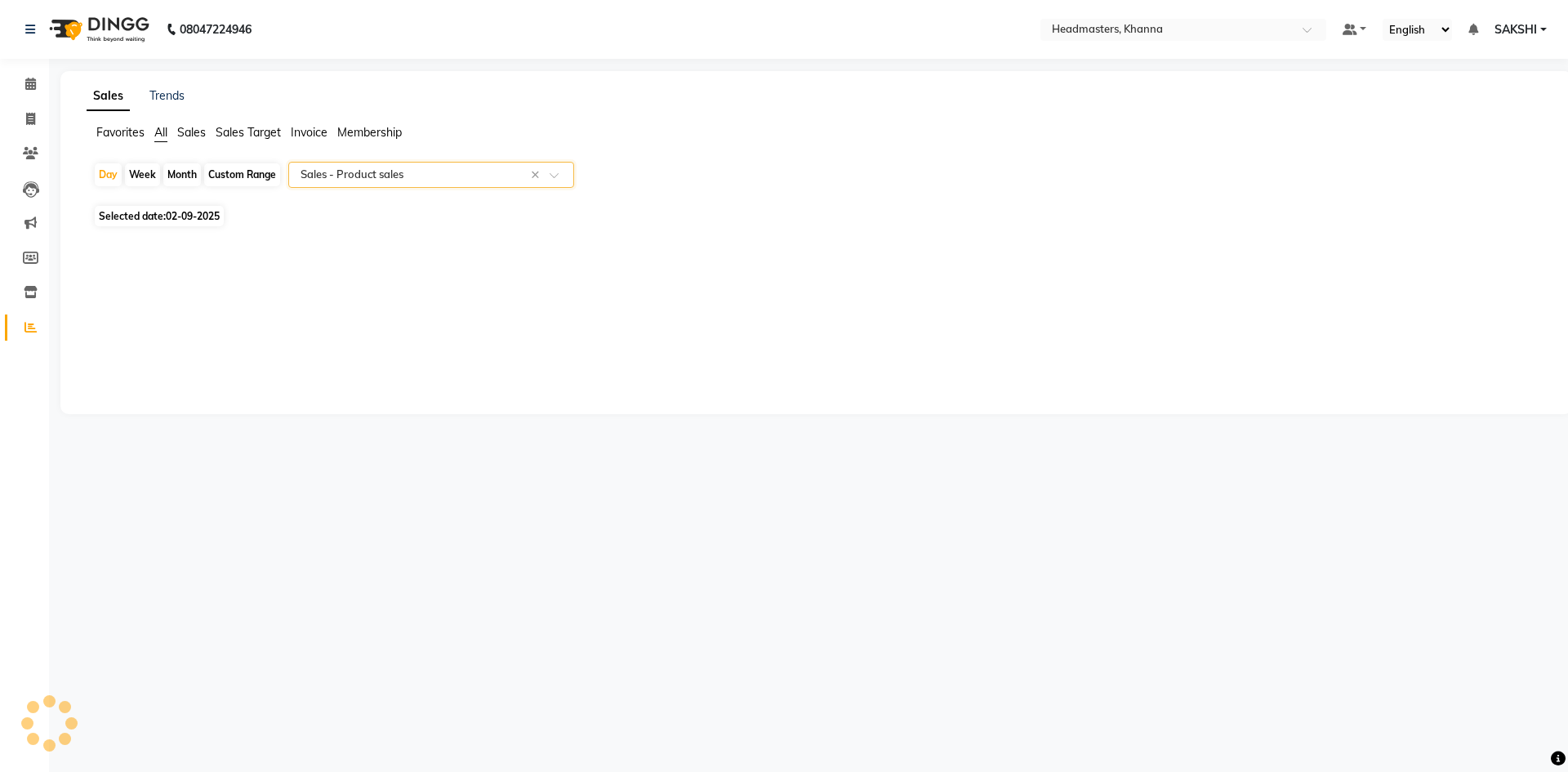
select select "csv"
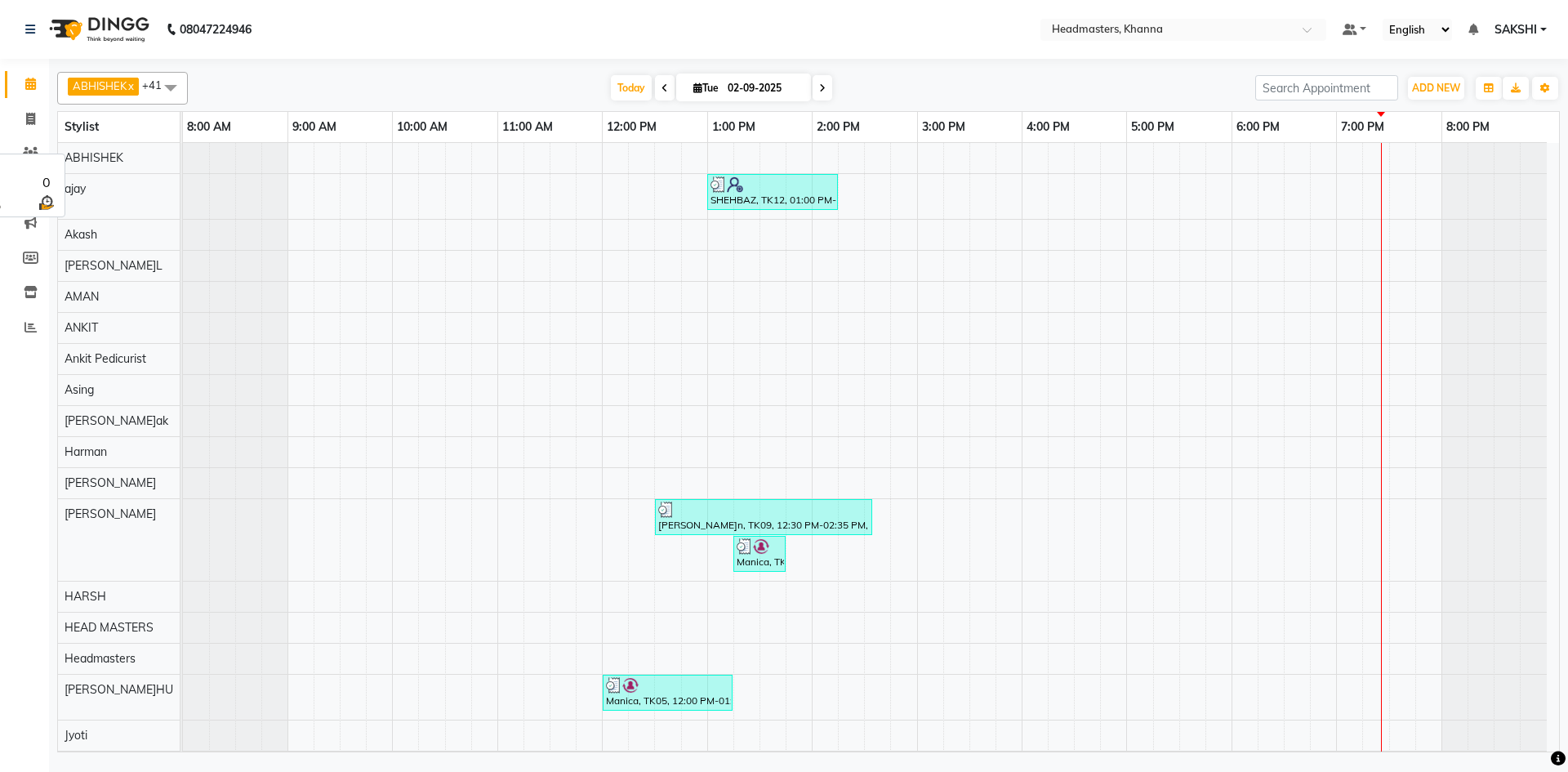
scroll to position [903, 0]
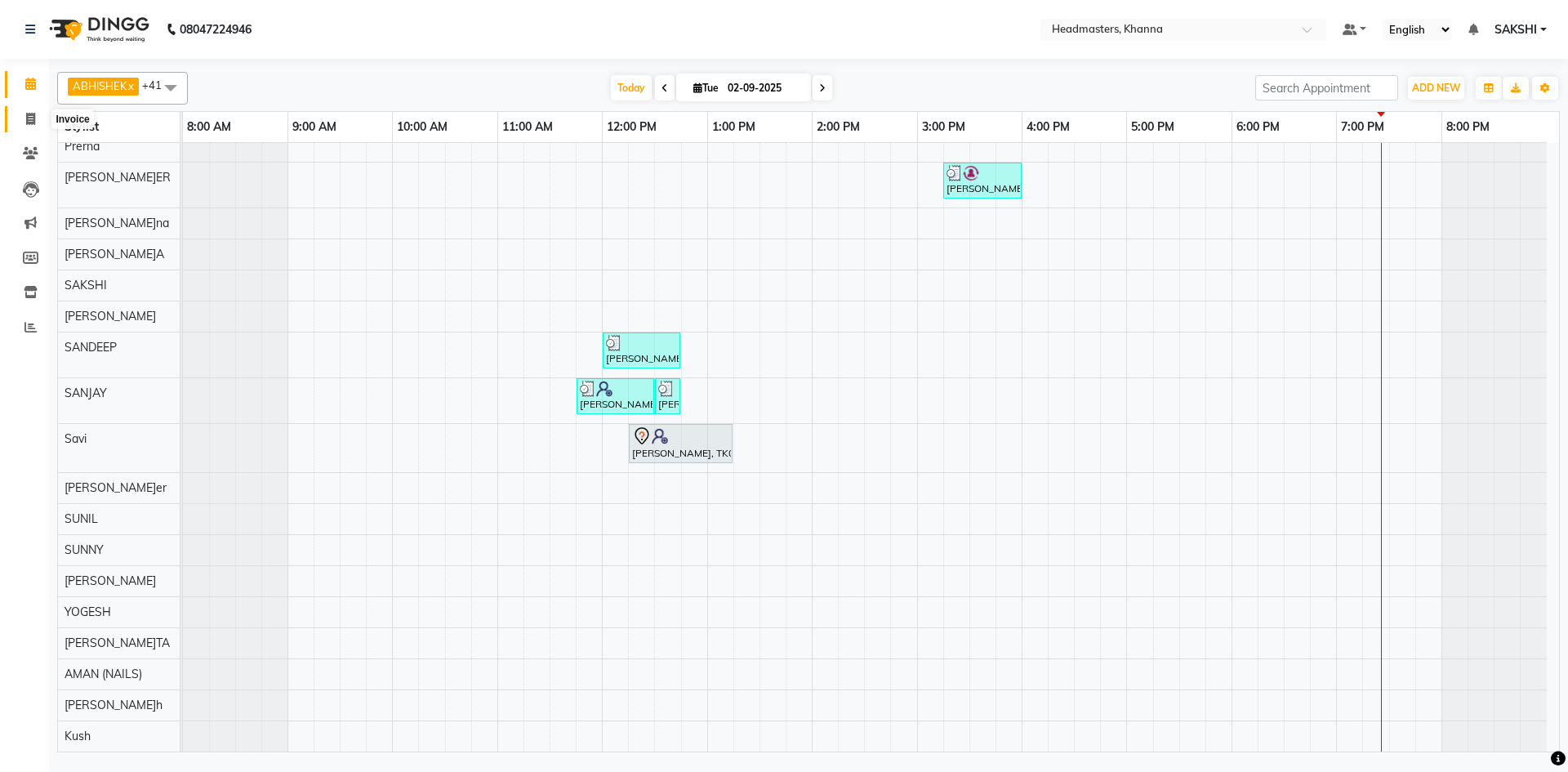
click at [39, 119] on span at bounding box center [30, 119] width 28 height 18
select select "service"
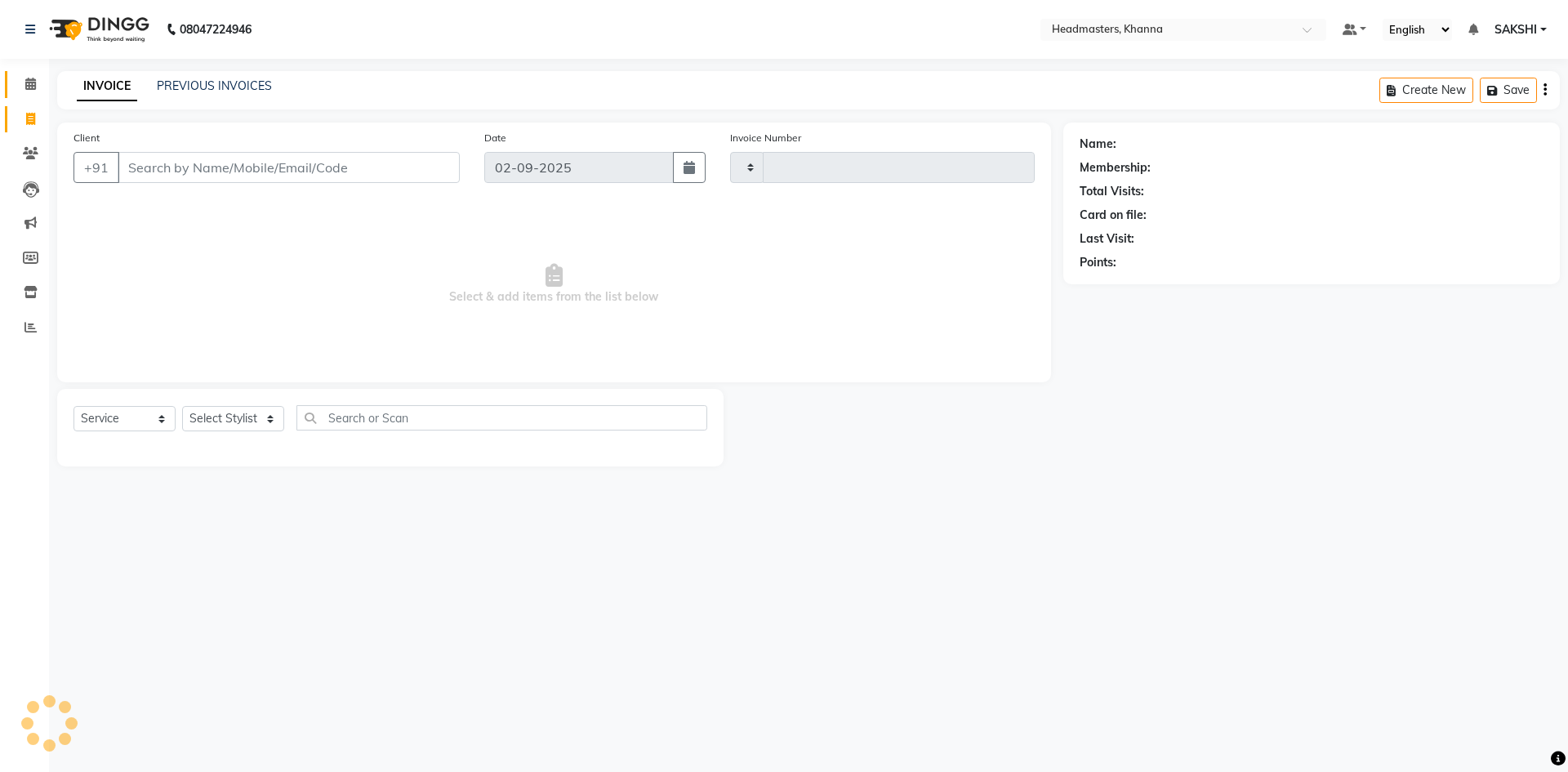
type input "5516"
click at [38, 90] on span at bounding box center [30, 84] width 28 height 18
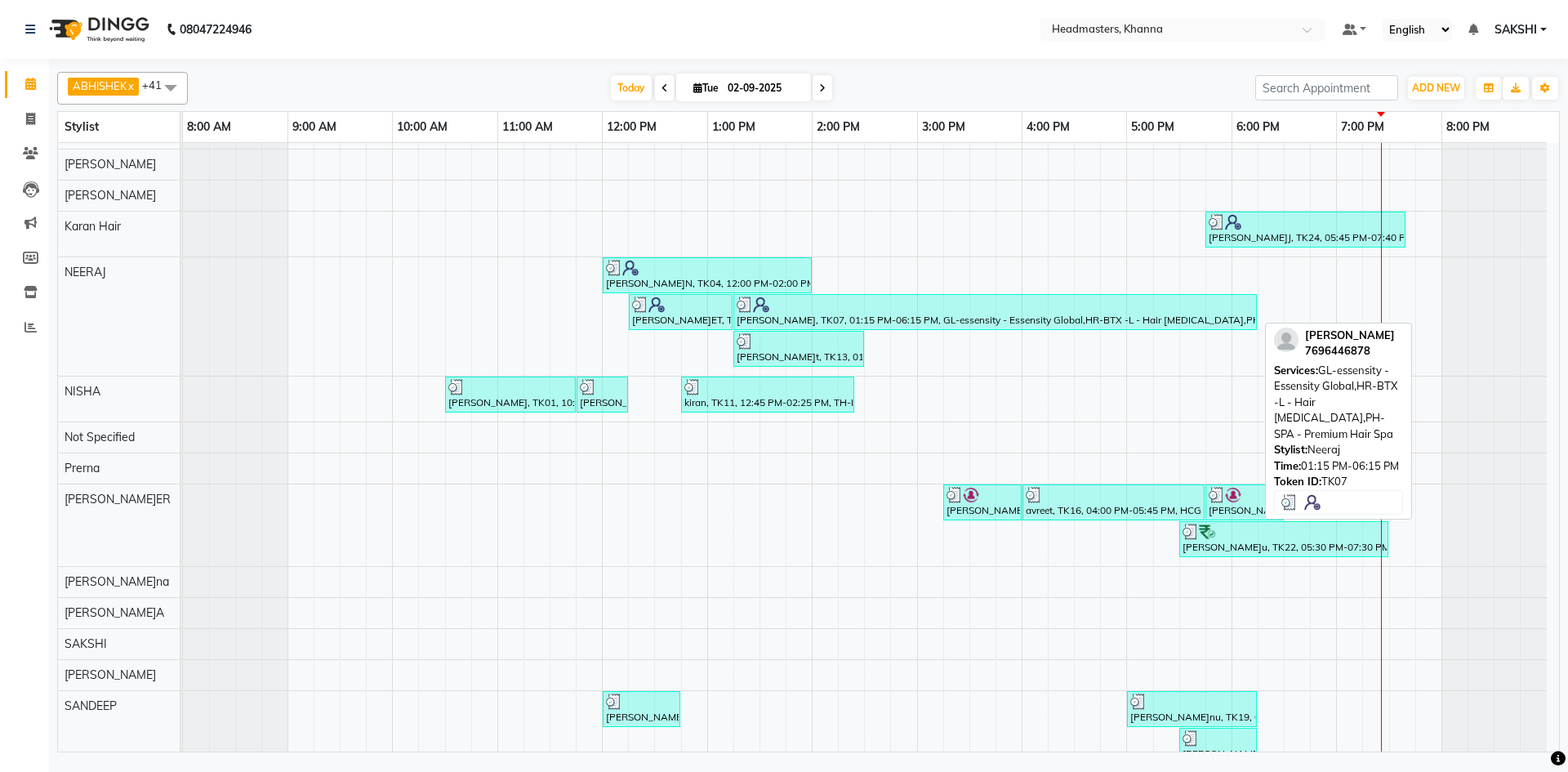
click at [923, 303] on div at bounding box center [995, 304] width 517 height 17
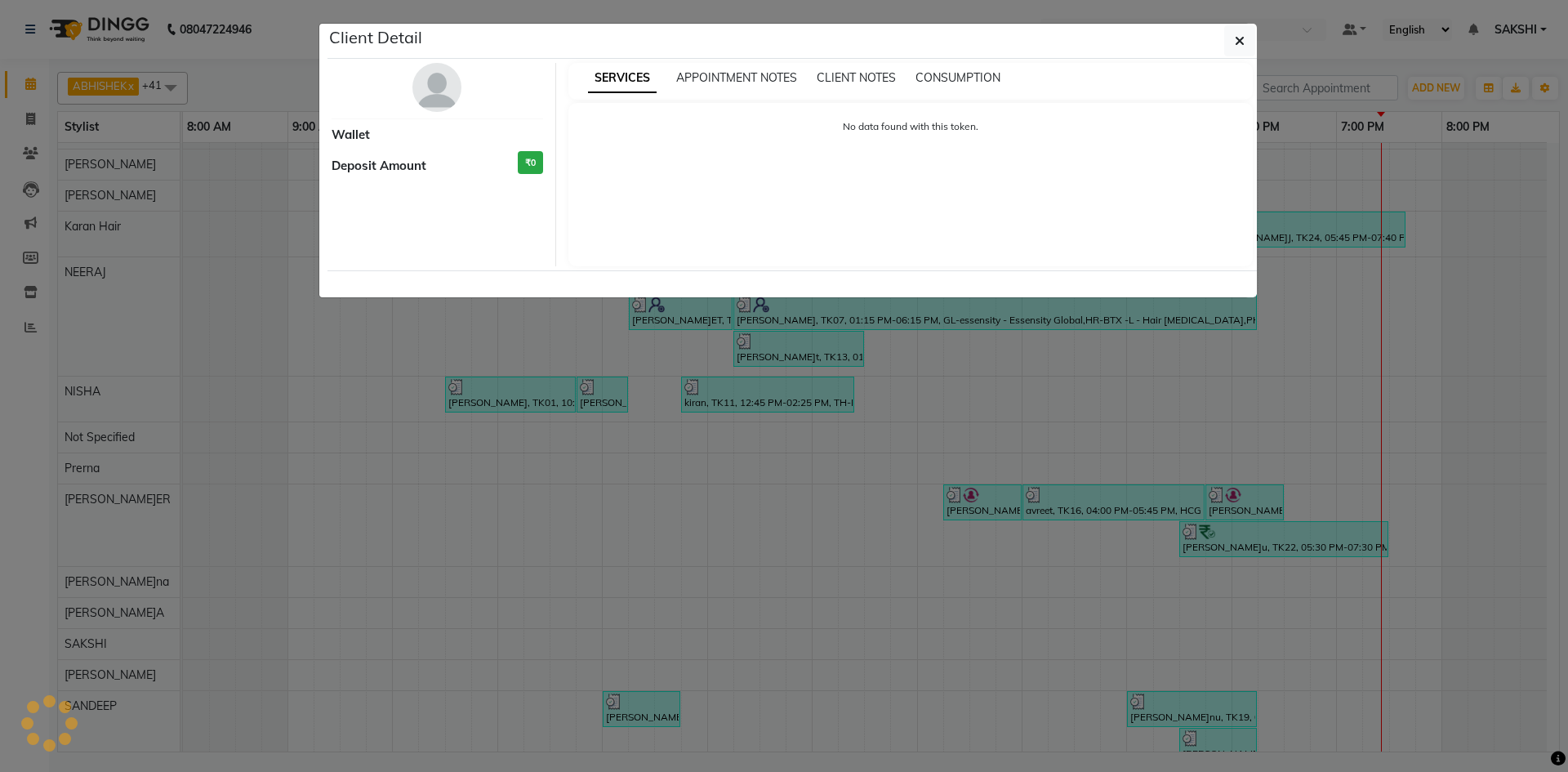
select select "3"
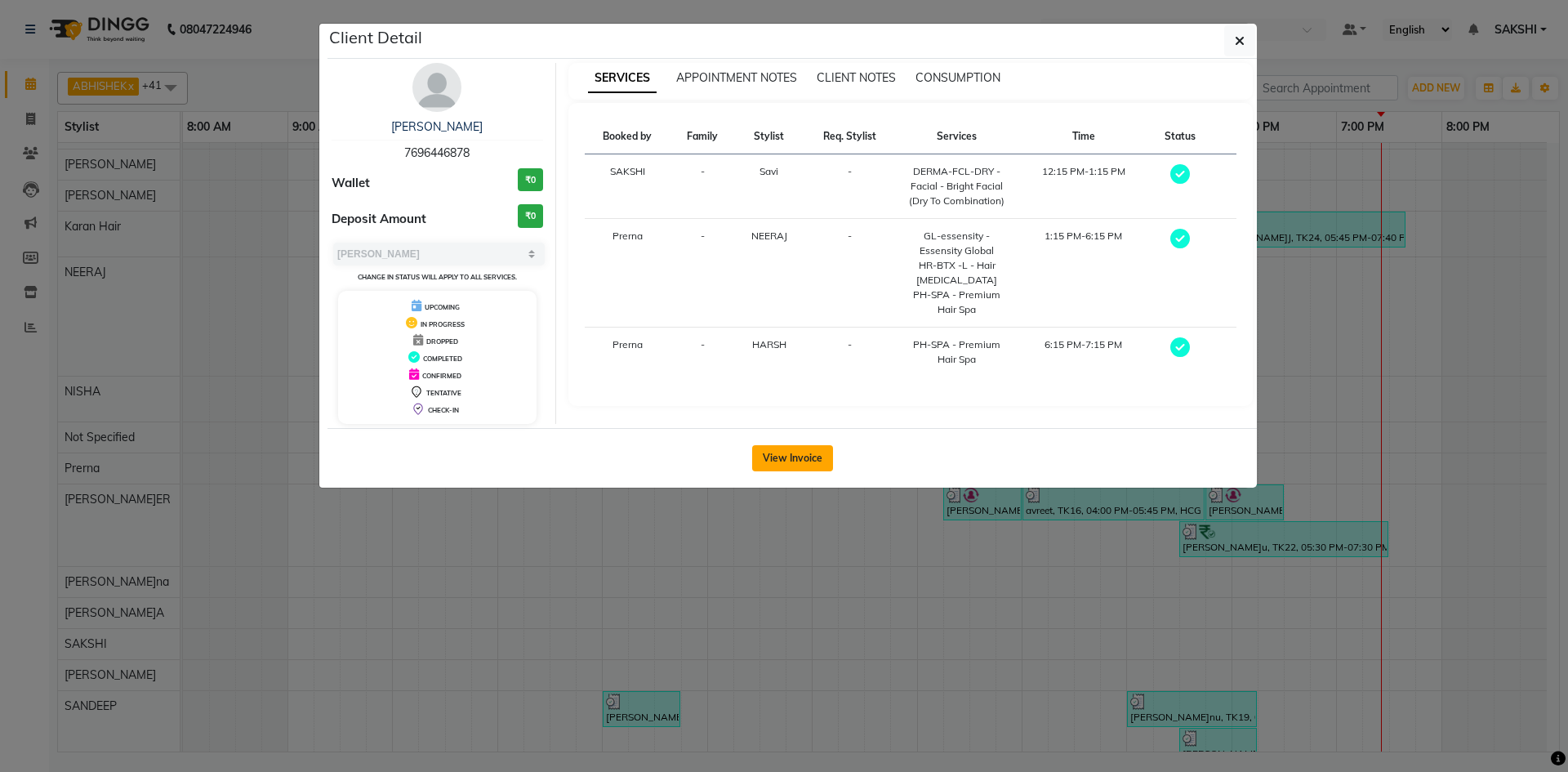
click at [782, 455] on button "View Invoice" at bounding box center [792, 458] width 81 height 26
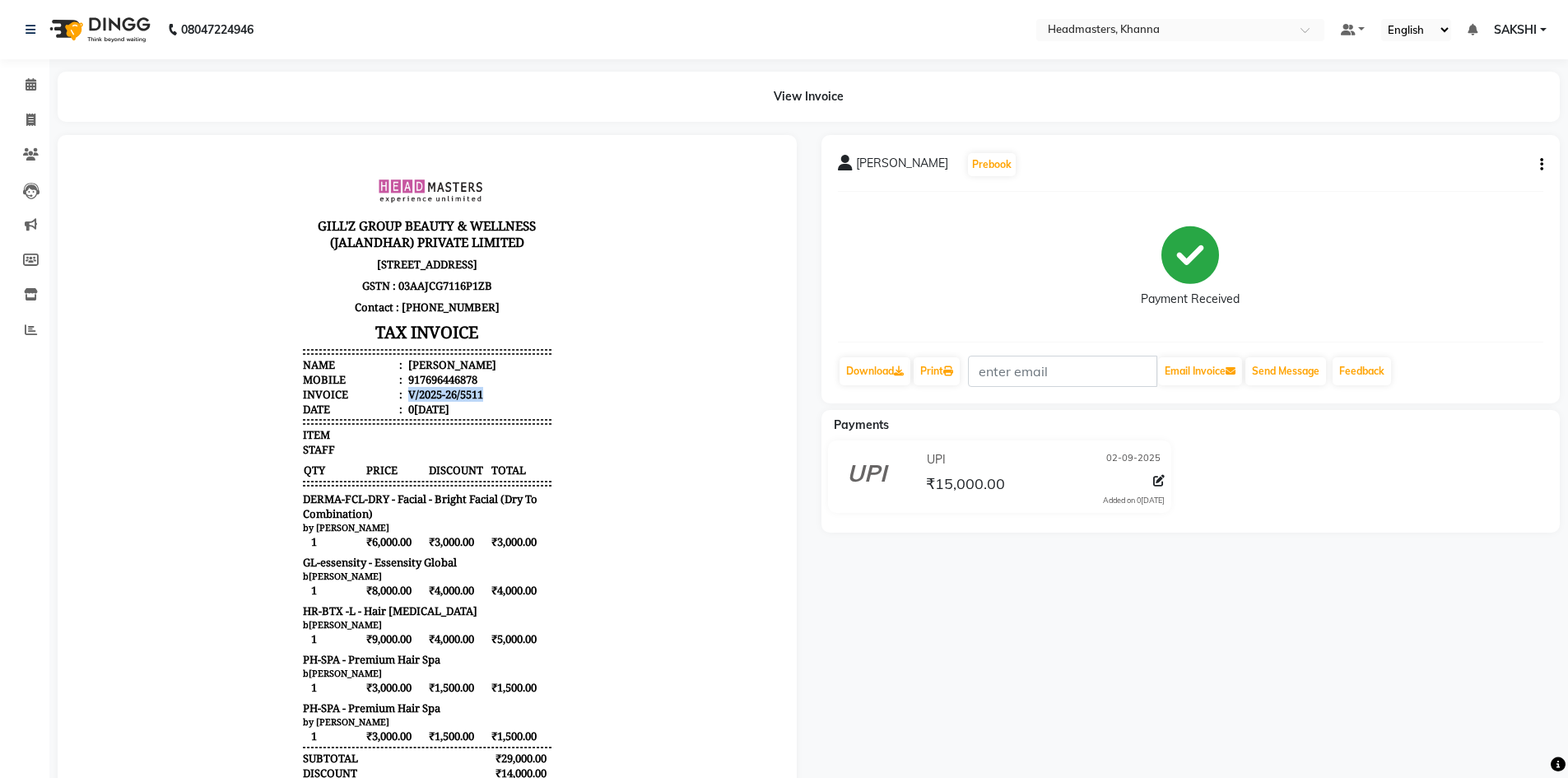
drag, startPoint x: 399, startPoint y: 405, endPoint x: 486, endPoint y: 405, distance: 87.0
click at [486, 402] on li "Invoice : V/2025-26/5511" at bounding box center [427, 394] width 249 height 15
copy div "V/2025-26/5511"
click at [28, 94] on span at bounding box center [30, 84] width 28 height 19
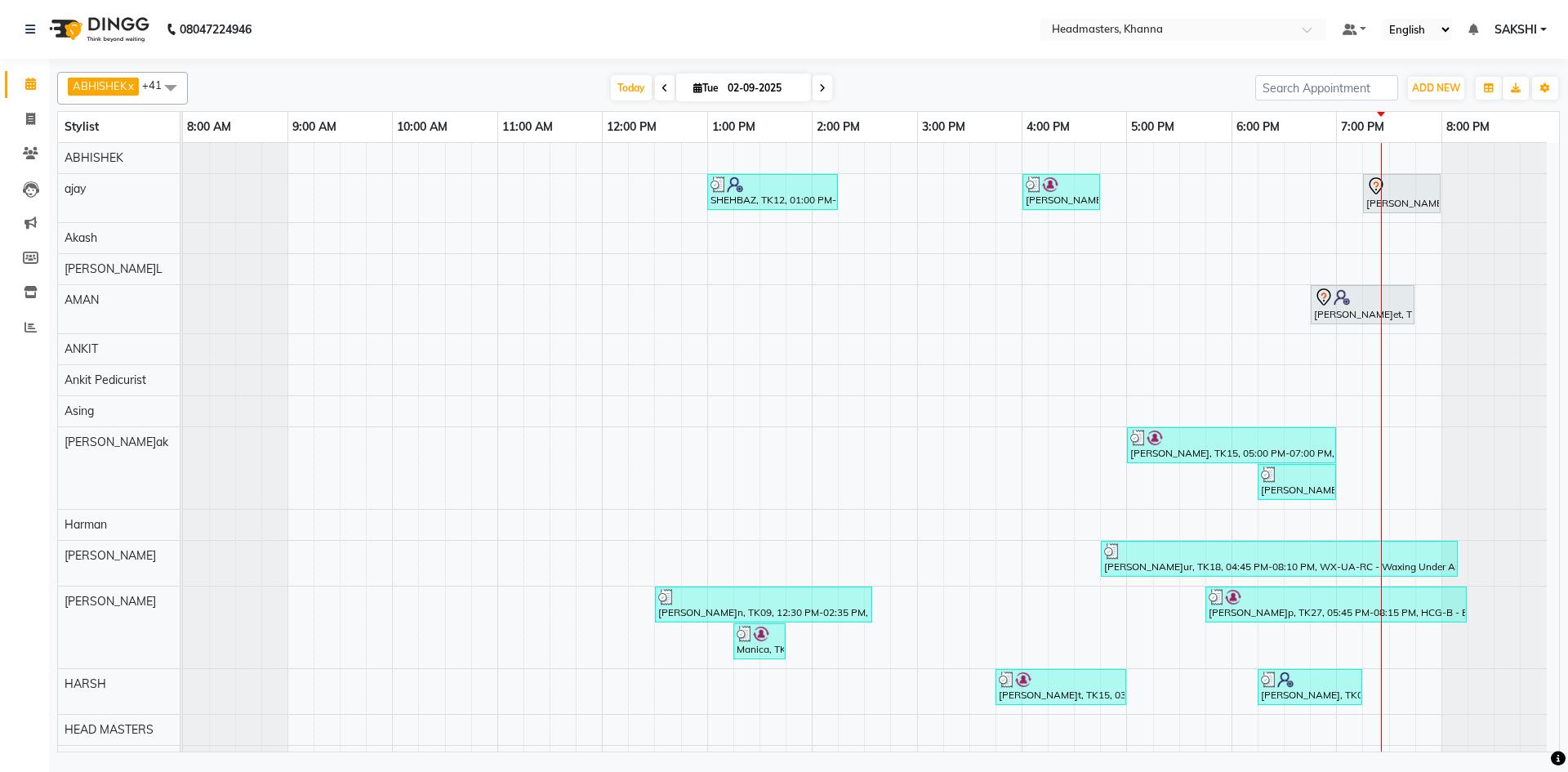
scroll to position [61, 0]
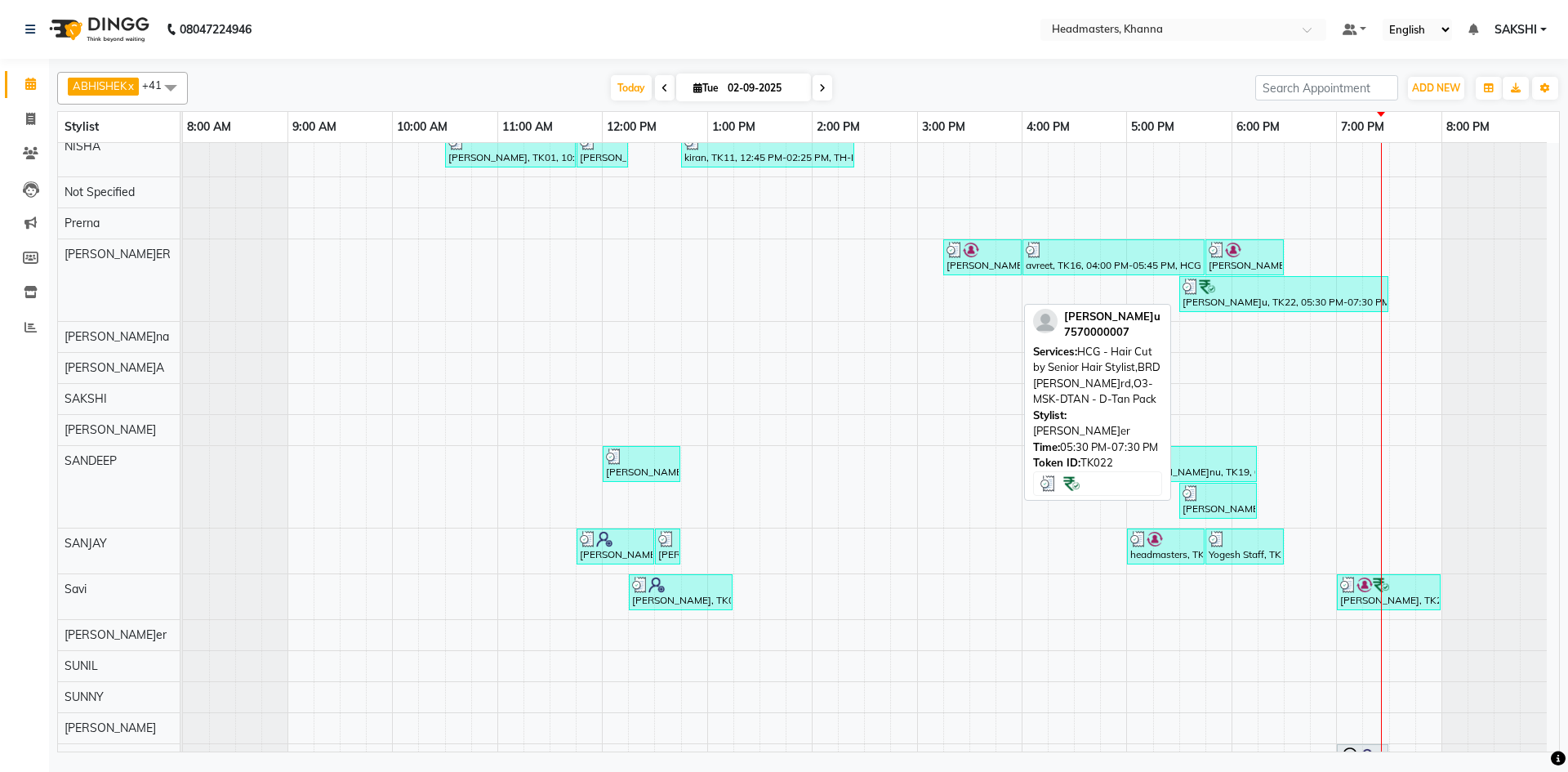
click at [1249, 281] on div at bounding box center [1284, 287] width 202 height 17
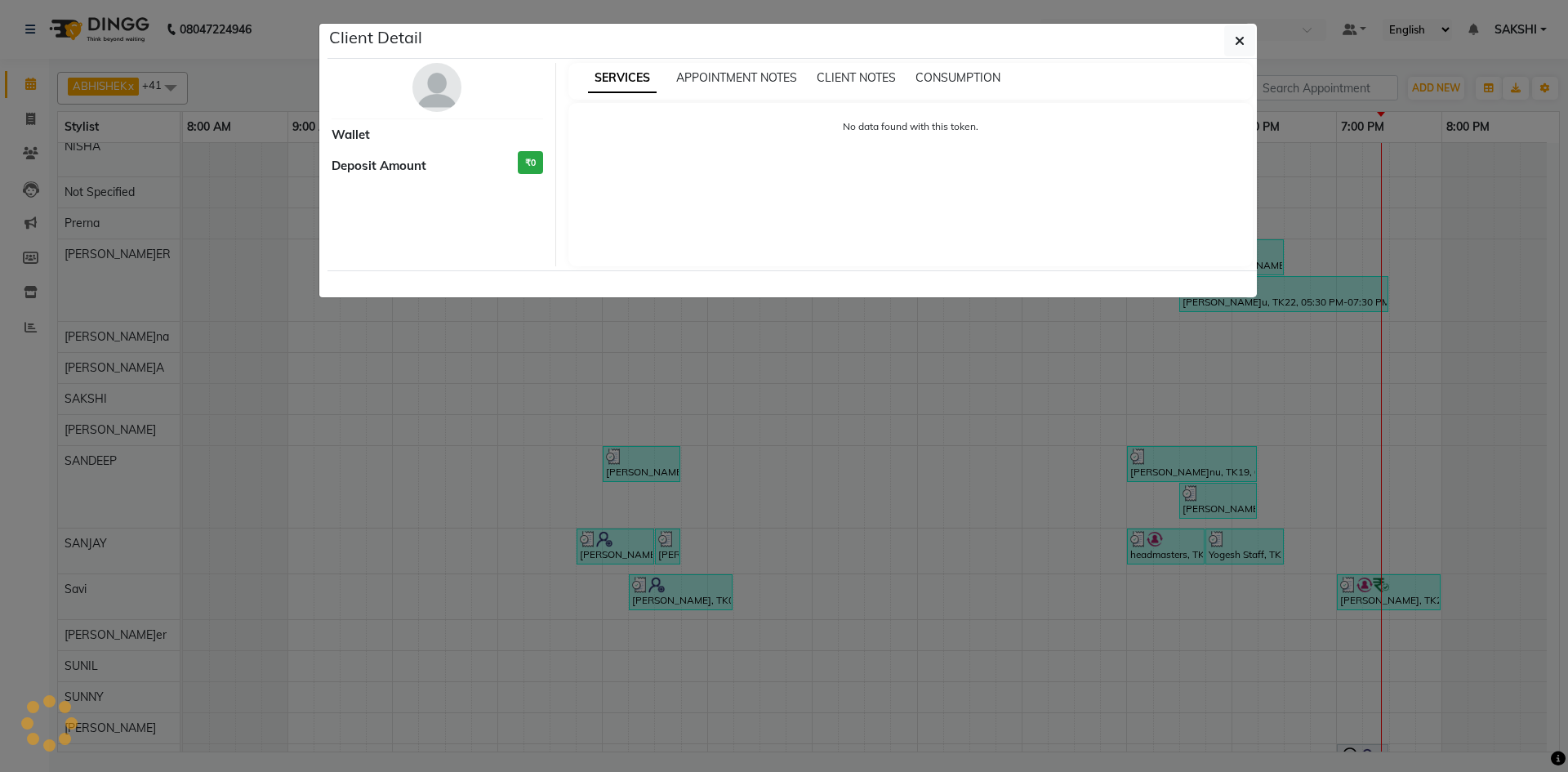
select select "3"
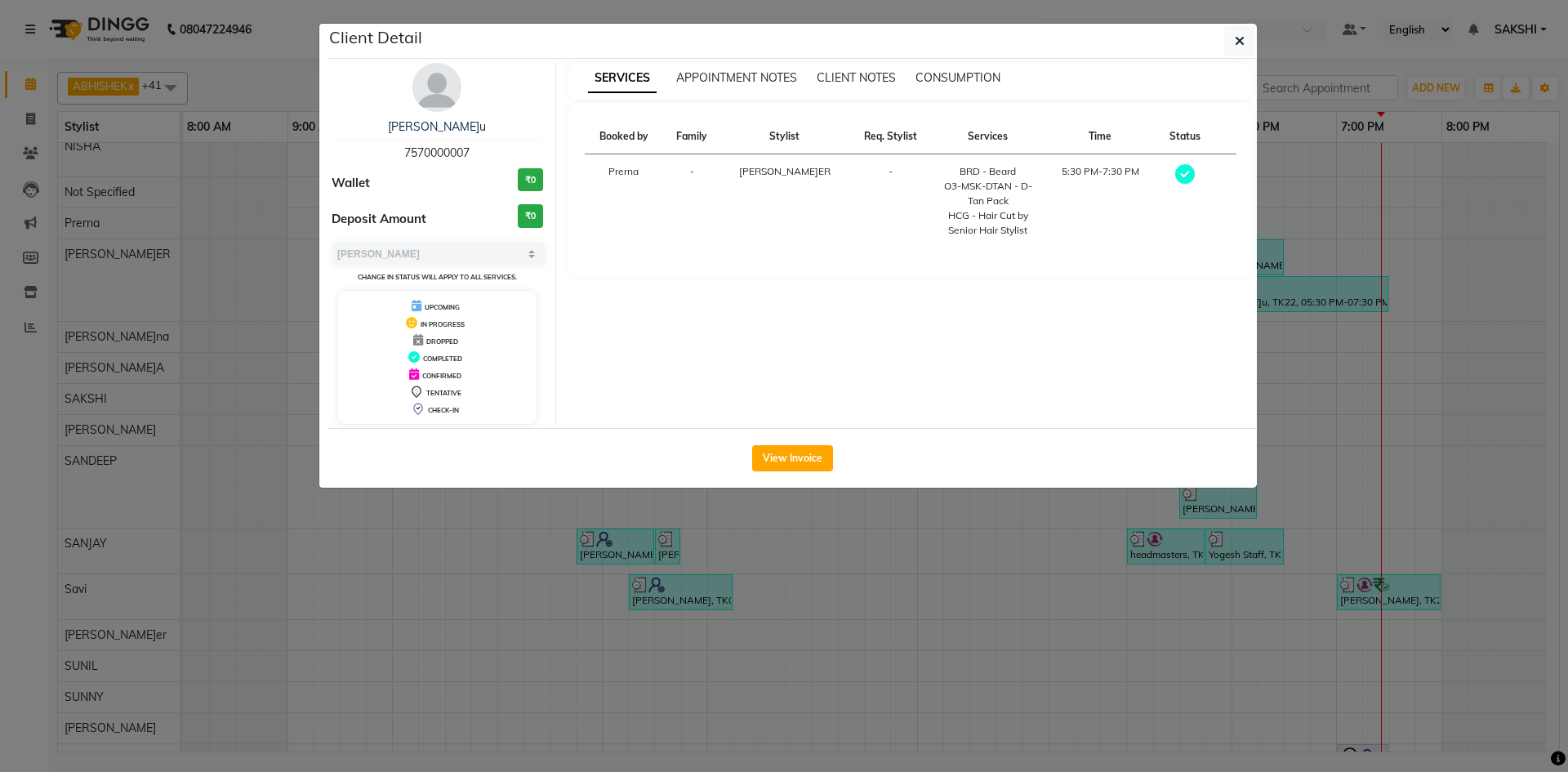
drag, startPoint x: 401, startPoint y: 152, endPoint x: 527, endPoint y: 158, distance: 126.1
click at [527, 158] on div "[PERSON_NAME]hu 7570000007" at bounding box center [437, 140] width 212 height 44
copy span "7570000007"
click at [804, 451] on button "View Invoice" at bounding box center [792, 458] width 81 height 26
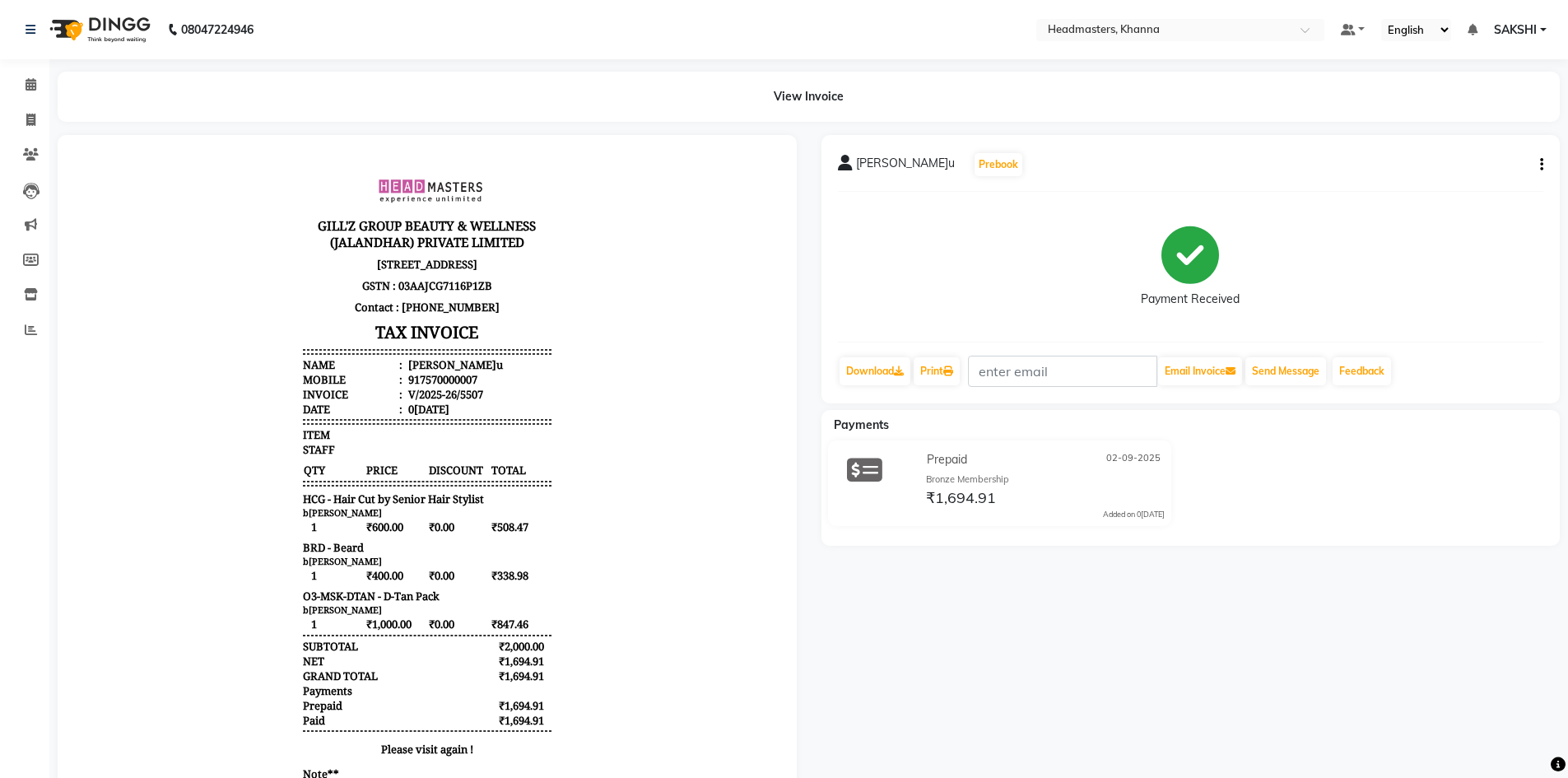
drag, startPoint x: 396, startPoint y: 410, endPoint x: 496, endPoint y: 415, distance: 100.1
click at [496, 415] on ul "Name : [PERSON_NAME] Mobile : 917570000007 Invoice : V/2025-26/5507 Date : 02[D…" at bounding box center [427, 387] width 249 height 59
click at [458, 402] on div "V/2025-26/5507" at bounding box center [444, 394] width 78 height 15
drag, startPoint x: 397, startPoint y: 410, endPoint x: 479, endPoint y: 410, distance: 82.0
click at [479, 402] on li "Invoice : V/2025-26/5507" at bounding box center [427, 394] width 249 height 15
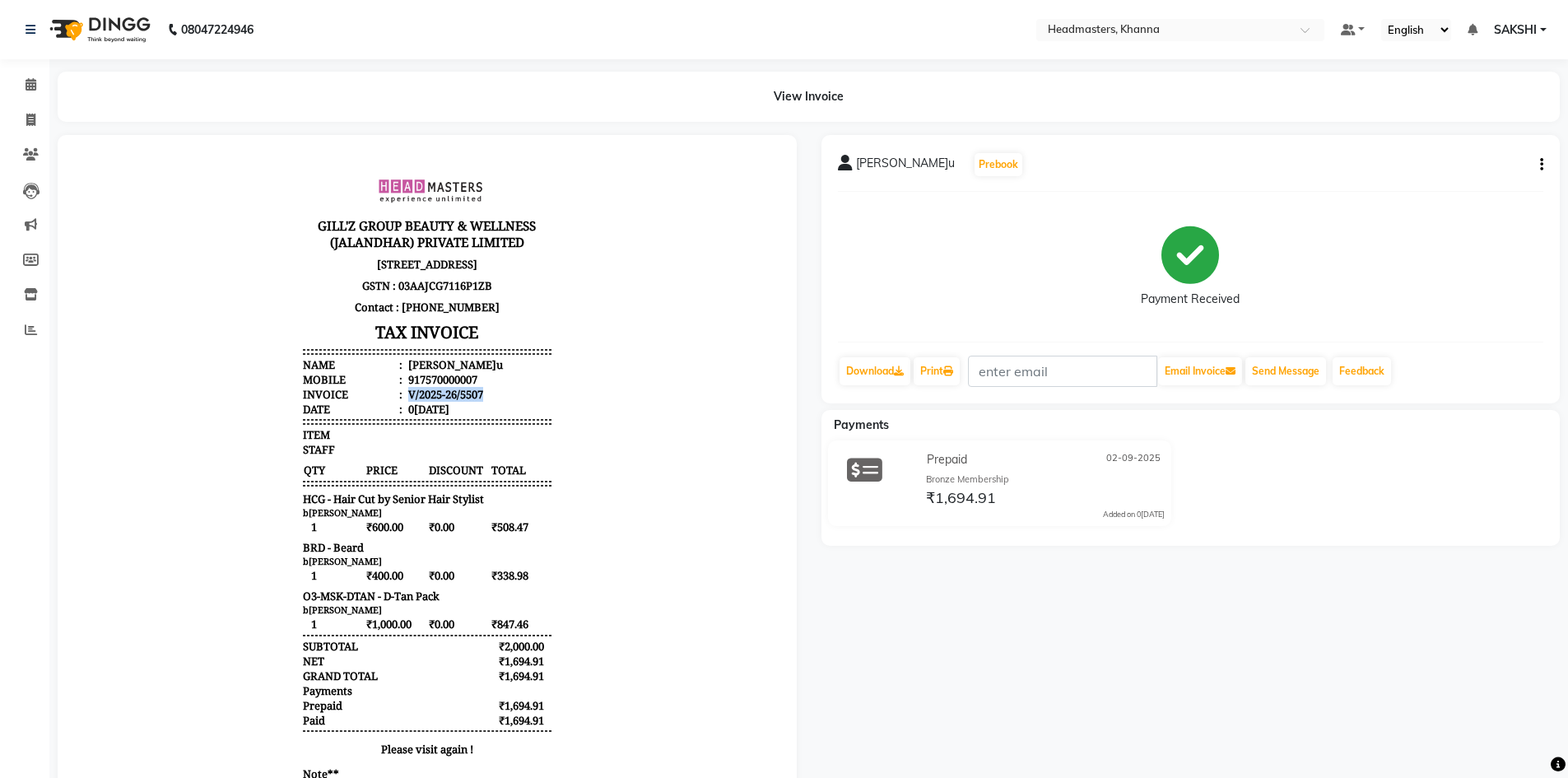
copy div "V/2025-26/5507"
drag, startPoint x: 27, startPoint y: 76, endPoint x: 54, endPoint y: 84, distance: 28.2
click at [27, 76] on span at bounding box center [30, 84] width 28 height 19
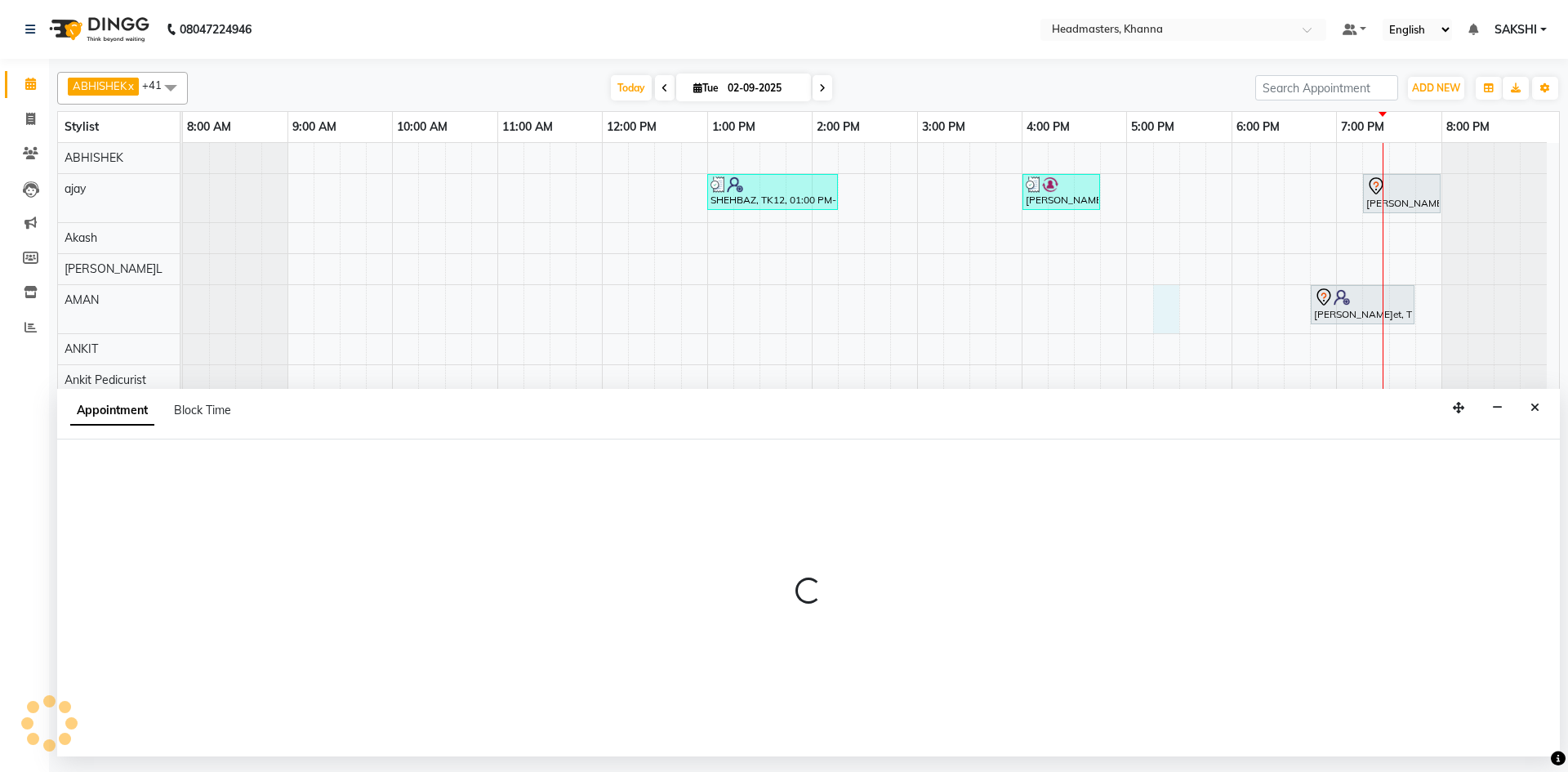
select select "60844"
select select "1035"
select select "tentative"
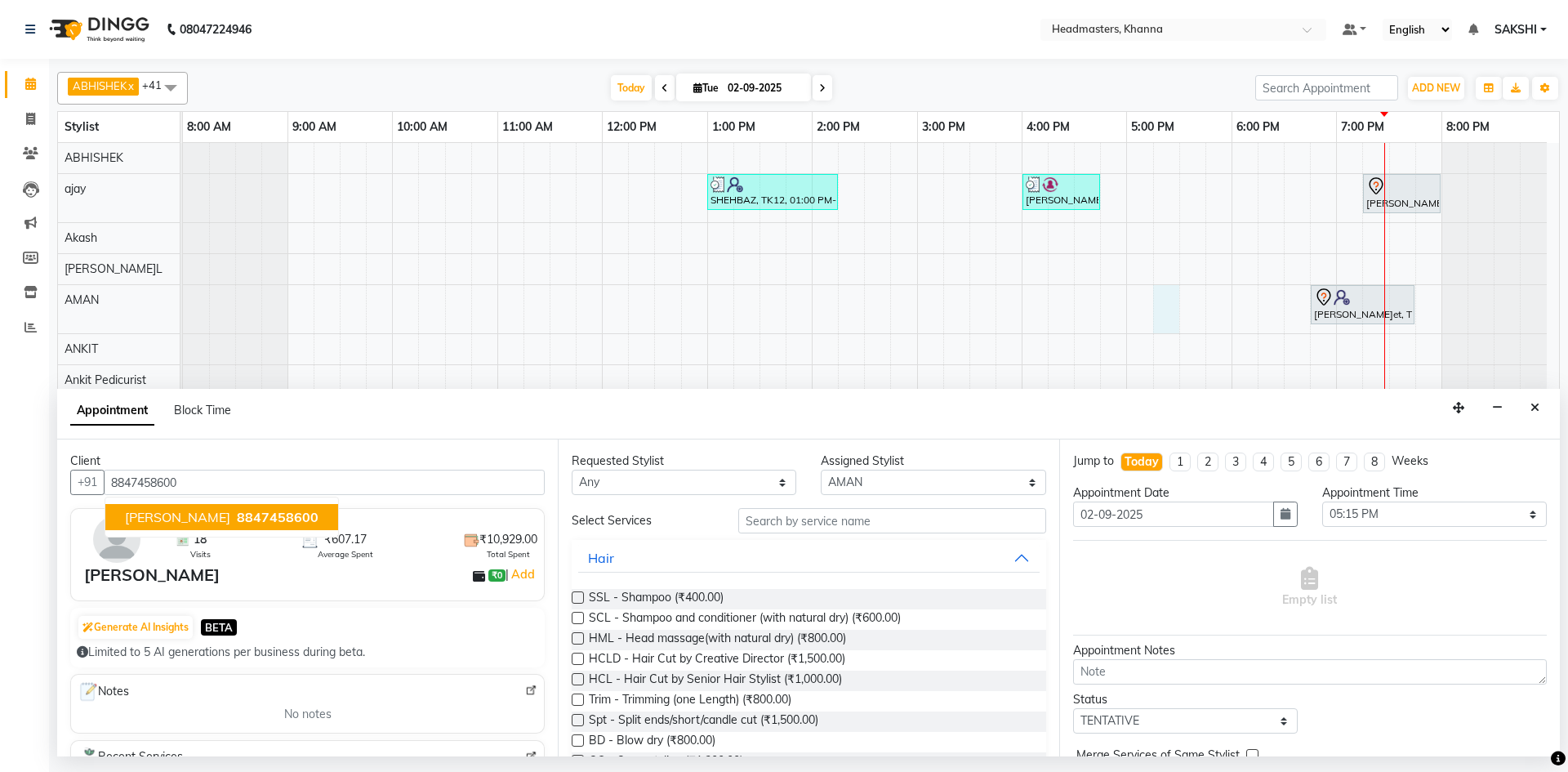
type input "8847458600"
click at [803, 512] on input "text" at bounding box center [892, 521] width 308 height 25
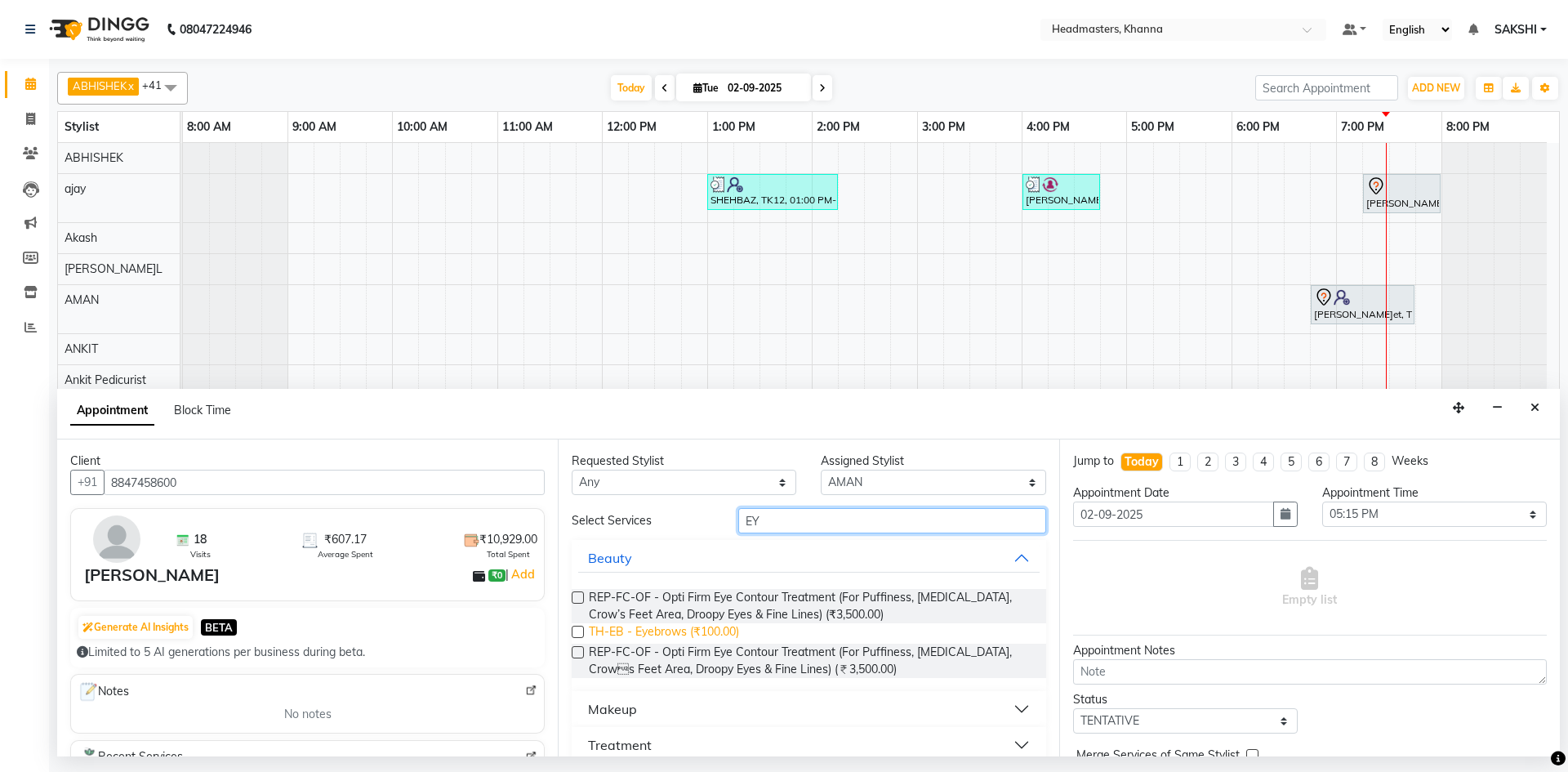
type input "EY"
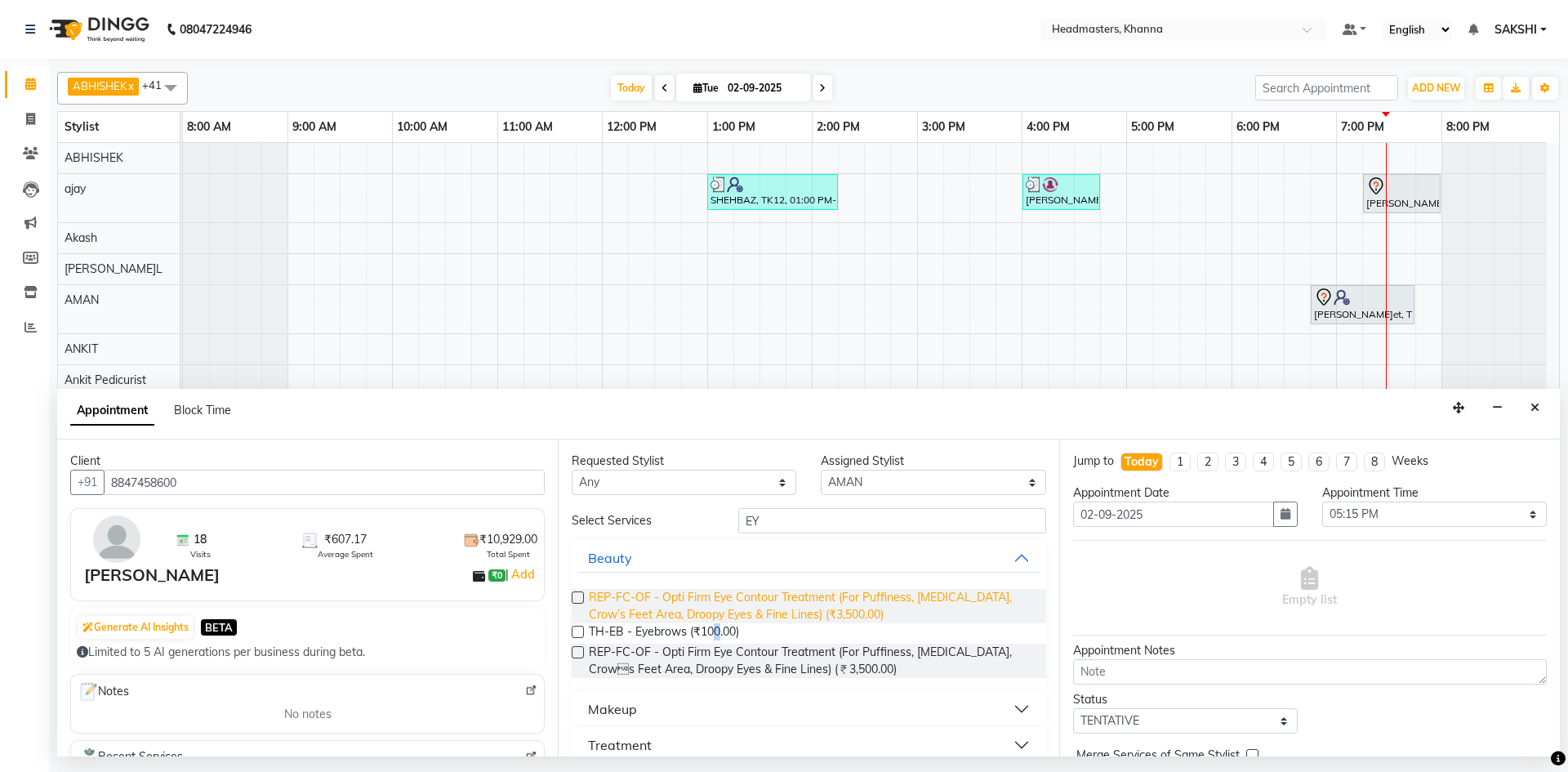
drag, startPoint x: 718, startPoint y: 632, endPoint x: 996, endPoint y: 610, distance: 278.9
click at [717, 632] on span "TH-EB - Eyebrows (₹100.00)" at bounding box center [664, 633] width 151 height 20
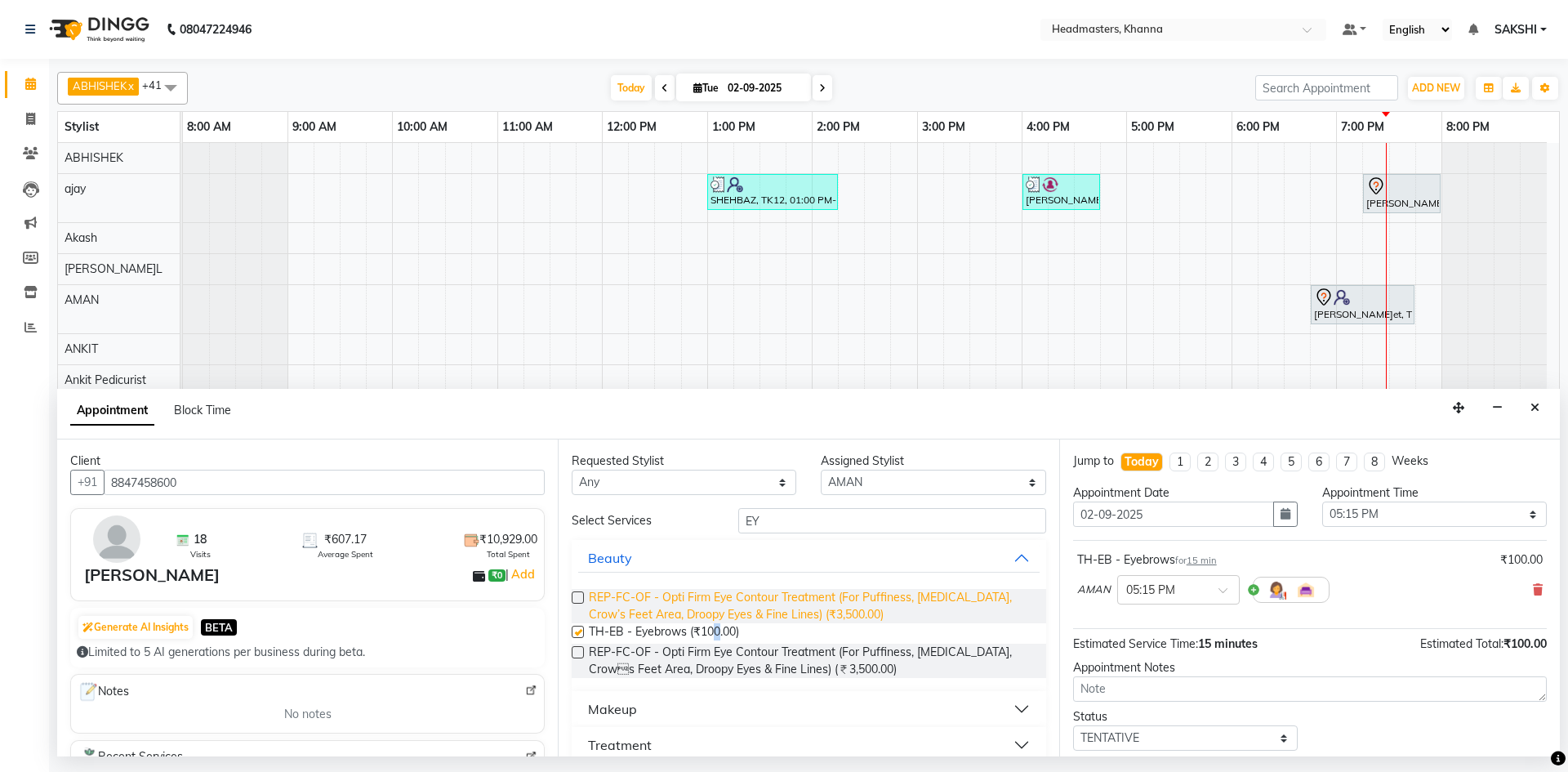
checkbox input "false"
click at [1374, 518] on select "Select 09:00 AM 09:15 AM 09:30 AM 09:45 AM 10:00 AM 10:15 AM 10:30 AM 10:45 AM …" at bounding box center [1434, 514] width 225 height 25
select select "1170"
click at [1322, 502] on select "Select 09:00 AM 09:15 AM 09:30 AM 09:45 AM 10:00 AM 10:15 AM 10:30 AM 10:45 AM …" at bounding box center [1434, 514] width 225 height 25
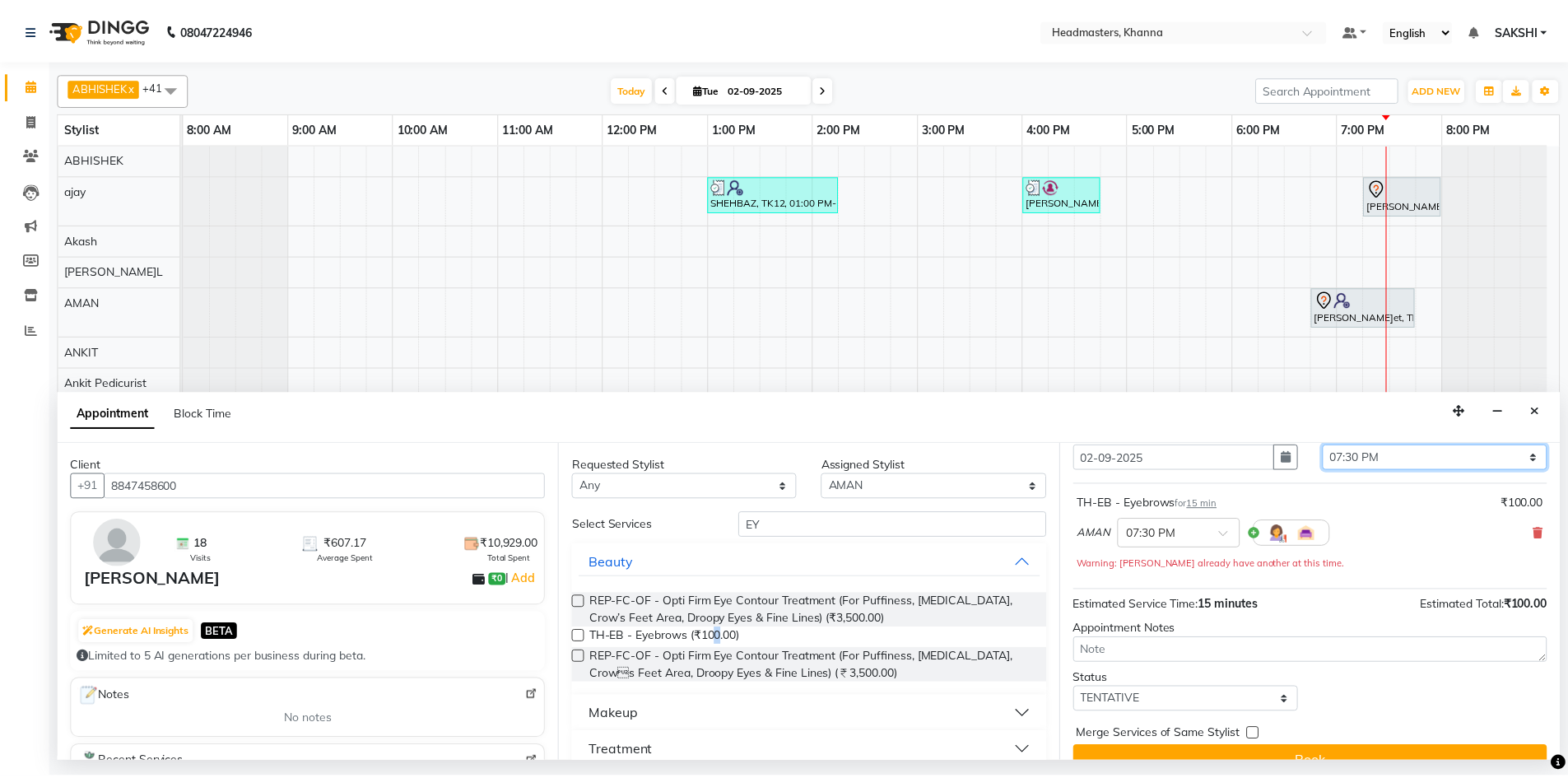
scroll to position [88, 0]
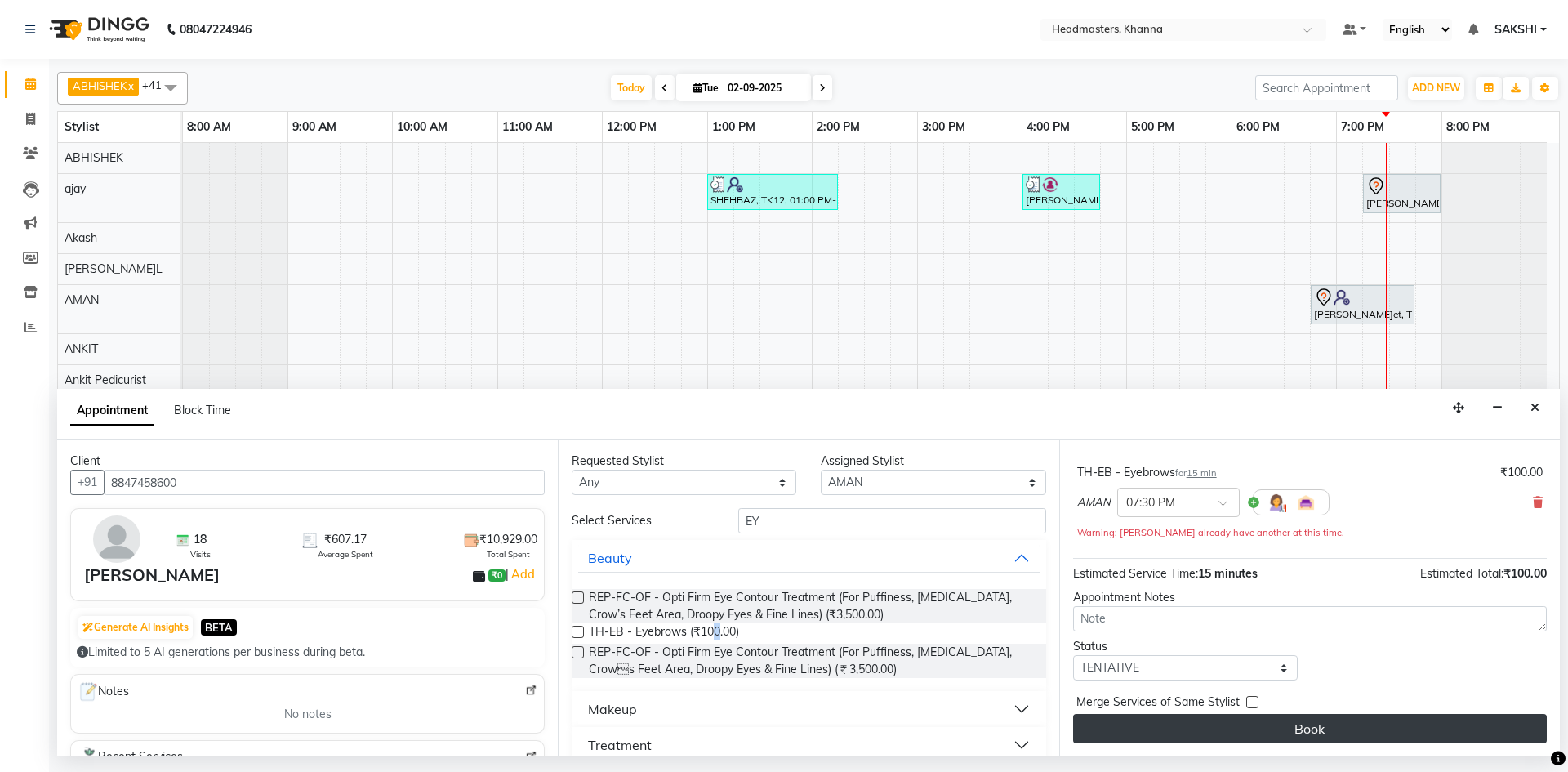
click at [1285, 731] on button "Book" at bounding box center [1309, 728] width 473 height 29
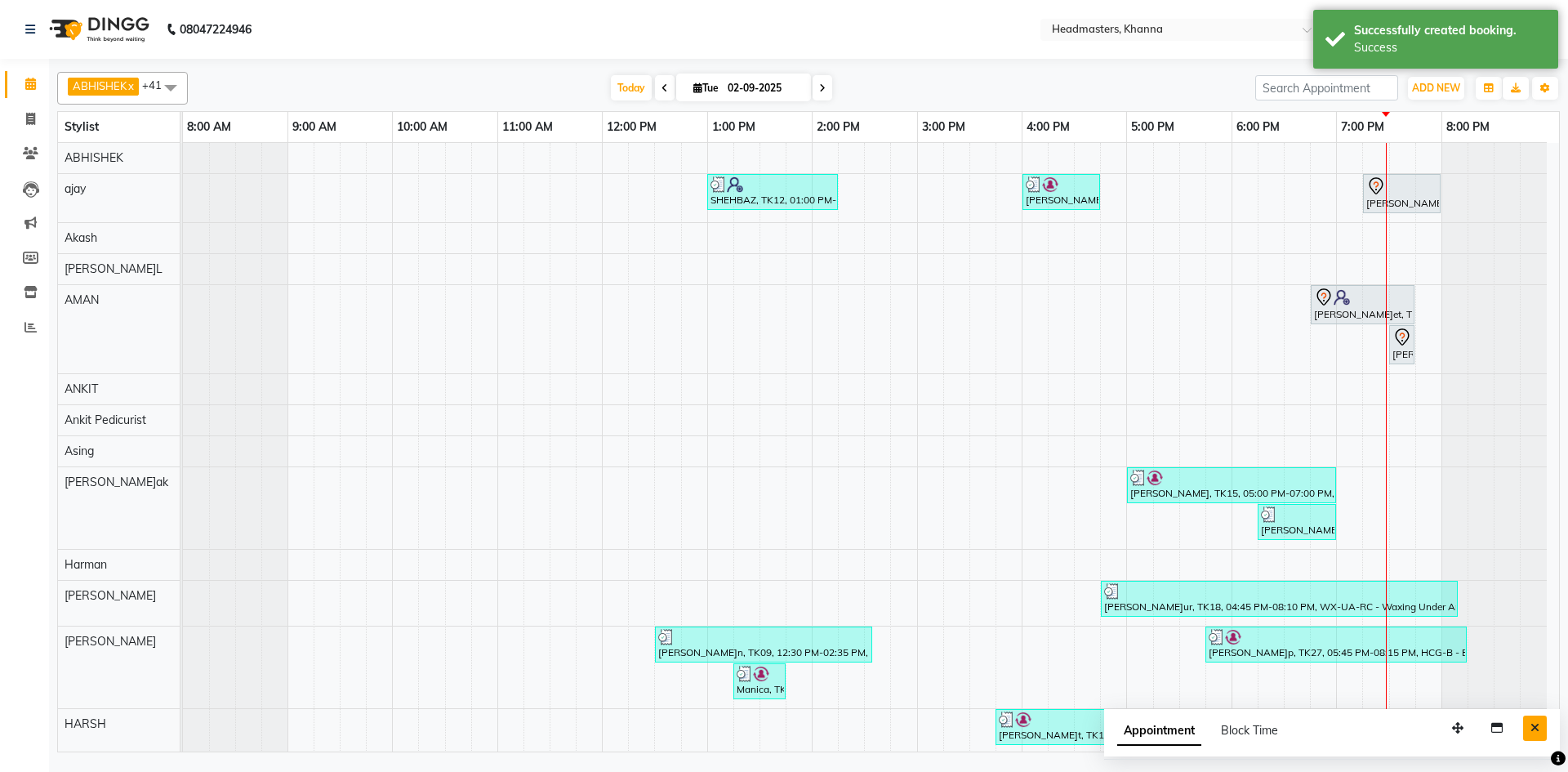
click at [1542, 724] on button "Close" at bounding box center [1535, 728] width 23 height 25
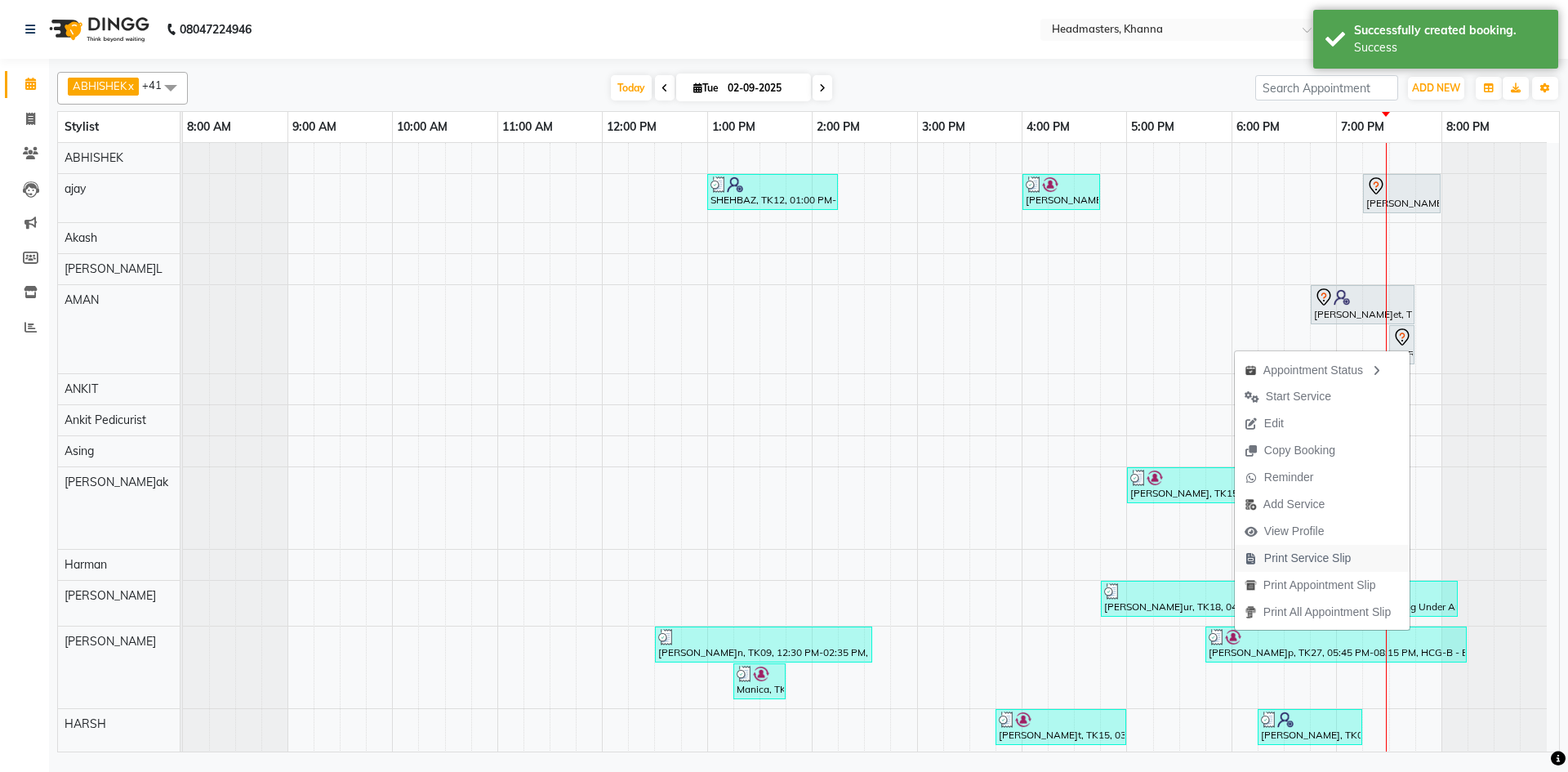
click at [1342, 560] on span "Print Service Slip" at bounding box center [1308, 558] width 87 height 18
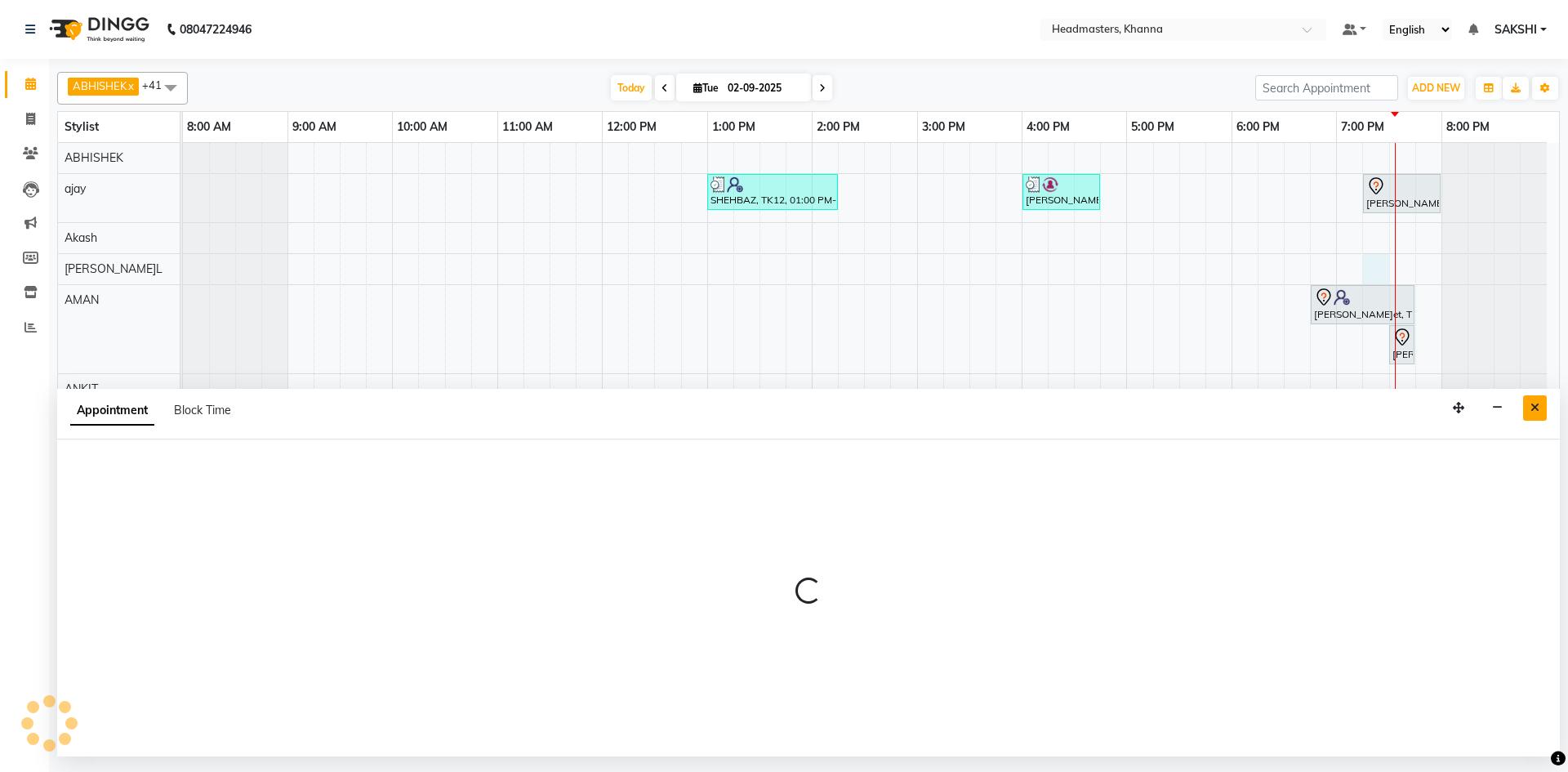
click at [1543, 419] on button "Close" at bounding box center [1535, 408] width 23 height 25
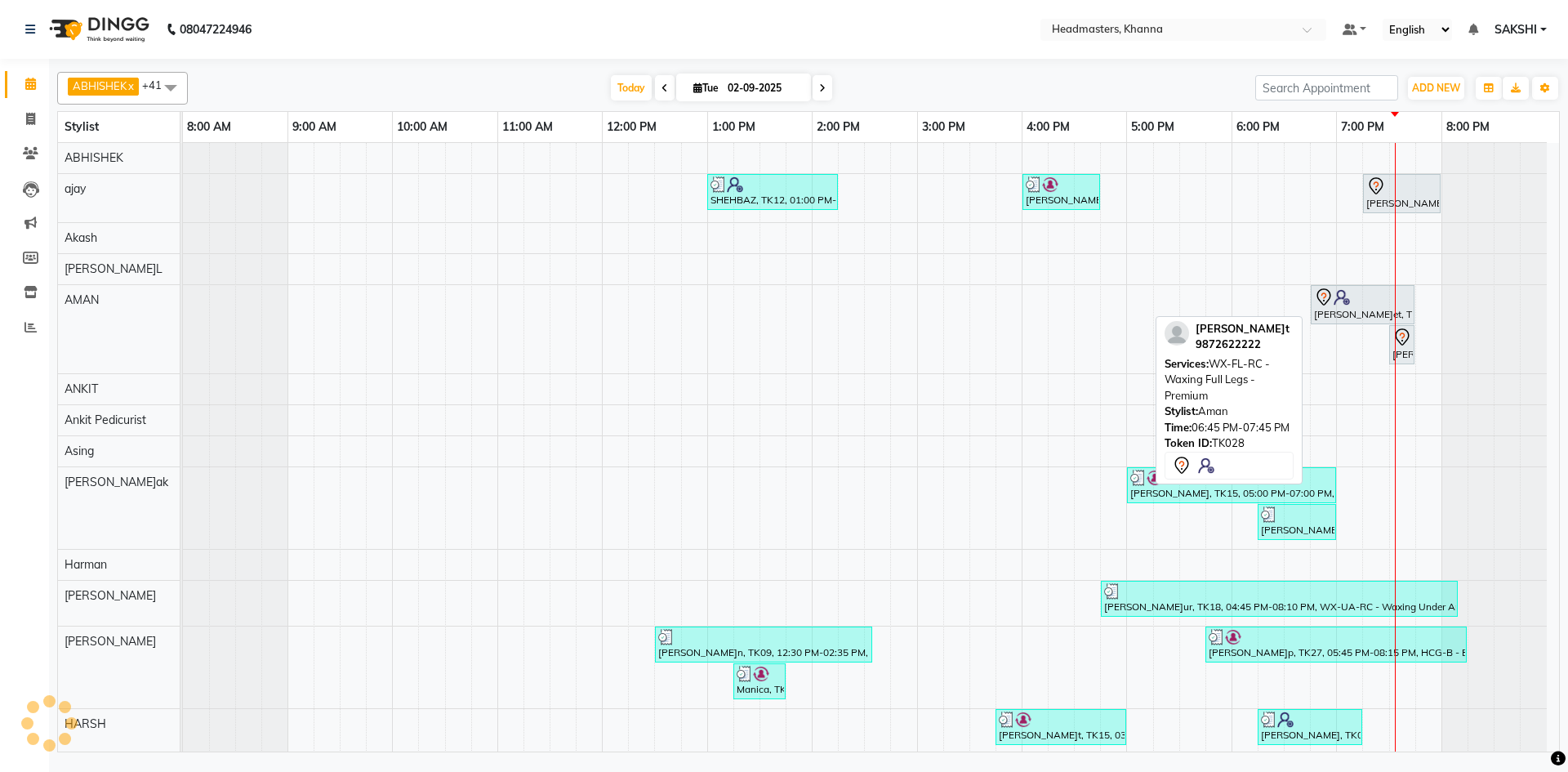
click at [1354, 320] on div "[PERSON_NAME]et, TK28, 06:45 PM-07:45 PM, WX-FL-RC - Waxing Full Legs -Premium" at bounding box center [1362, 304] width 100 height 34
select select "7"
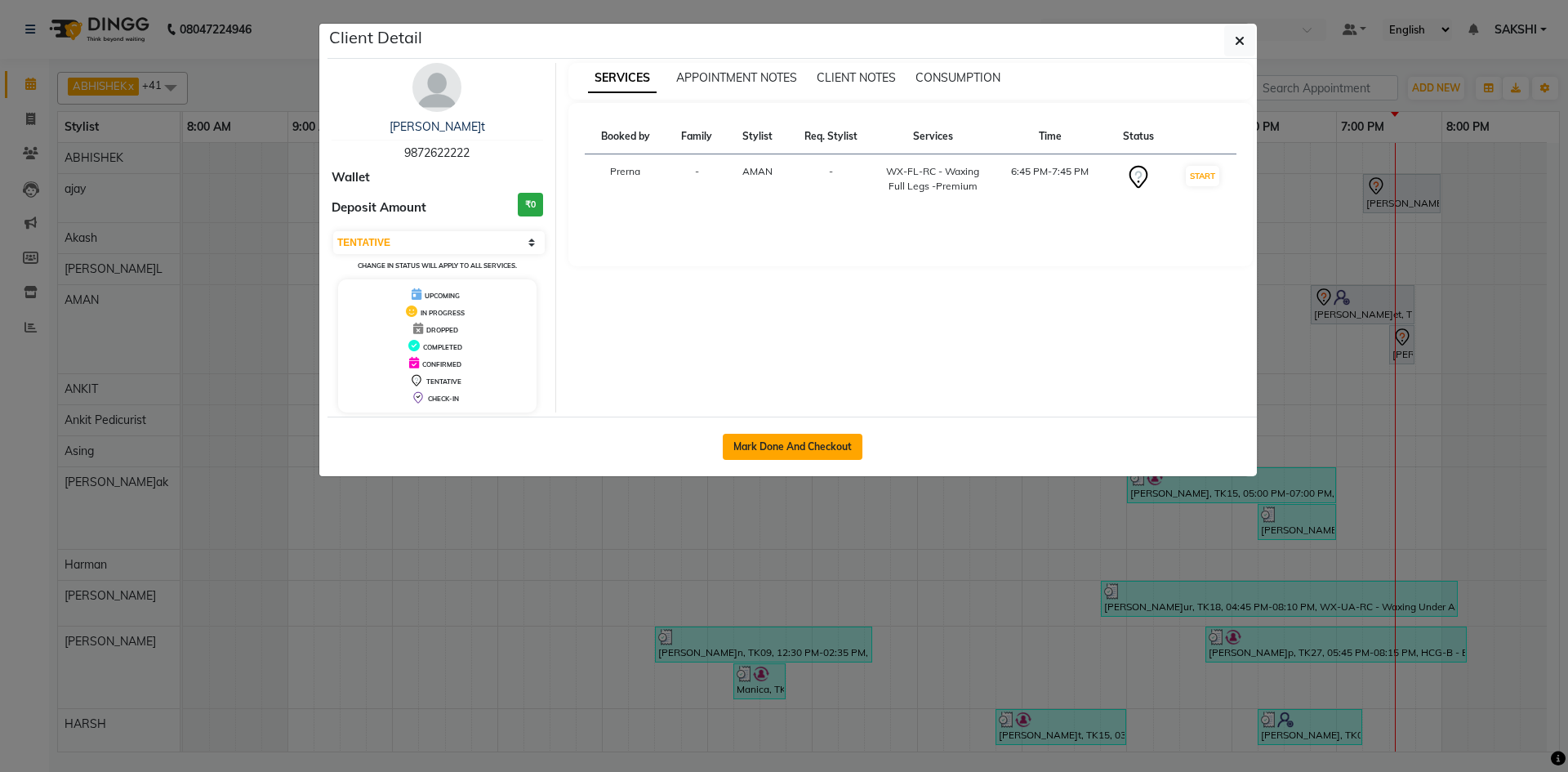
click at [810, 449] on button "Mark Done And Checkout" at bounding box center [793, 446] width 140 height 26
select select "service"
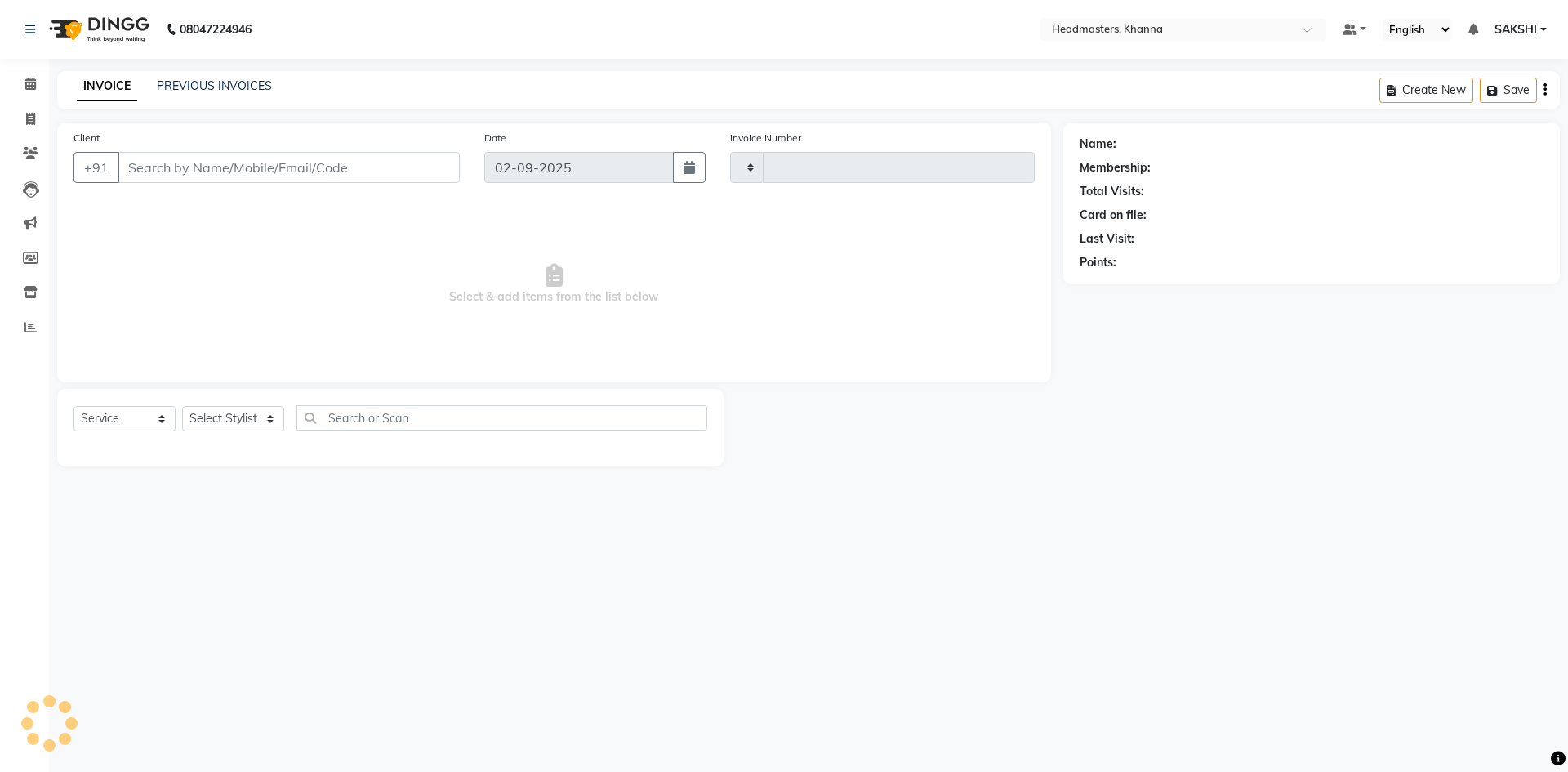
type input "5516"
select select "7138"
type input "9872622222"
select select "60844"
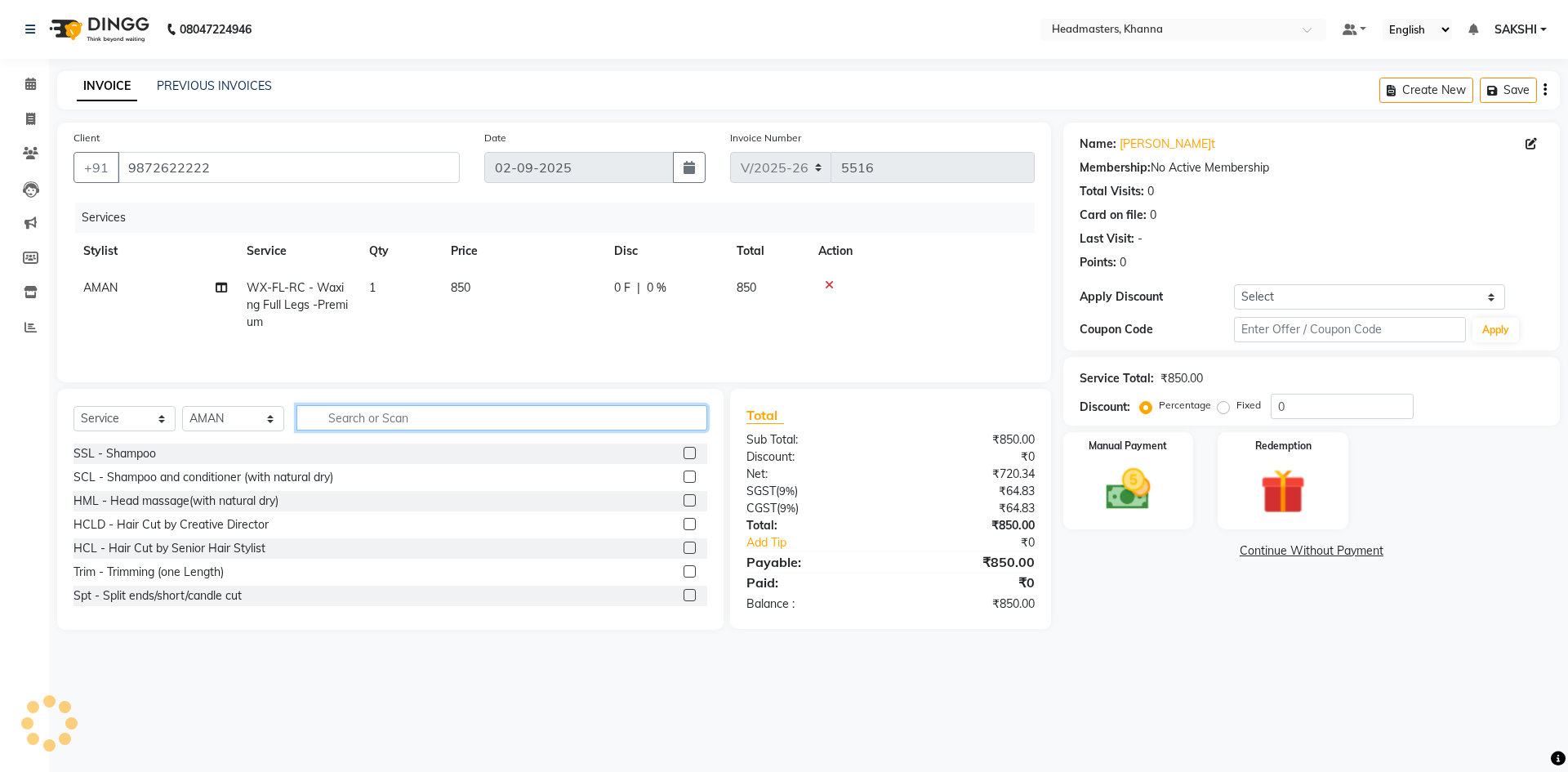
click at [360, 422] on input "text" at bounding box center [502, 418] width 411 height 25
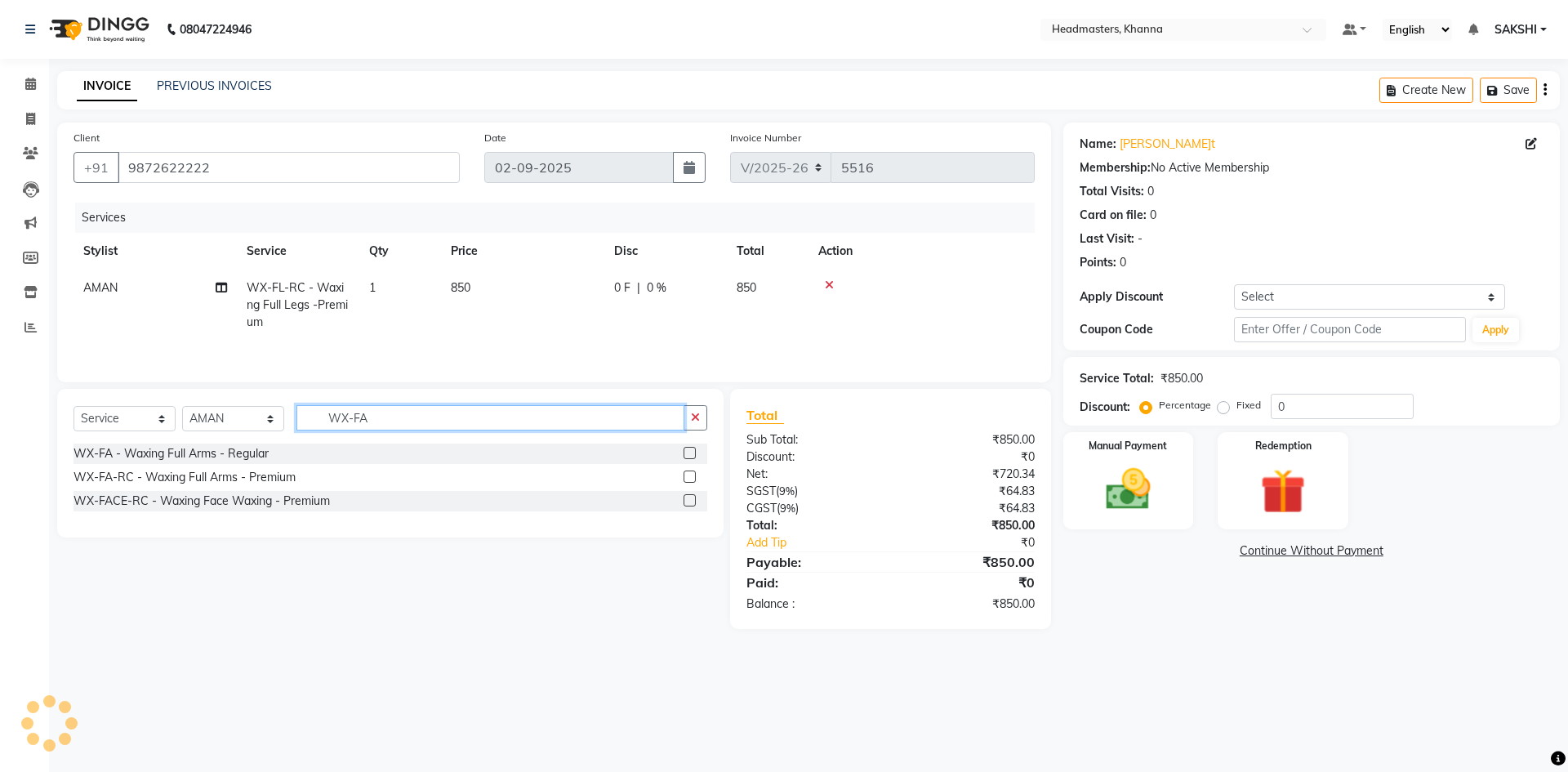
type input "WX-FA"
click at [689, 475] on label at bounding box center [689, 476] width 13 height 13
click at [689, 475] on input "checkbox" at bounding box center [688, 477] width 11 height 11
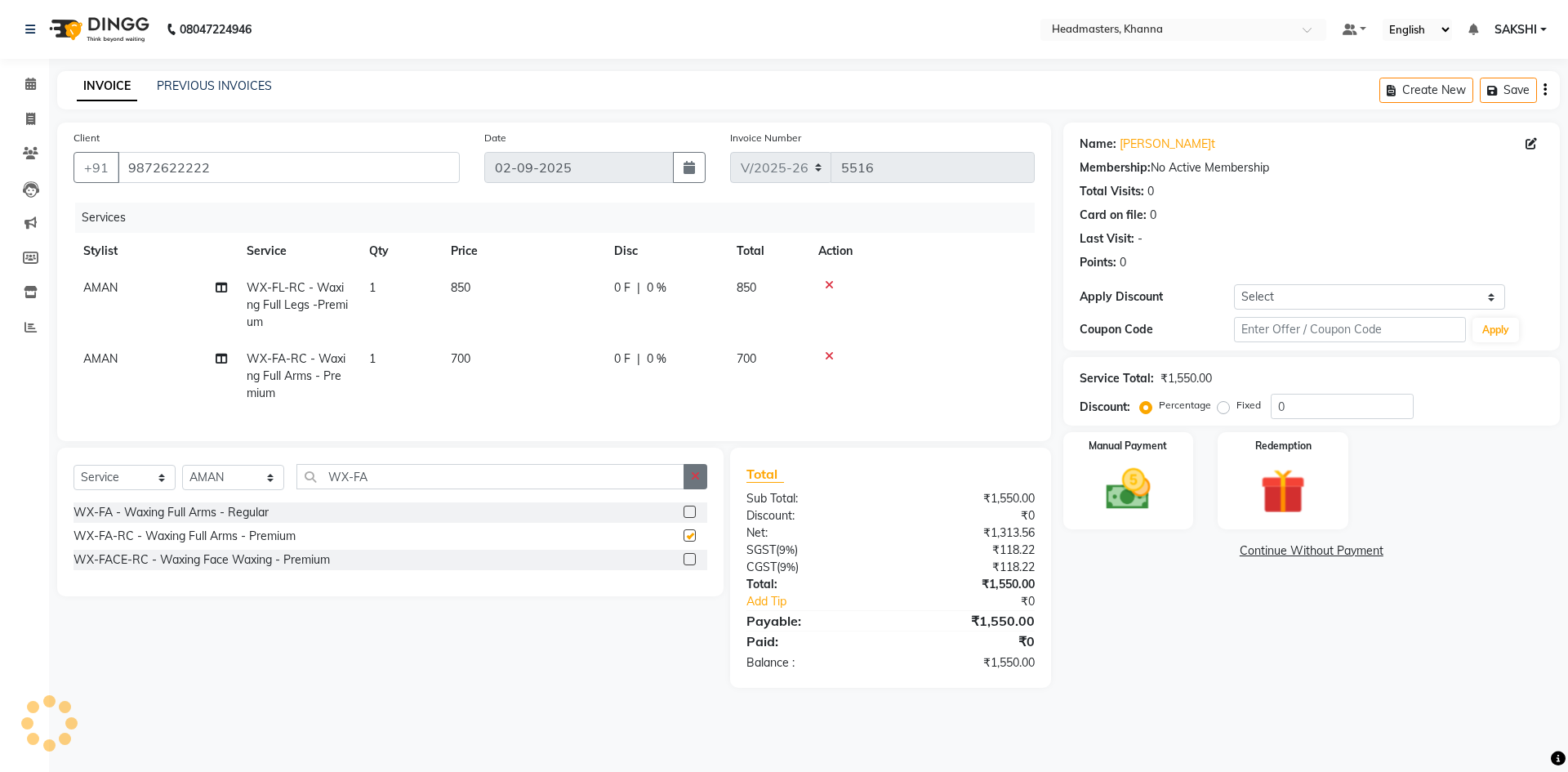
checkbox input "false"
click at [653, 478] on input "WX-FA" at bounding box center [490, 476] width 388 height 25
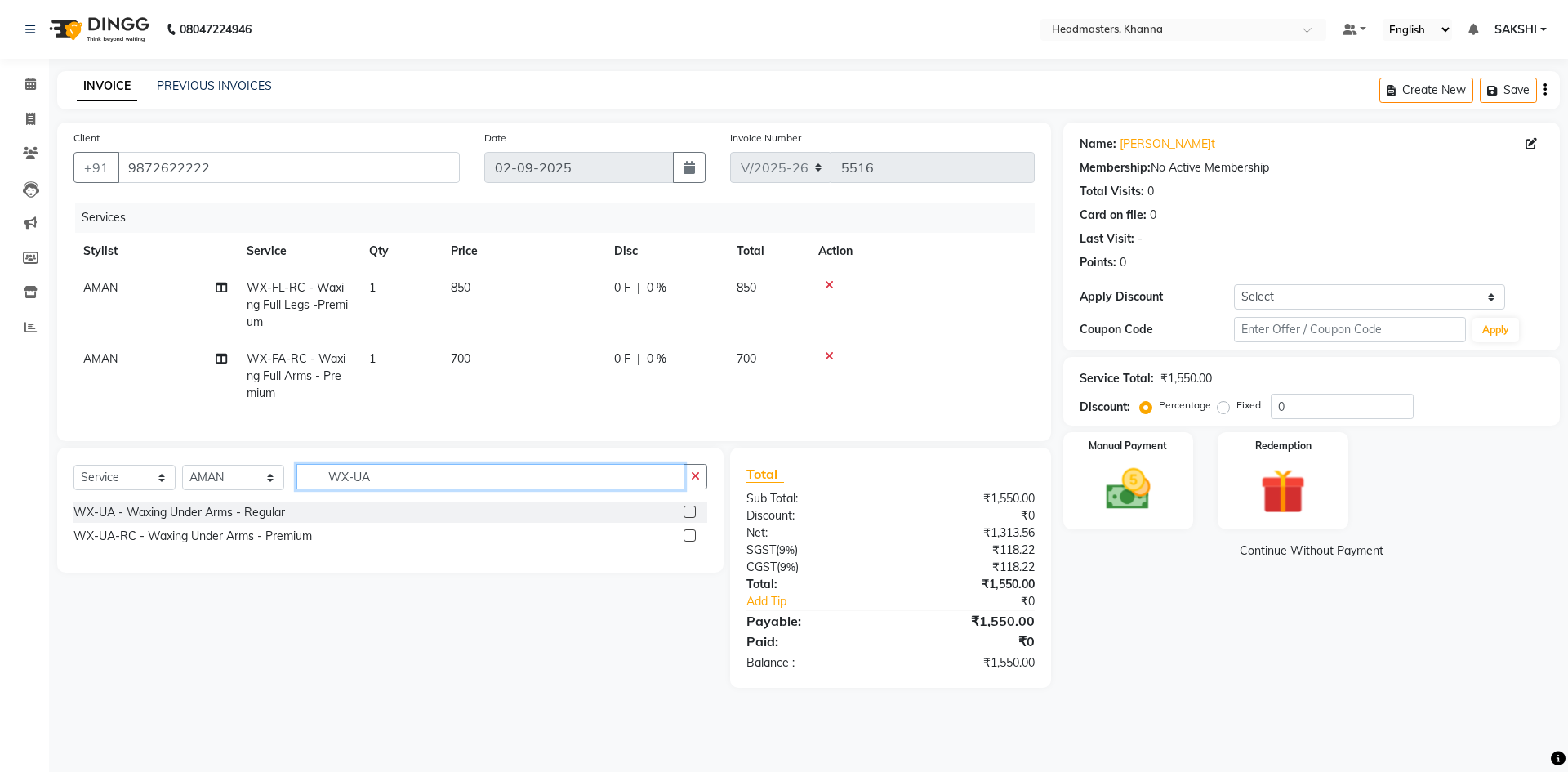
type input "WX-UA"
click at [688, 542] on label at bounding box center [689, 535] width 13 height 13
click at [688, 542] on input "checkbox" at bounding box center [688, 536] width 11 height 11
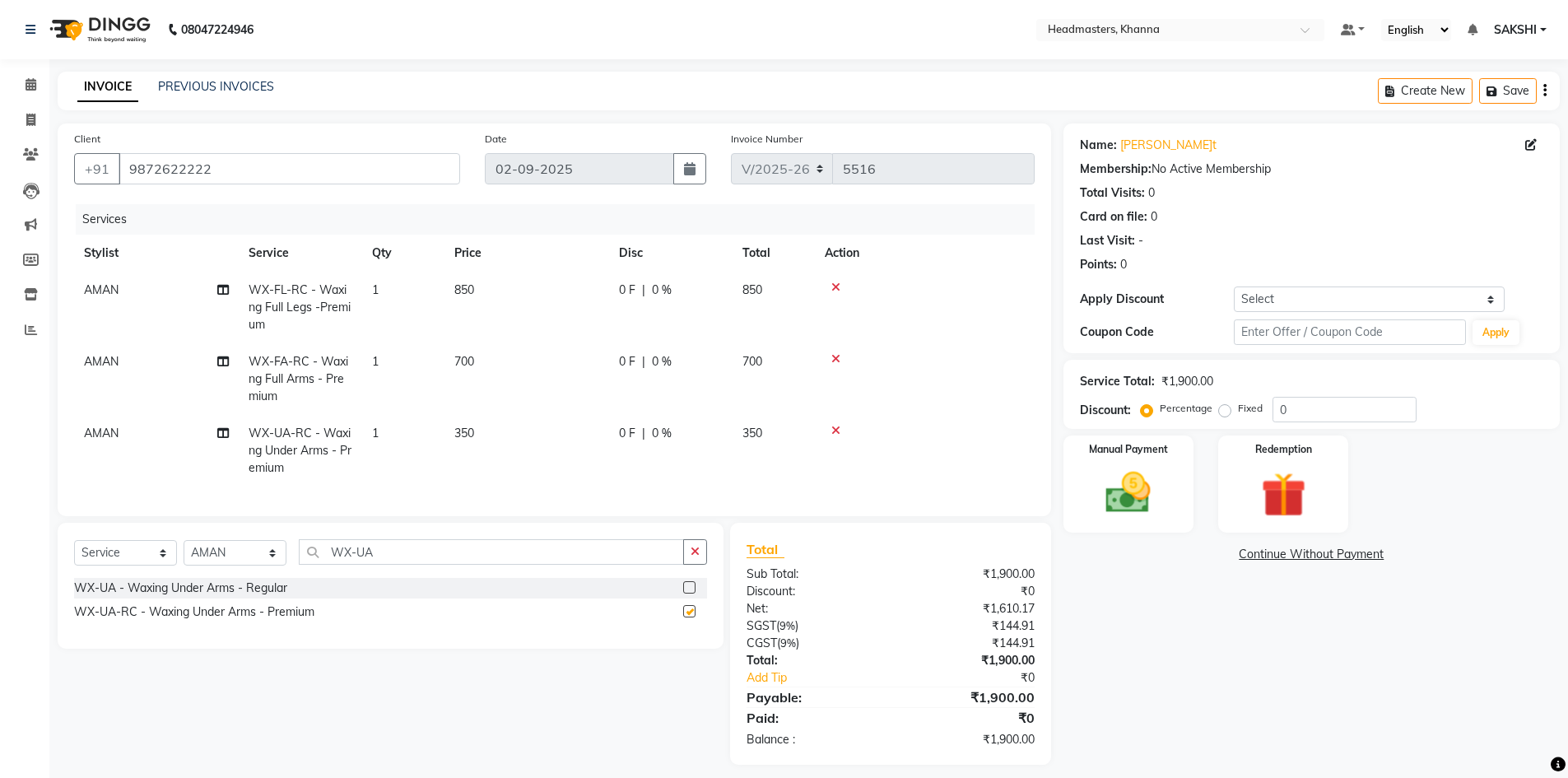
checkbox input "false"
click at [1311, 418] on input "0" at bounding box center [1344, 410] width 144 height 25
type input "0"
type input "30"
click at [1144, 491] on img at bounding box center [1127, 493] width 75 height 54
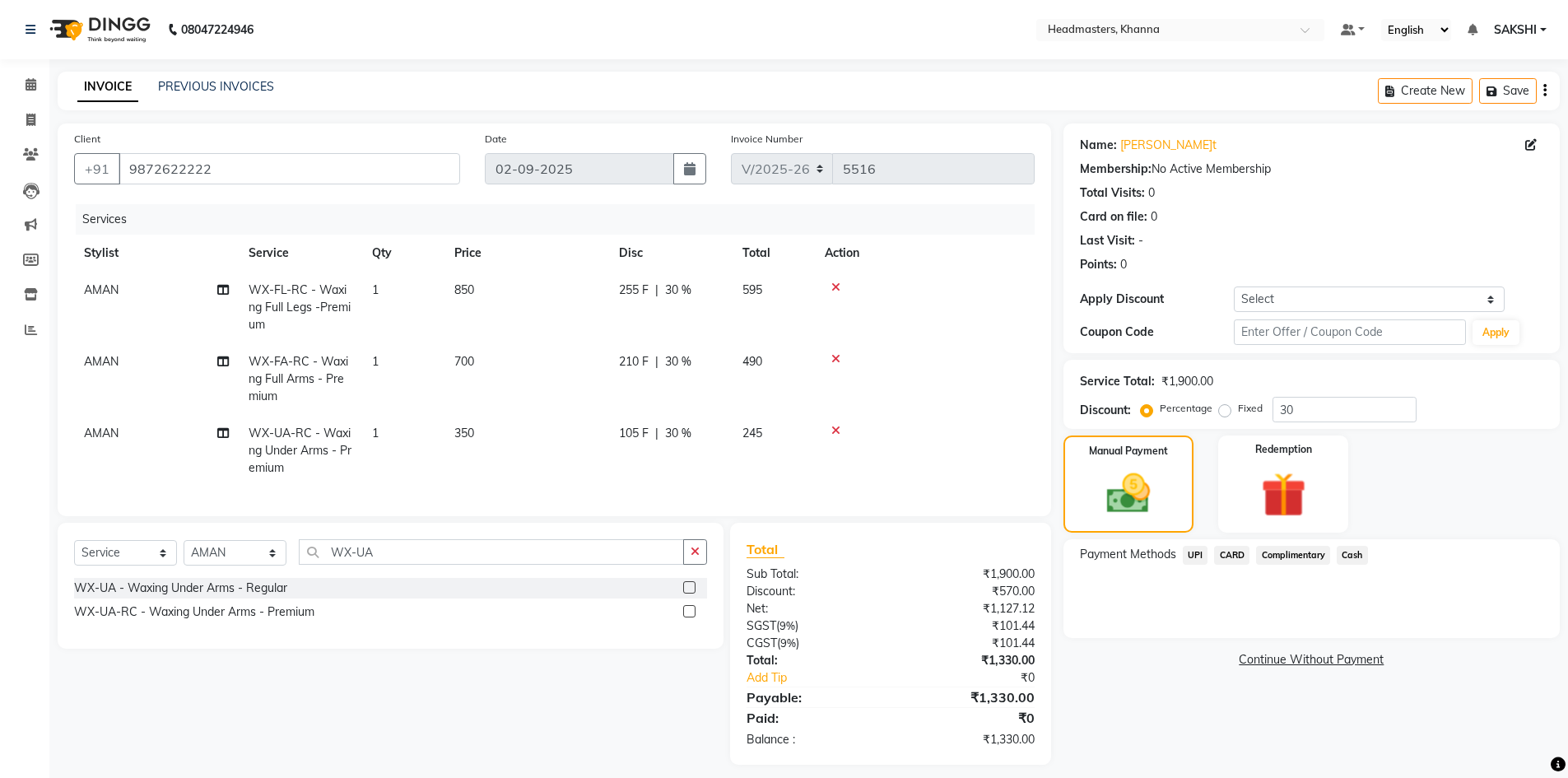
click at [1190, 557] on span "UPI" at bounding box center [1195, 555] width 25 height 19
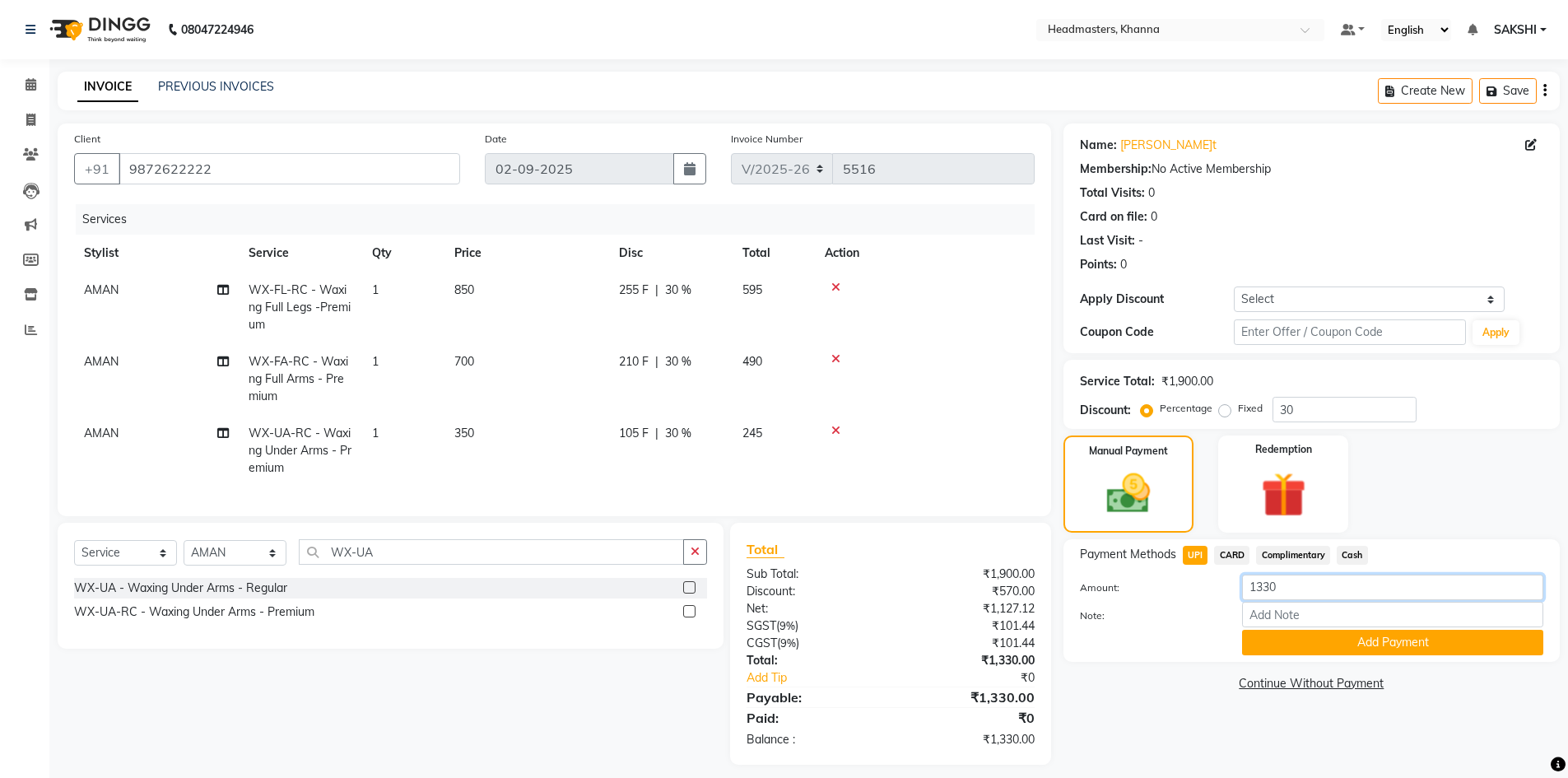
click at [1301, 579] on input "1330" at bounding box center [1393, 587] width 302 height 25
type input "1"
type input "30"
click at [1265, 636] on button "Add Payment" at bounding box center [1393, 643] width 302 height 25
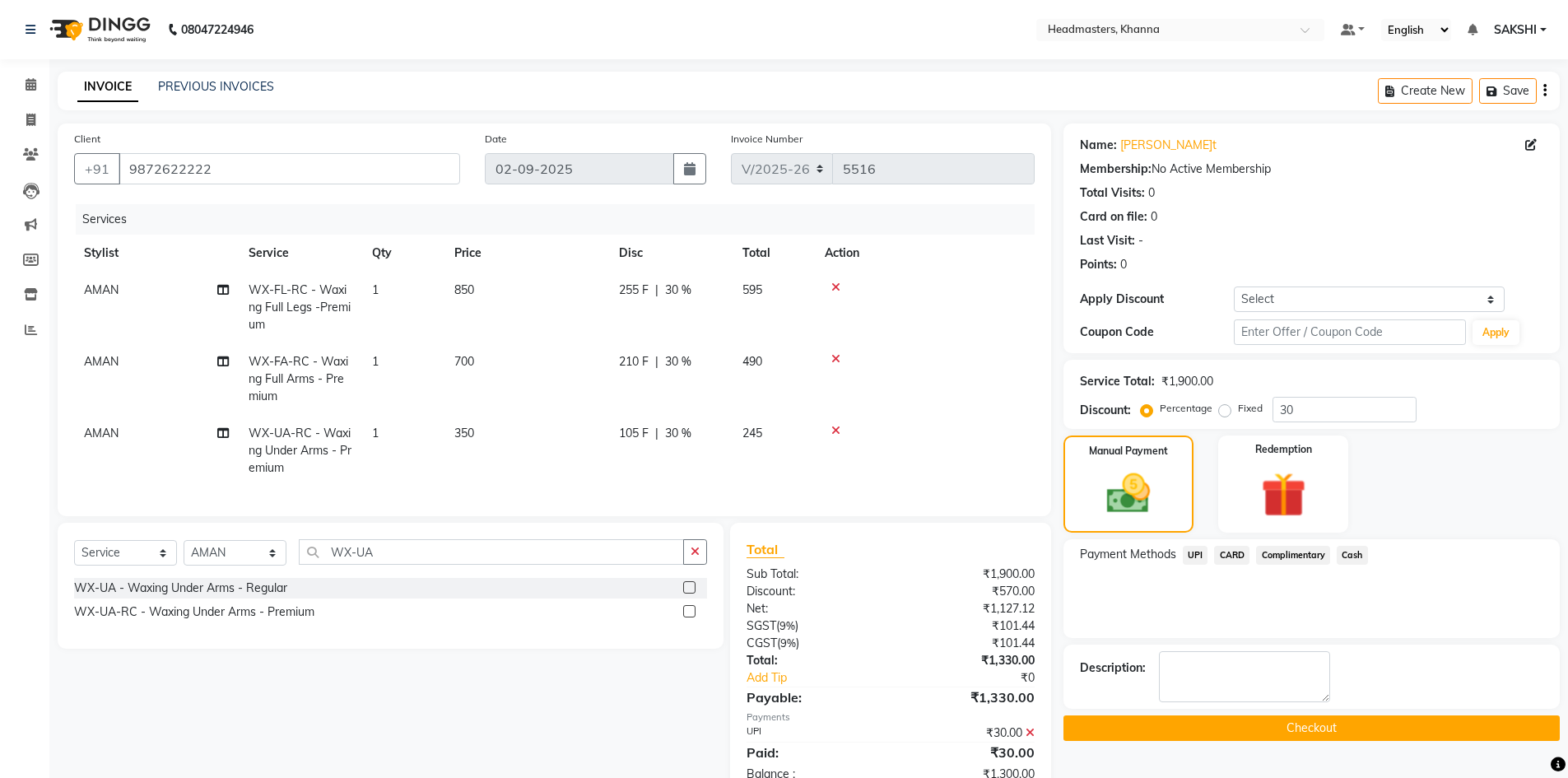
click at [1351, 557] on span "Cash" at bounding box center [1353, 555] width 31 height 19
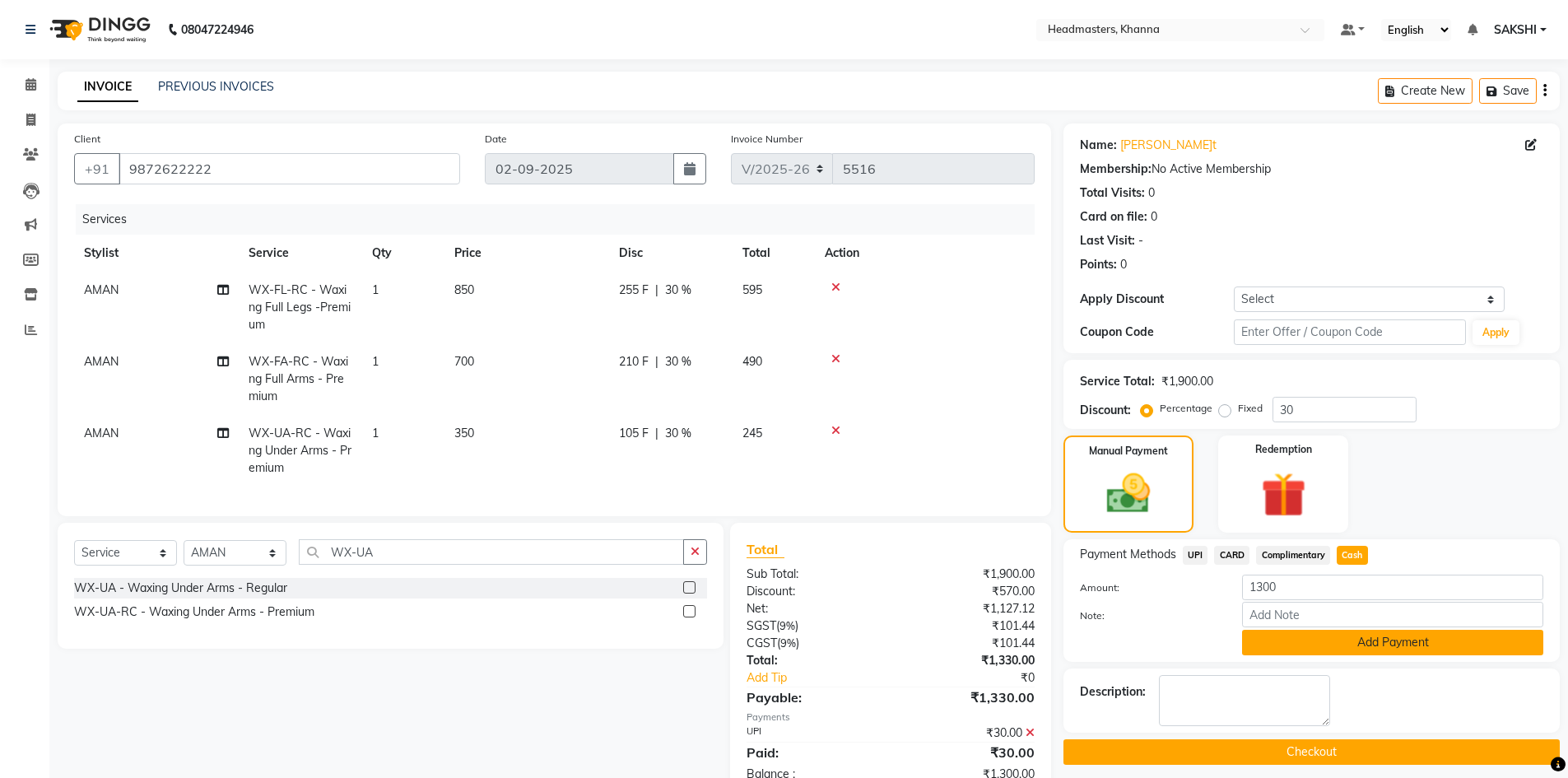
click at [1318, 644] on button "Add Payment" at bounding box center [1393, 643] width 302 height 25
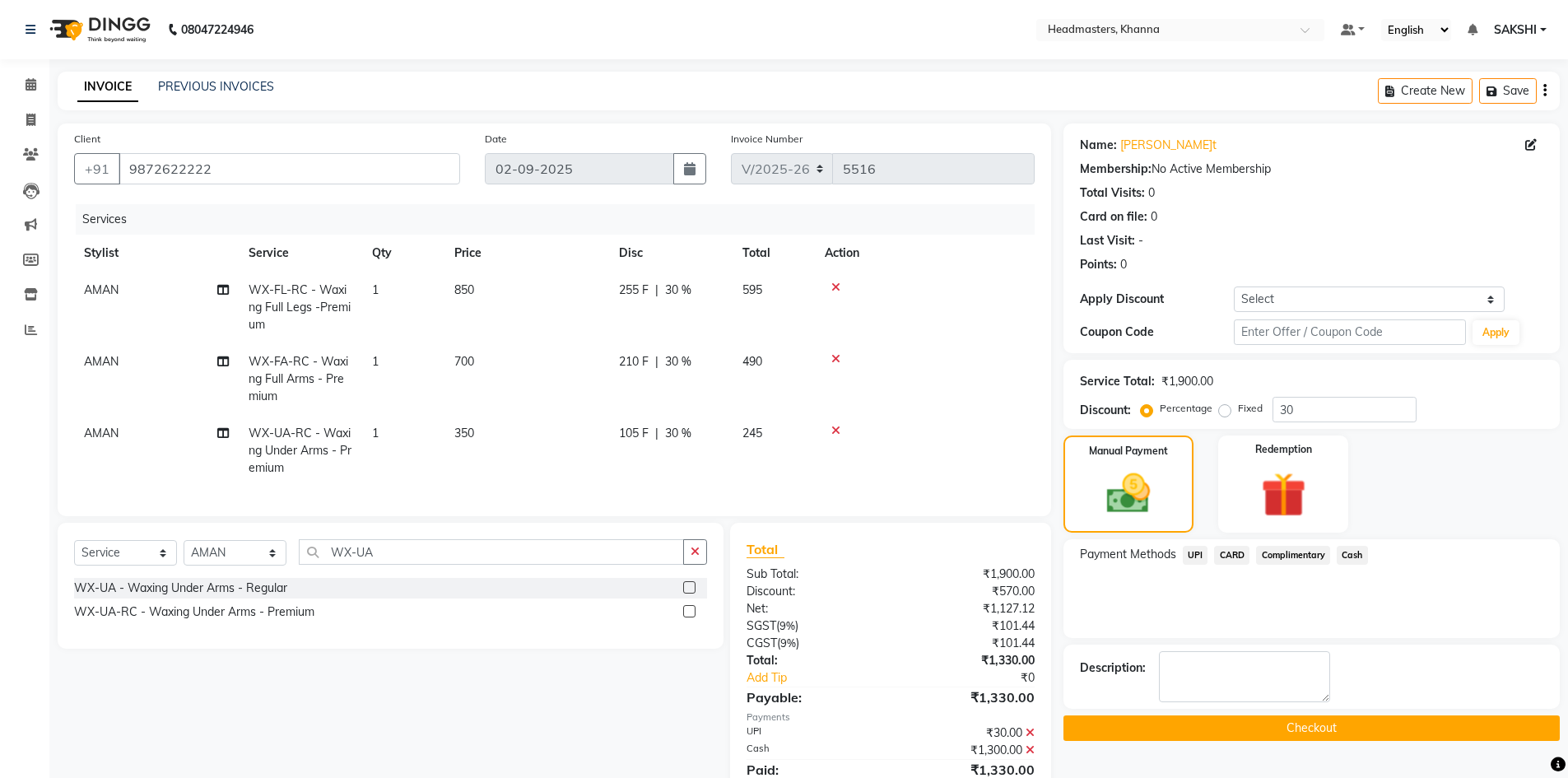
click at [1267, 722] on button "Checkout" at bounding box center [1311, 728] width 497 height 25
click at [1174, 720] on button "Checkout" at bounding box center [1311, 728] width 497 height 25
click at [1312, 722] on button "Checkout" at bounding box center [1311, 728] width 497 height 25
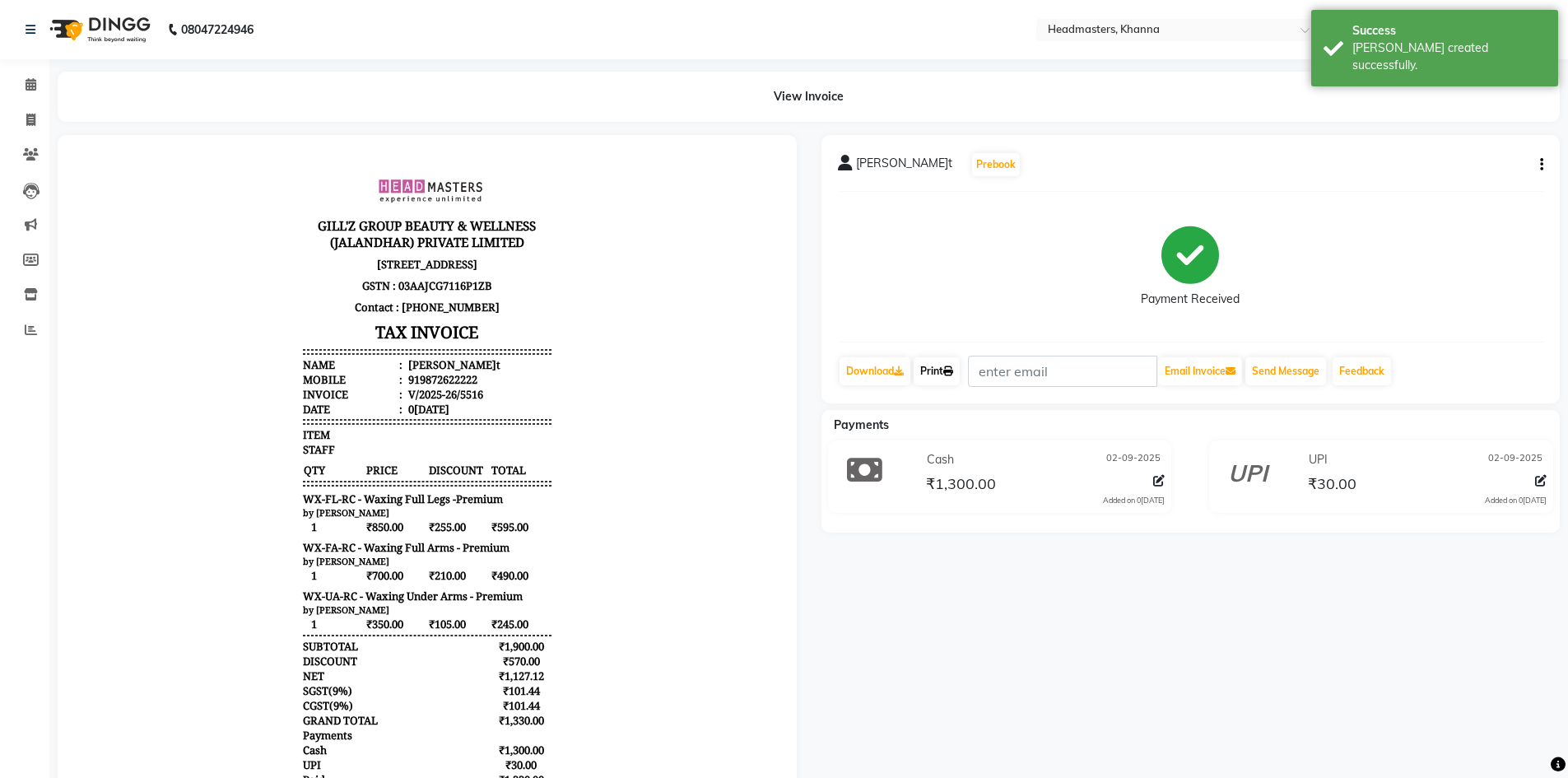
click at [957, 364] on link "Print" at bounding box center [936, 371] width 46 height 28
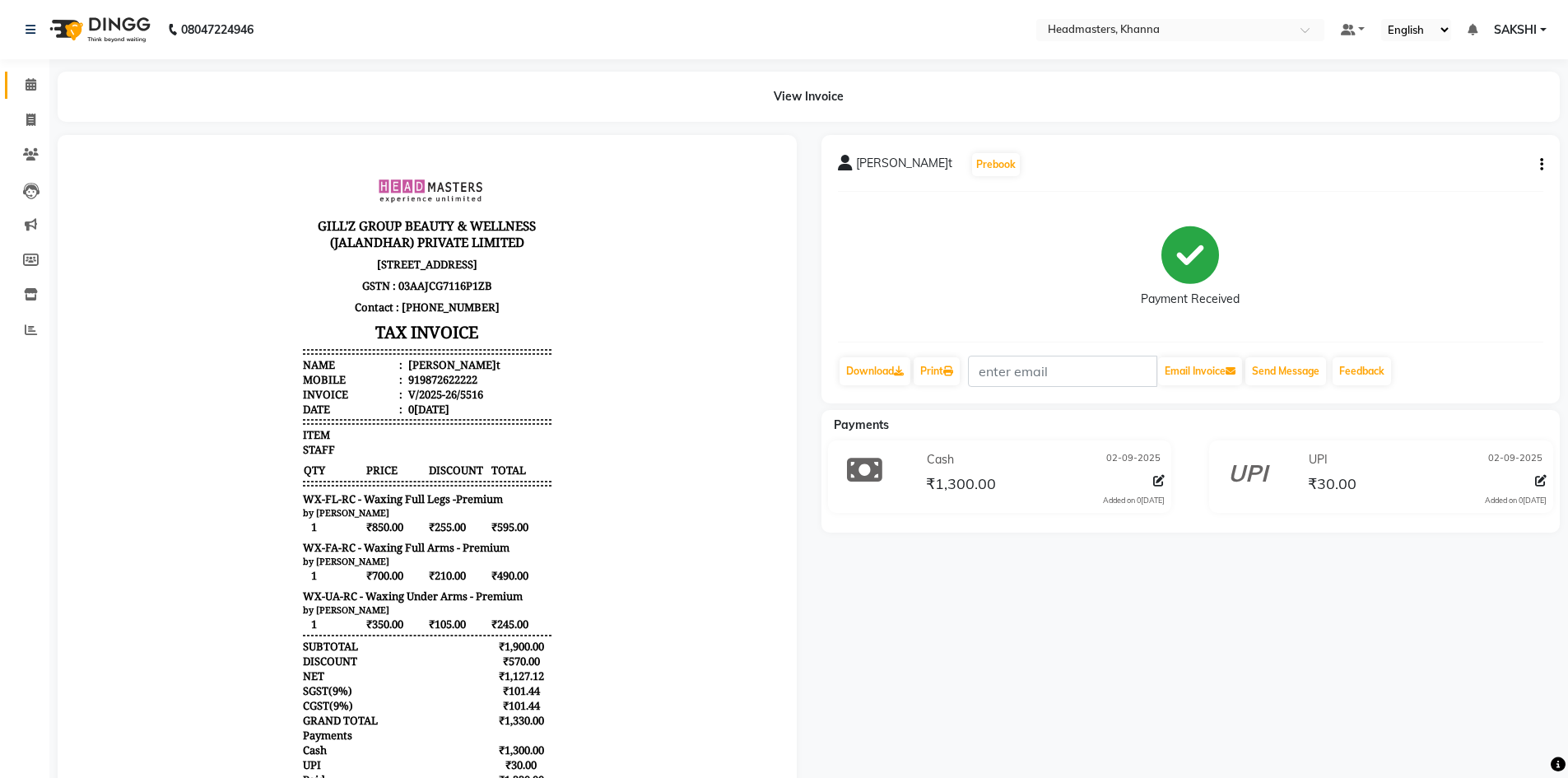
click at [13, 85] on link "Calendar" at bounding box center [24, 85] width 39 height 27
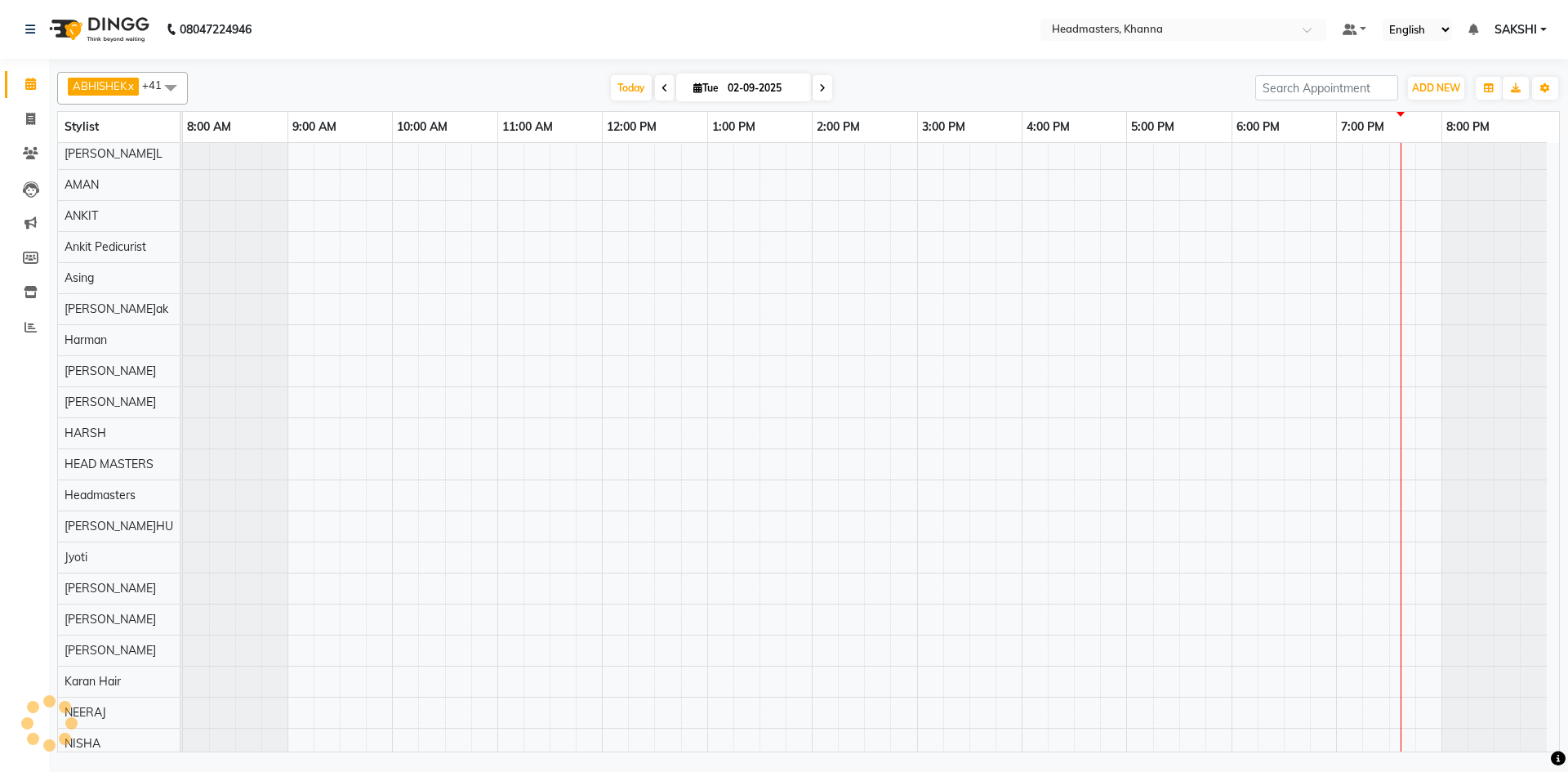
scroll to position [153, 0]
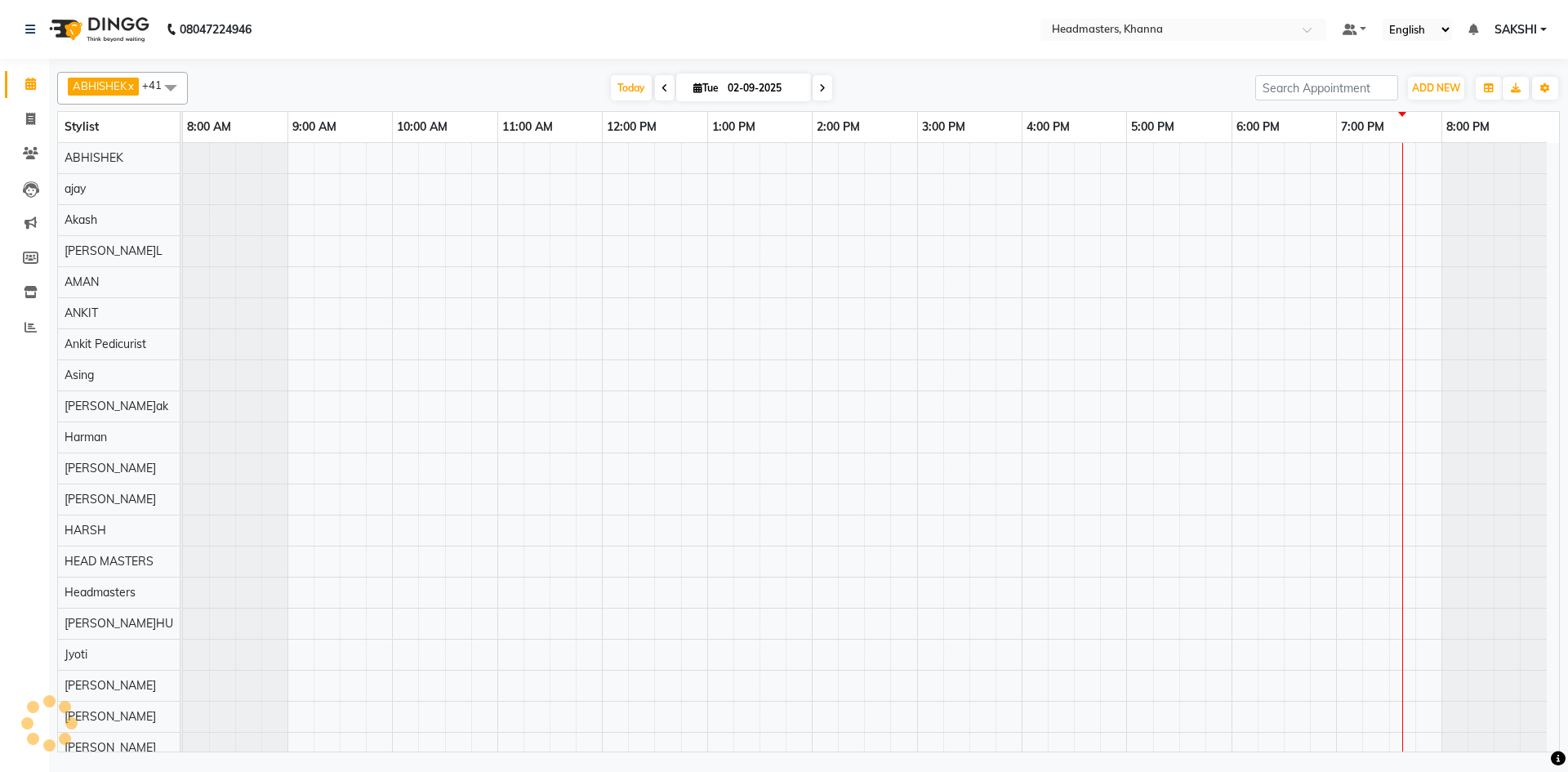
click at [1470, 771] on div "08047224946 Select Location × Headmasters, Khanna Default Panel My Panel Englis…" at bounding box center [784, 386] width 1568 height 772
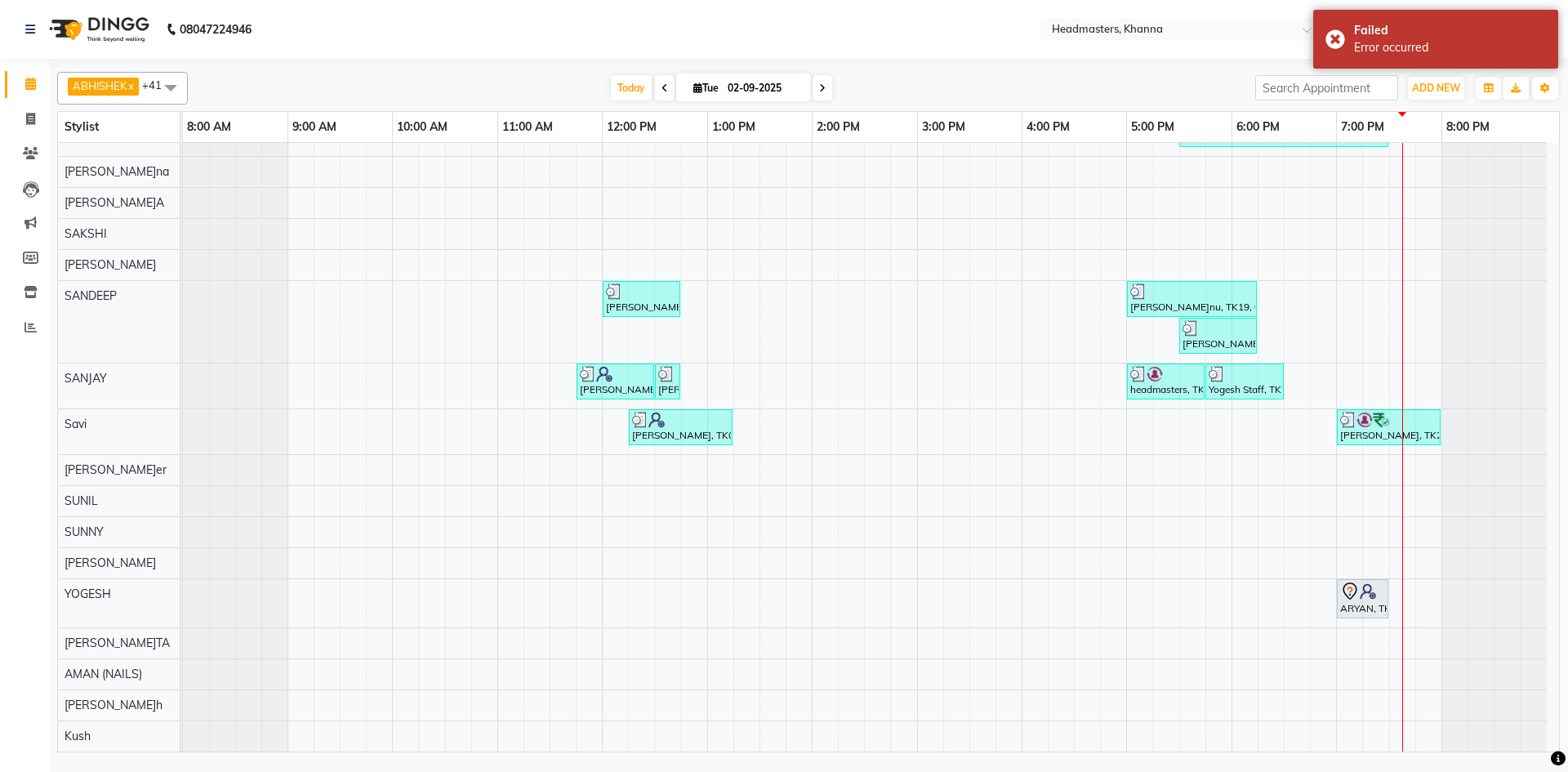
click at [1470, 548] on div at bounding box center [1494, 563] width 105 height 30
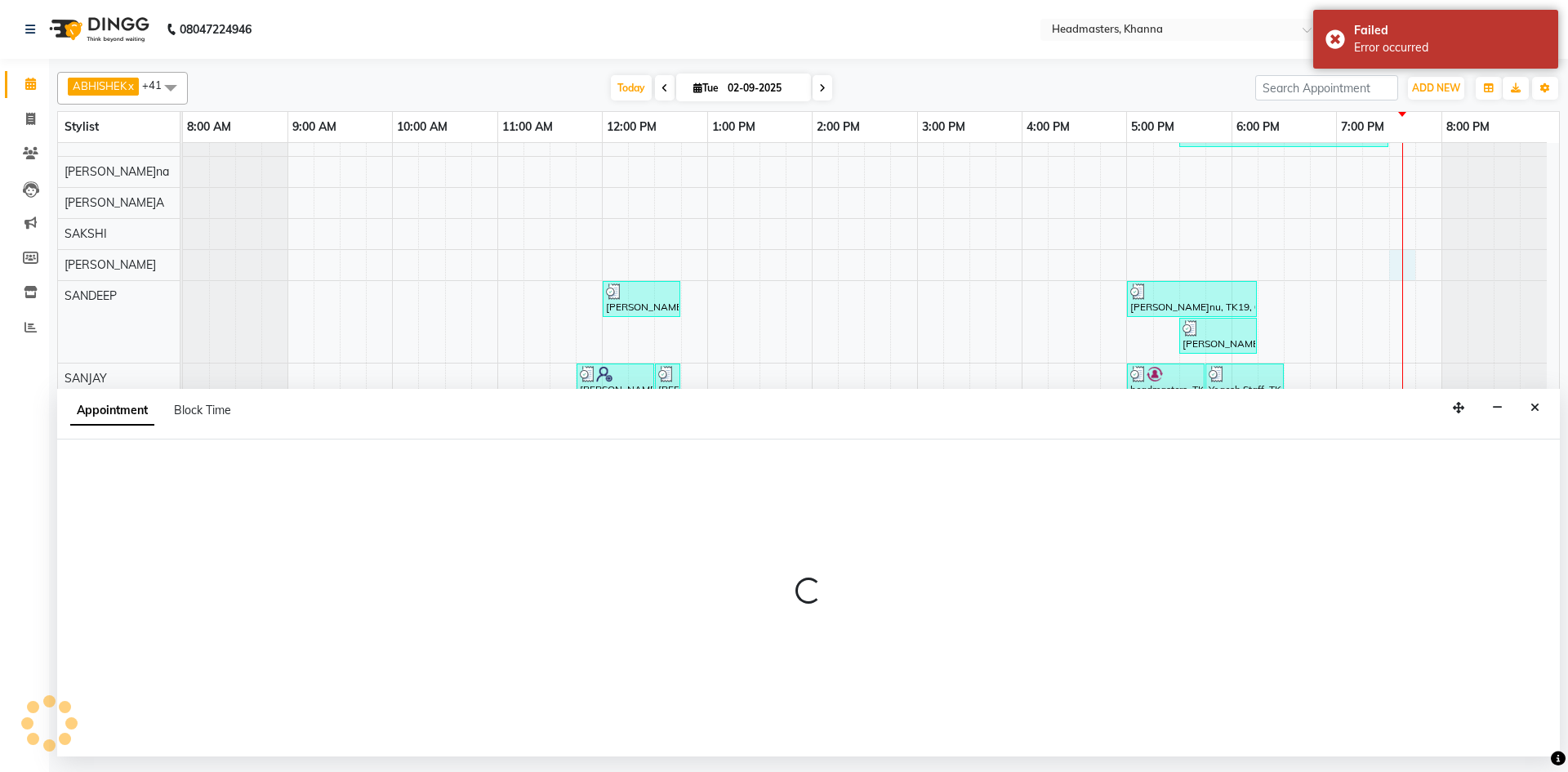
select select "60857"
select select "1170"
select select "tentative"
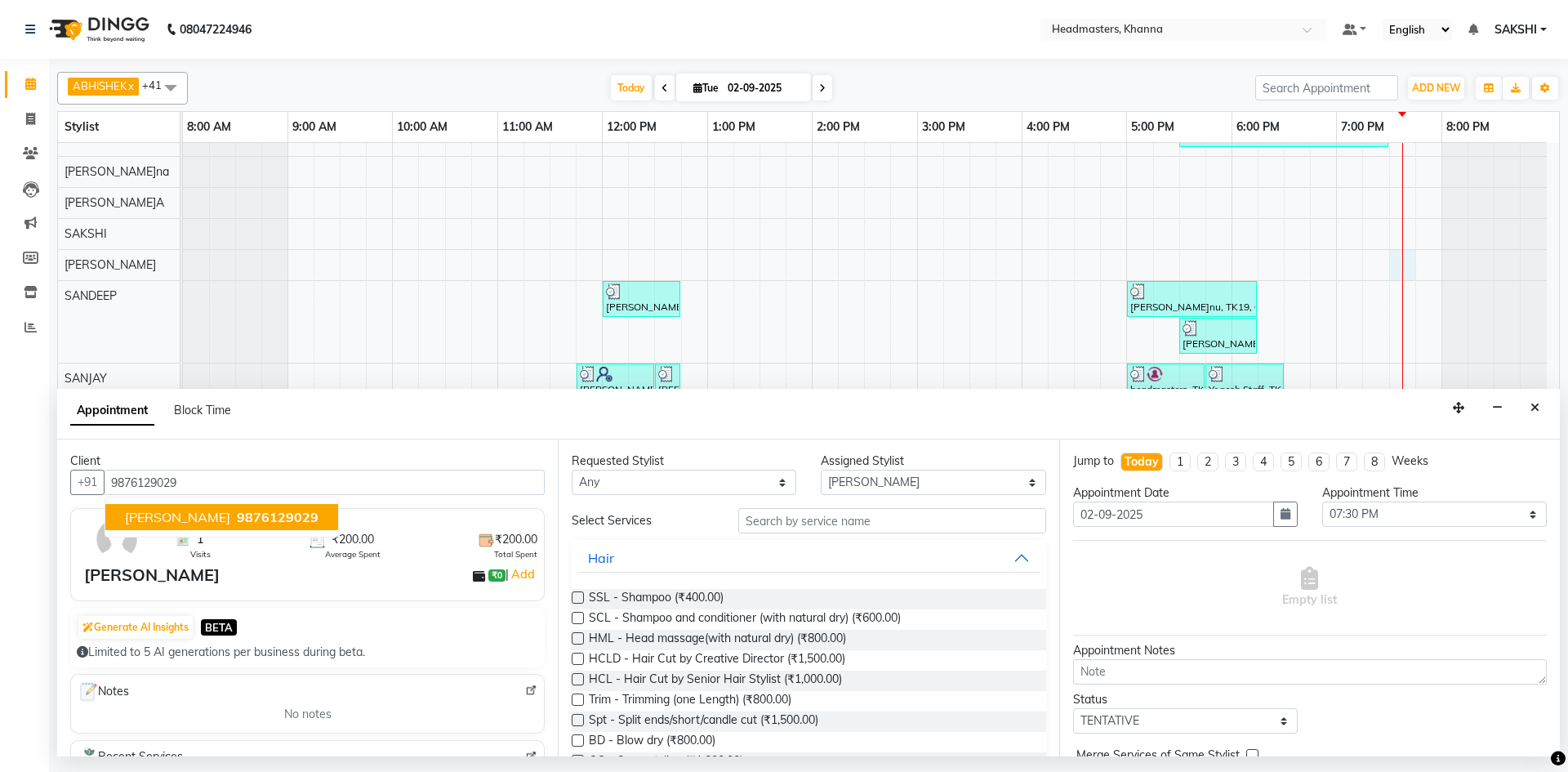
type input "9876129029"
click at [878, 473] on select "Select ABHISHE[PERSON_NAME]ay Akas[PERSON_NAME]A[PERSON_NAME]AN (NAILS) ANKIT A…" at bounding box center [932, 482] width 225 height 25
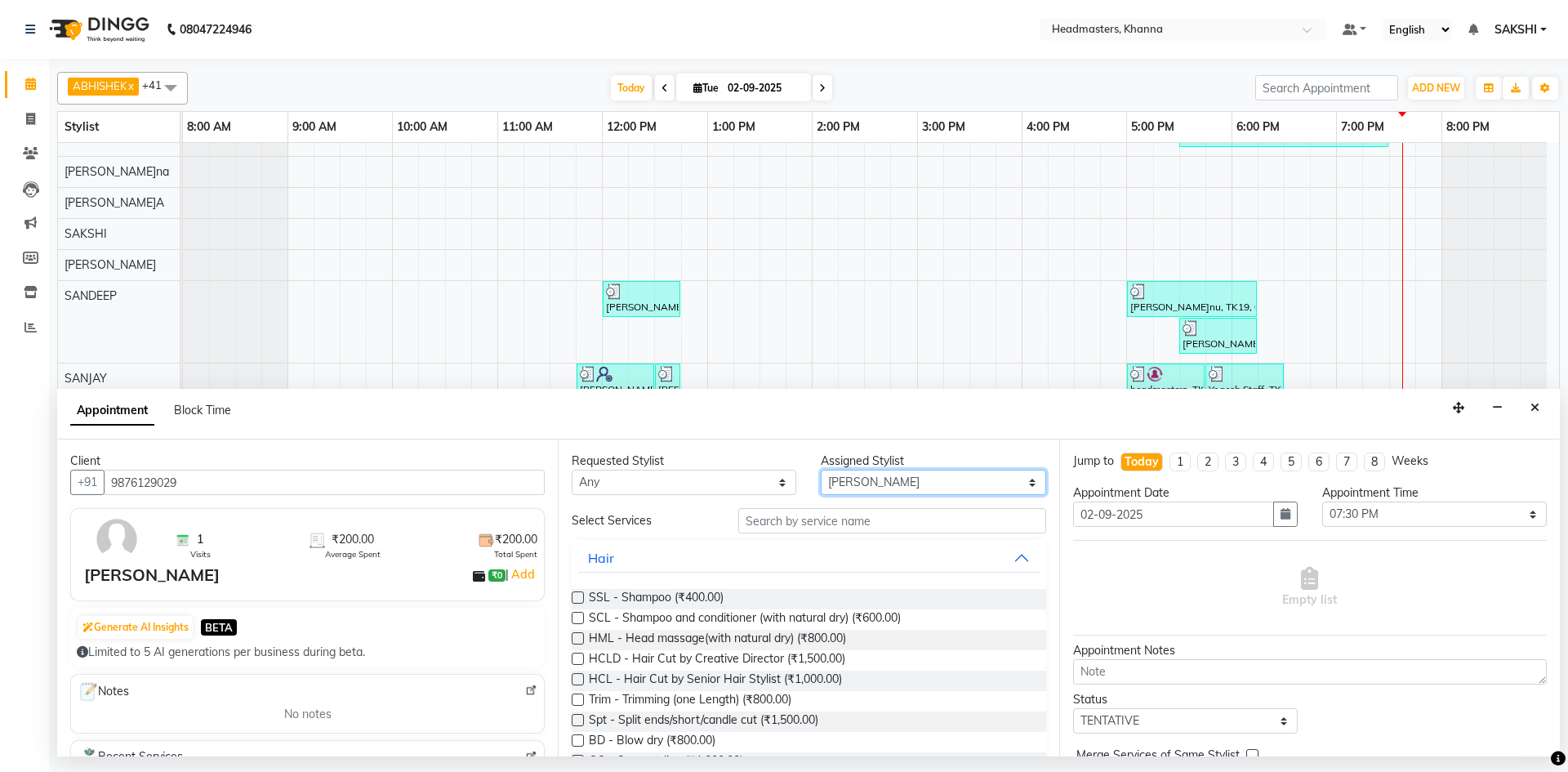
select select "60814"
click at [820, 470] on select "Select ABHISHE[PERSON_NAME]ay Akas[PERSON_NAME]A[PERSON_NAME]AN (NAILS) ANKIT A…" at bounding box center [932, 482] width 225 height 25
click at [798, 525] on input "text" at bounding box center [892, 521] width 308 height 25
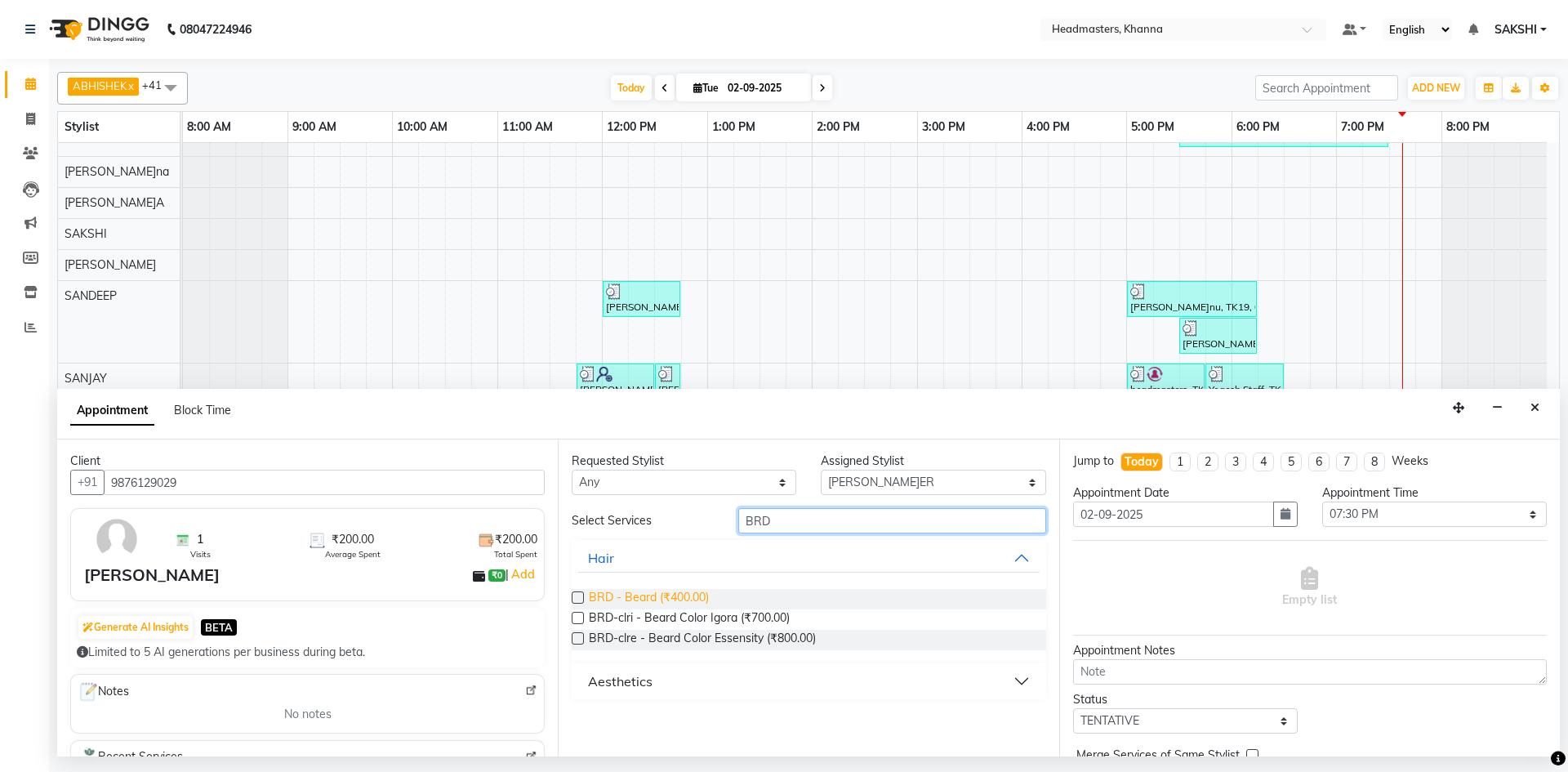
type input "BRD"
drag, startPoint x: 673, startPoint y: 593, endPoint x: 1337, endPoint y: 538, distance: 666.3
click at [677, 593] on span "BRD - Beard (₹400.00)" at bounding box center [649, 599] width 121 height 20
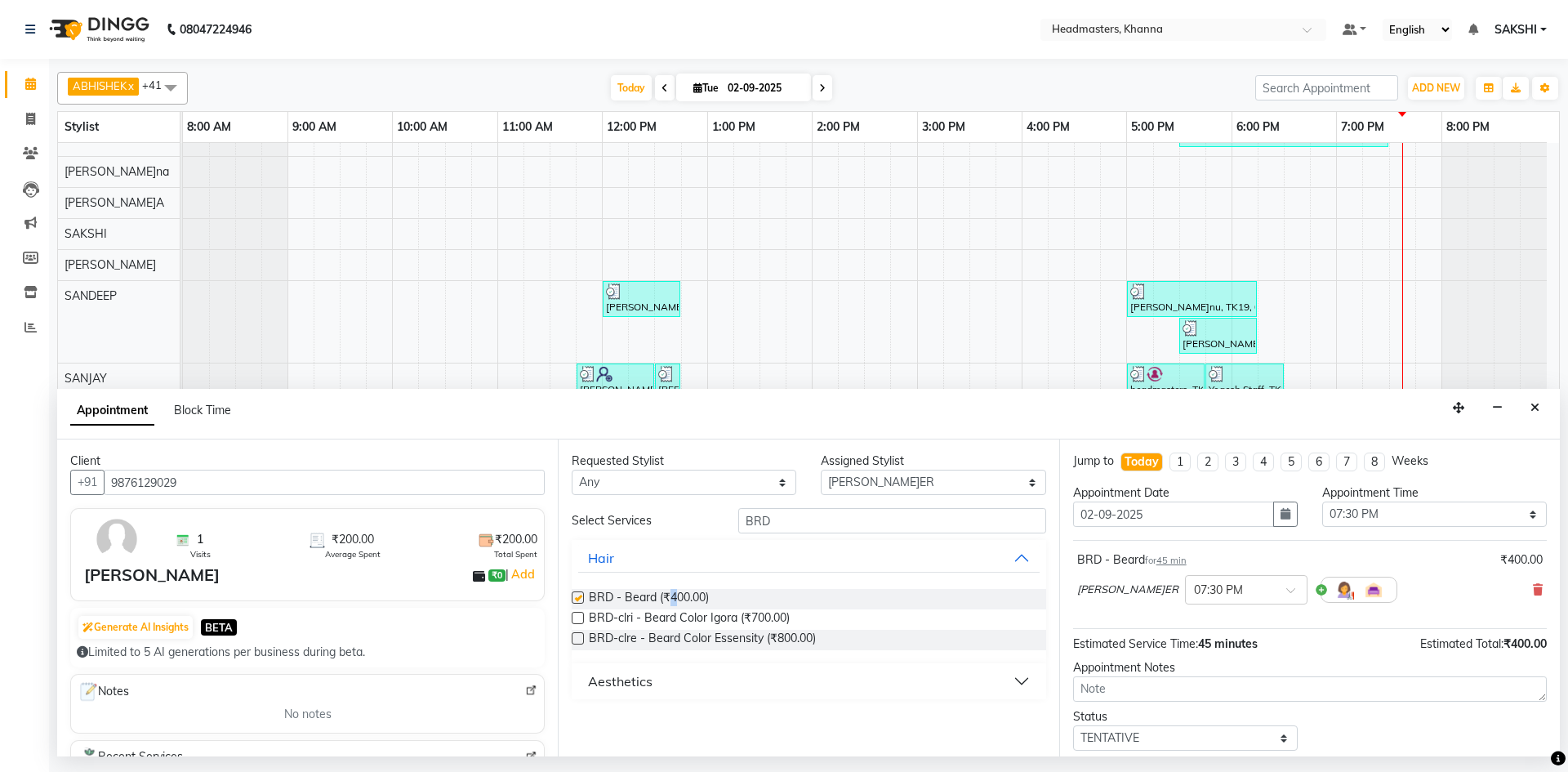
checkbox input "false"
click at [1349, 509] on select "Select 09:00 AM 09:15 AM 09:30 AM 09:45 AM 10:00 AM 10:15 AM 10:30 AM 10:45 AM …" at bounding box center [1434, 514] width 225 height 25
click at [1322, 502] on select "Select 09:00 AM 09:15 AM 09:30 AM 09:45 AM 10:00 AM 10:15 AM 10:30 AM 10:45 AM …" at bounding box center [1434, 514] width 225 height 25
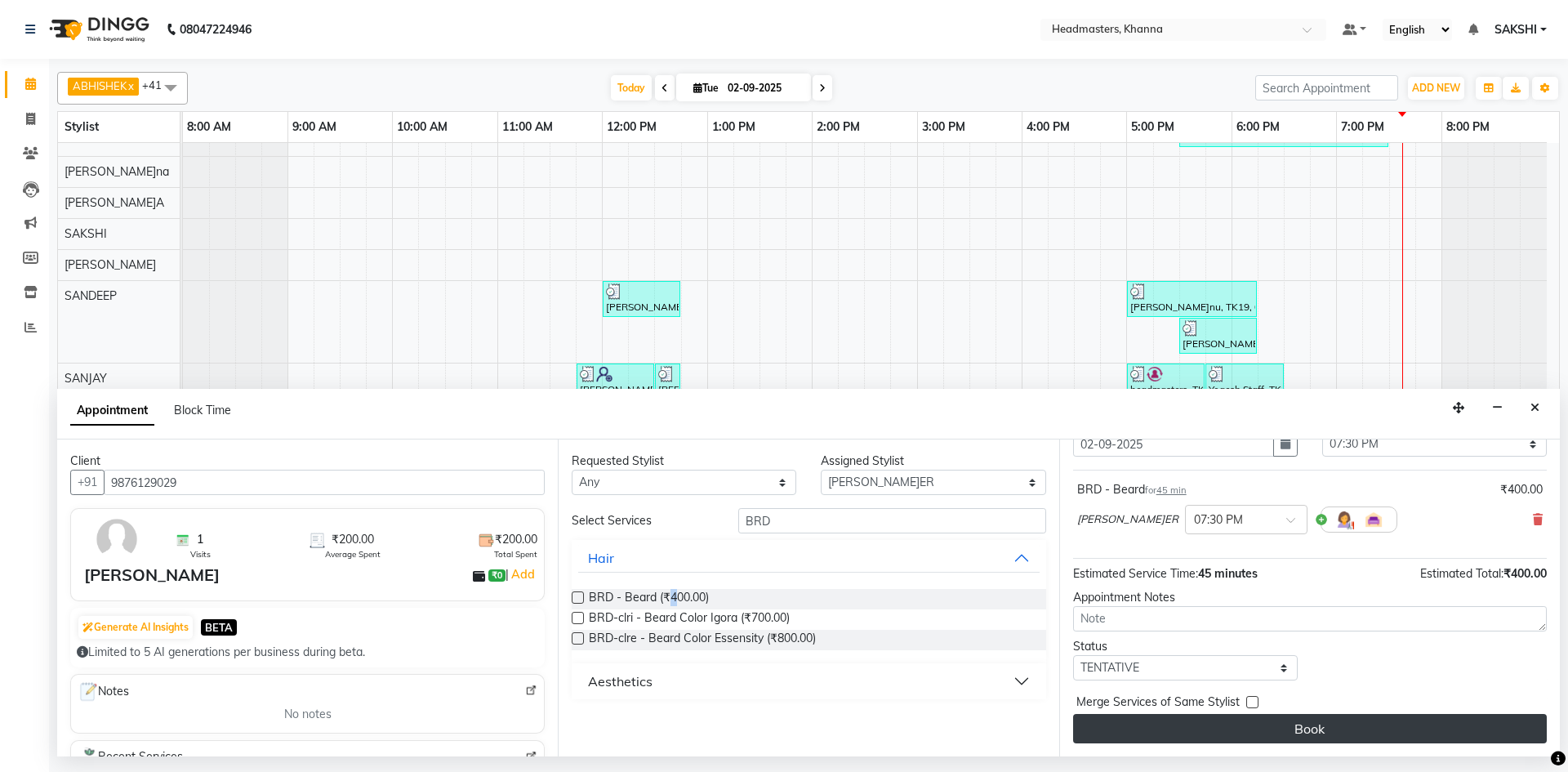
click at [1311, 722] on button "Book" at bounding box center [1309, 728] width 473 height 29
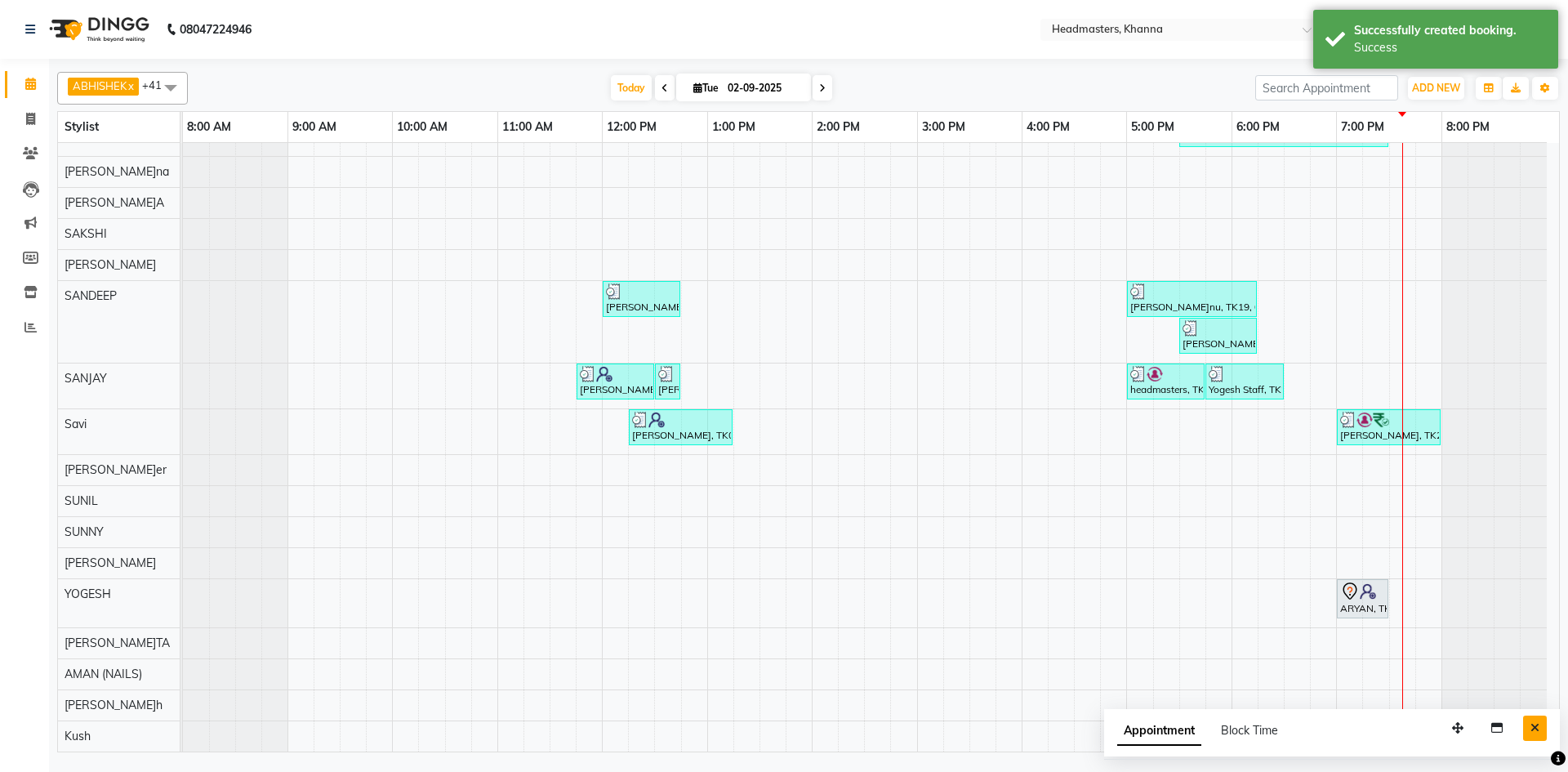
click at [1535, 725] on icon "Close" at bounding box center [1535, 728] width 9 height 12
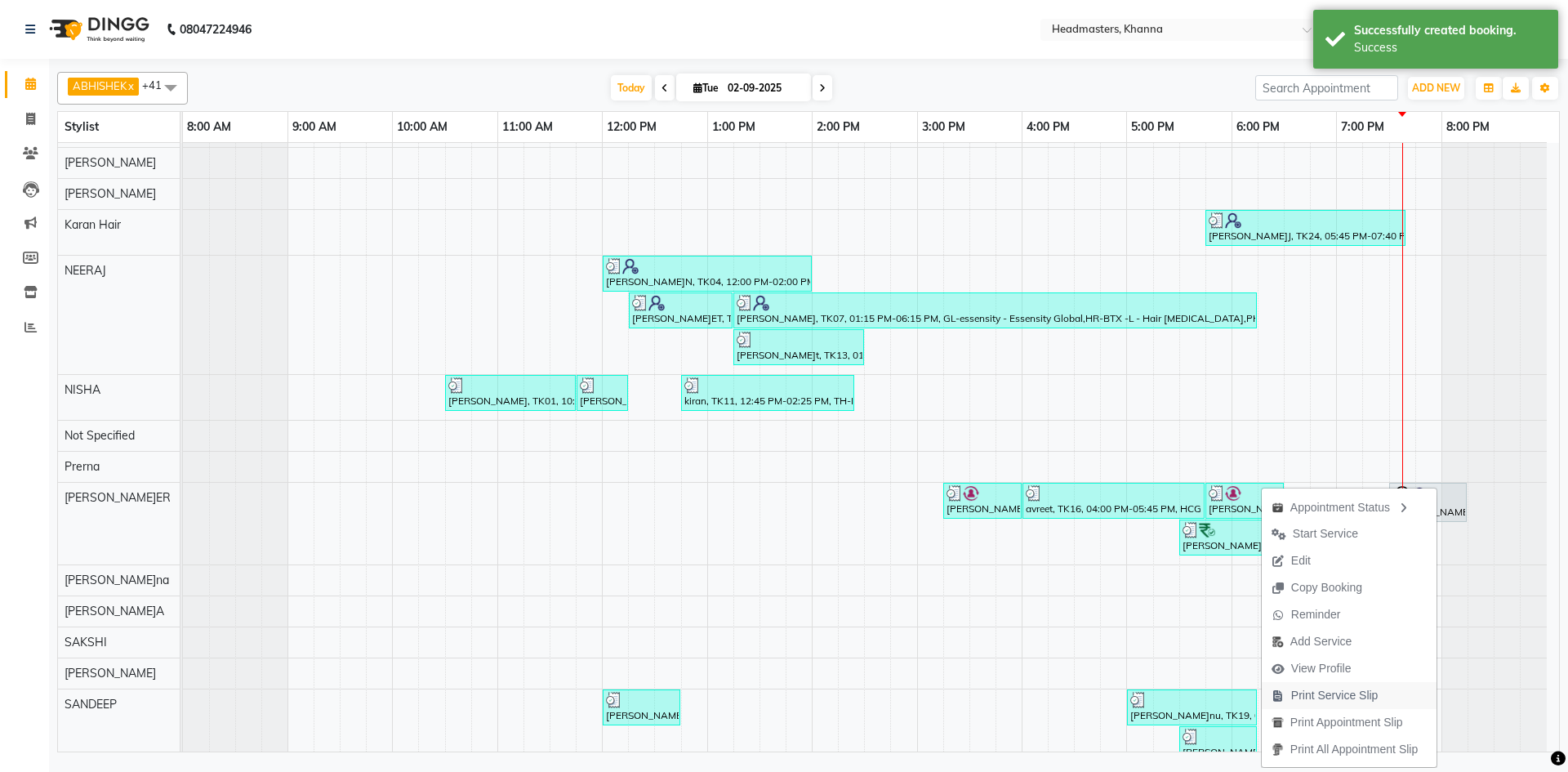
click at [1373, 702] on span "Print Service Slip" at bounding box center [1325, 696] width 126 height 27
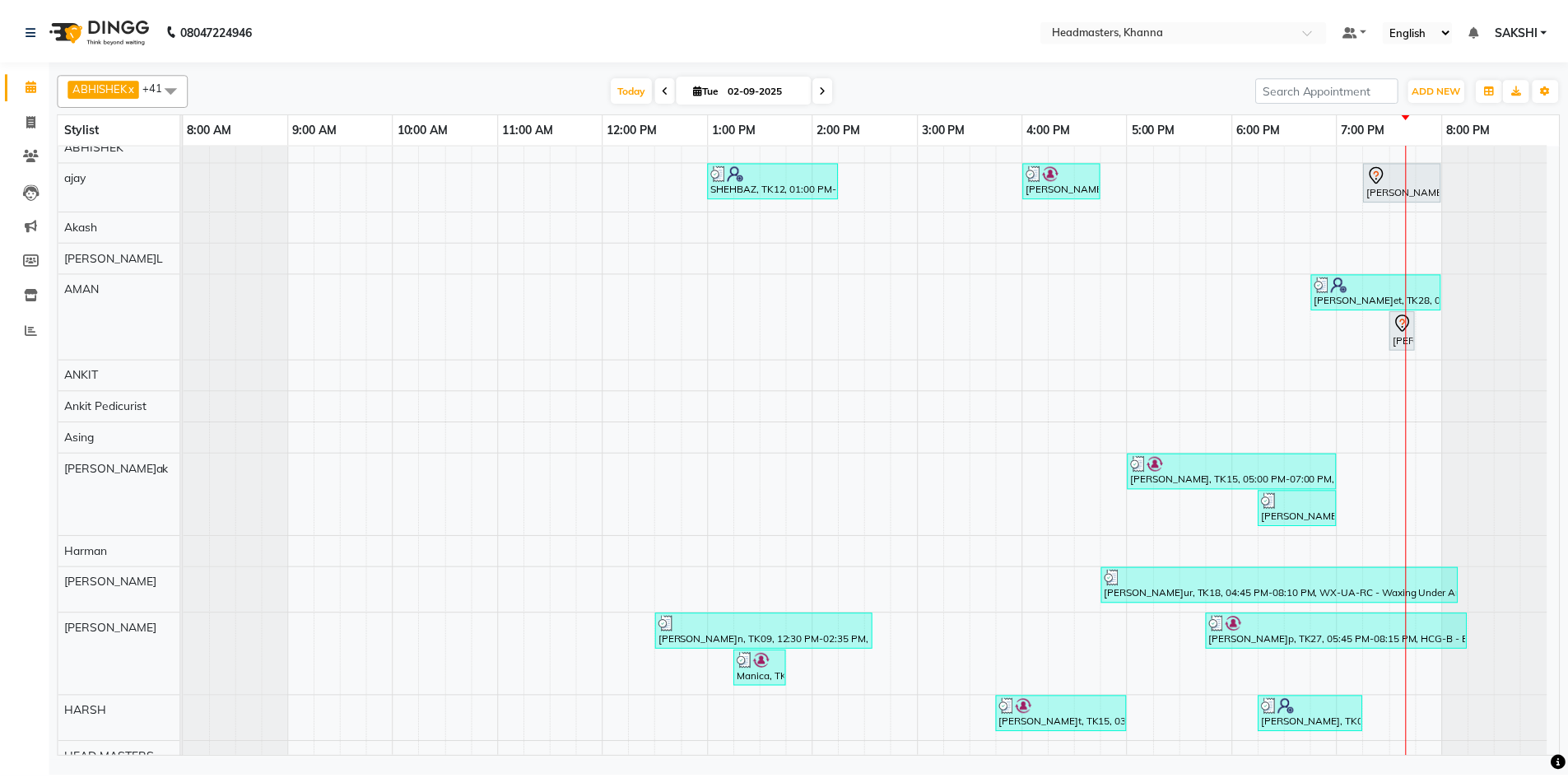
scroll to position [0, 0]
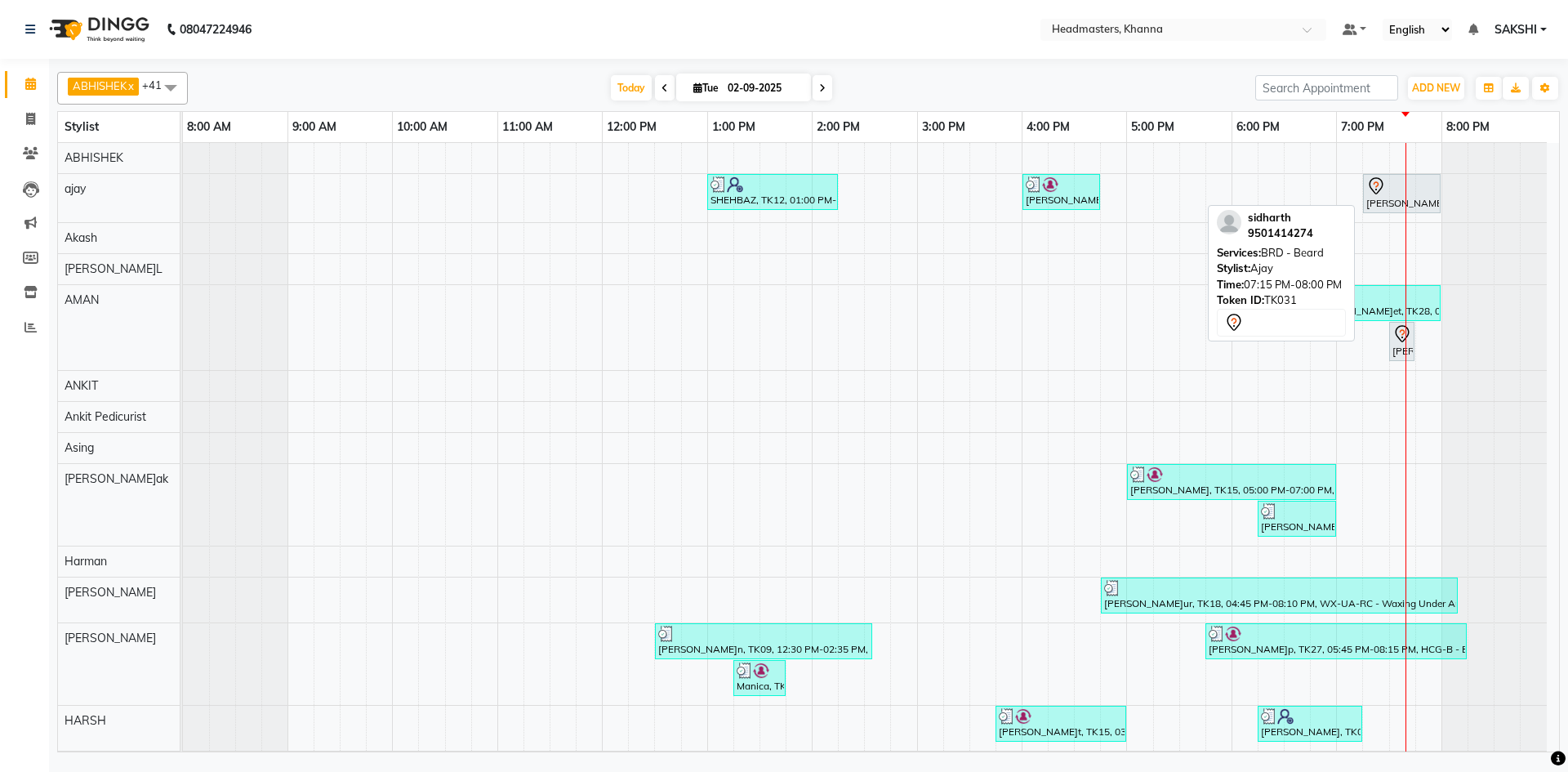
click at [1404, 185] on div at bounding box center [1402, 186] width 71 height 19
select select "7"
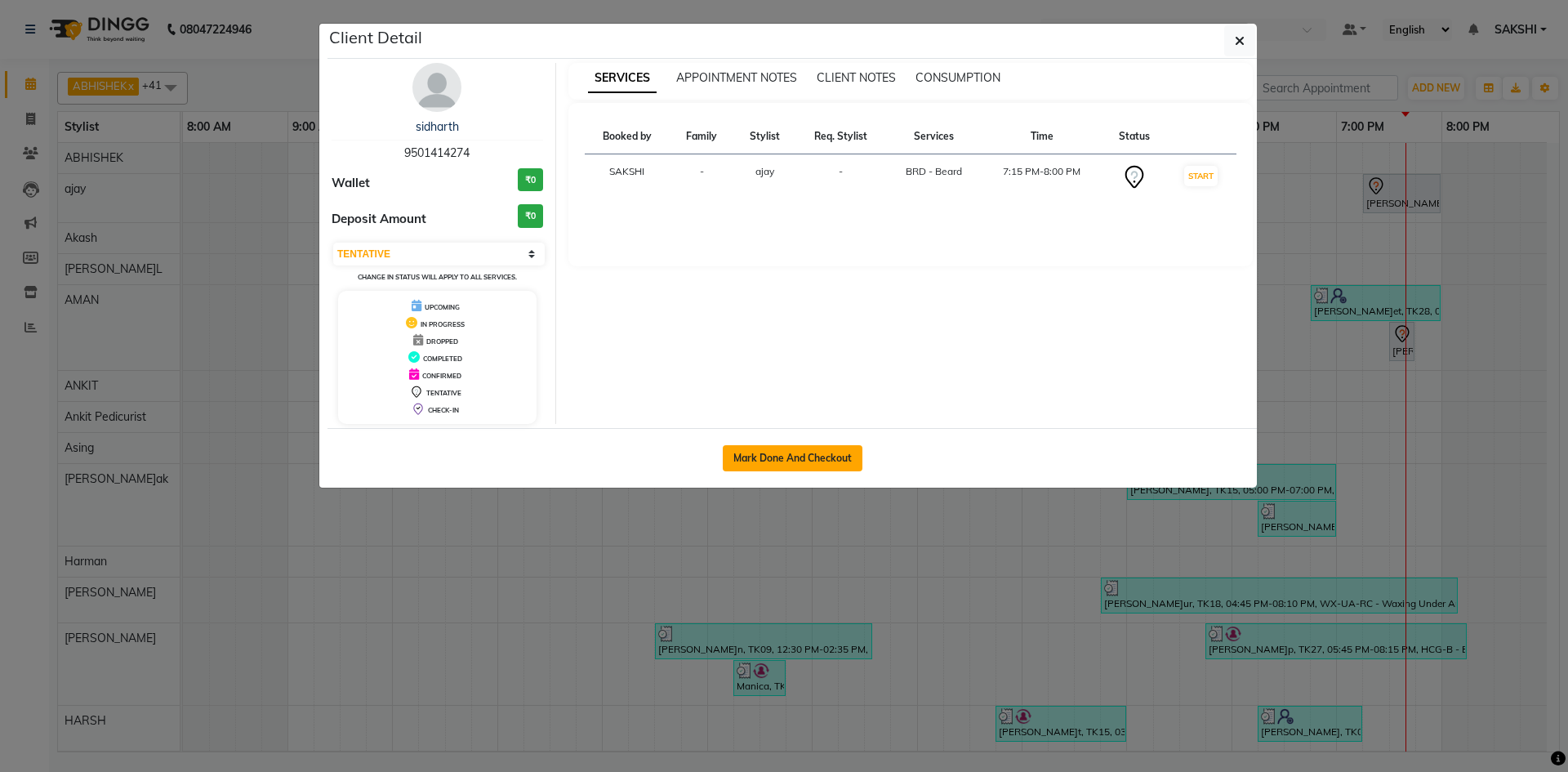
click at [800, 452] on button "Mark Done And Checkout" at bounding box center [793, 458] width 140 height 26
select select "service"
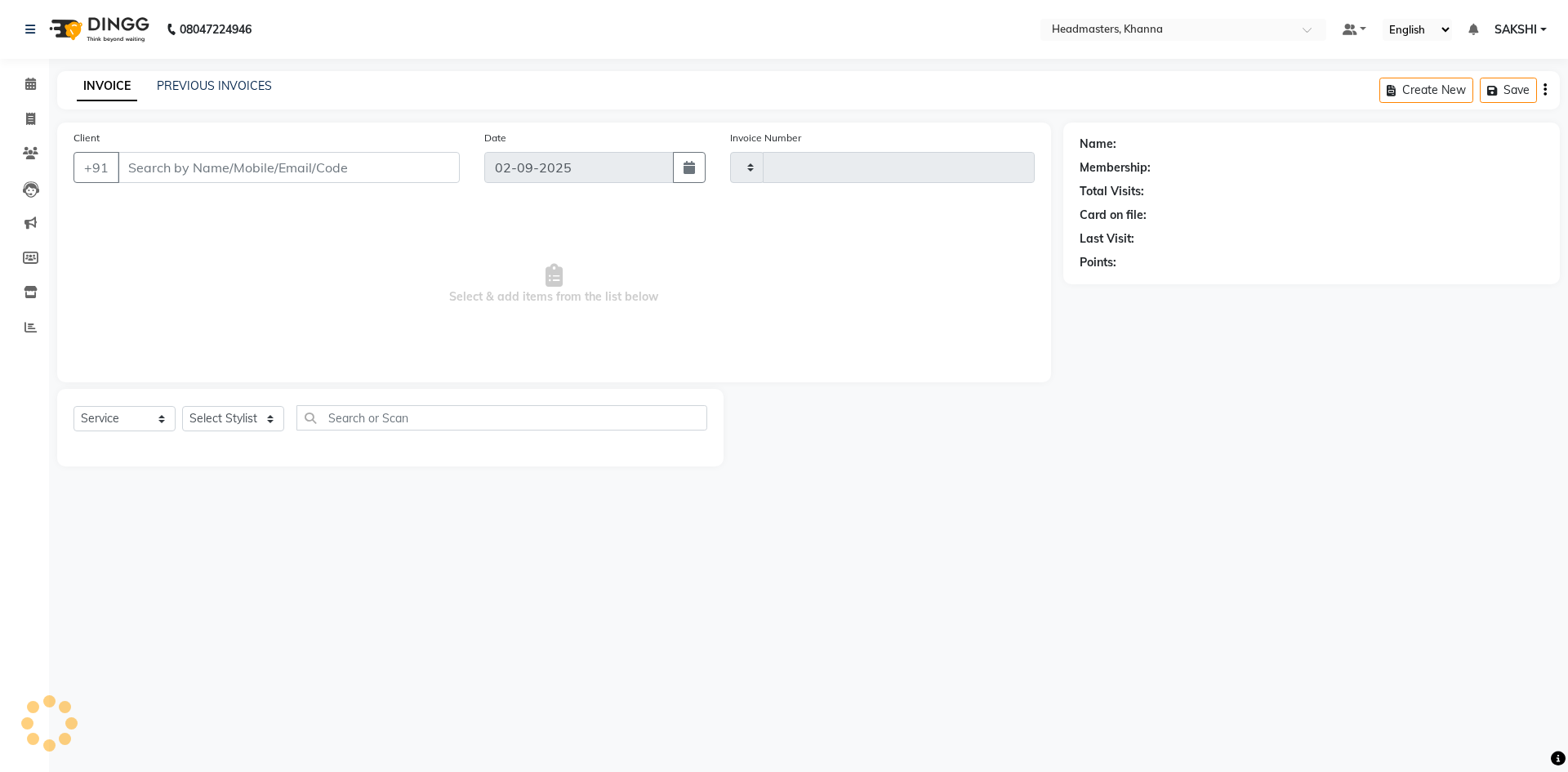
type input "5517"
select select "7138"
type input "9501414274"
select select "60819"
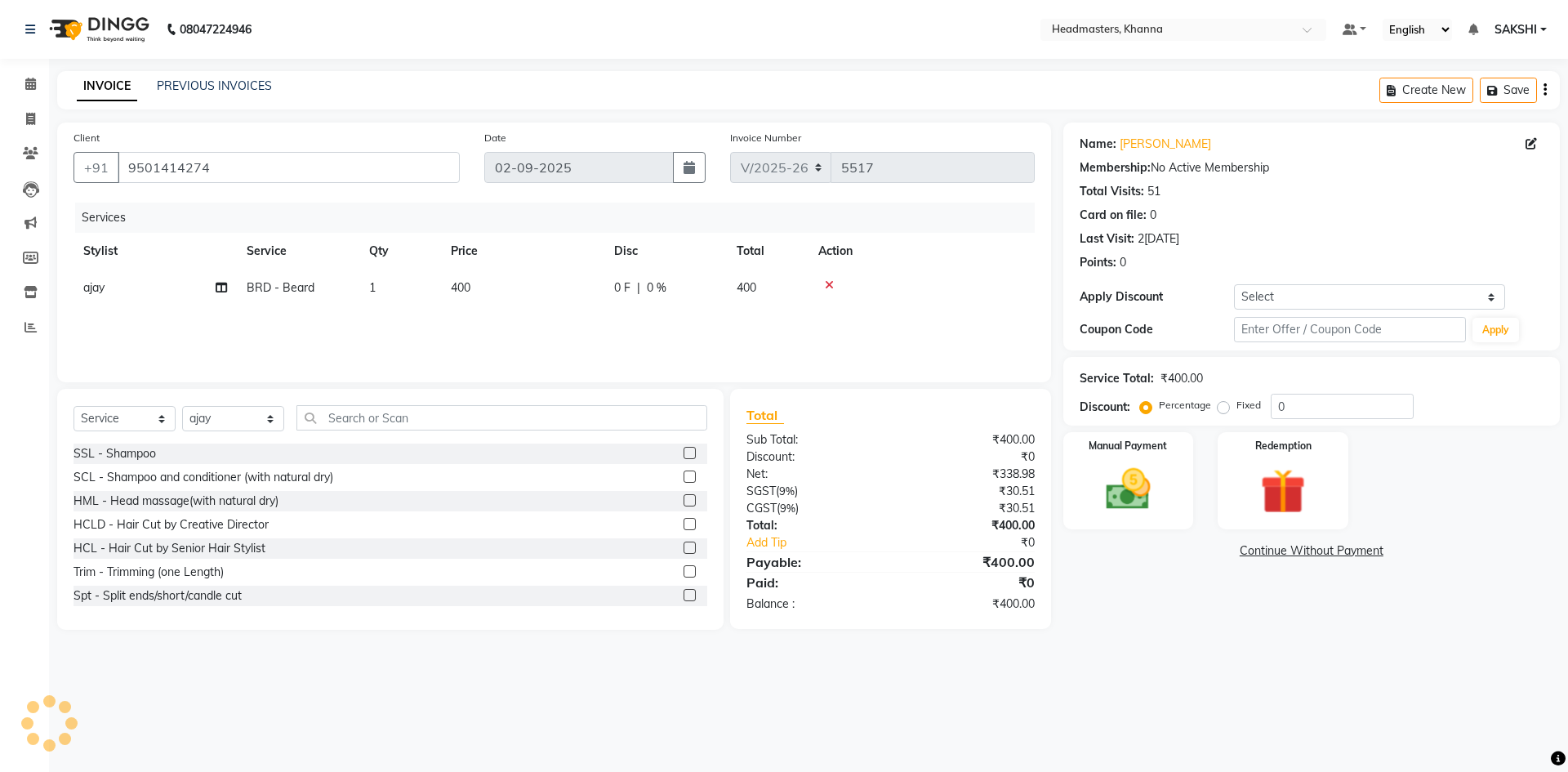
click at [712, 289] on div "0 F | 0 %" at bounding box center [666, 288] width 103 height 18
select select "60819"
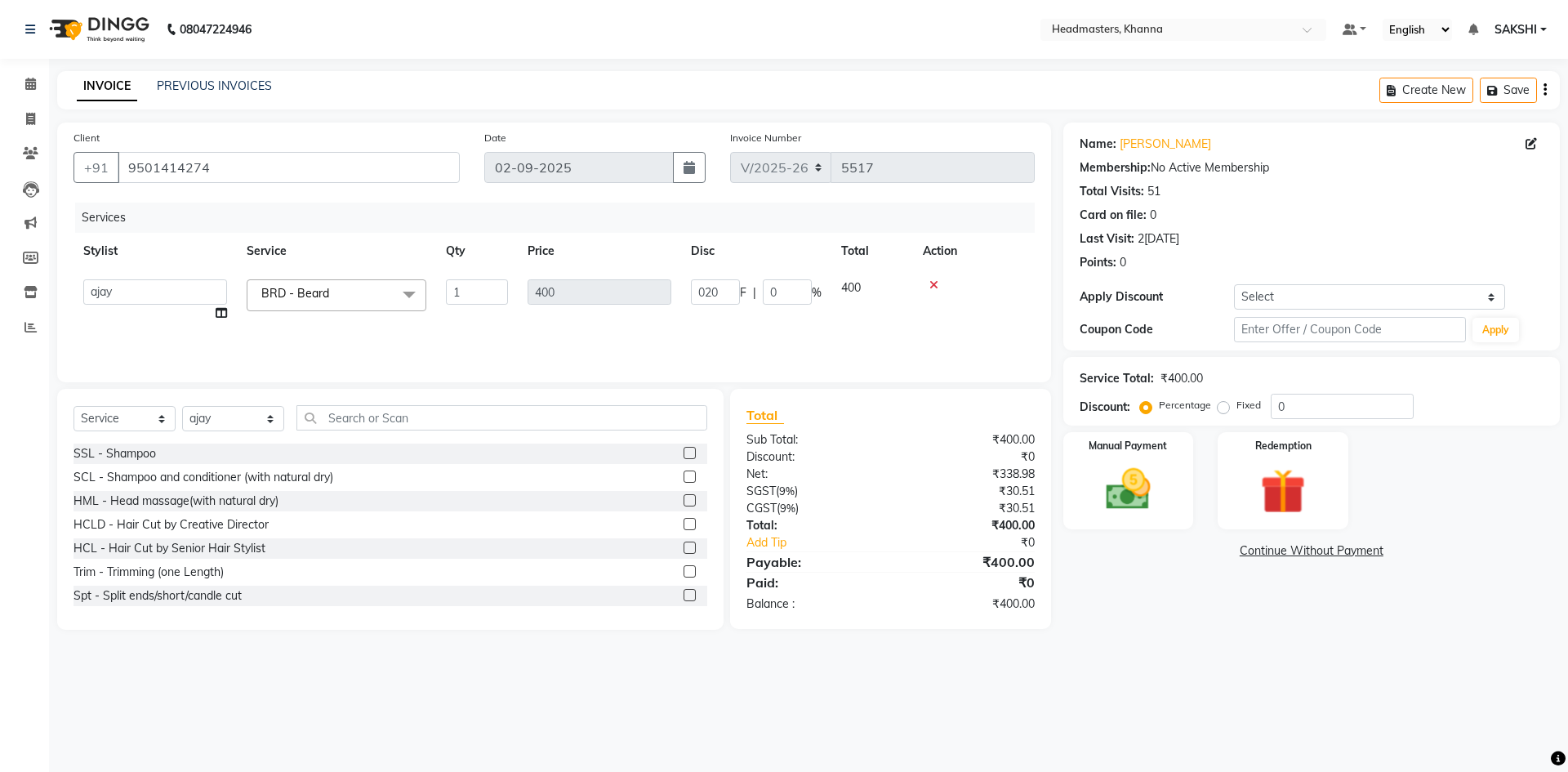
type input "0200"
drag, startPoint x: 740, startPoint y: 263, endPoint x: 791, endPoint y: 299, distance: 62.4
click at [741, 263] on tr "Stylist Service Qty Price Disc Total Action" at bounding box center [554, 251] width 961 height 37
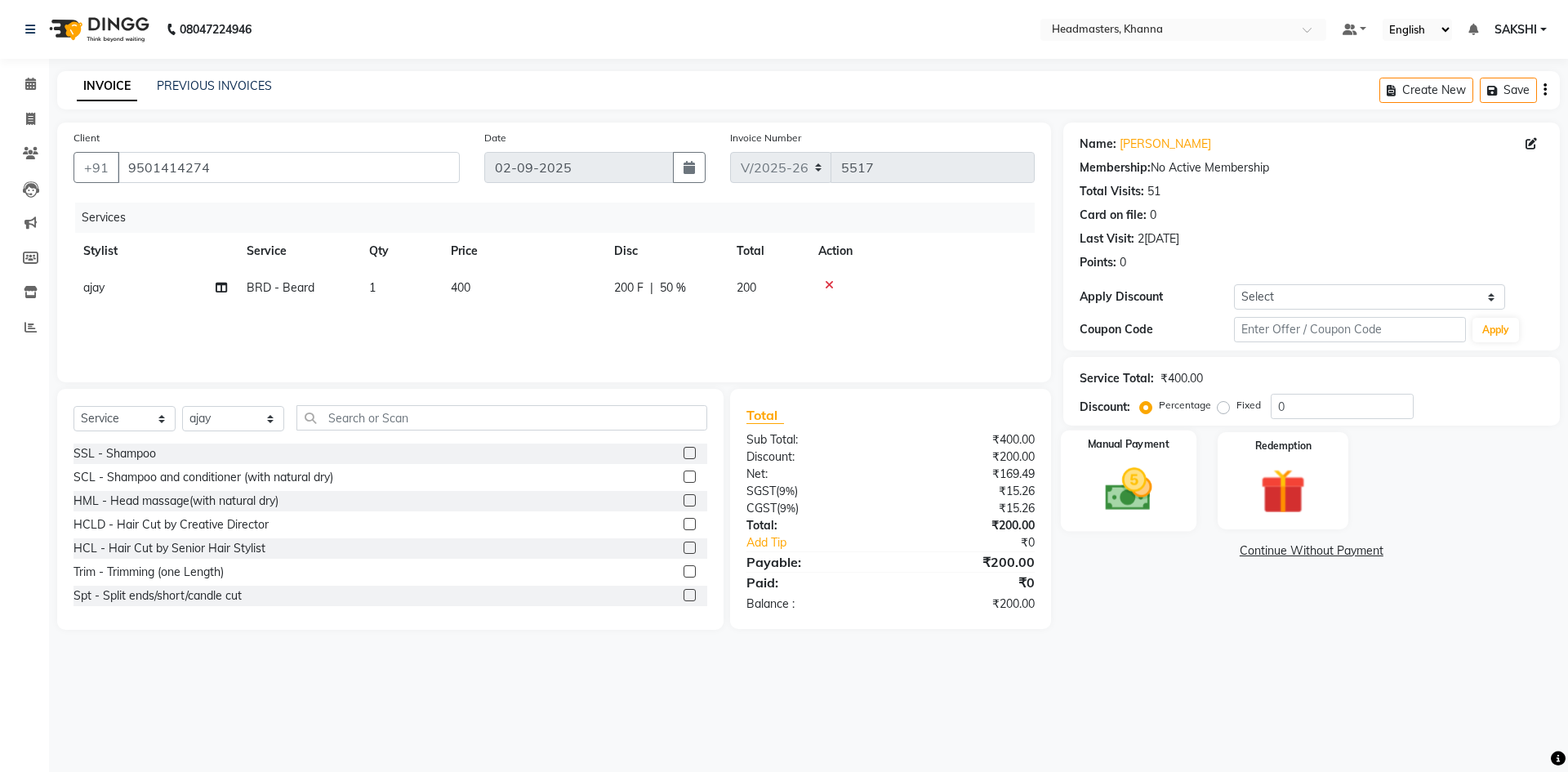
click at [1162, 476] on img at bounding box center [1129, 489] width 76 height 53
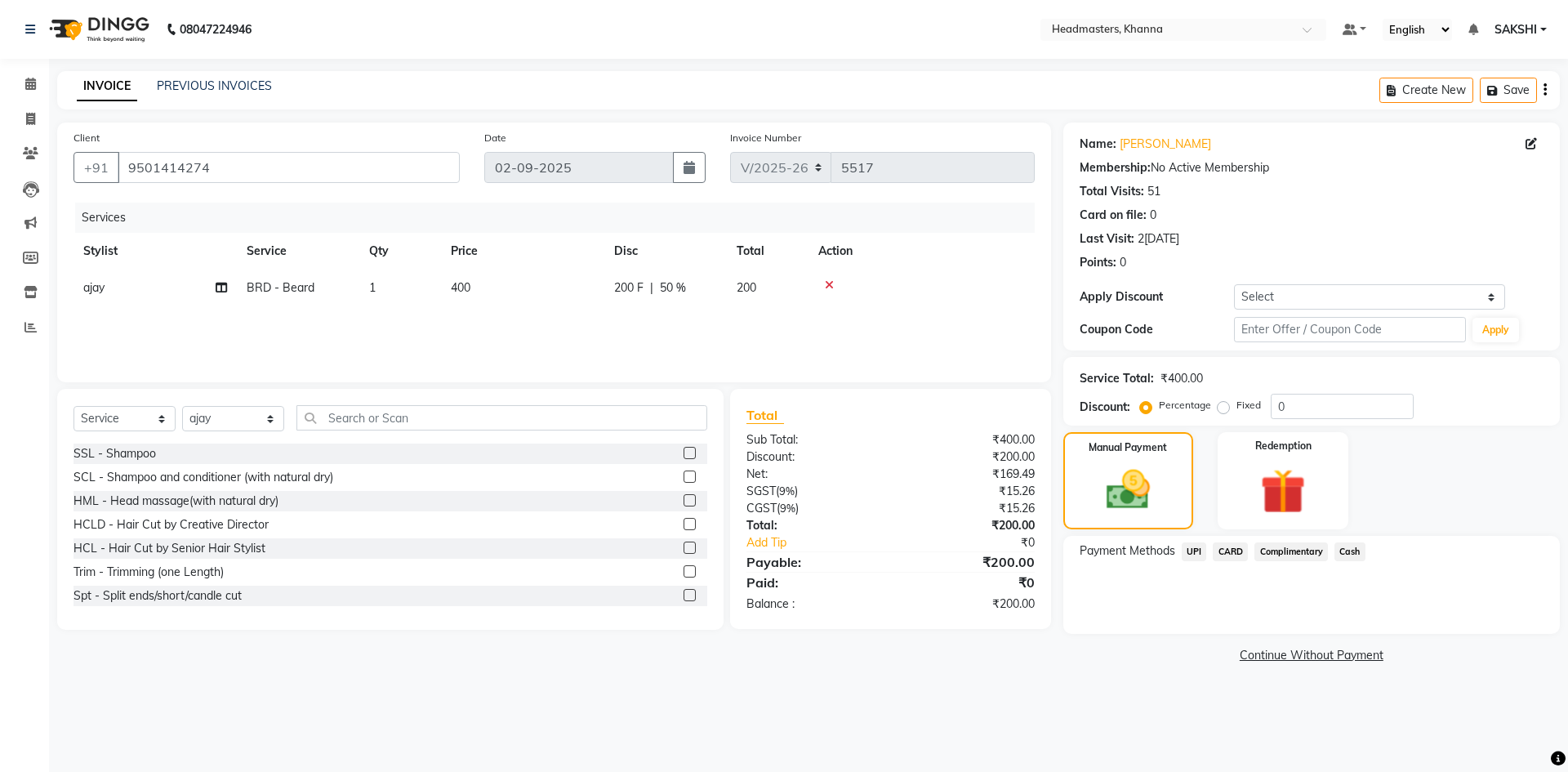
click at [1340, 549] on span "Cash" at bounding box center [1350, 551] width 31 height 18
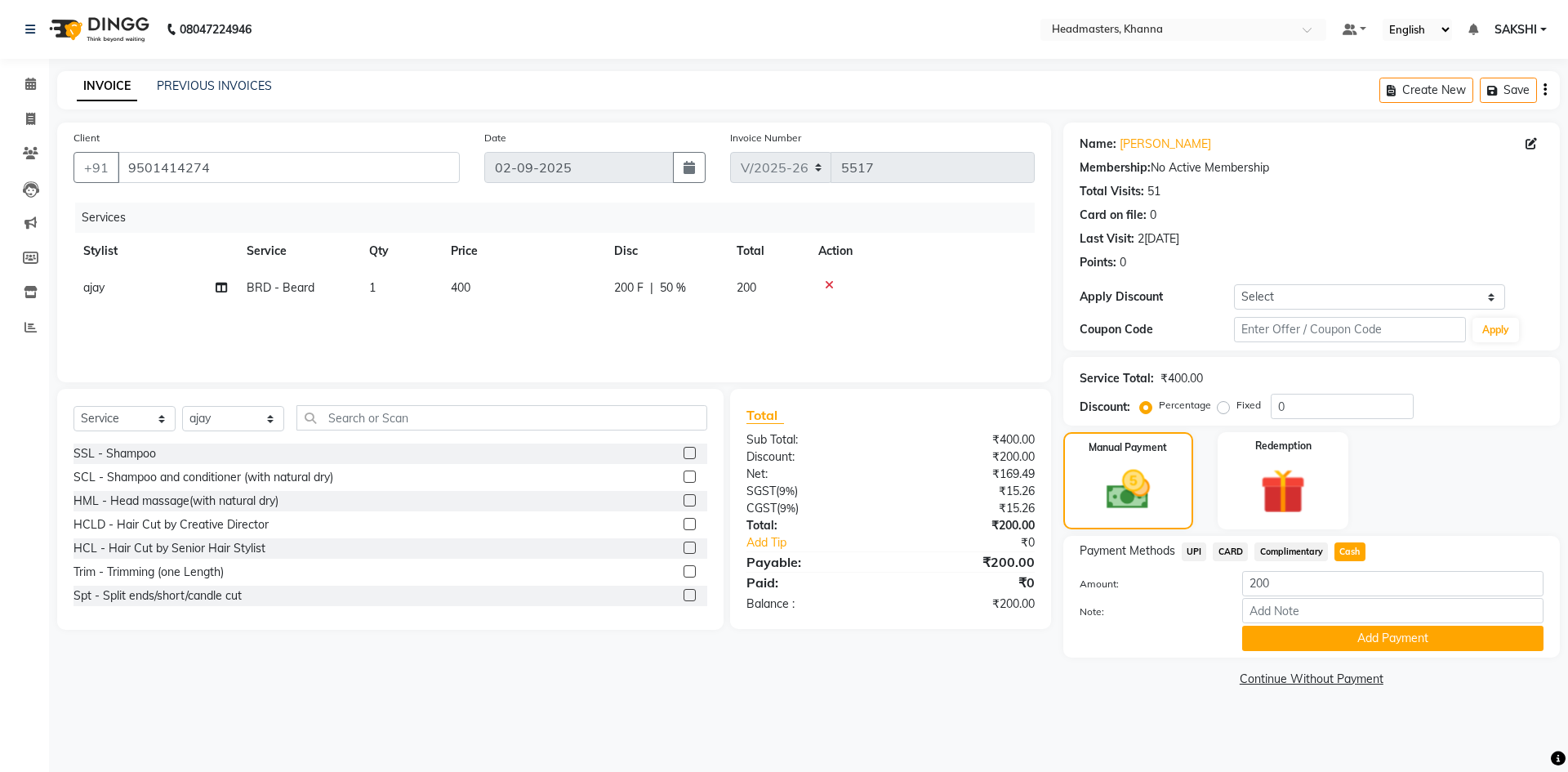
click at [1335, 631] on button "Add Payment" at bounding box center [1393, 639] width 301 height 25
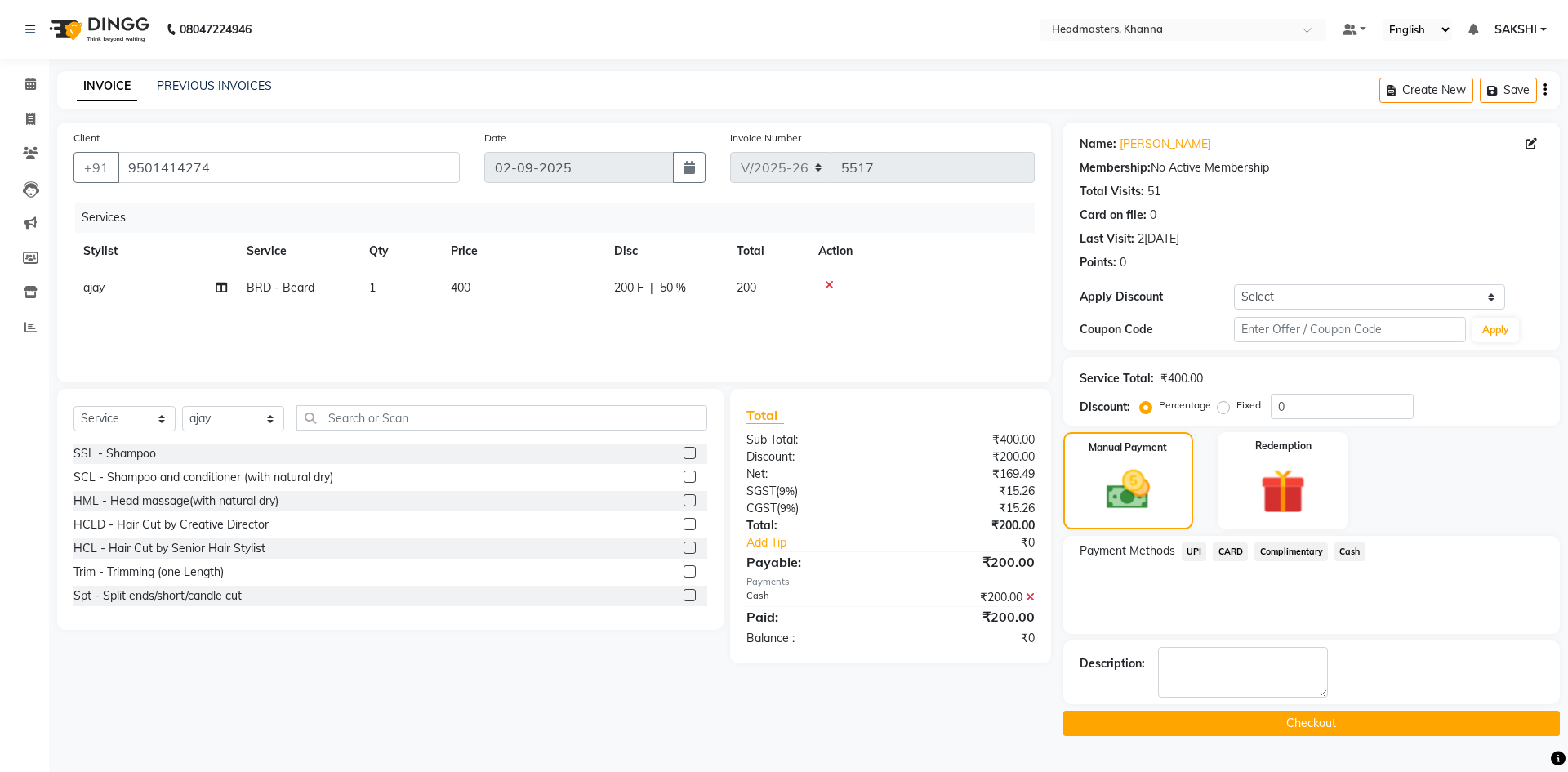
click at [1299, 719] on button "Checkout" at bounding box center [1311, 723] width 497 height 25
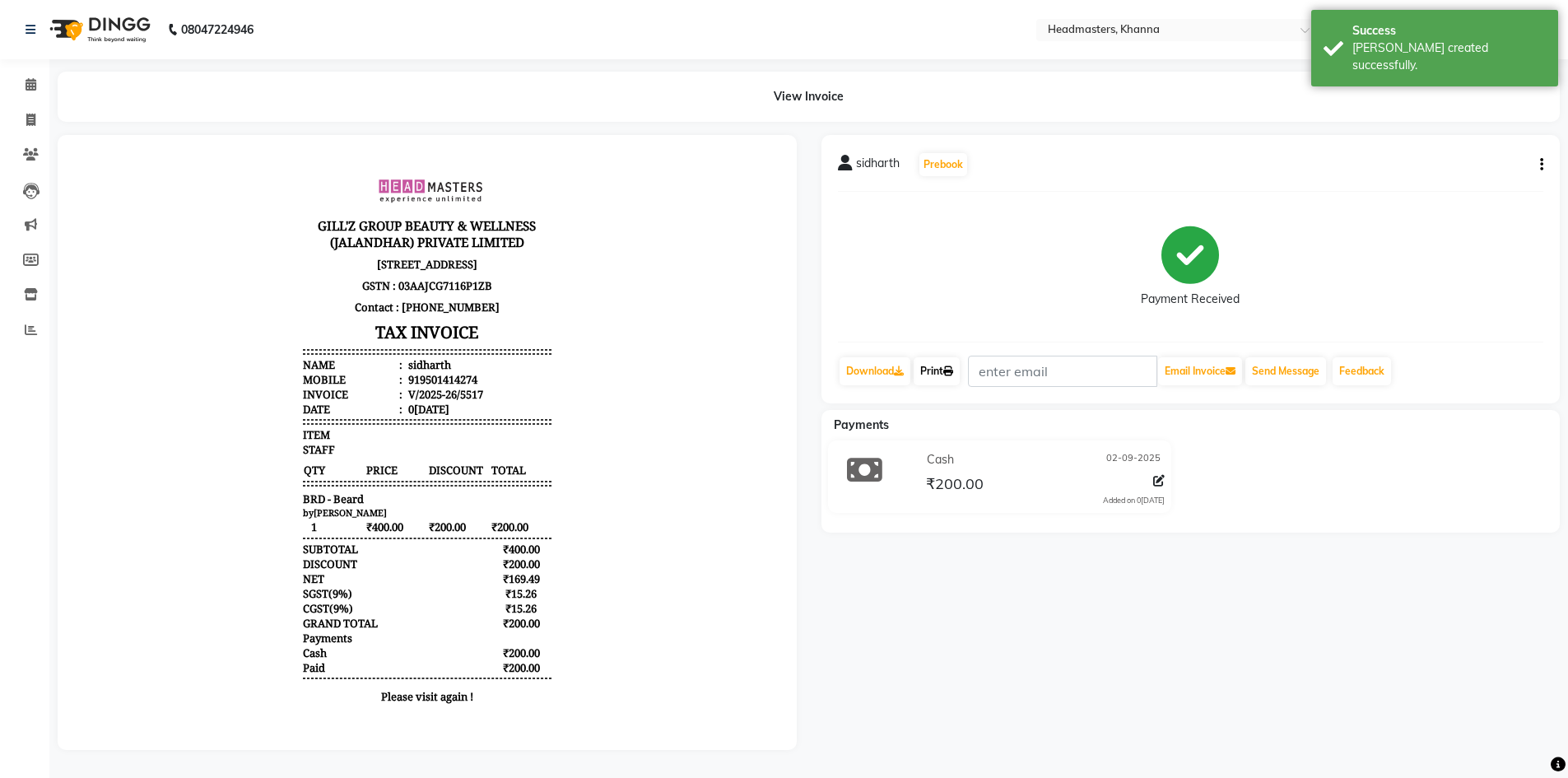
click at [935, 370] on link "Print" at bounding box center [936, 371] width 46 height 28
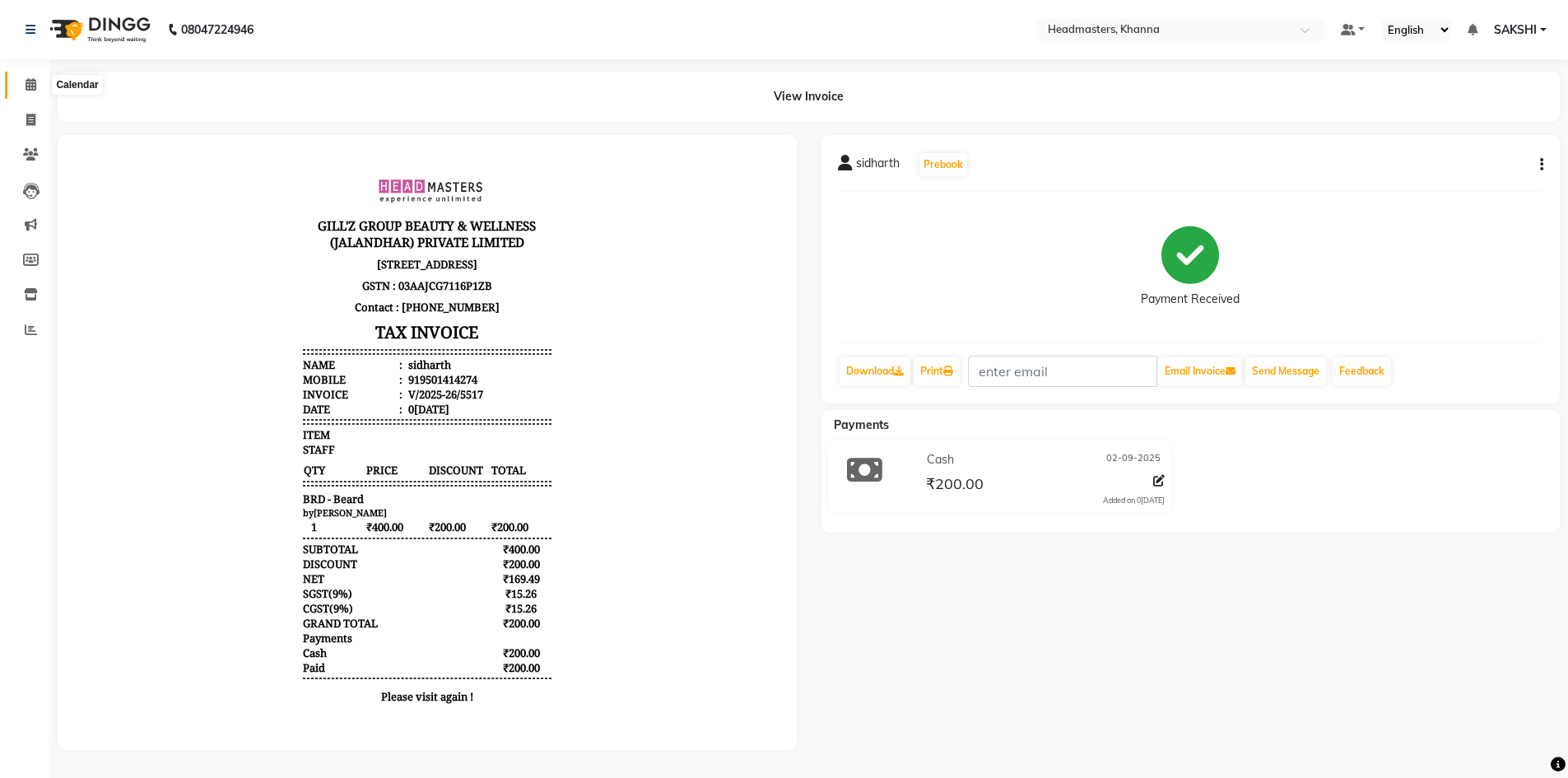
click at [24, 85] on span at bounding box center [30, 84] width 28 height 19
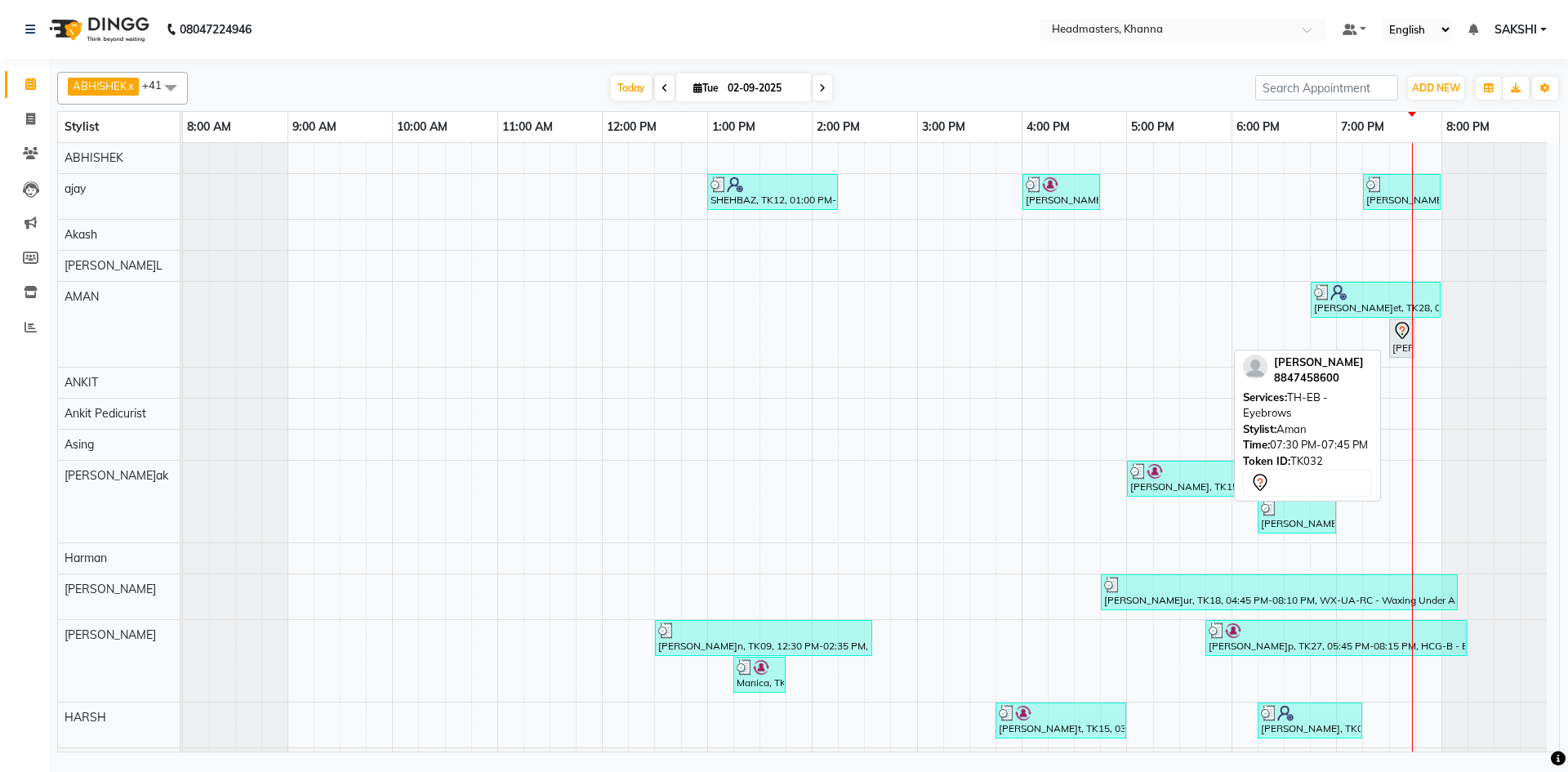
click at [1392, 336] on div "[PERSON_NAME]r, TK32, 07:30 PM-07:45 PM, TH-EB - Eyebrows" at bounding box center [1402, 337] width 22 height 34
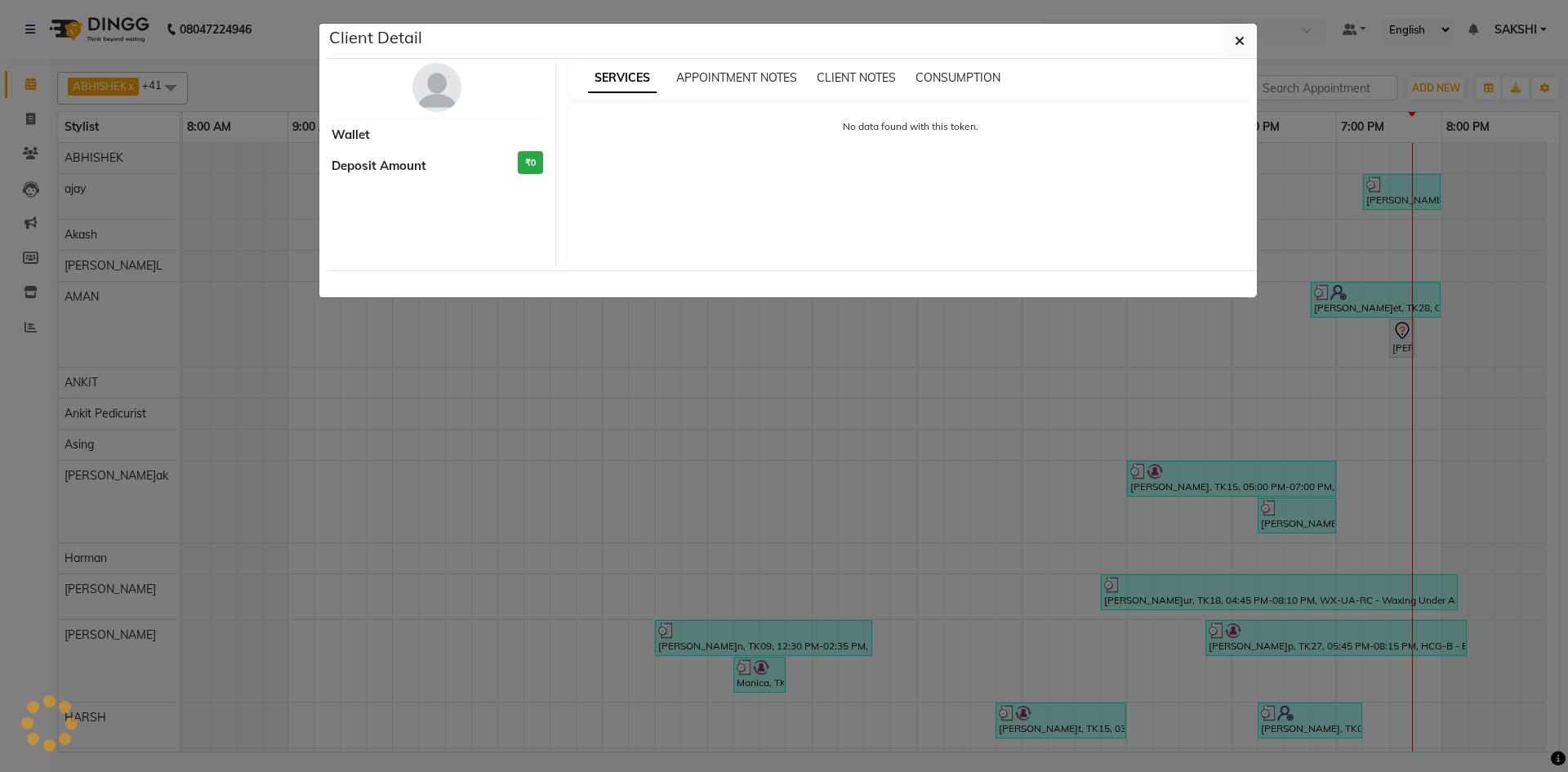
select select "7"
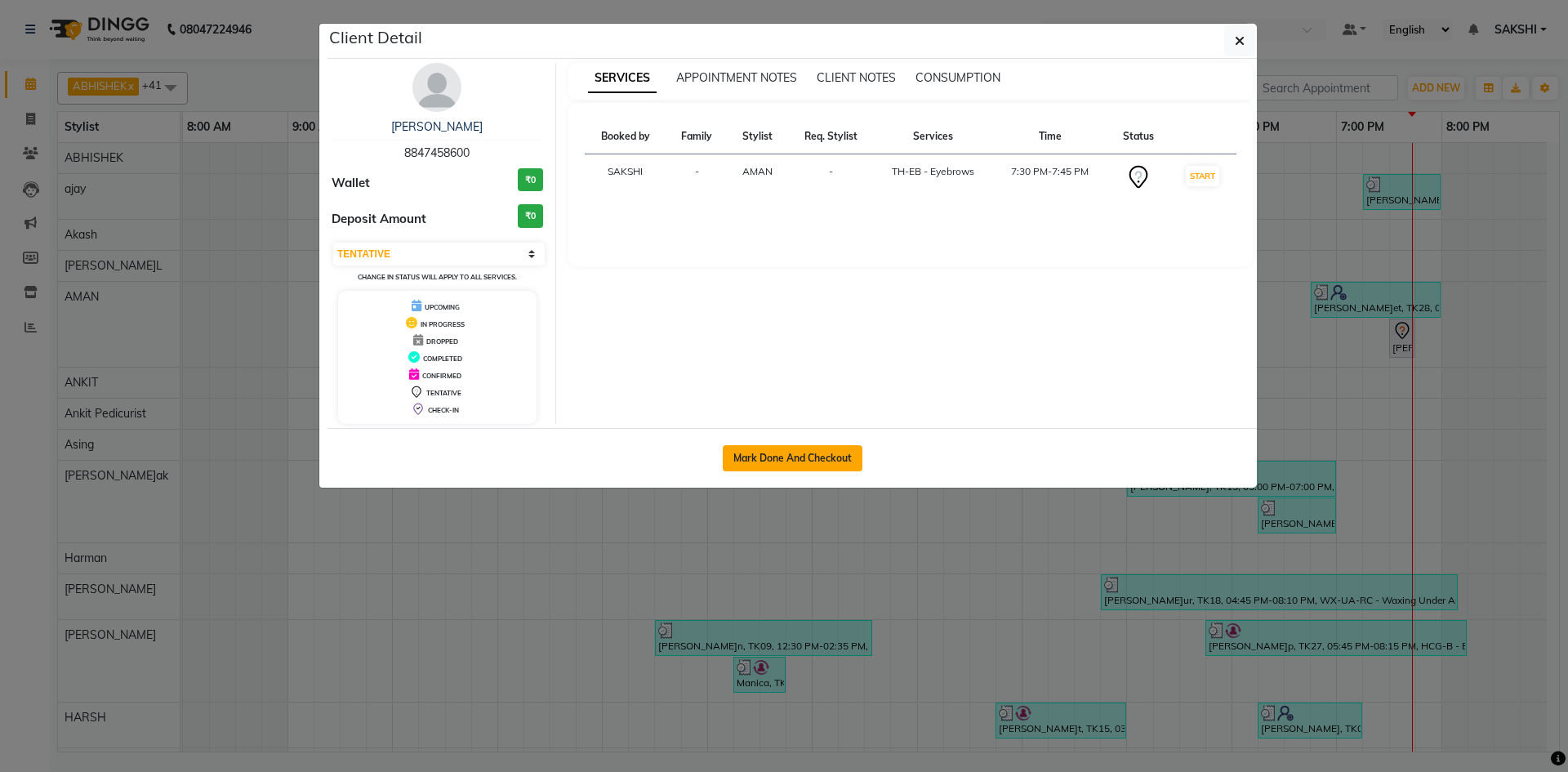
click at [806, 449] on button "Mark Done And Checkout" at bounding box center [793, 458] width 140 height 26
select select "service"
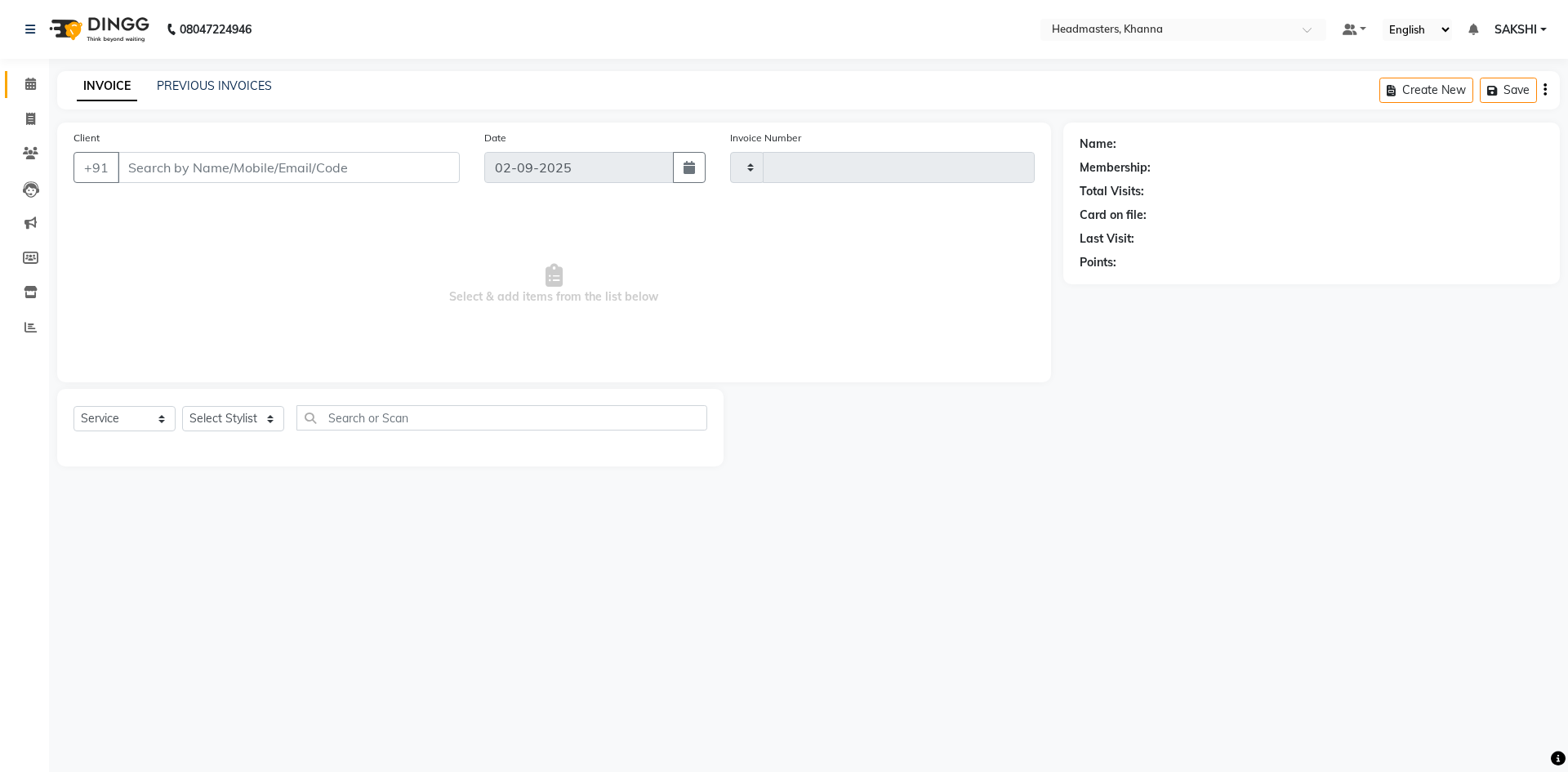
type input "5518"
select select "7138"
type input "8847458600"
select select "60844"
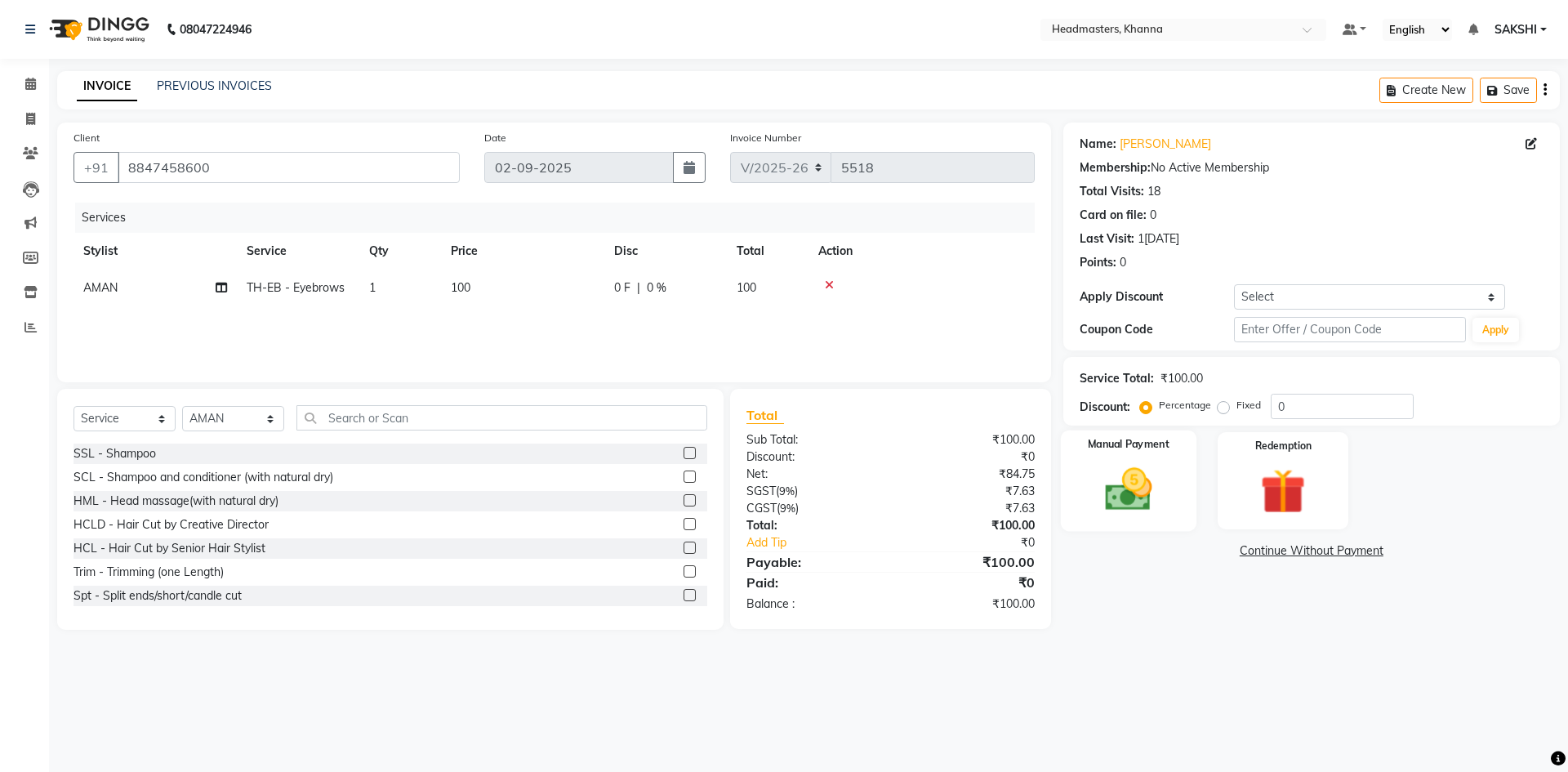
click at [1123, 475] on img at bounding box center [1129, 489] width 76 height 53
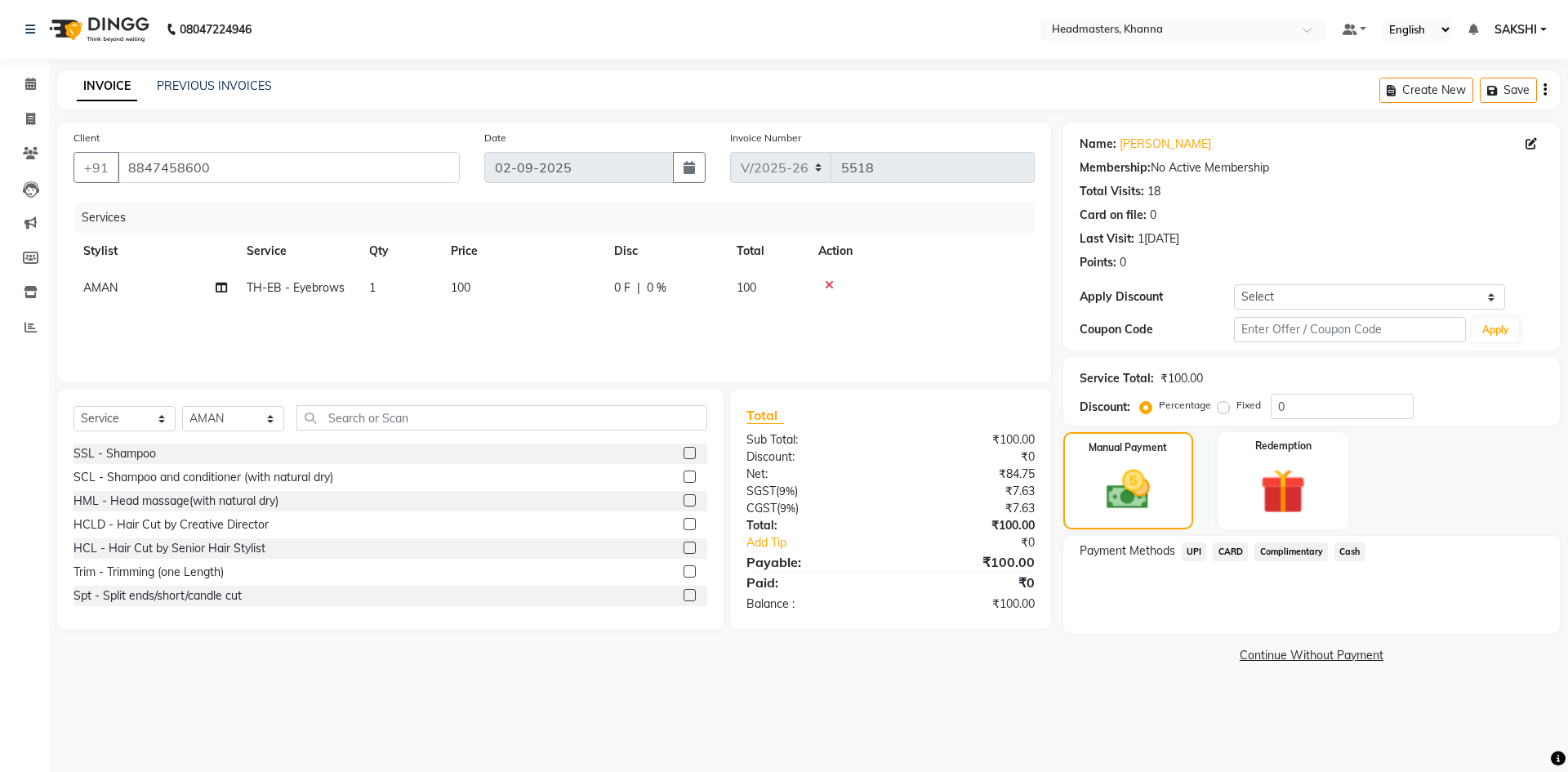
click at [1338, 544] on span "Cash" at bounding box center [1350, 551] width 31 height 18
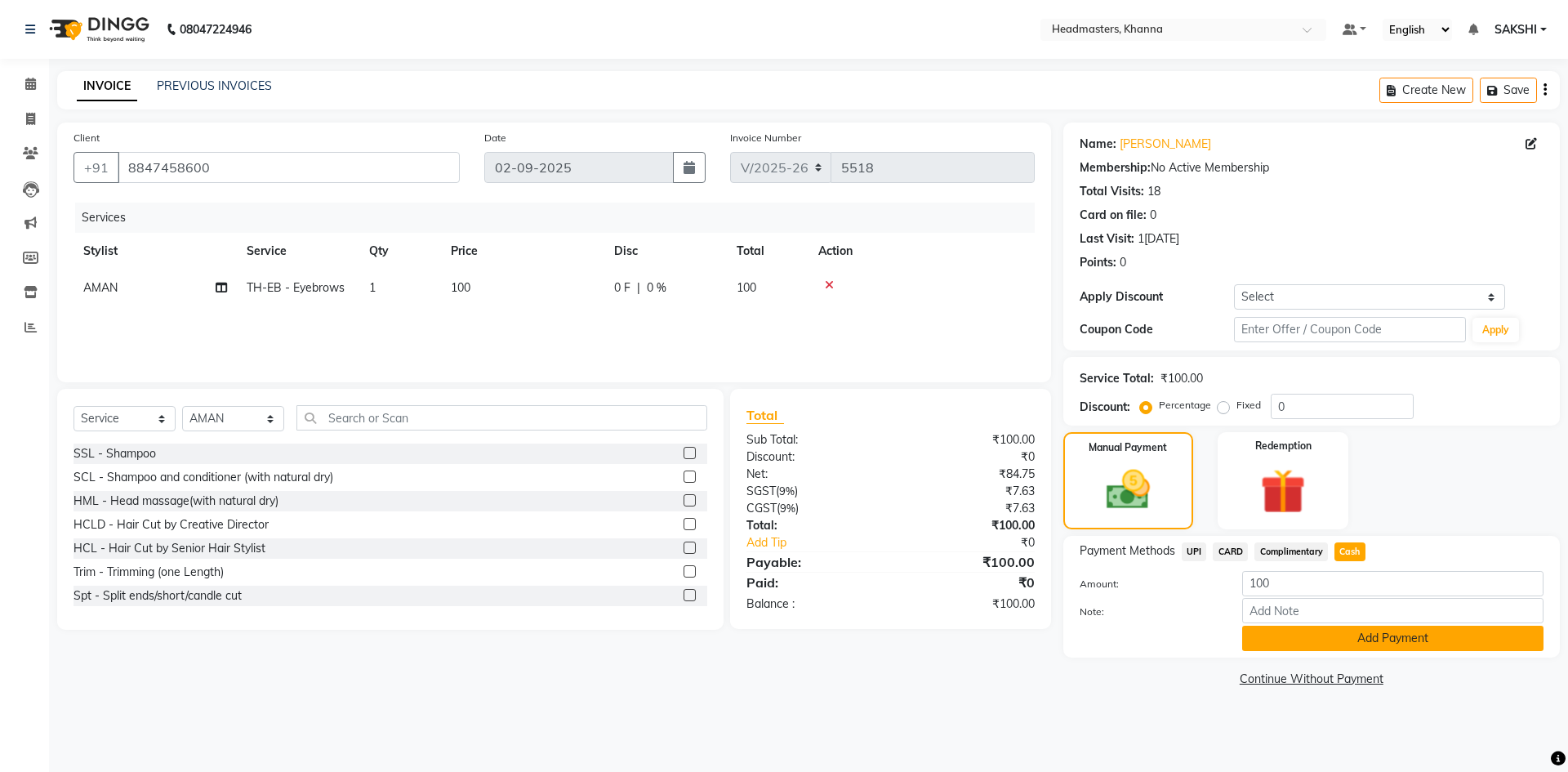
click at [1365, 640] on button "Add Payment" at bounding box center [1393, 639] width 301 height 25
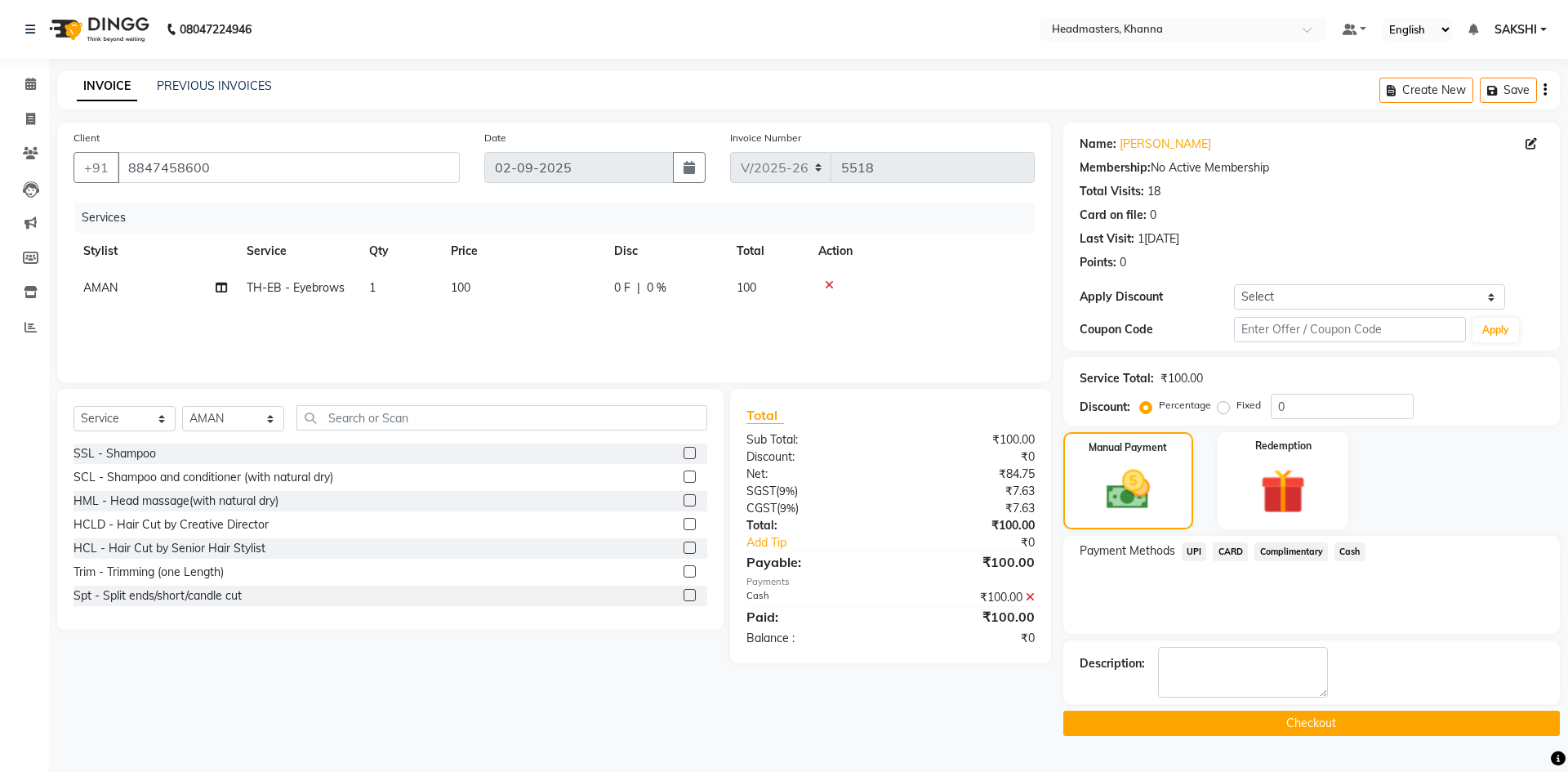
click at [1331, 719] on button "Checkout" at bounding box center [1311, 723] width 497 height 25
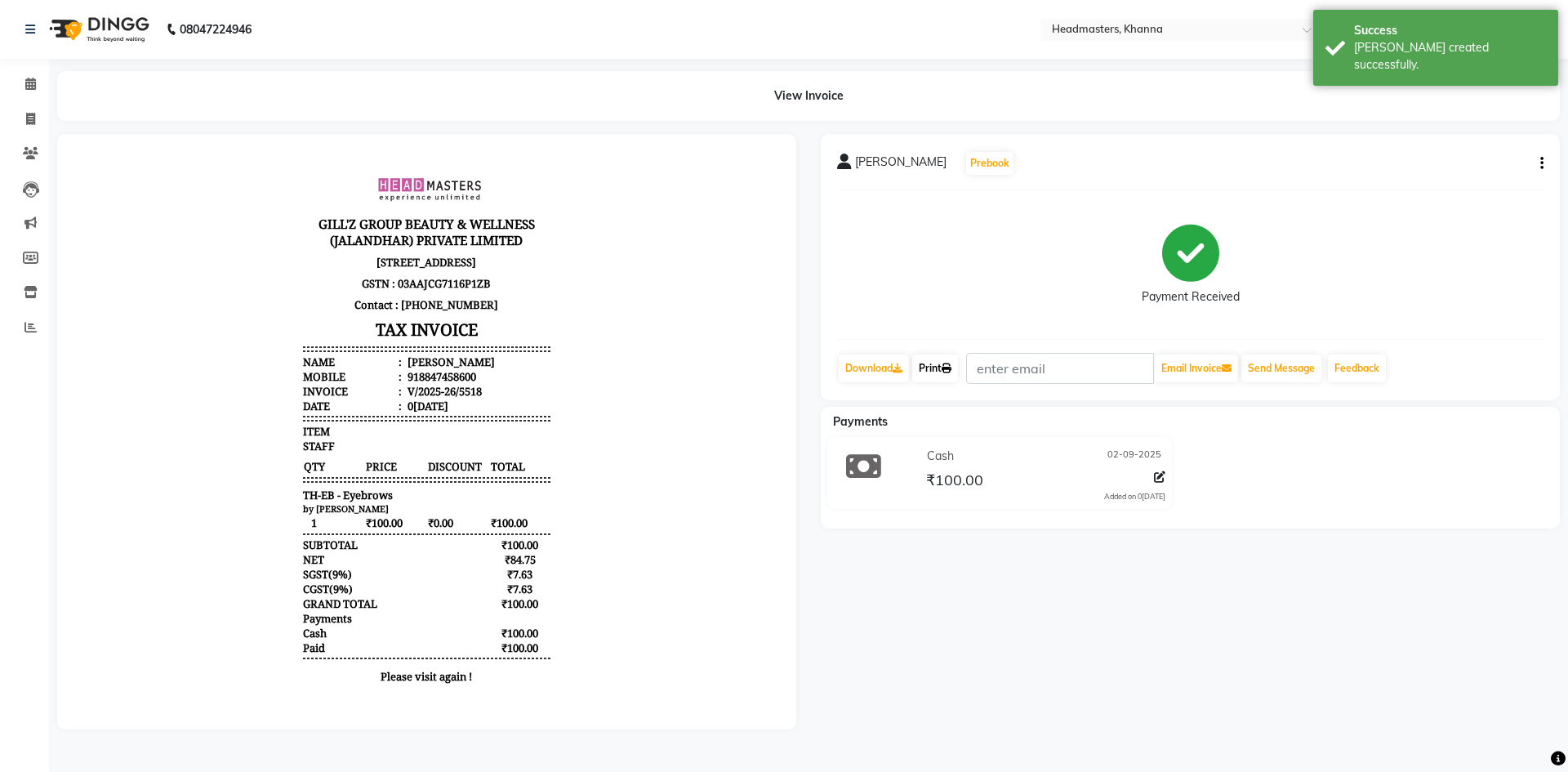
click at [940, 363] on link "Print" at bounding box center [935, 368] width 46 height 28
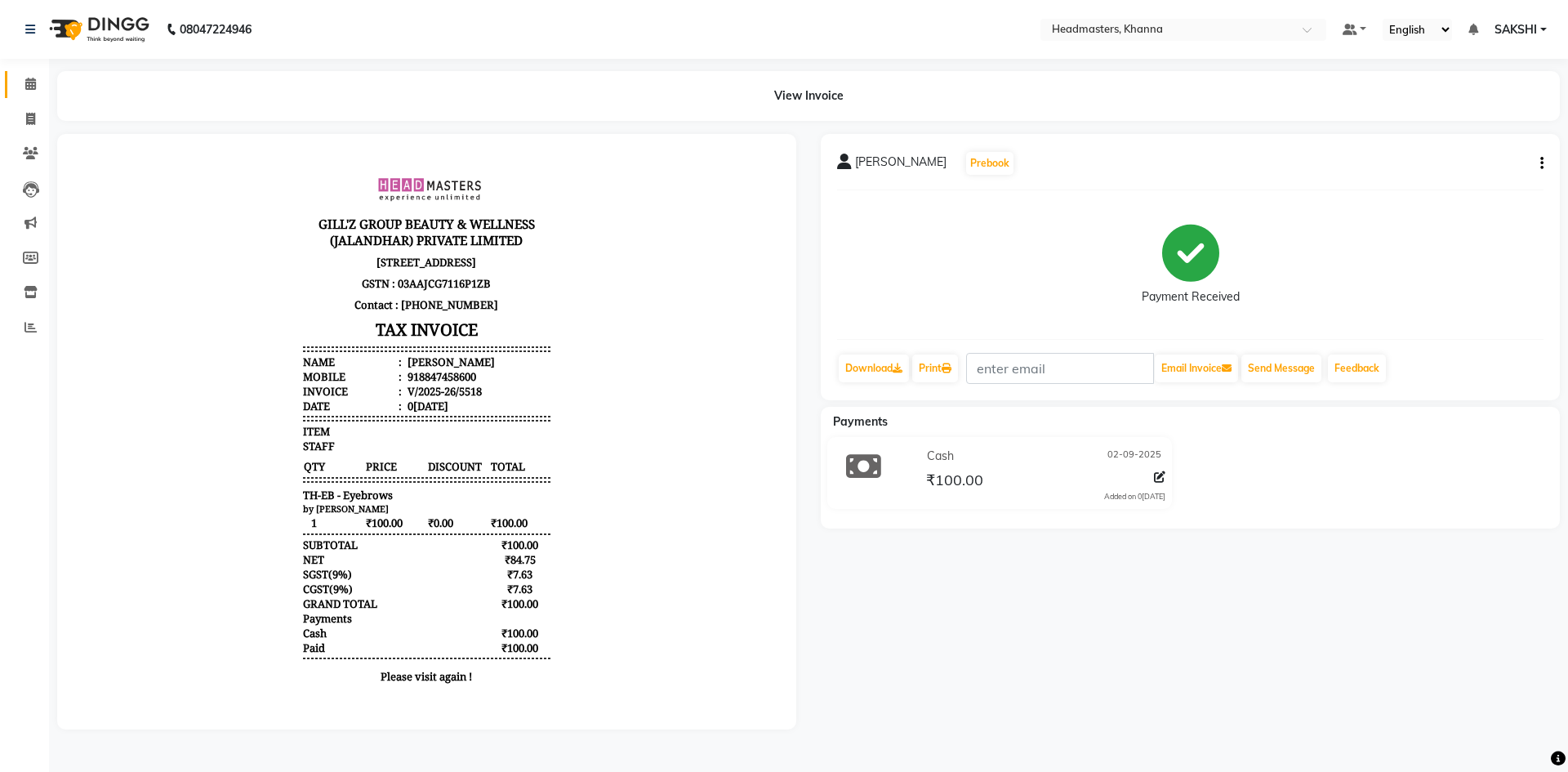
click at [26, 74] on link "Calendar" at bounding box center [24, 85] width 39 height 27
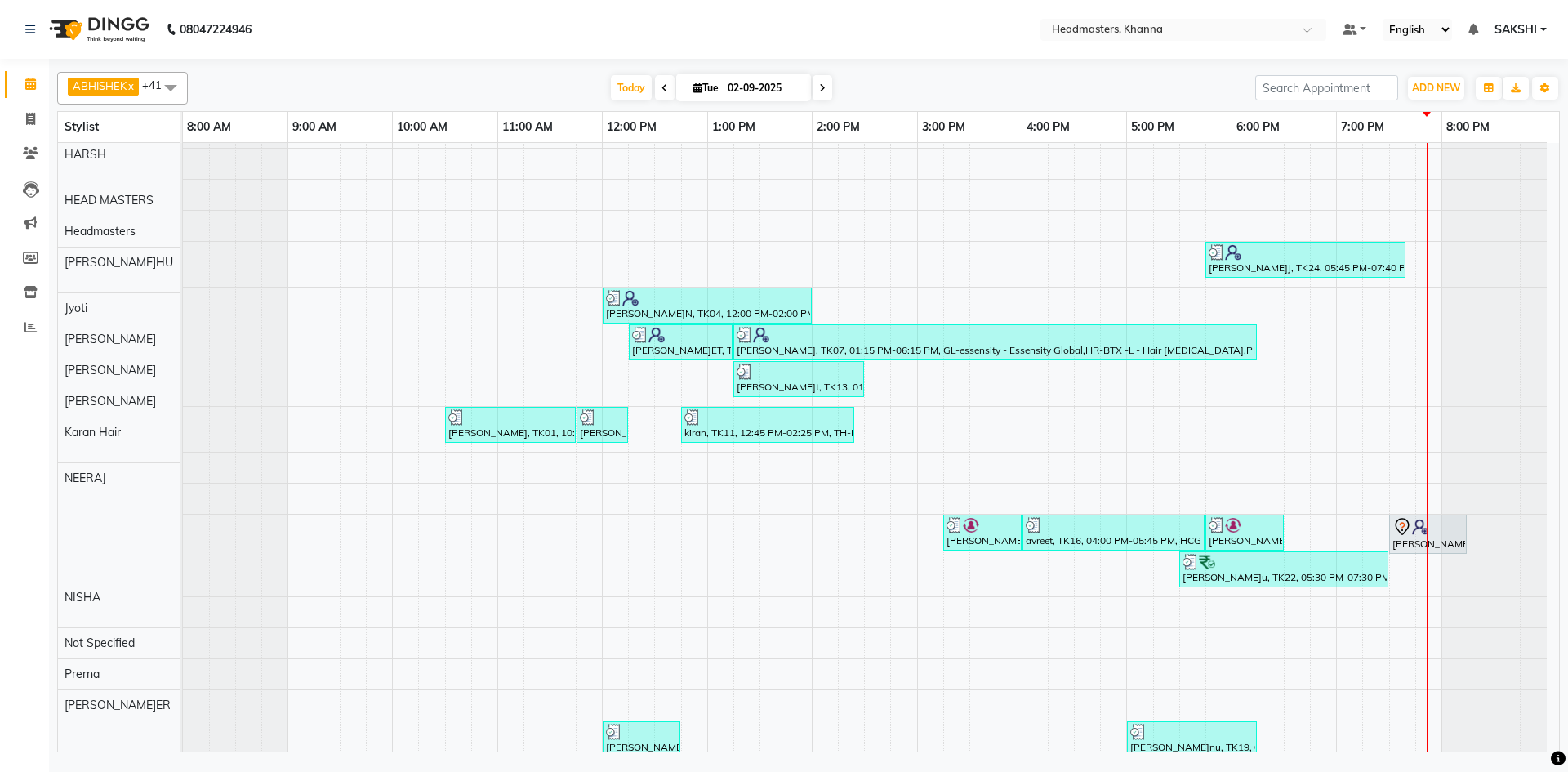
scroll to position [735, 0]
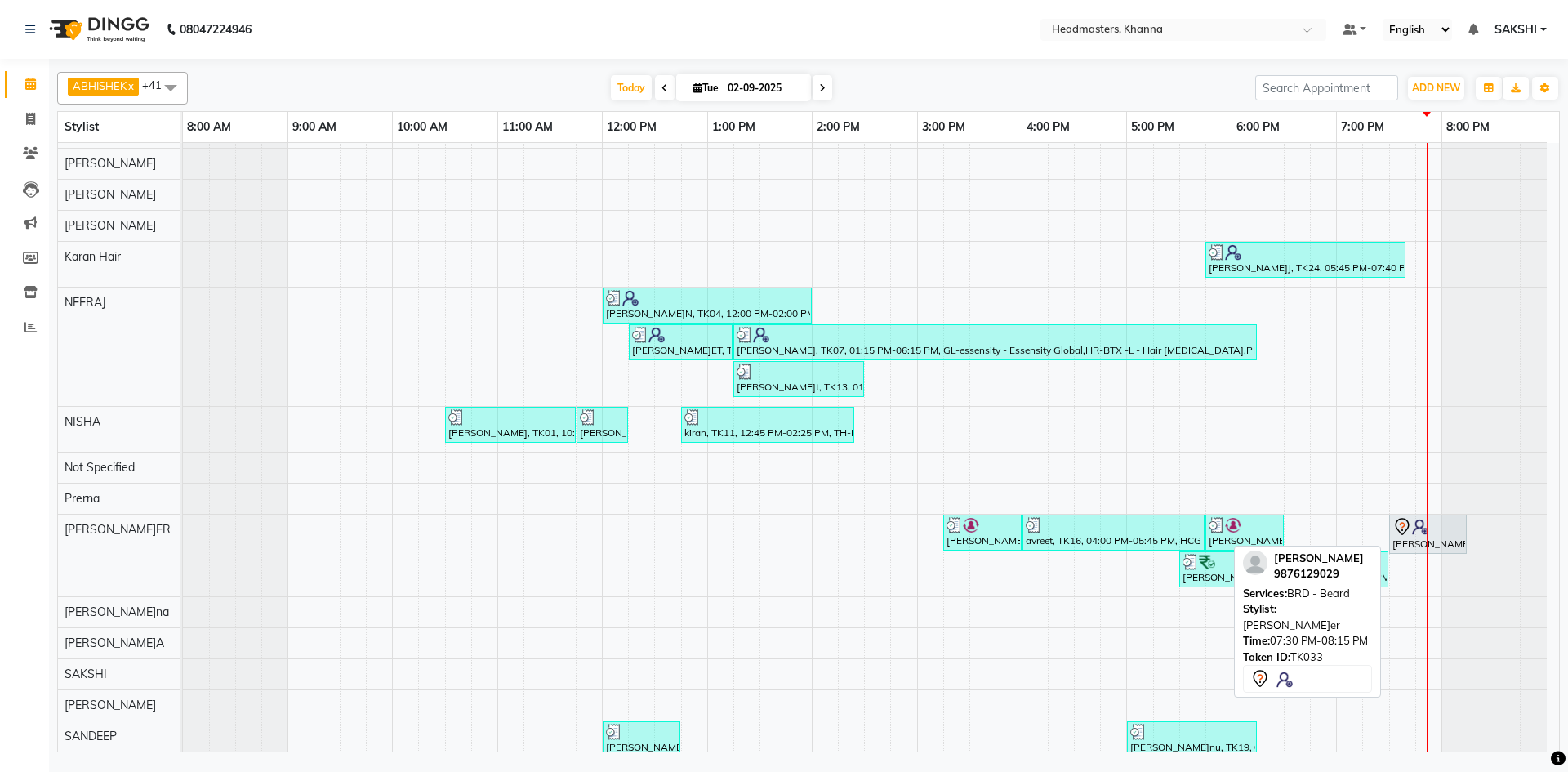
click at [1401, 539] on div "[PERSON_NAME], TK33, 07:30 PM-08:15 PM, BRD -[PERSON_NAME]d" at bounding box center [1428, 534] width 74 height 34
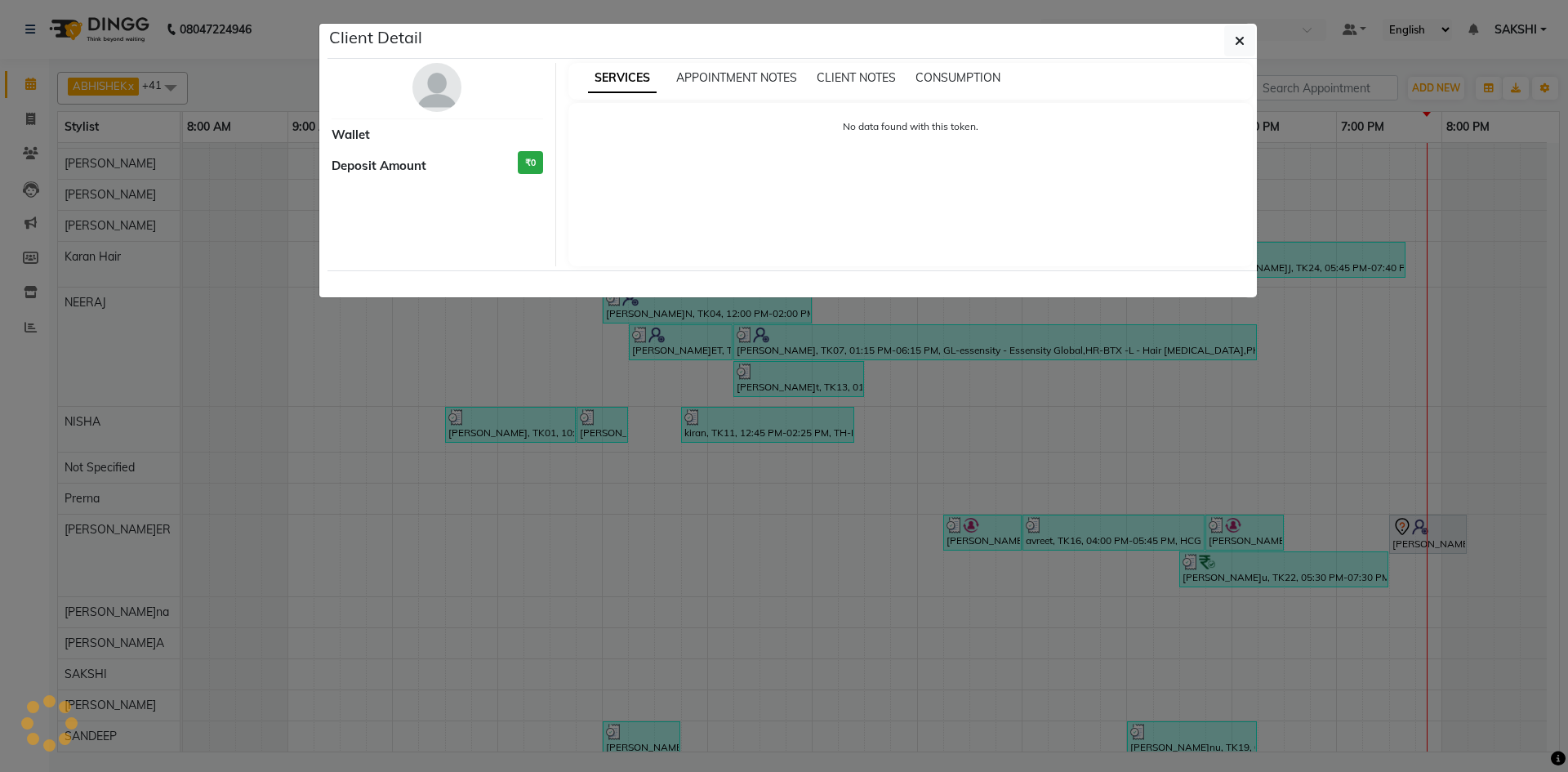
select select "7"
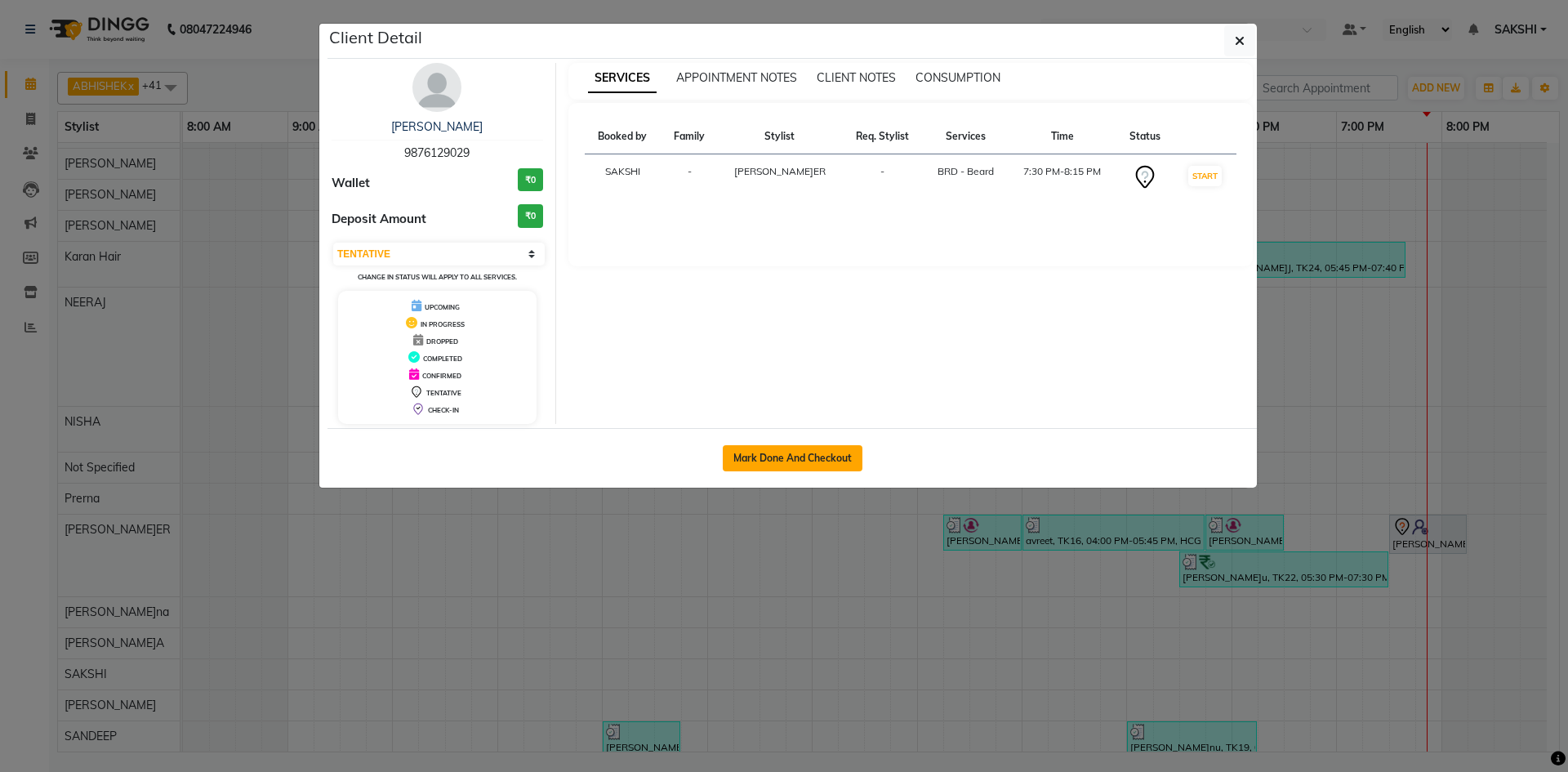
click at [746, 460] on button "Mark Done And Checkout" at bounding box center [793, 458] width 140 height 26
select select "service"
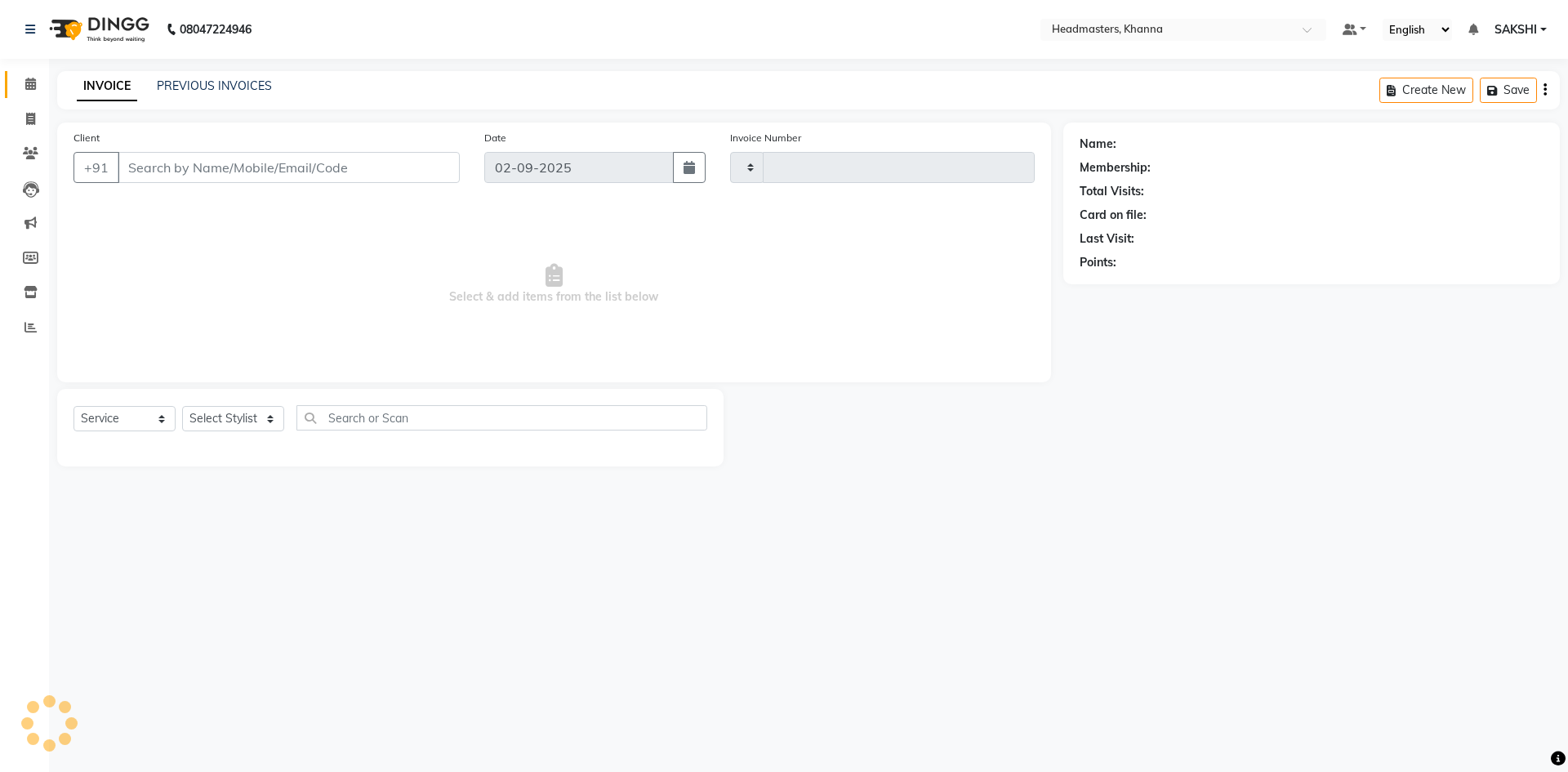
type input "5519"
select select "7138"
type input "9876129029"
select select "60814"
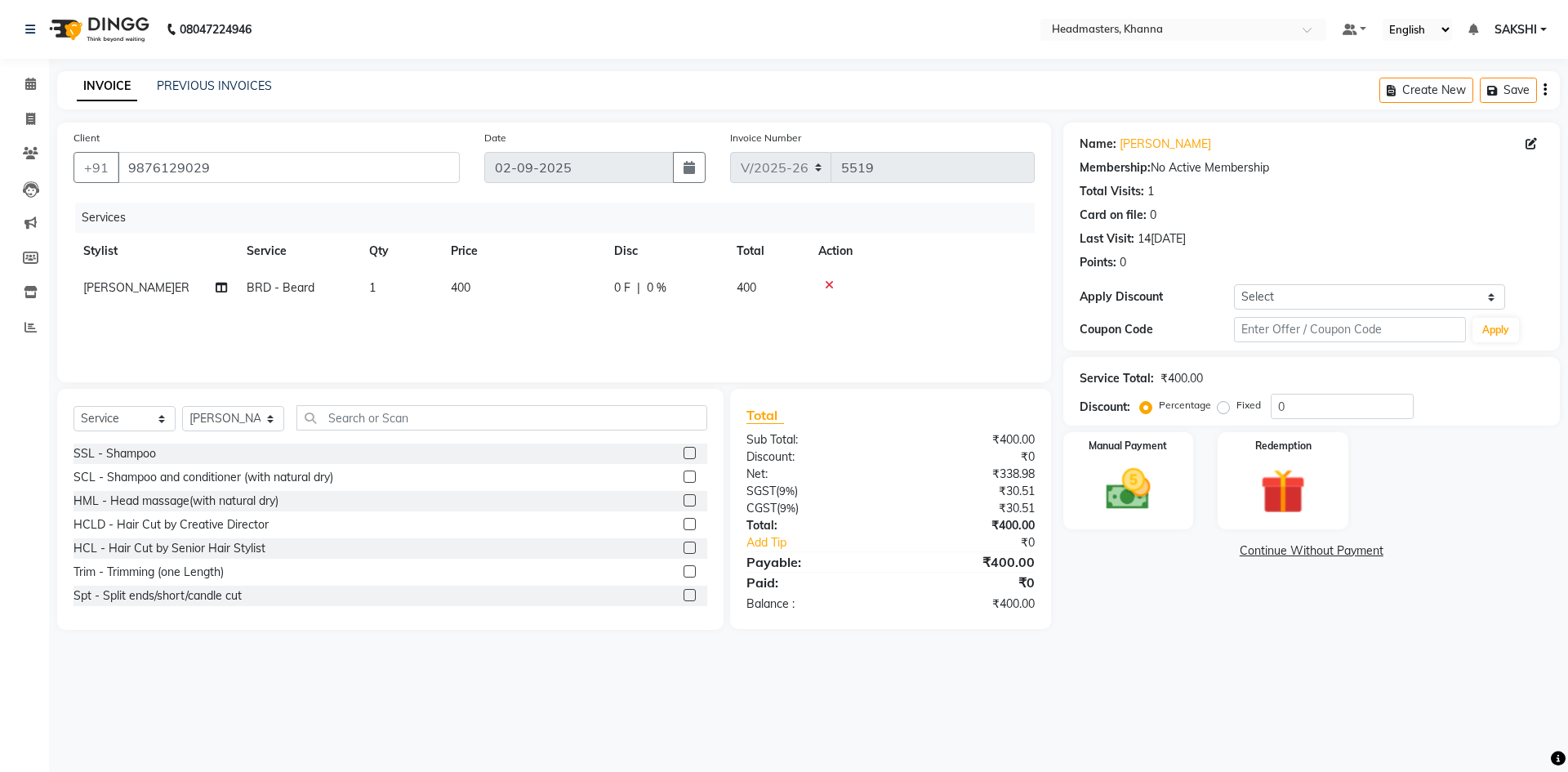
click at [684, 287] on div "0 F | 0 %" at bounding box center [666, 288] width 103 height 18
select select "60814"
click at [684, 287] on td "0 F | 0 %" at bounding box center [756, 300] width 151 height 62
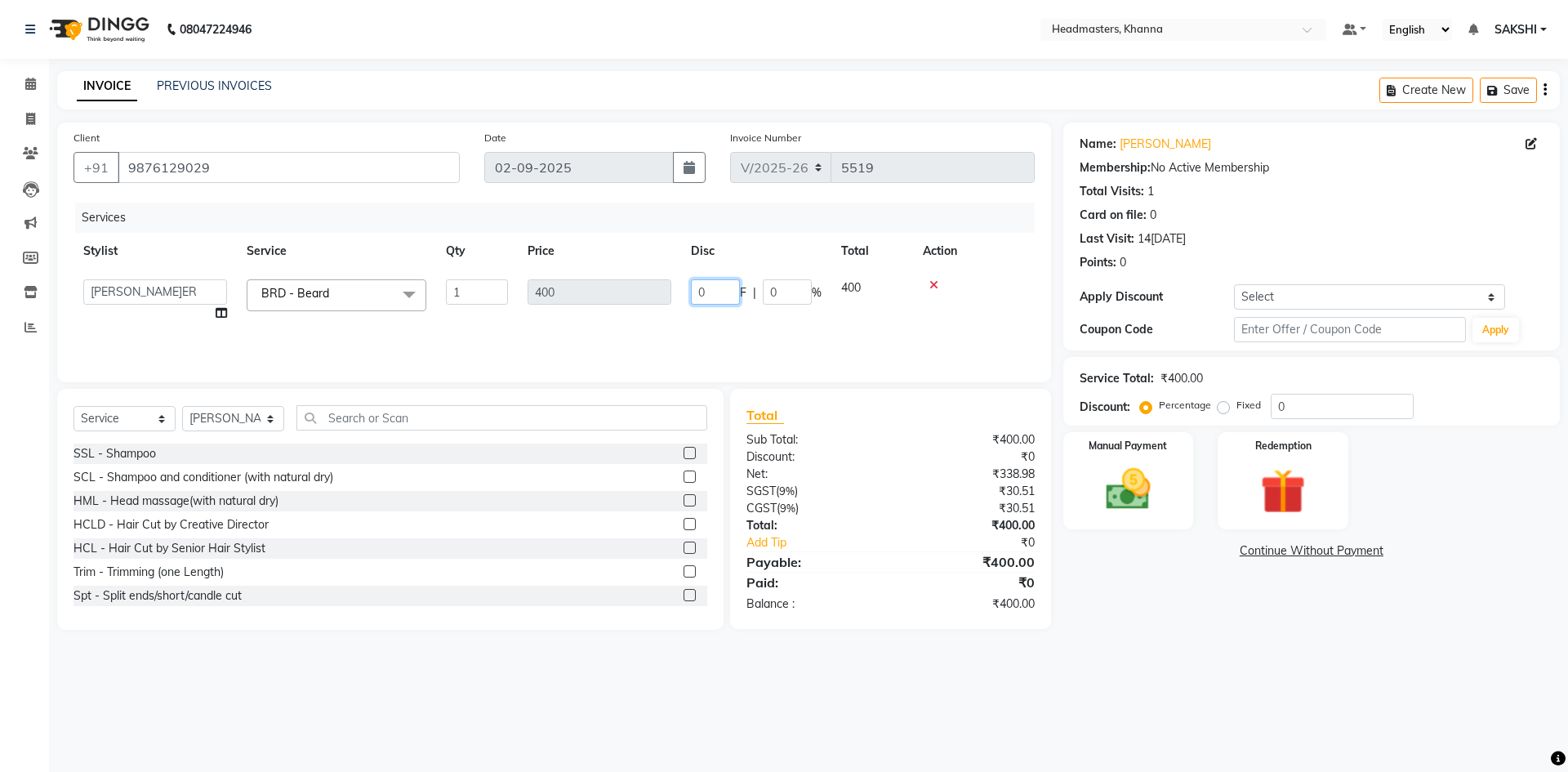
click at [714, 293] on input "0" at bounding box center [715, 292] width 49 height 25
type input "0150"
click at [757, 261] on tr "Stylist Service Qty Price Disc Total Action" at bounding box center [554, 251] width 961 height 37
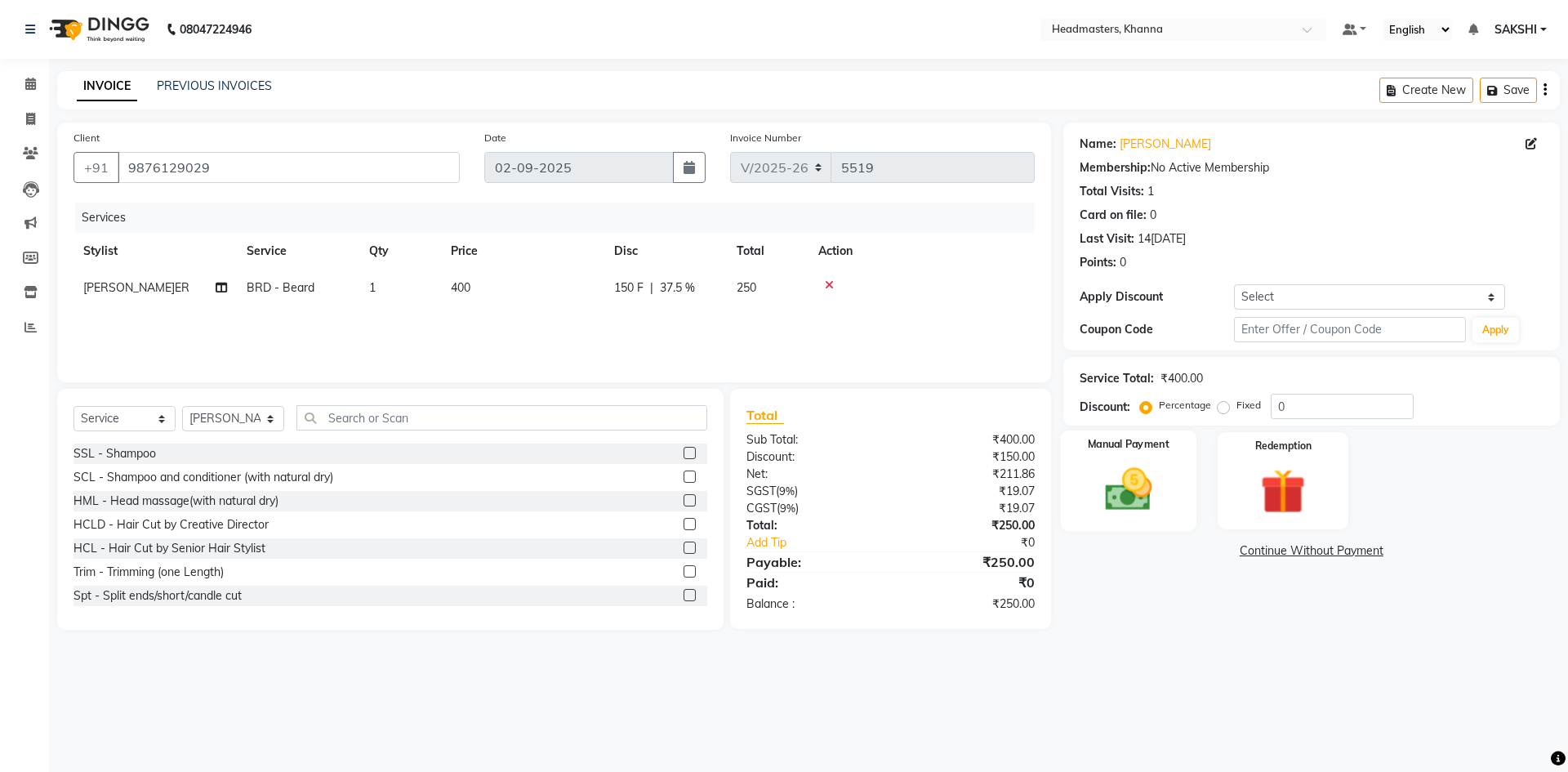
click at [1101, 438] on label "Manual Payment" at bounding box center [1129, 445] width 82 height 16
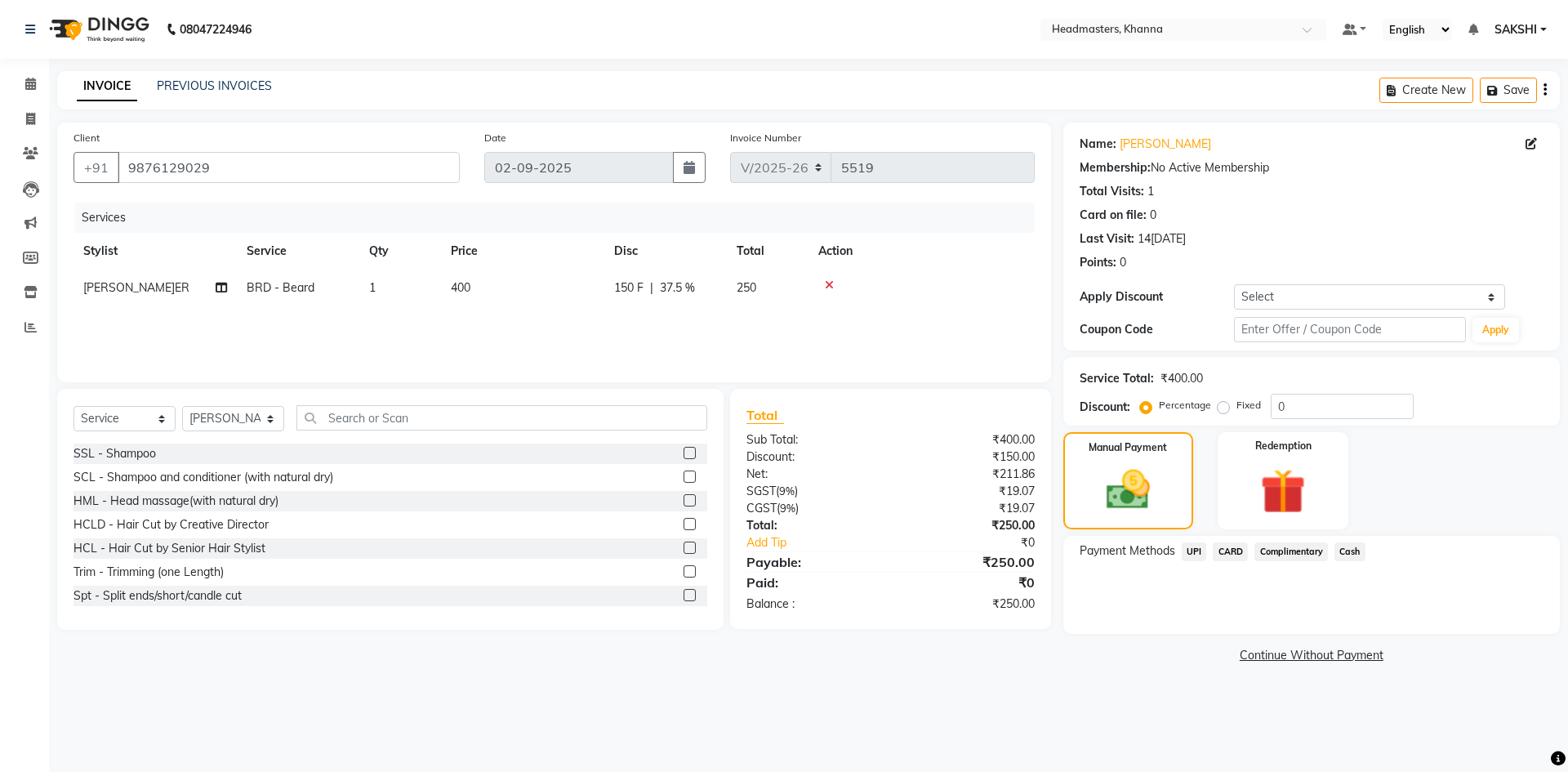
click at [1341, 543] on span "Cash" at bounding box center [1350, 551] width 31 height 18
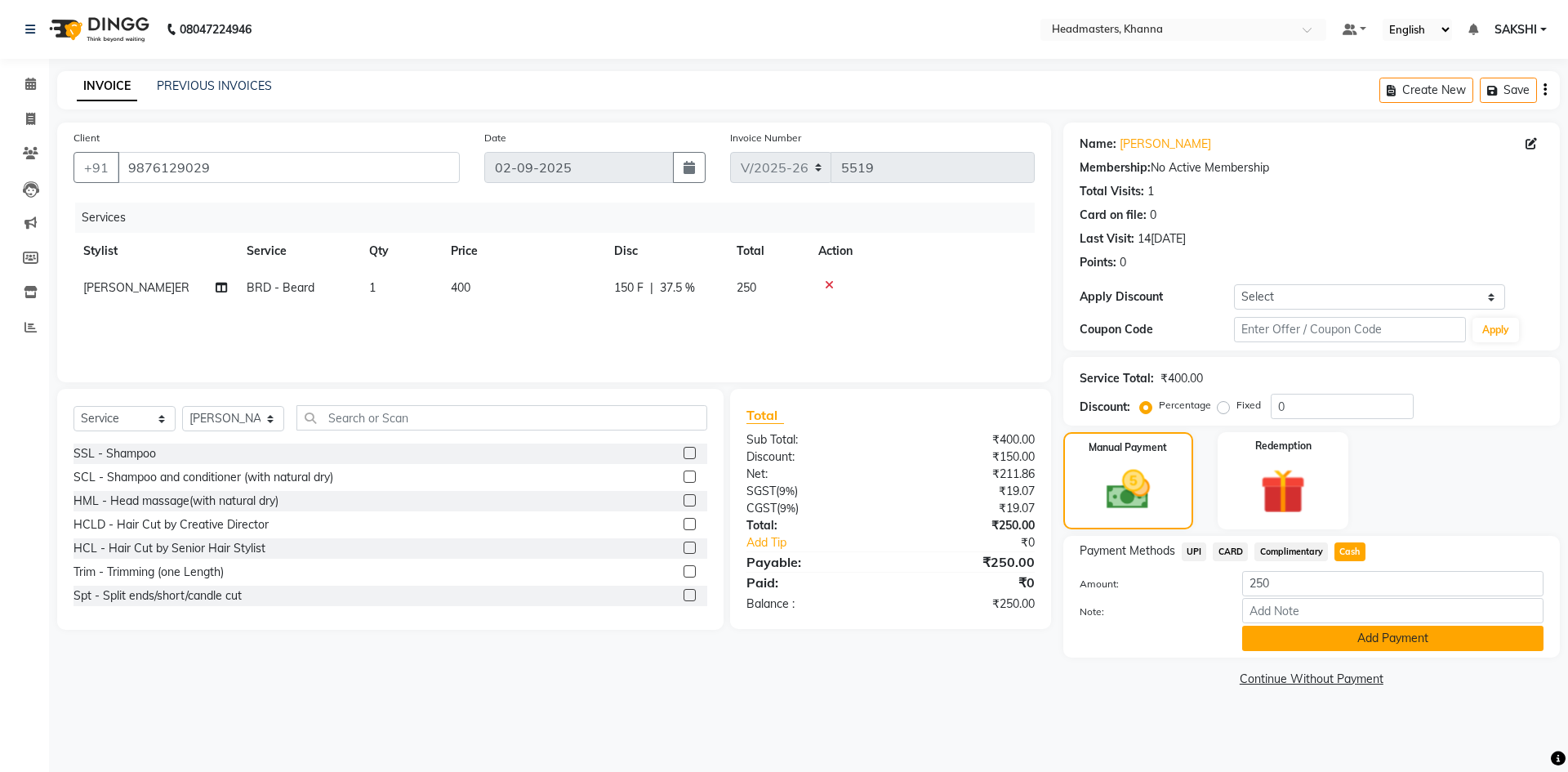
click at [1335, 640] on button "Add Payment" at bounding box center [1393, 639] width 301 height 25
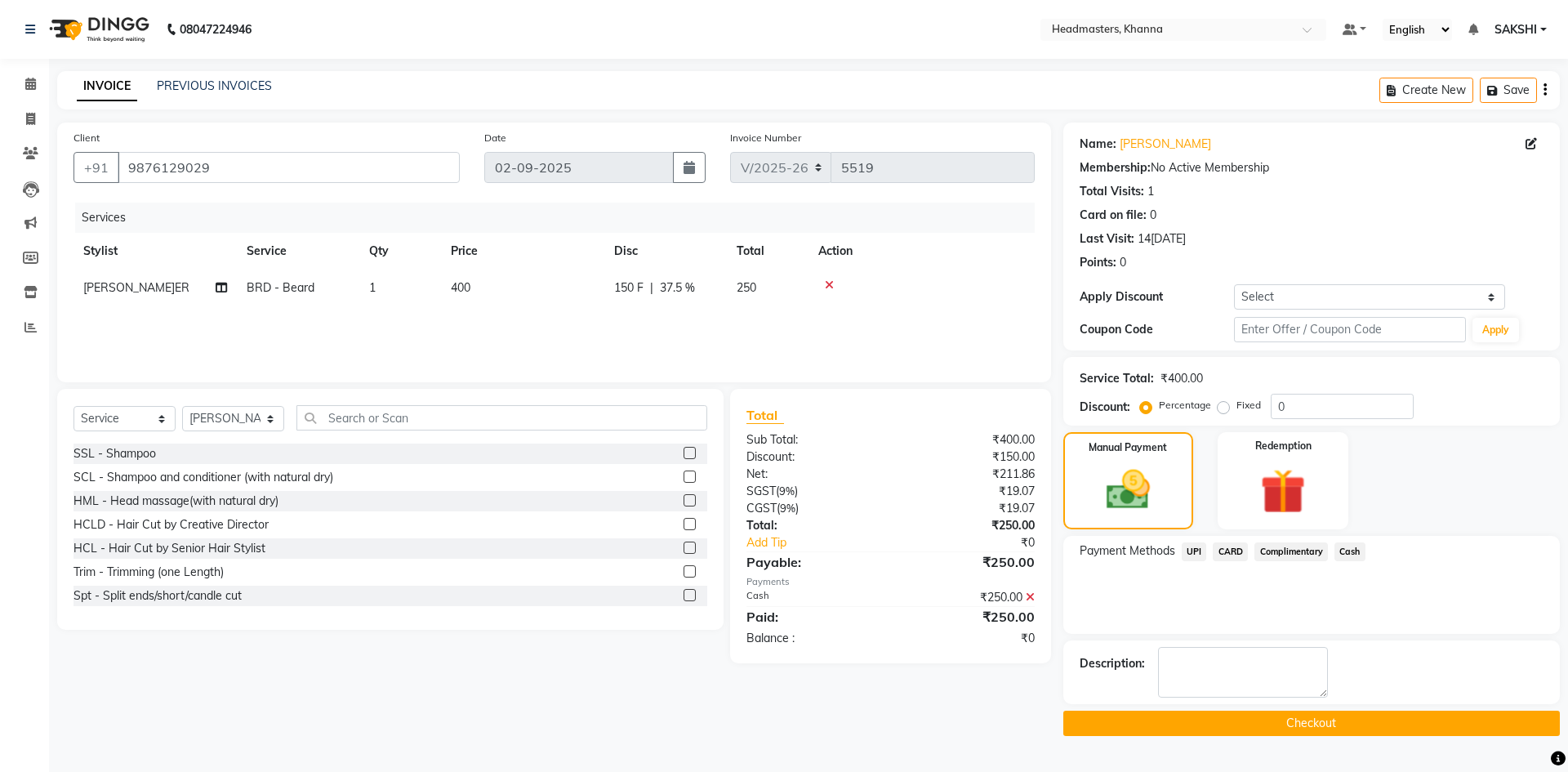
click at [1256, 726] on button "Checkout" at bounding box center [1311, 723] width 497 height 25
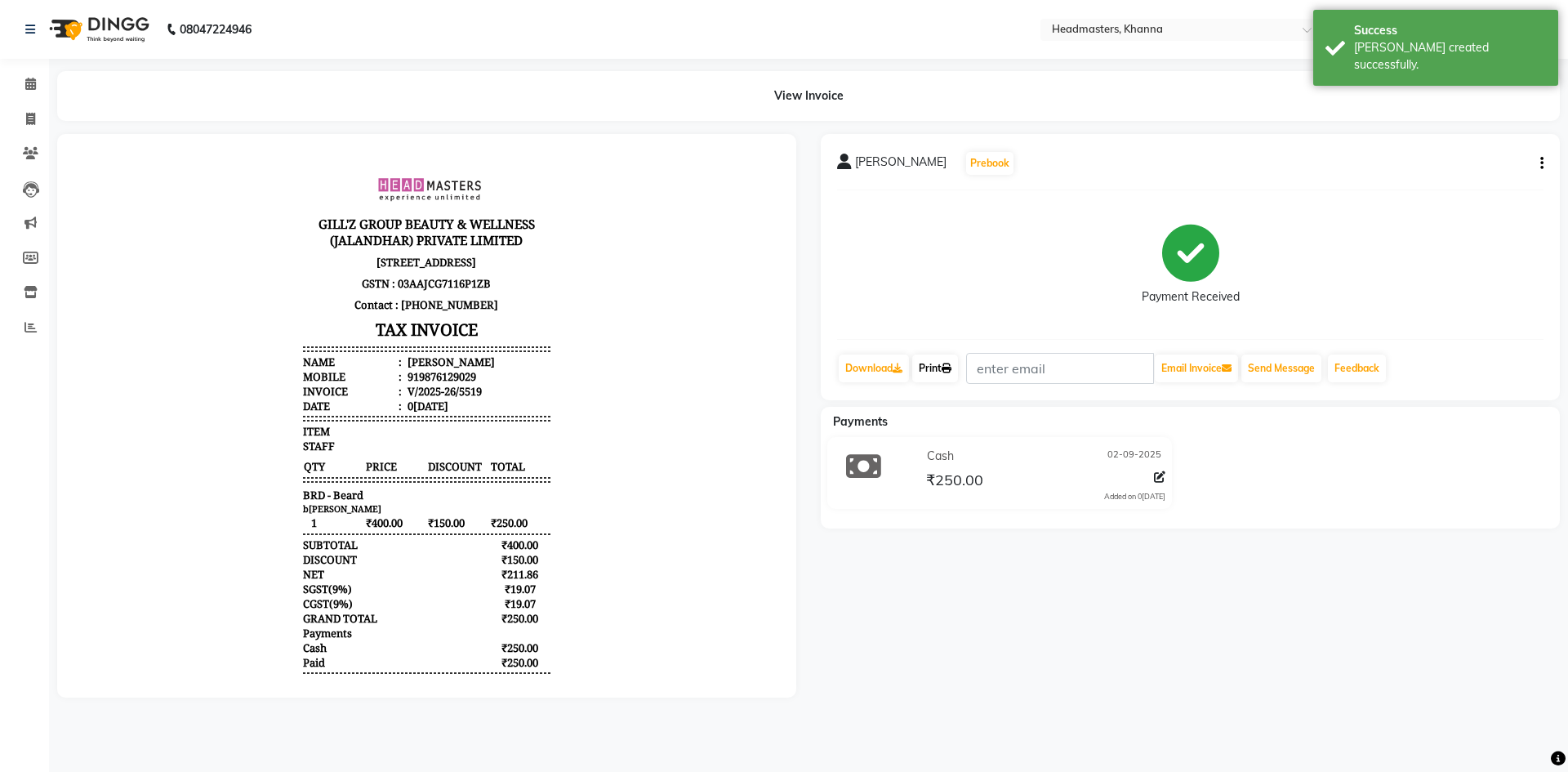
click at [936, 365] on link "Print" at bounding box center [935, 368] width 46 height 28
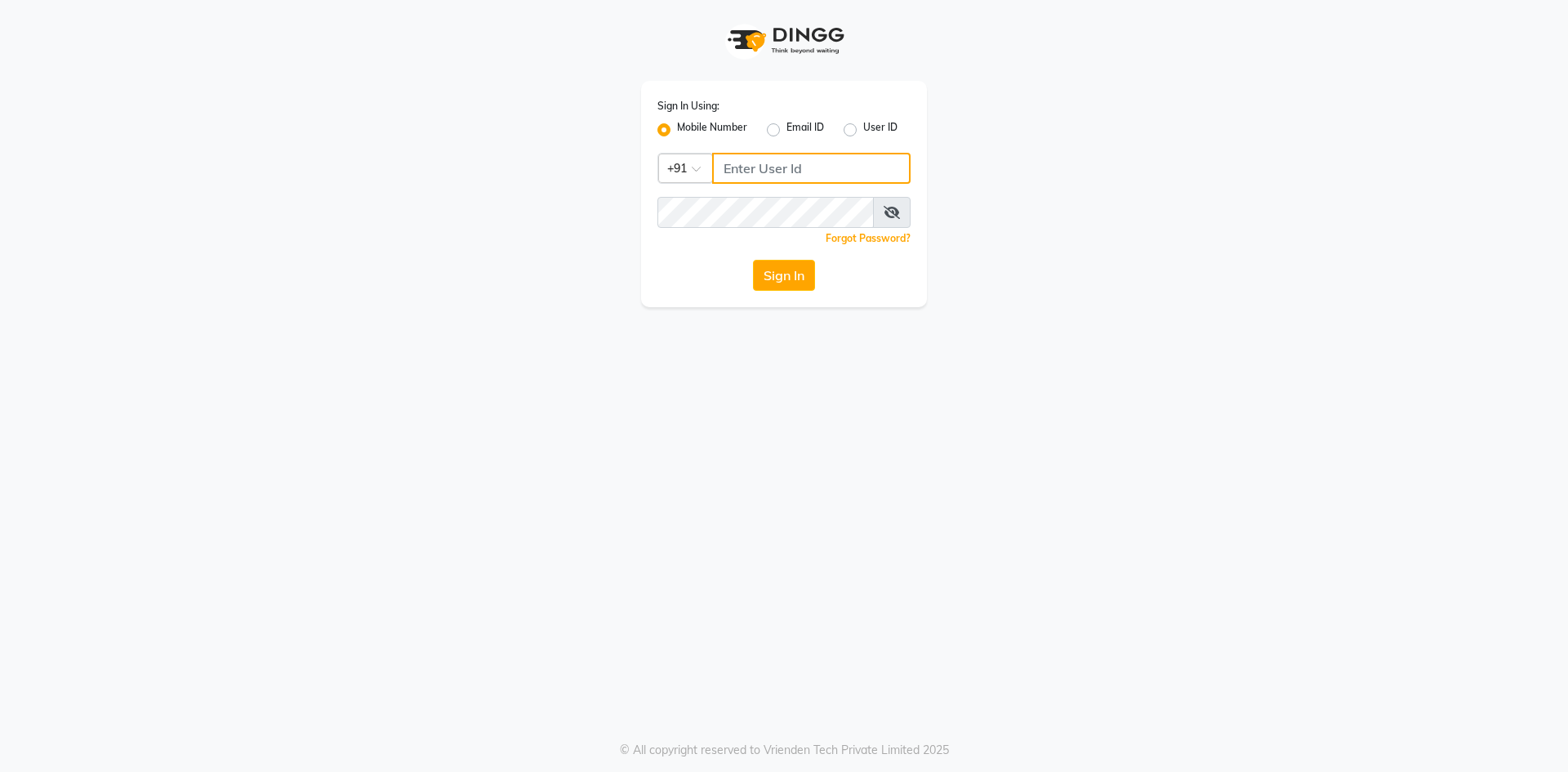
click at [741, 166] on input "Username" at bounding box center [812, 168] width 198 height 31
type input "6239442905"
click at [891, 210] on icon at bounding box center [891, 212] width 17 height 13
click at [892, 210] on icon at bounding box center [892, 212] width 15 height 13
click at [784, 278] on button "Sign In" at bounding box center [784, 275] width 62 height 31
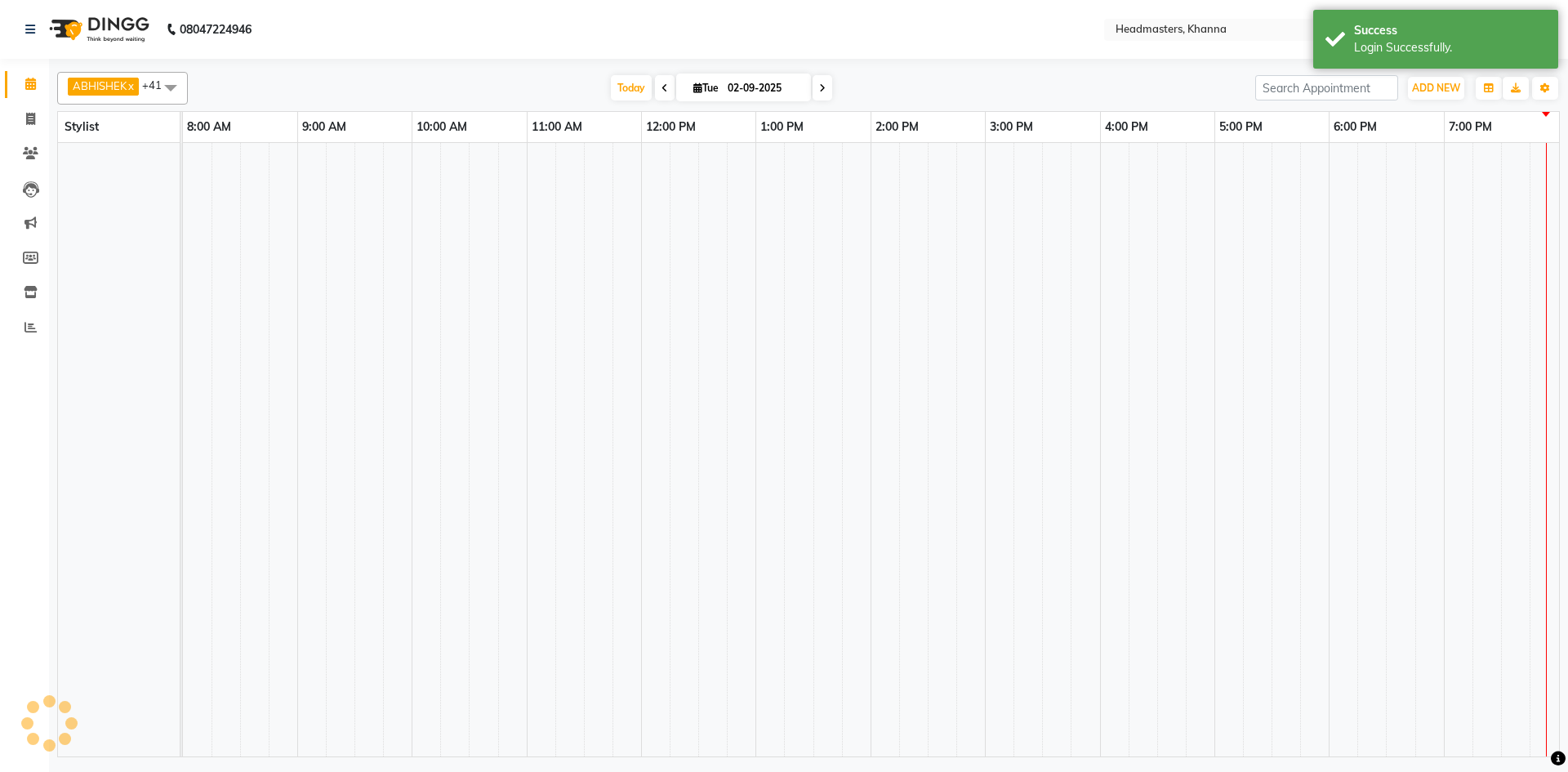
select select "en"
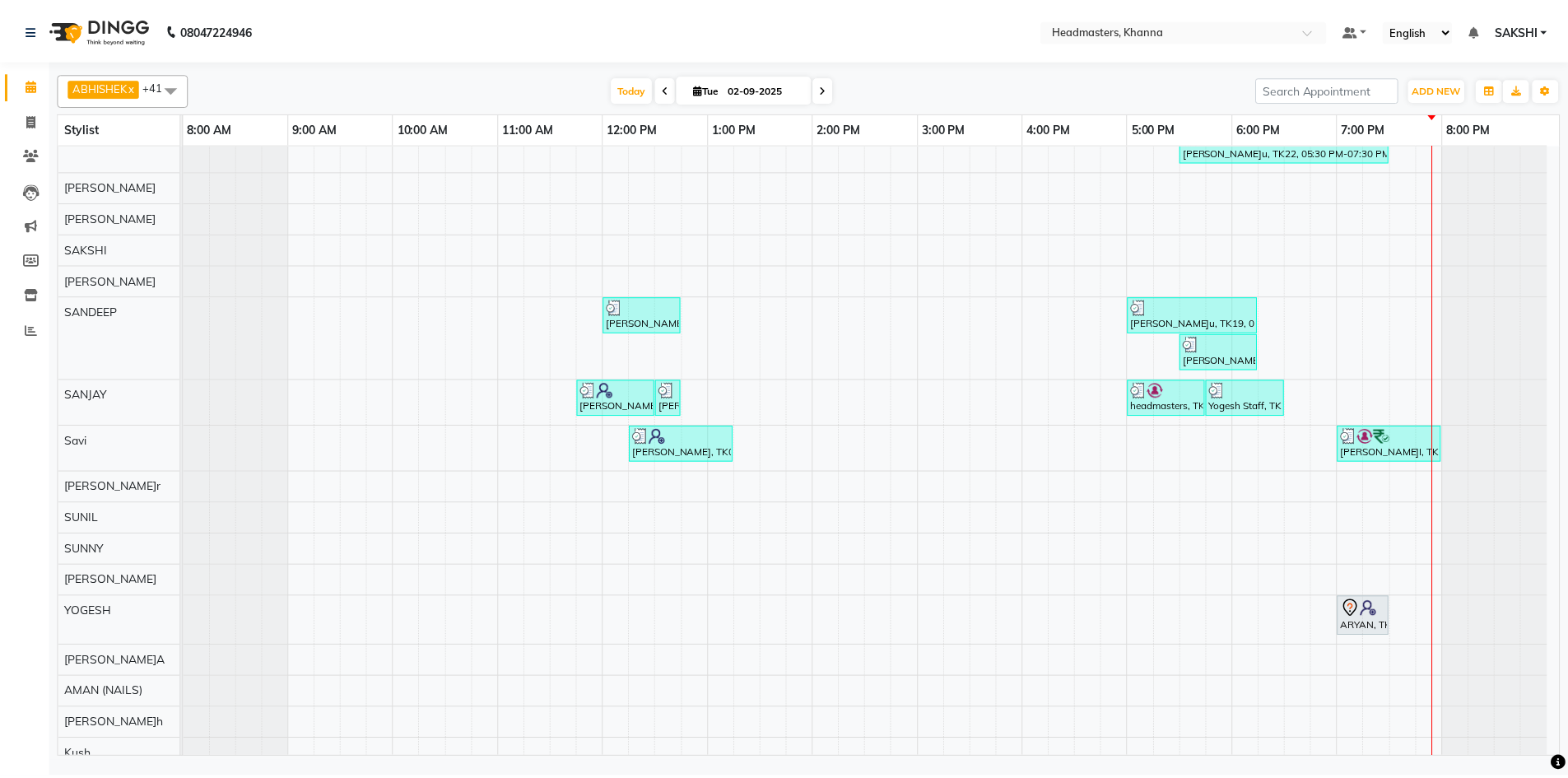
scroll to position [1185, 0]
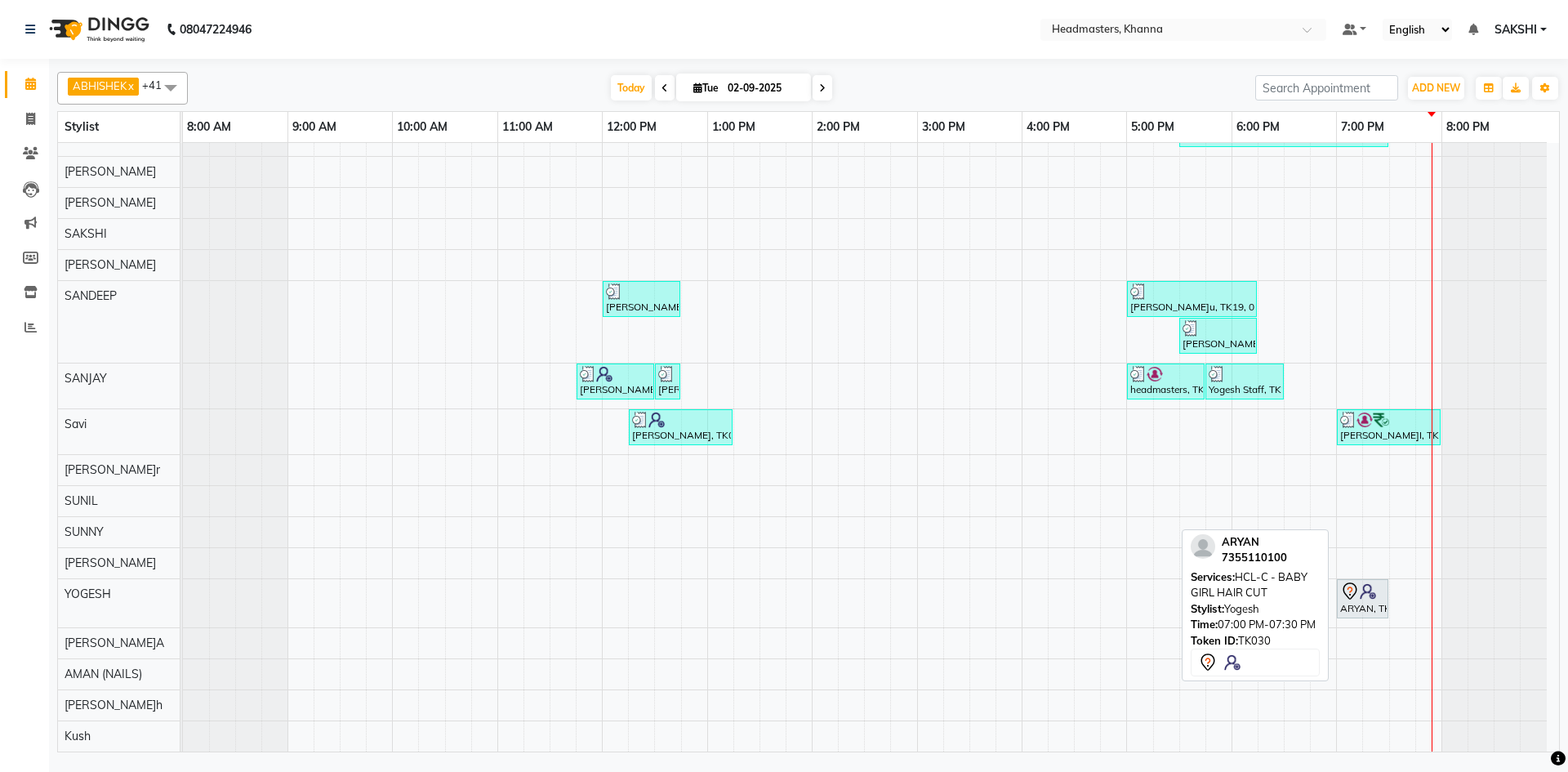
click at [1352, 593] on icon at bounding box center [1350, 591] width 19 height 19
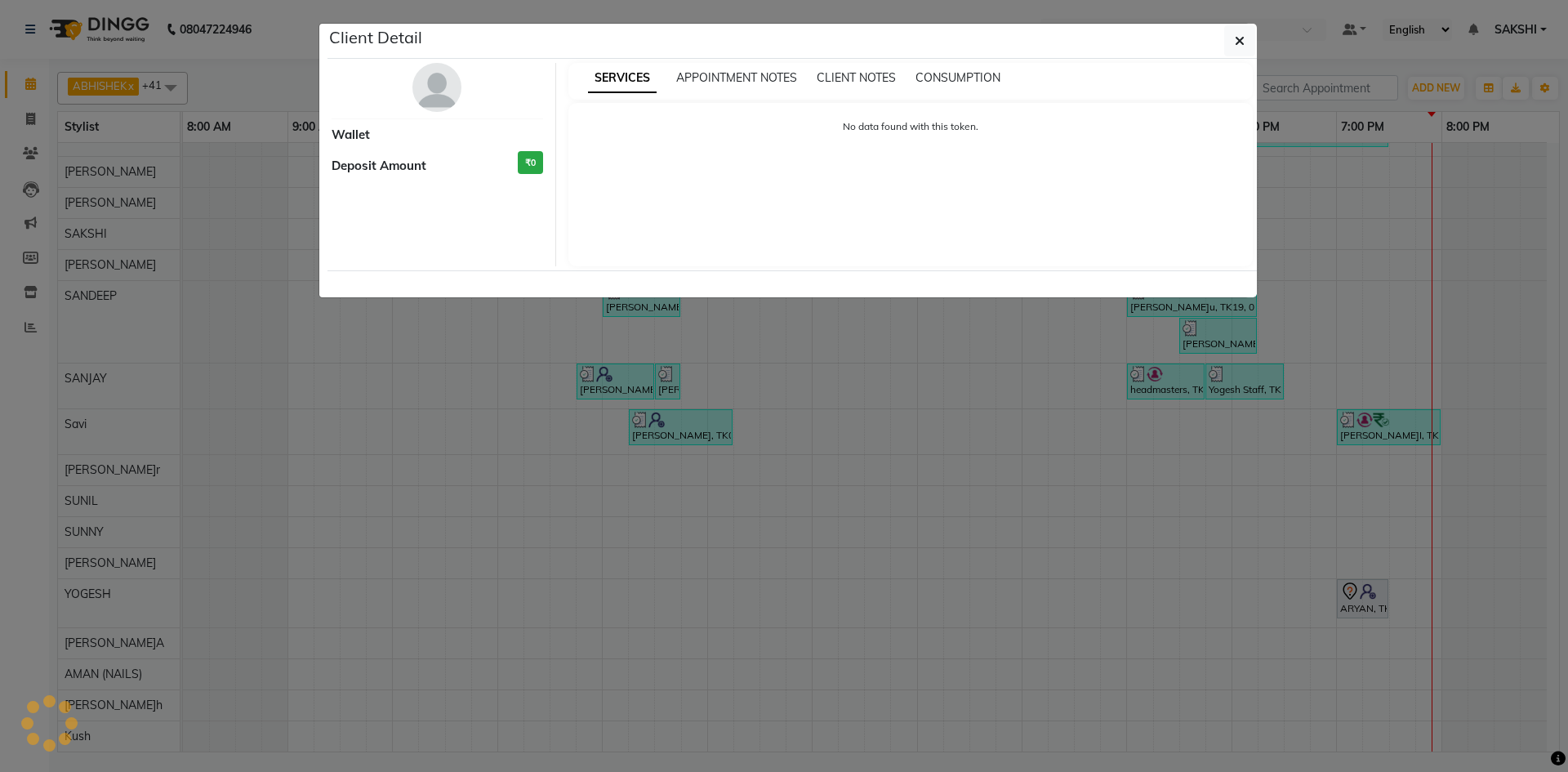
select select "7"
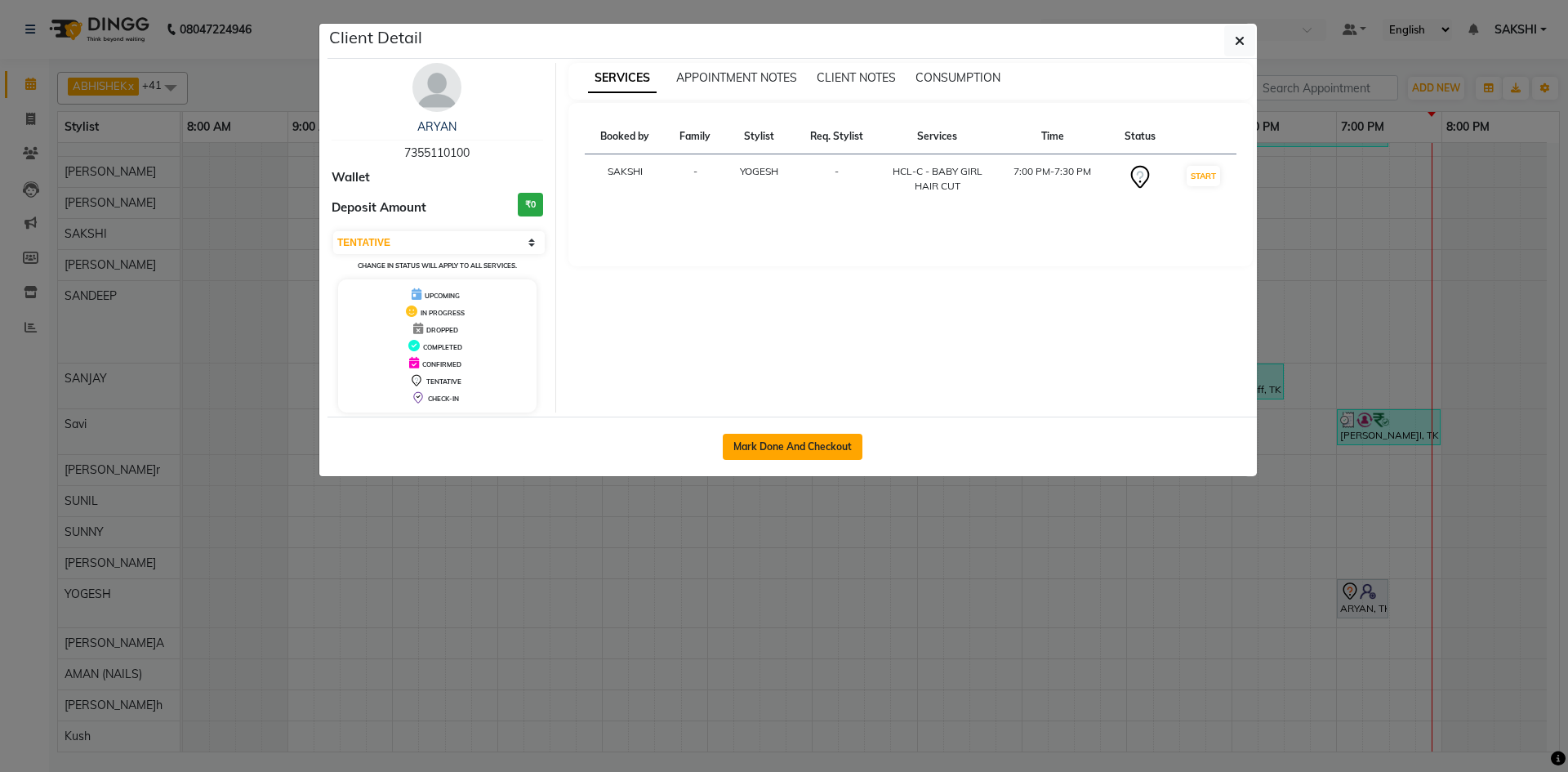
click at [741, 447] on button "Mark Done And Checkout" at bounding box center [793, 446] width 140 height 26
select select "service"
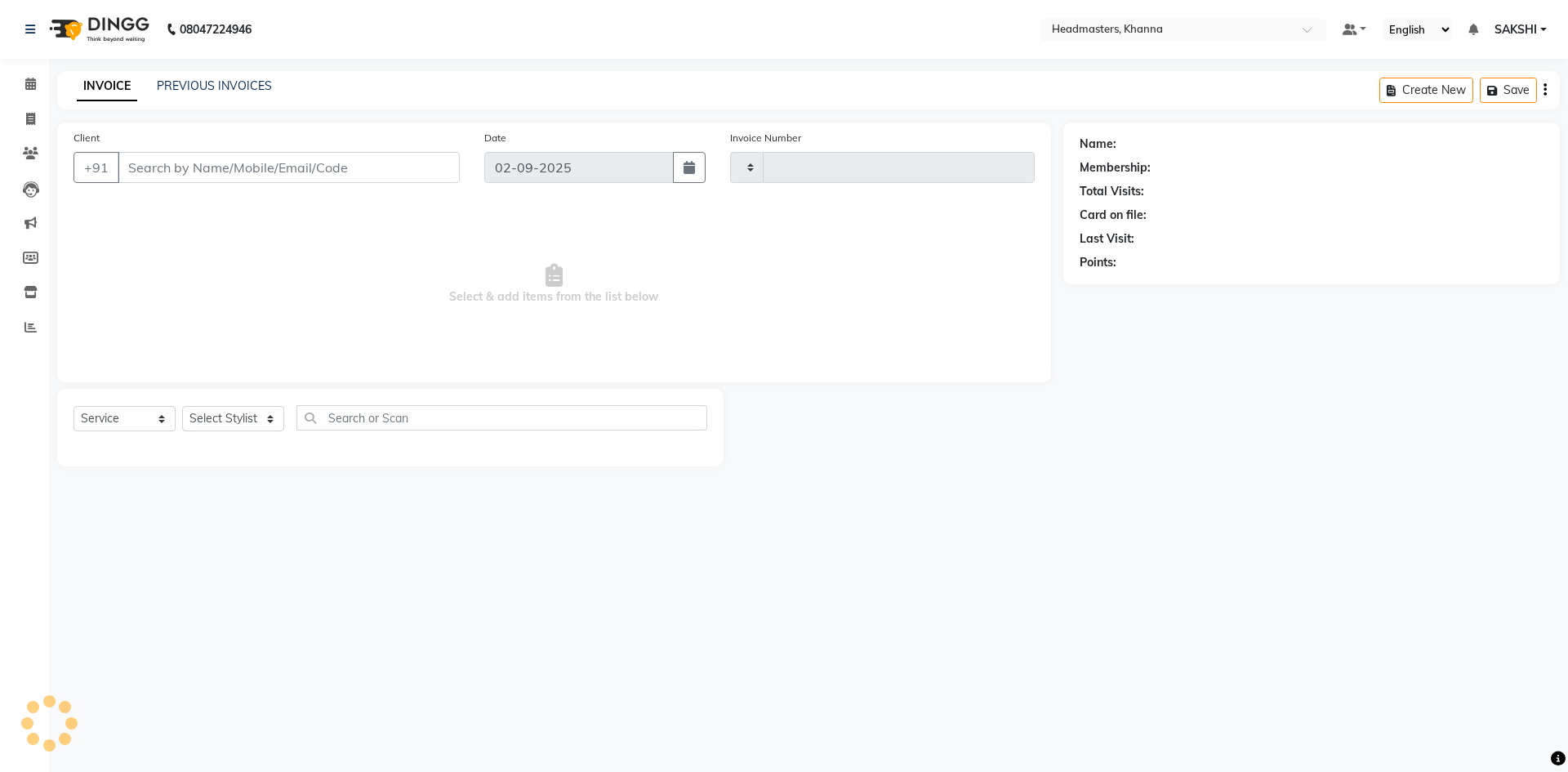
type input "5520"
select select "7138"
type input "7355110100"
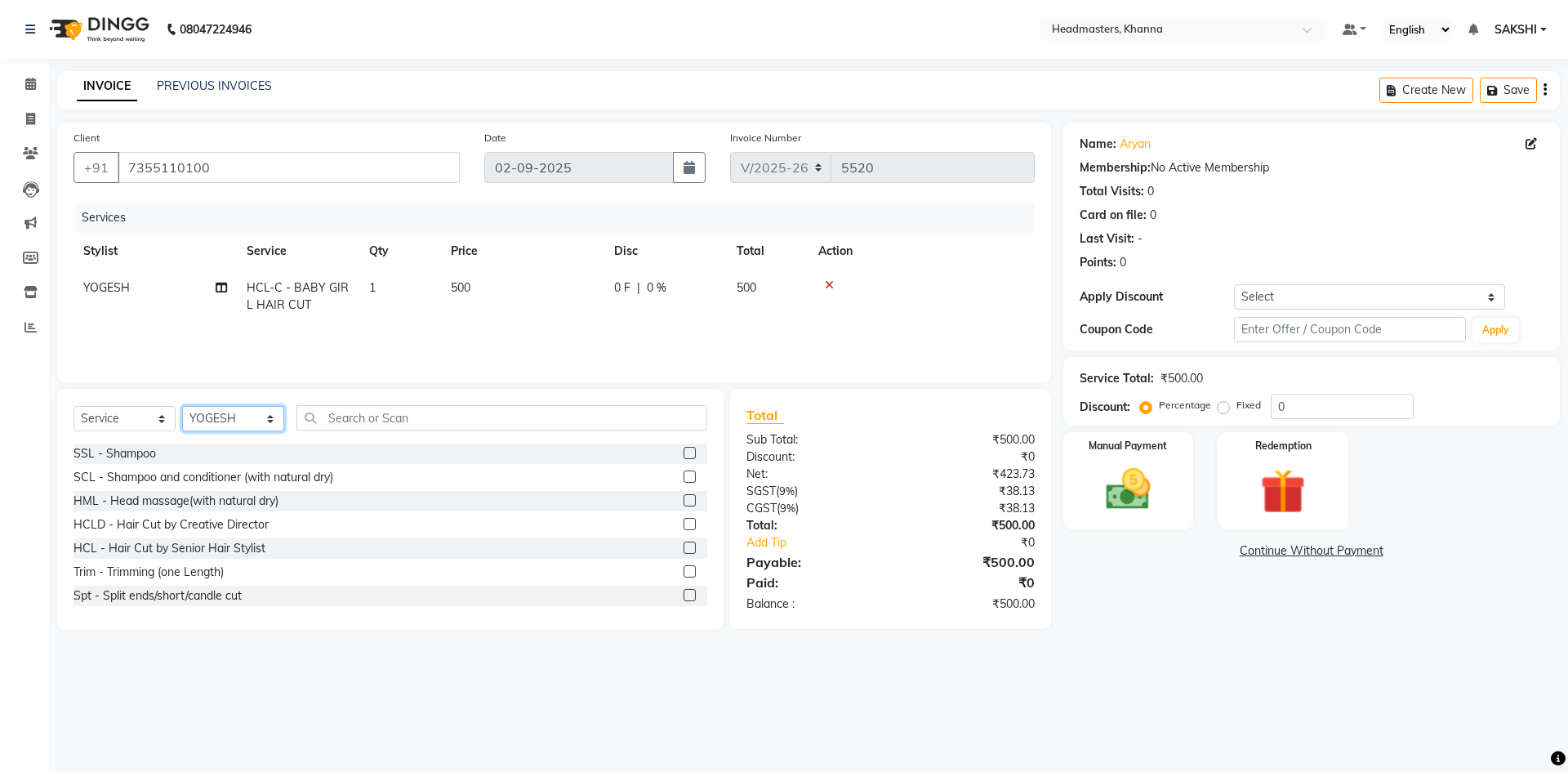
click at [242, 417] on select "Select Stylist ABHISHEK ajay Akash AKHIL AMAN AMAN (NAILS) ANKIT Ankit Pedicuri…" at bounding box center [232, 419] width 102 height 25
select select "60799"
click at [182, 406] on select "Select Stylist ABHISHEK ajay Akash AKHIL AMAN AMAN (NAILS) ANKIT Ankit Pedicuri…" at bounding box center [232, 419] width 102 height 25
click at [366, 405] on input "text" at bounding box center [502, 418] width 411 height 25
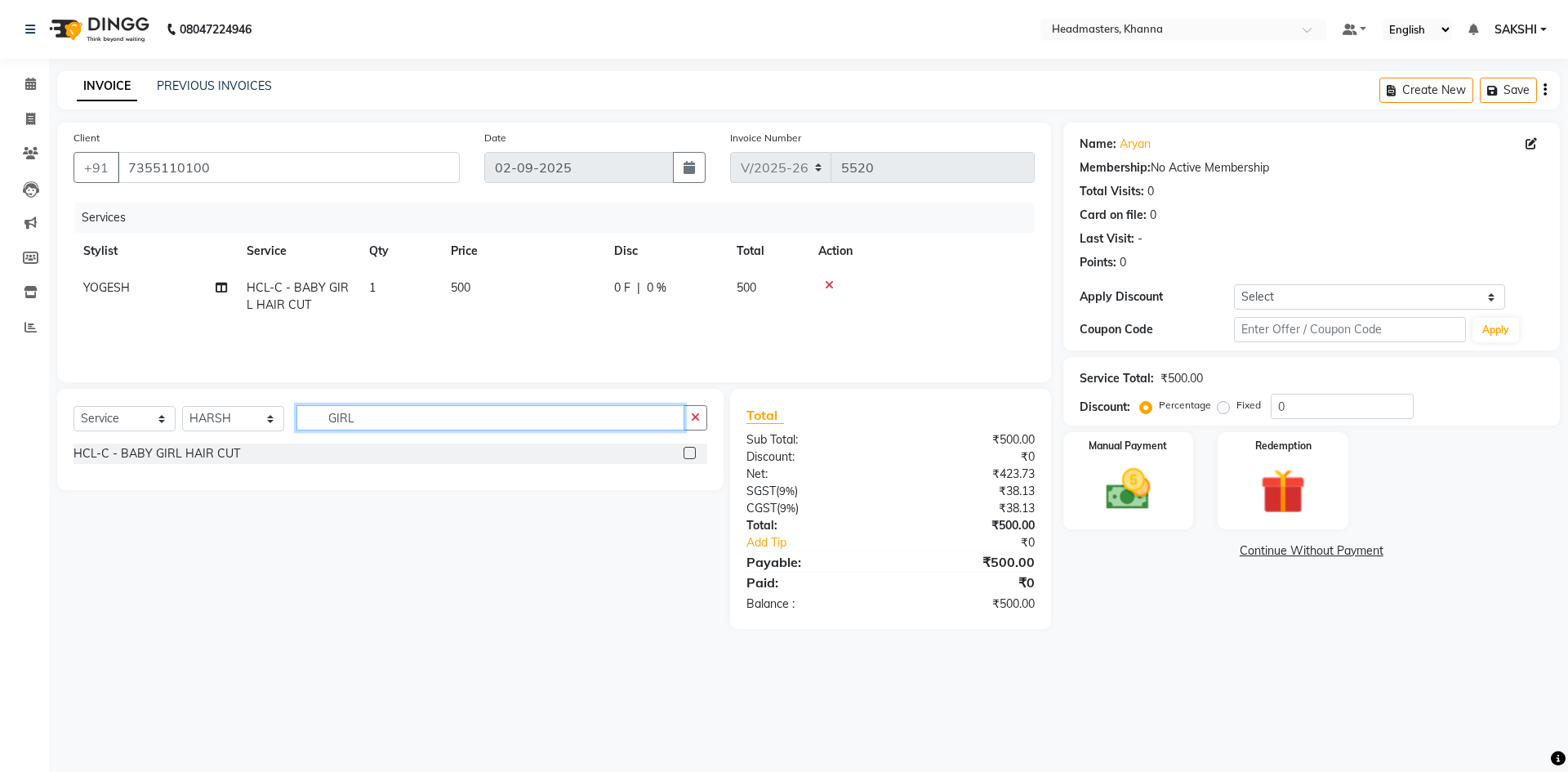
type input "GIRL"
click at [682, 451] on div "HCL-C - BABY GIRL HAIR CUT" at bounding box center [391, 453] width 634 height 20
click at [692, 451] on label at bounding box center [689, 453] width 13 height 13
click at [692, 451] on input "checkbox" at bounding box center [688, 453] width 11 height 11
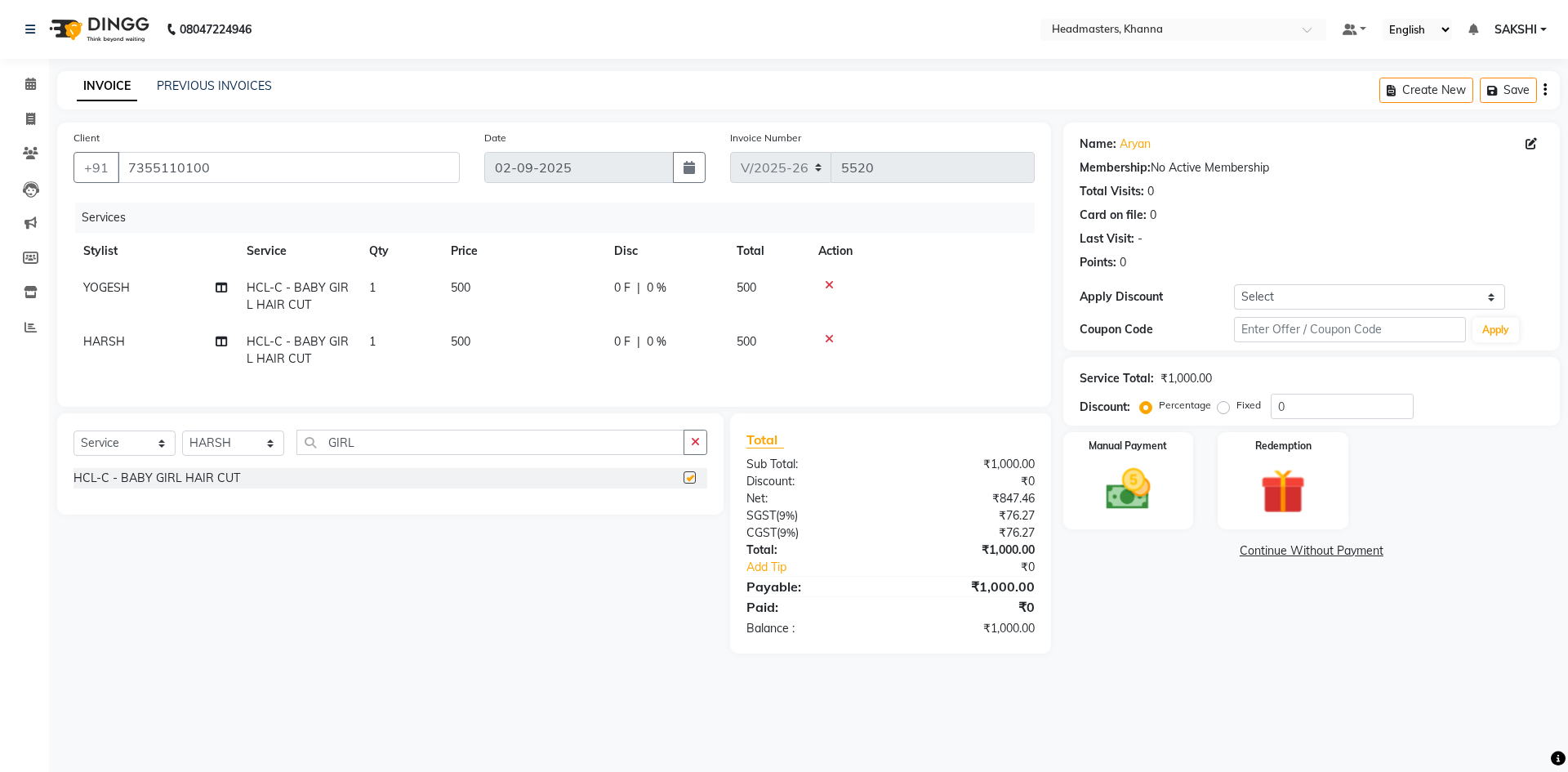
checkbox input "false"
click at [673, 284] on div "0 F | 0 %" at bounding box center [666, 288] width 103 height 18
click at [605, 284] on td "500" at bounding box center [523, 296] width 163 height 53
select select "60822"
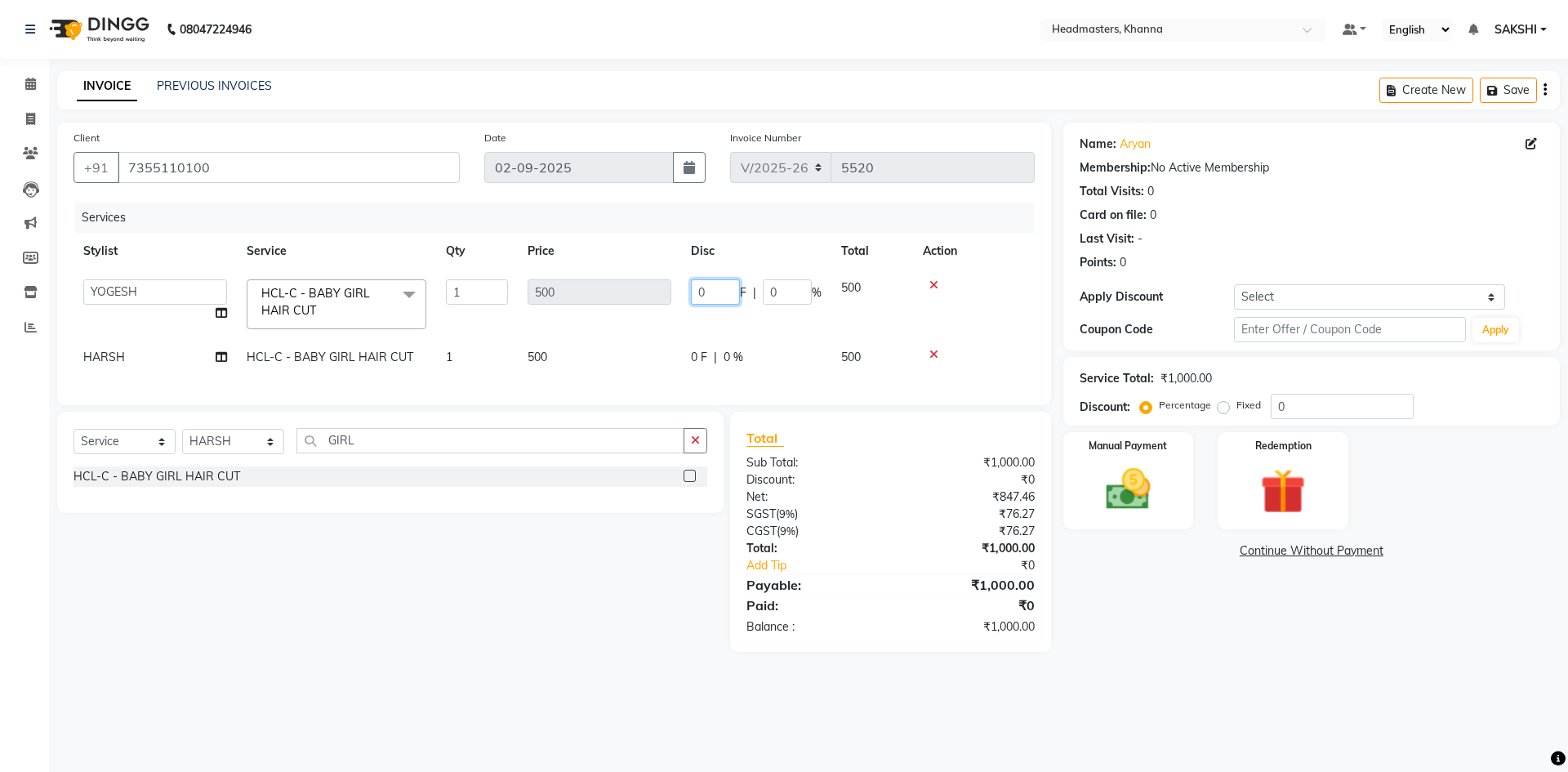
click at [705, 292] on input "0" at bounding box center [715, 292] width 49 height 25
type input "0200"
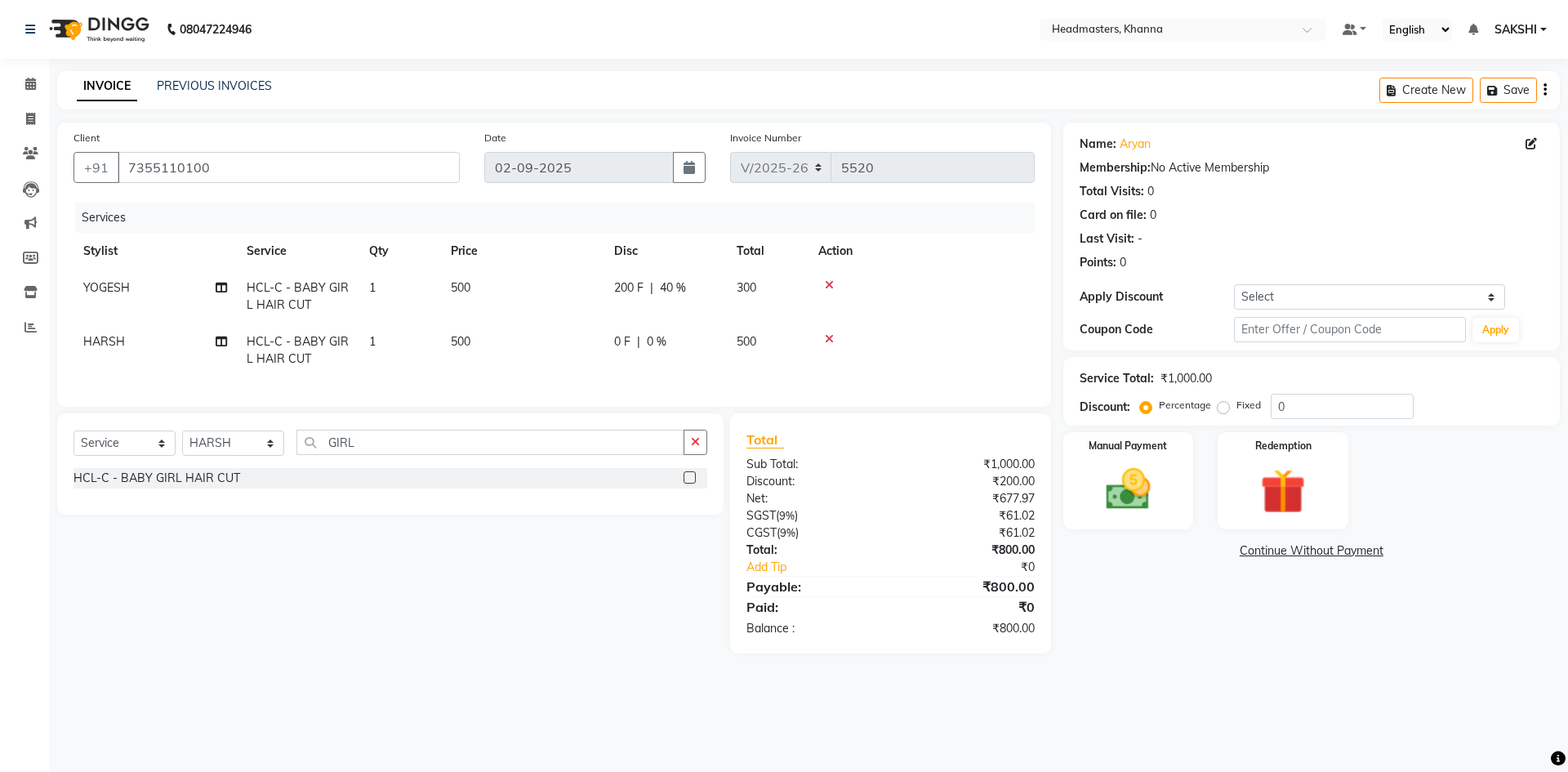
drag, startPoint x: 695, startPoint y: 345, endPoint x: 707, endPoint y: 349, distance: 12.6
click at [704, 348] on td "0 F | 0 %" at bounding box center [666, 350] width 122 height 53
select select "60799"
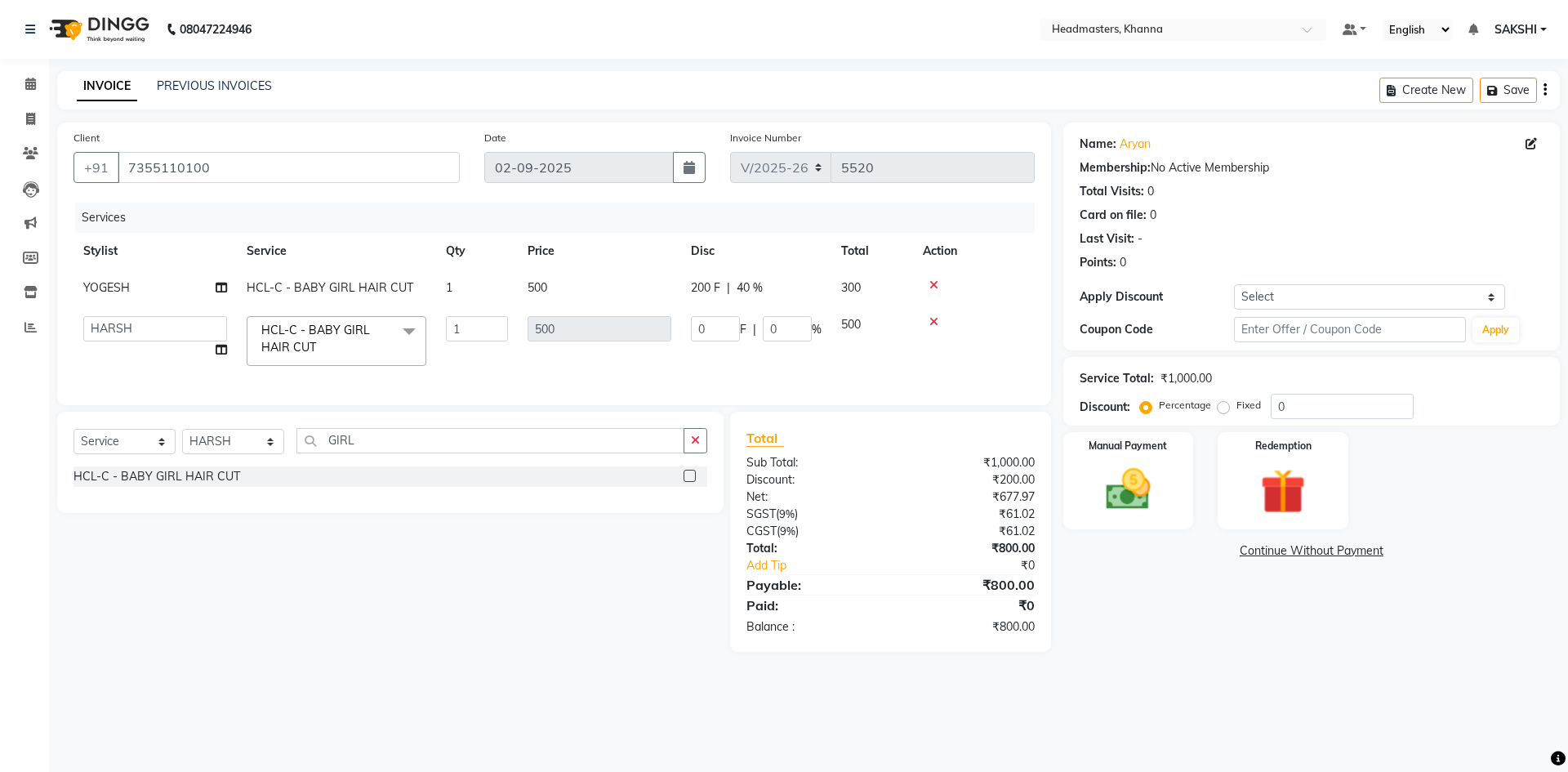
click at [707, 349] on td "0 F | 0 %" at bounding box center [756, 340] width 151 height 69
drag, startPoint x: 707, startPoint y: 349, endPoint x: 736, endPoint y: 330, distance: 34.7
click at [708, 349] on td "0 F | 0 %" at bounding box center [756, 340] width 151 height 69
click at [736, 330] on input "0" at bounding box center [715, 329] width 49 height 25
type input "0200"
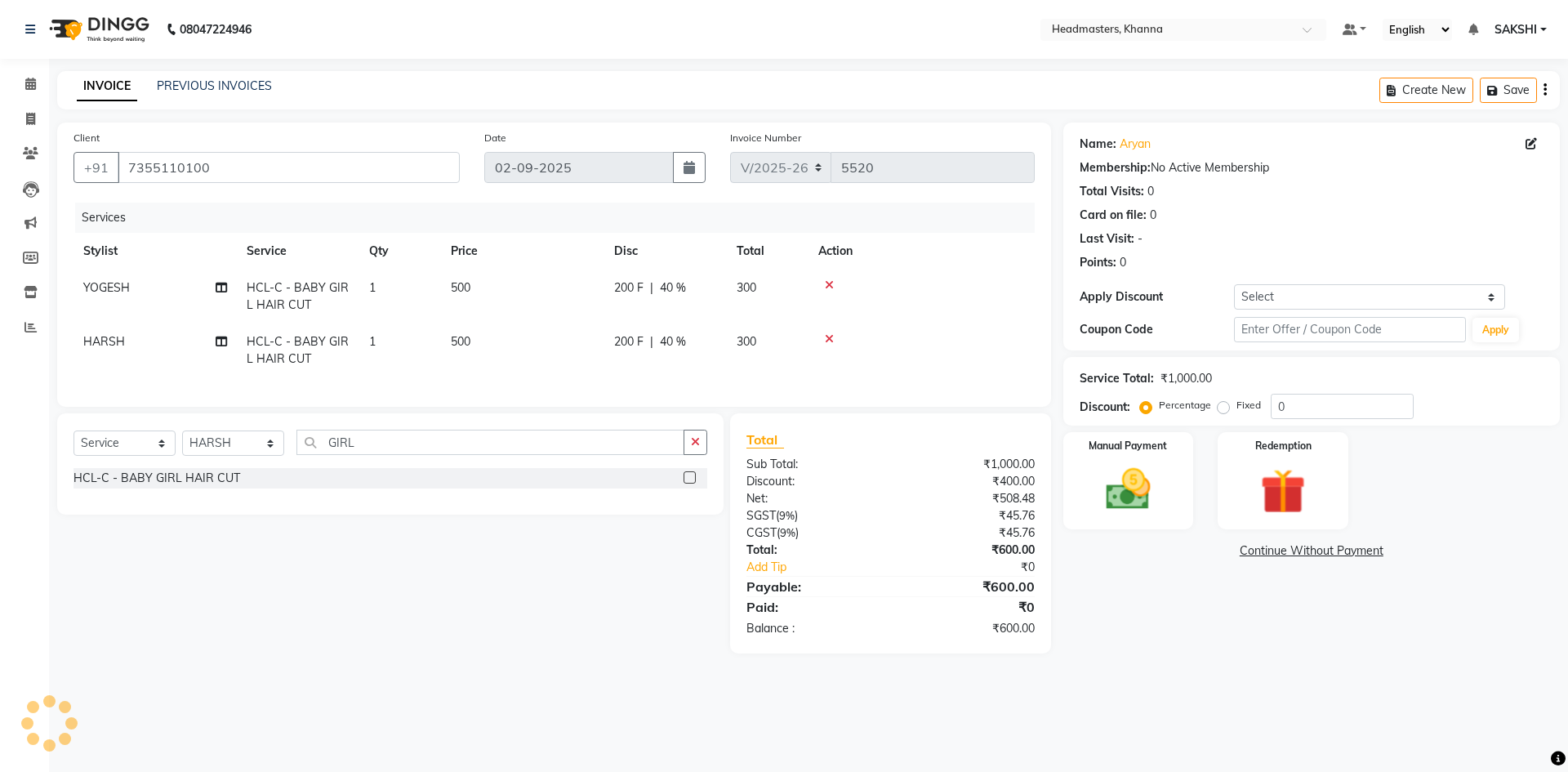
click at [769, 240] on tr "Stylist Service Qty Price Disc Total Action" at bounding box center [554, 251] width 961 height 37
drag, startPoint x: 1102, startPoint y: 475, endPoint x: 1126, endPoint y: 487, distance: 26.8
click at [1103, 475] on img at bounding box center [1129, 489] width 76 height 53
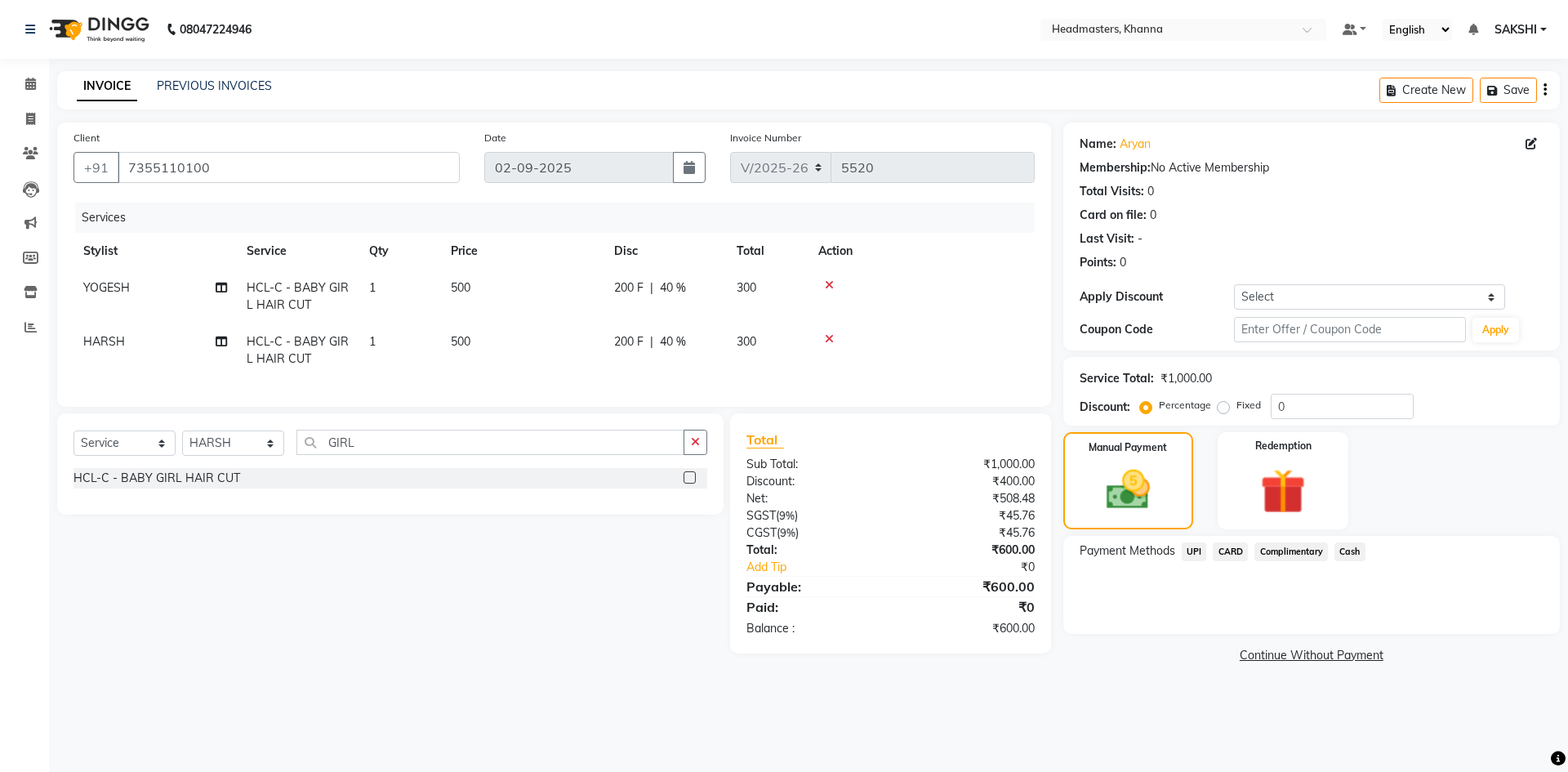
click at [1349, 549] on span "Cash" at bounding box center [1350, 551] width 31 height 18
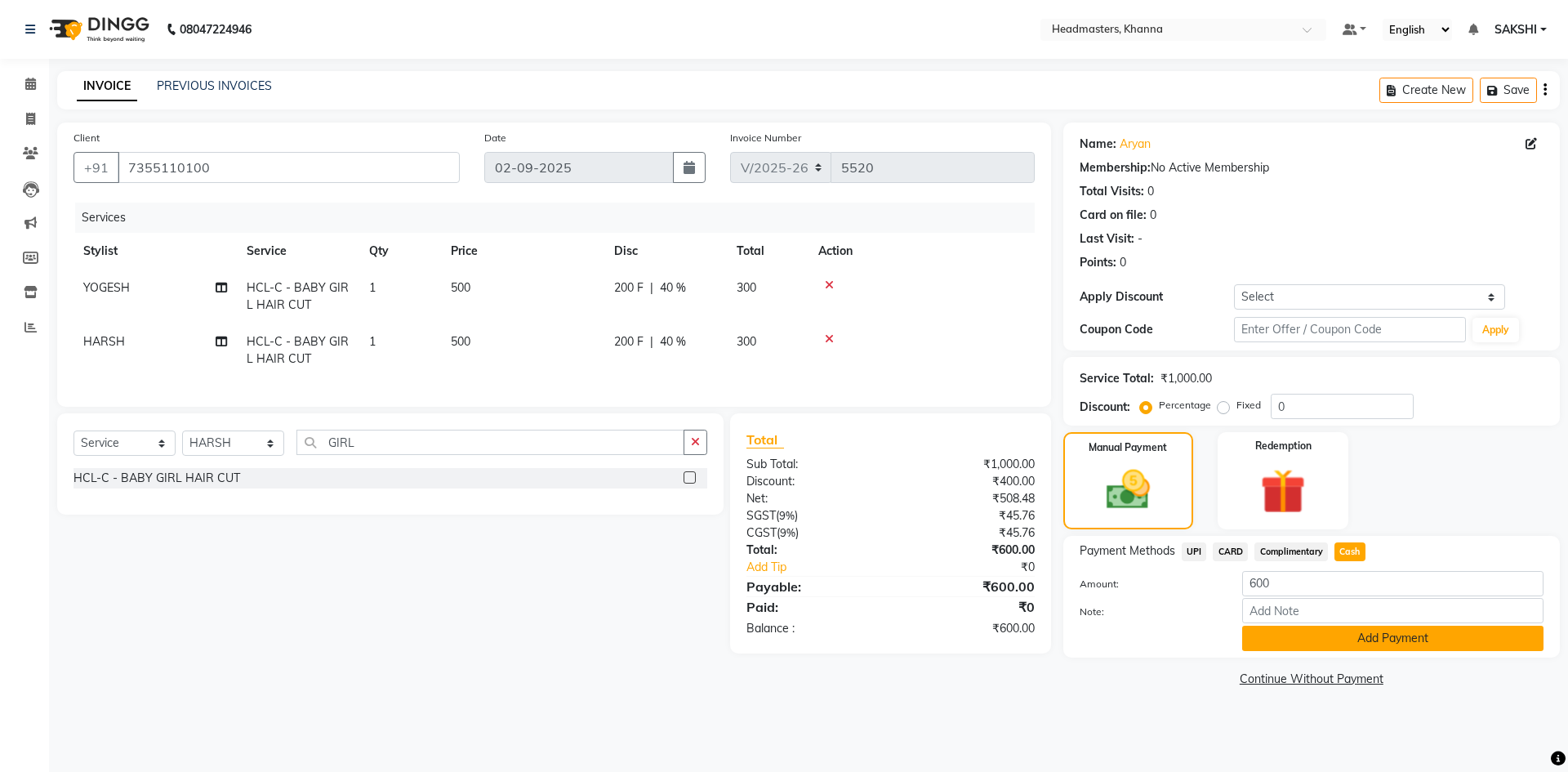
click at [1351, 636] on button "Add Payment" at bounding box center [1393, 639] width 301 height 25
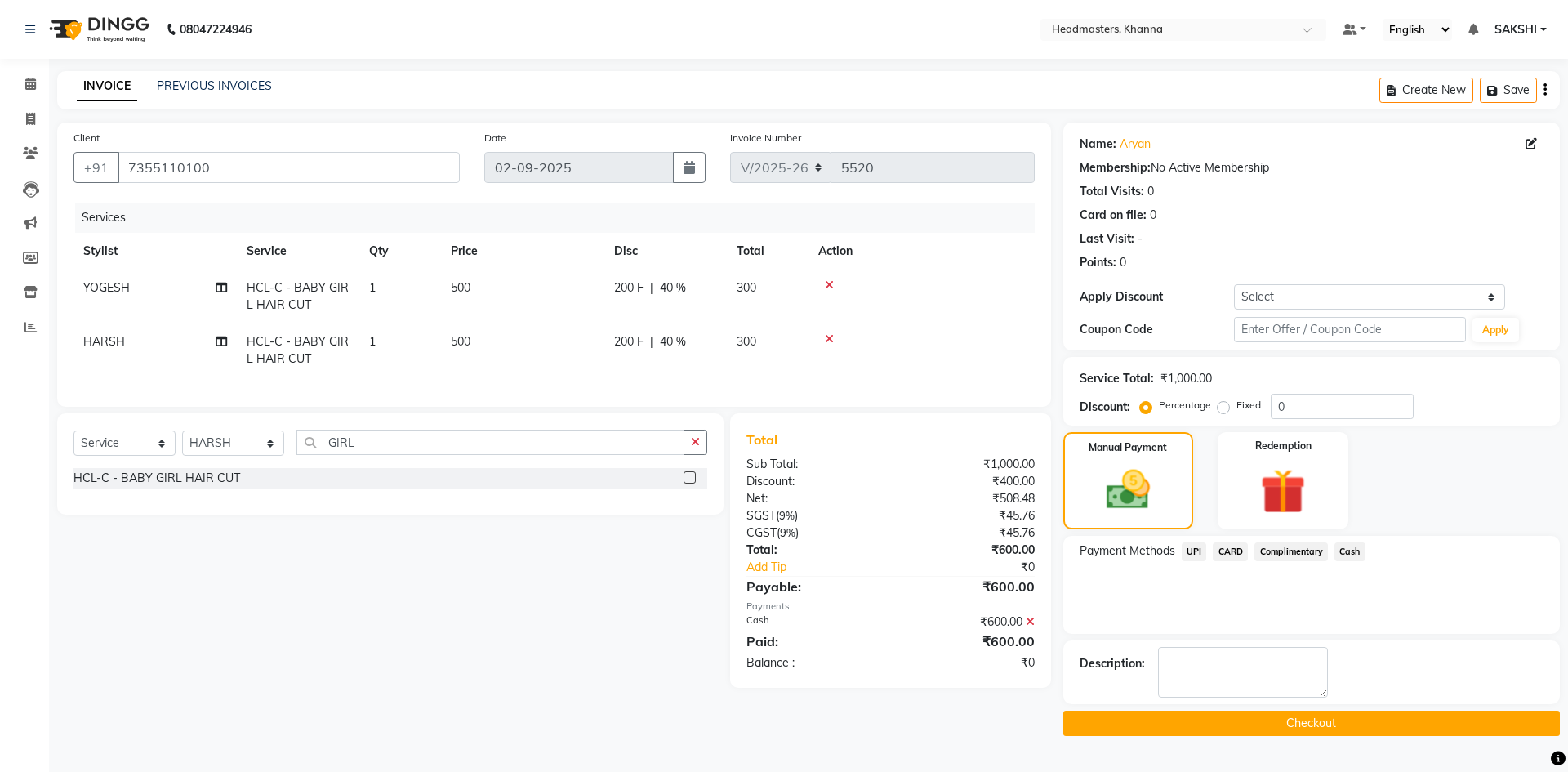
click at [1289, 718] on button "Checkout" at bounding box center [1311, 723] width 497 height 25
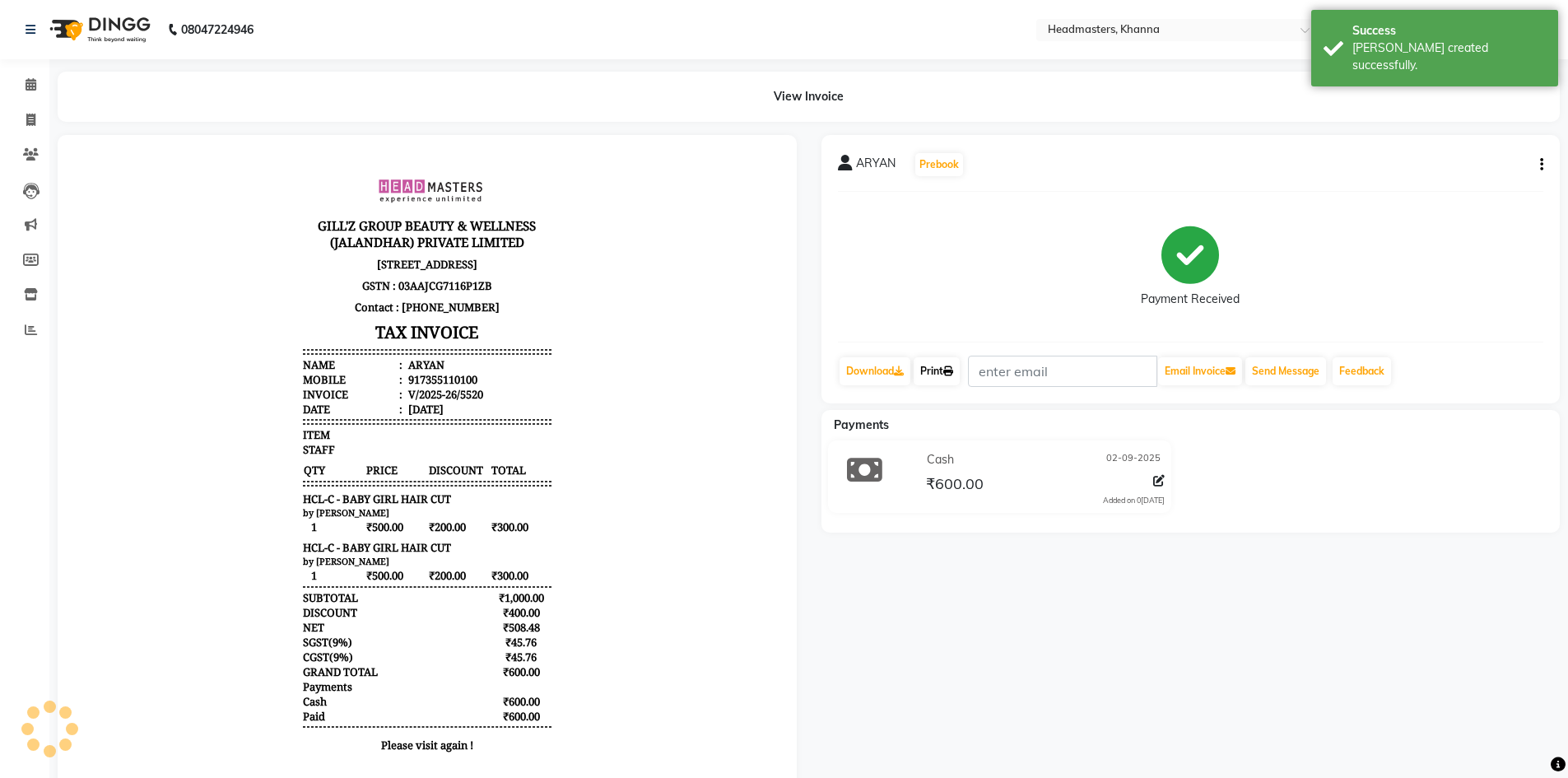
click at [946, 359] on link "Print" at bounding box center [936, 371] width 46 height 28
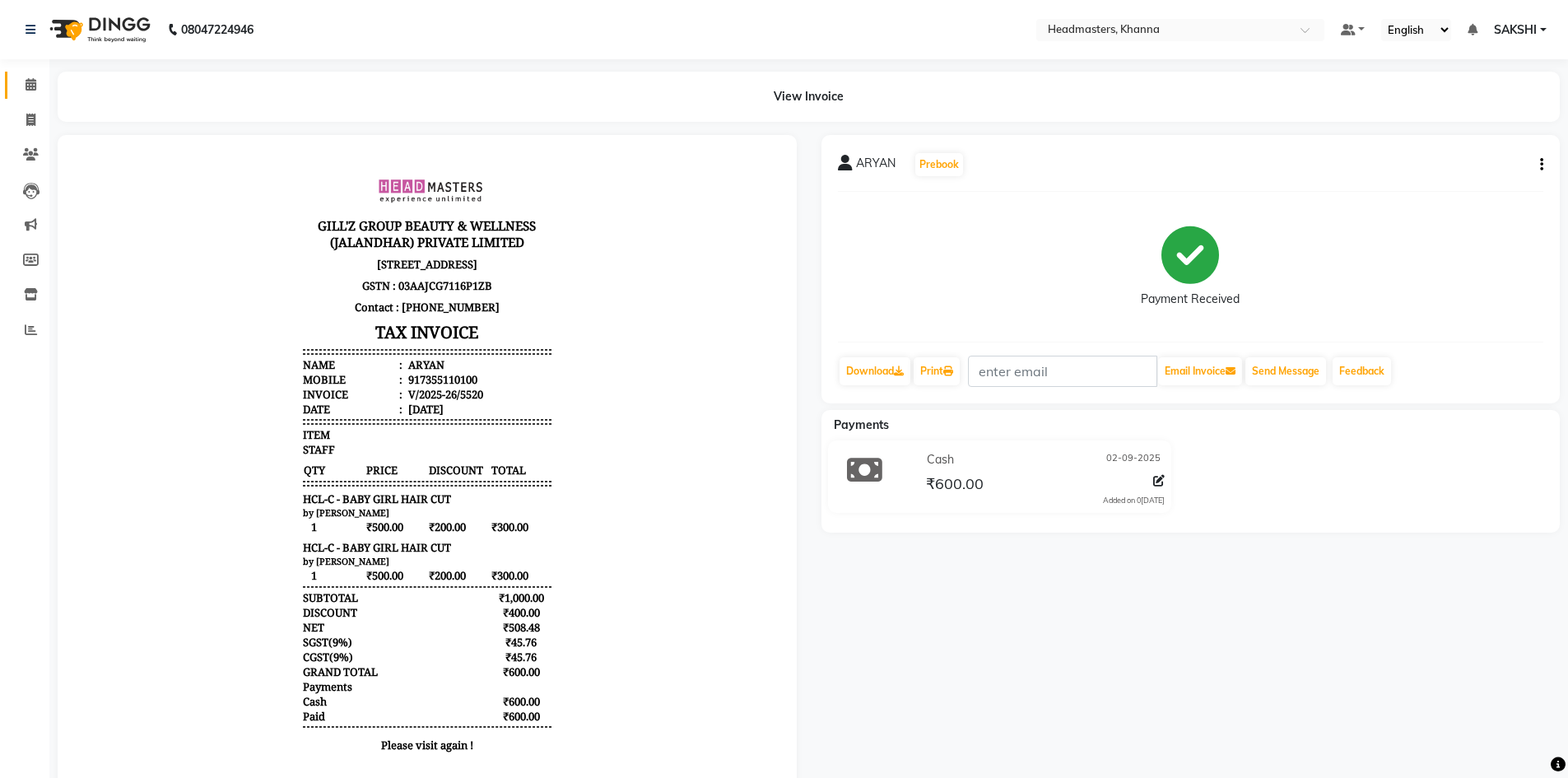
click at [27, 74] on link "Calendar" at bounding box center [24, 85] width 39 height 27
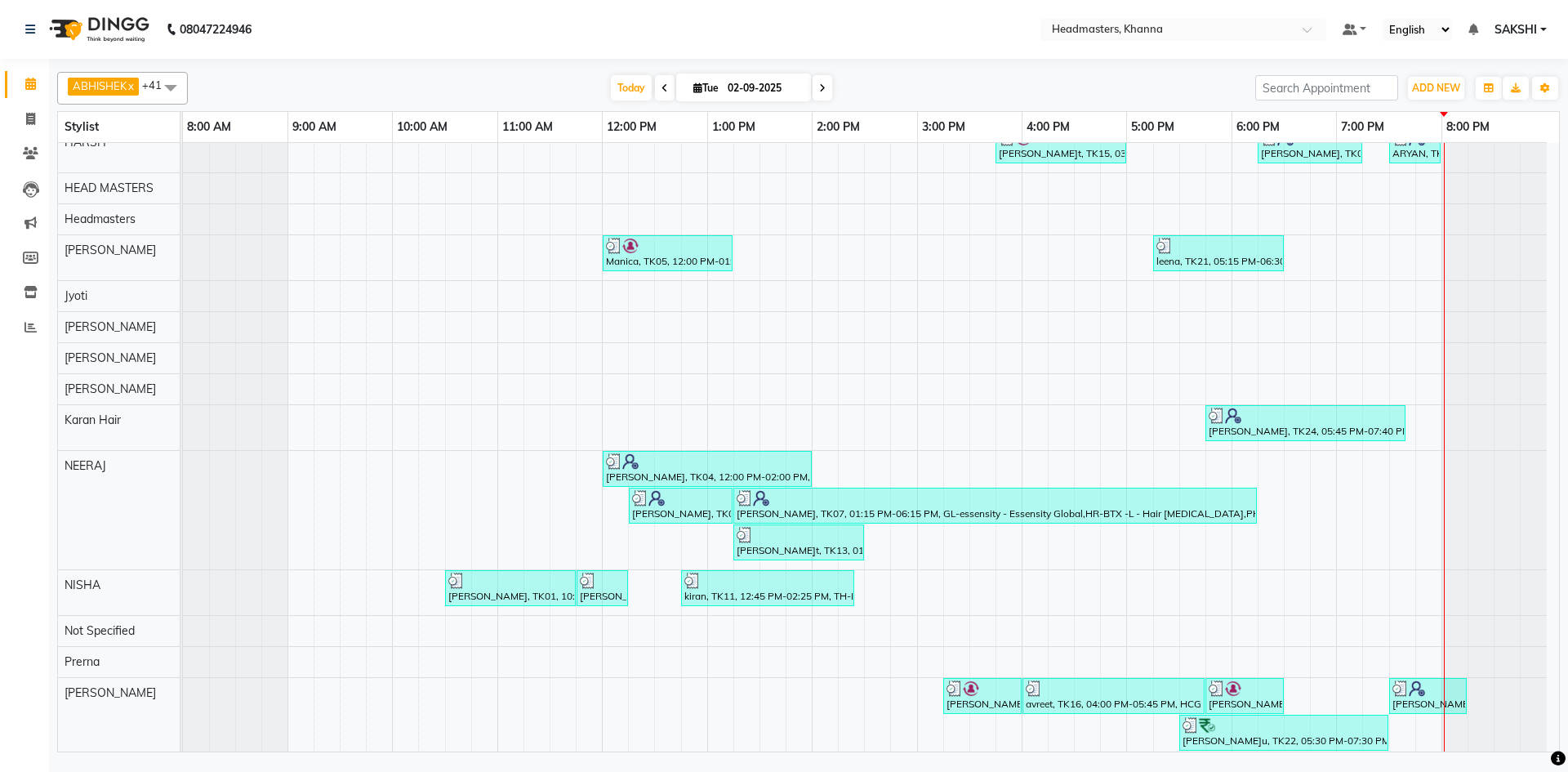
scroll to position [621, 0]
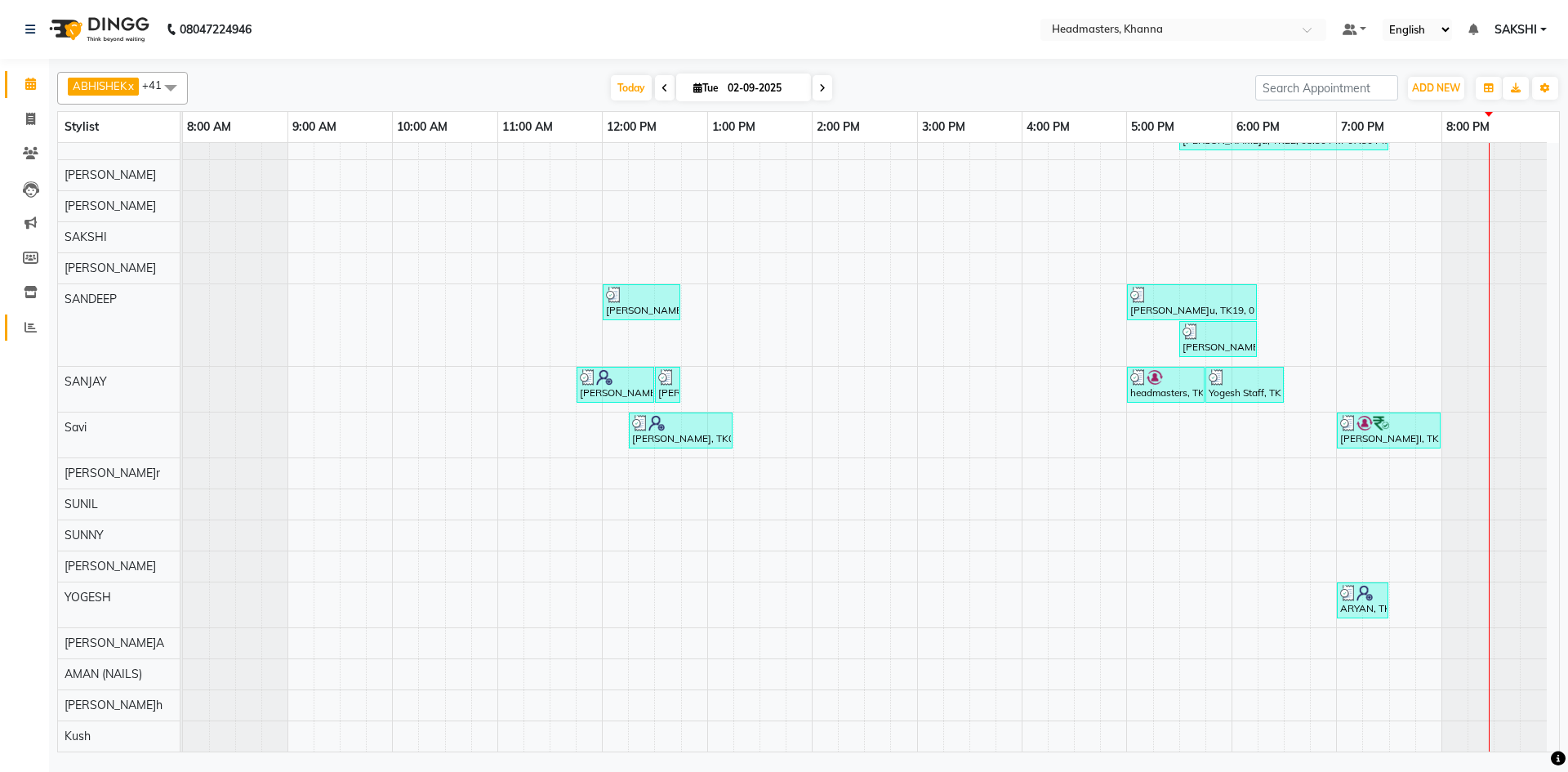
click at [23, 326] on span at bounding box center [30, 328] width 28 height 18
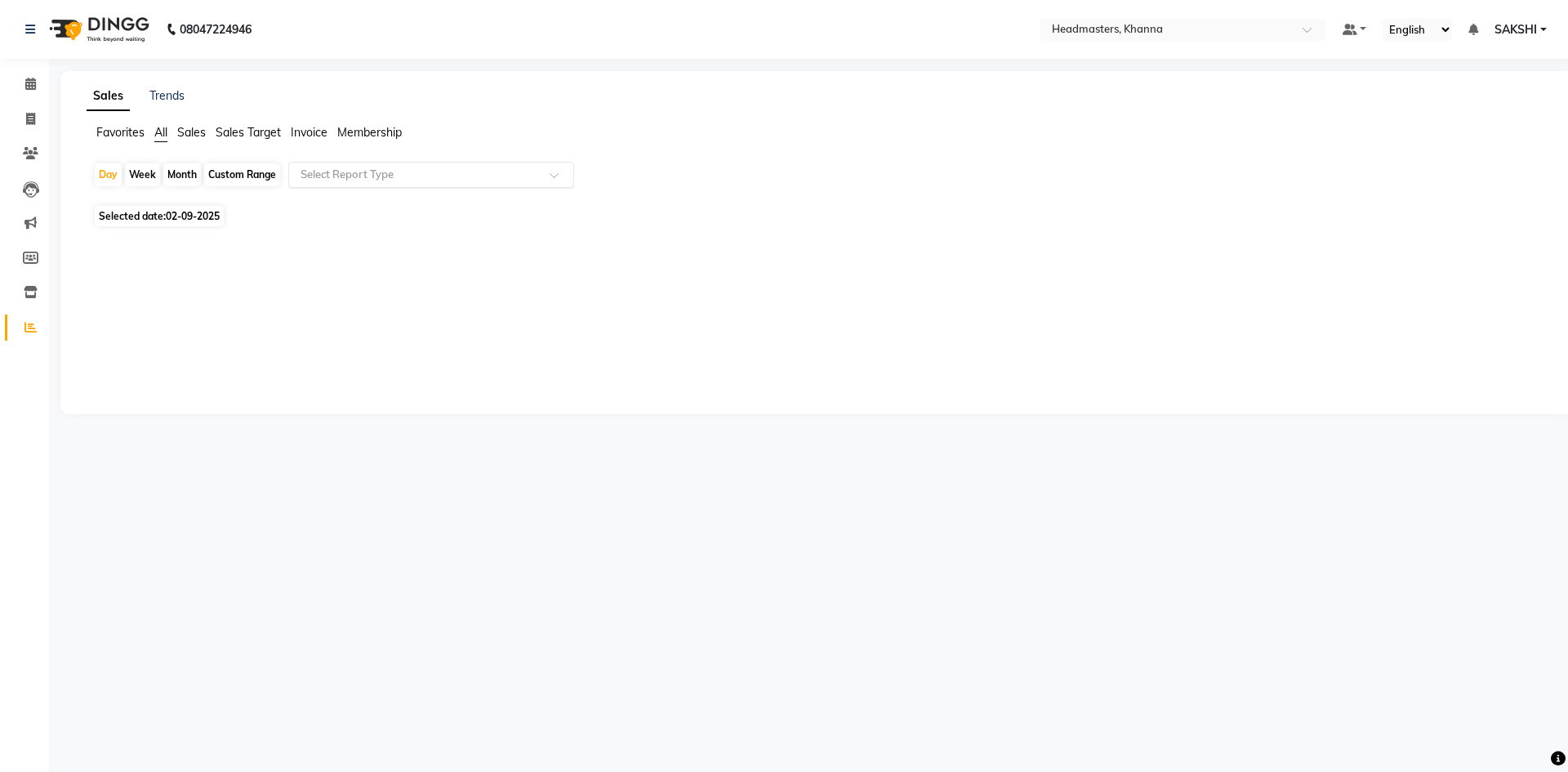
click at [348, 179] on input "text" at bounding box center [415, 174] width 235 height 17
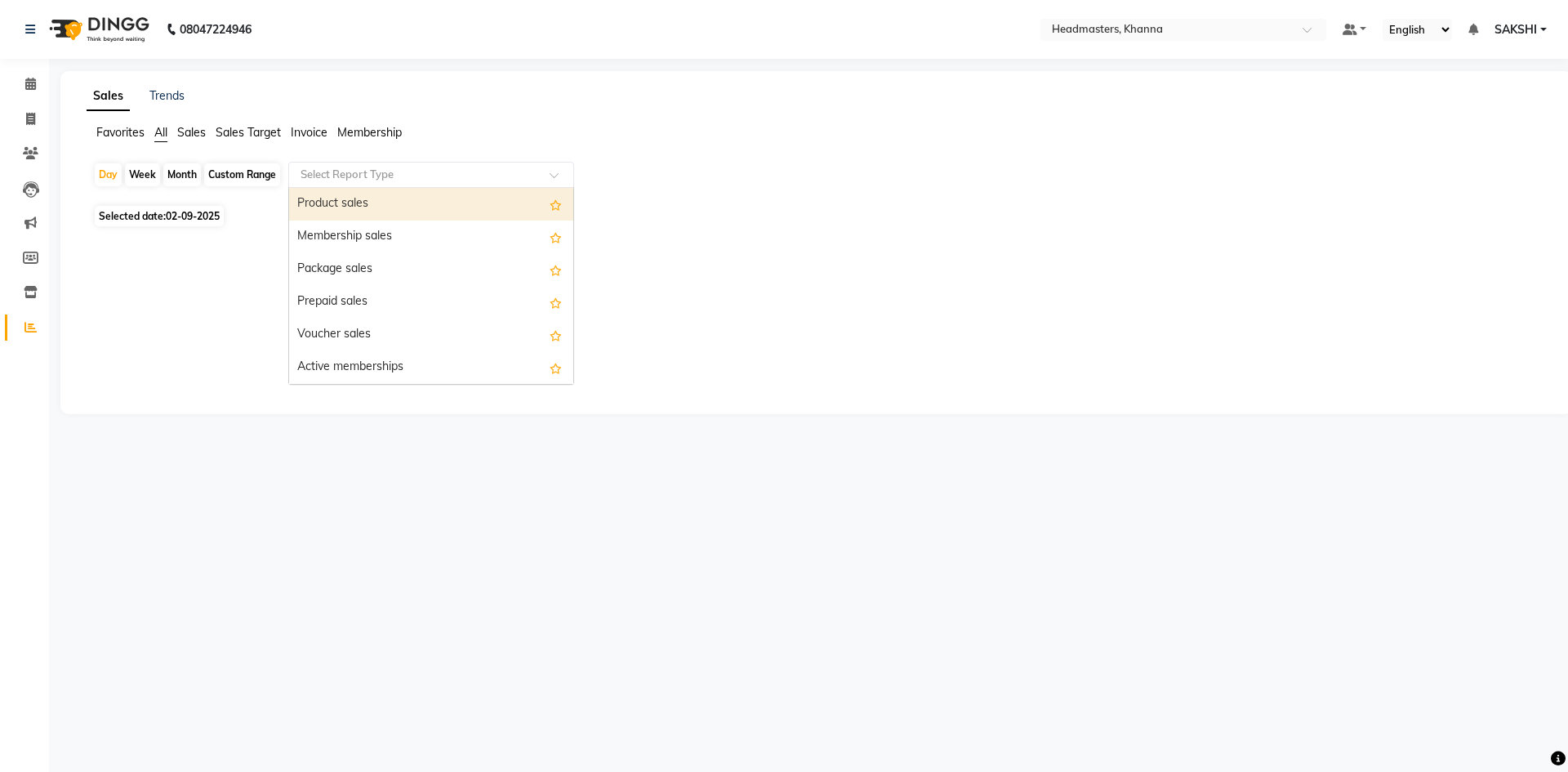
click at [349, 189] on div "Product sales" at bounding box center [431, 204] width 284 height 33
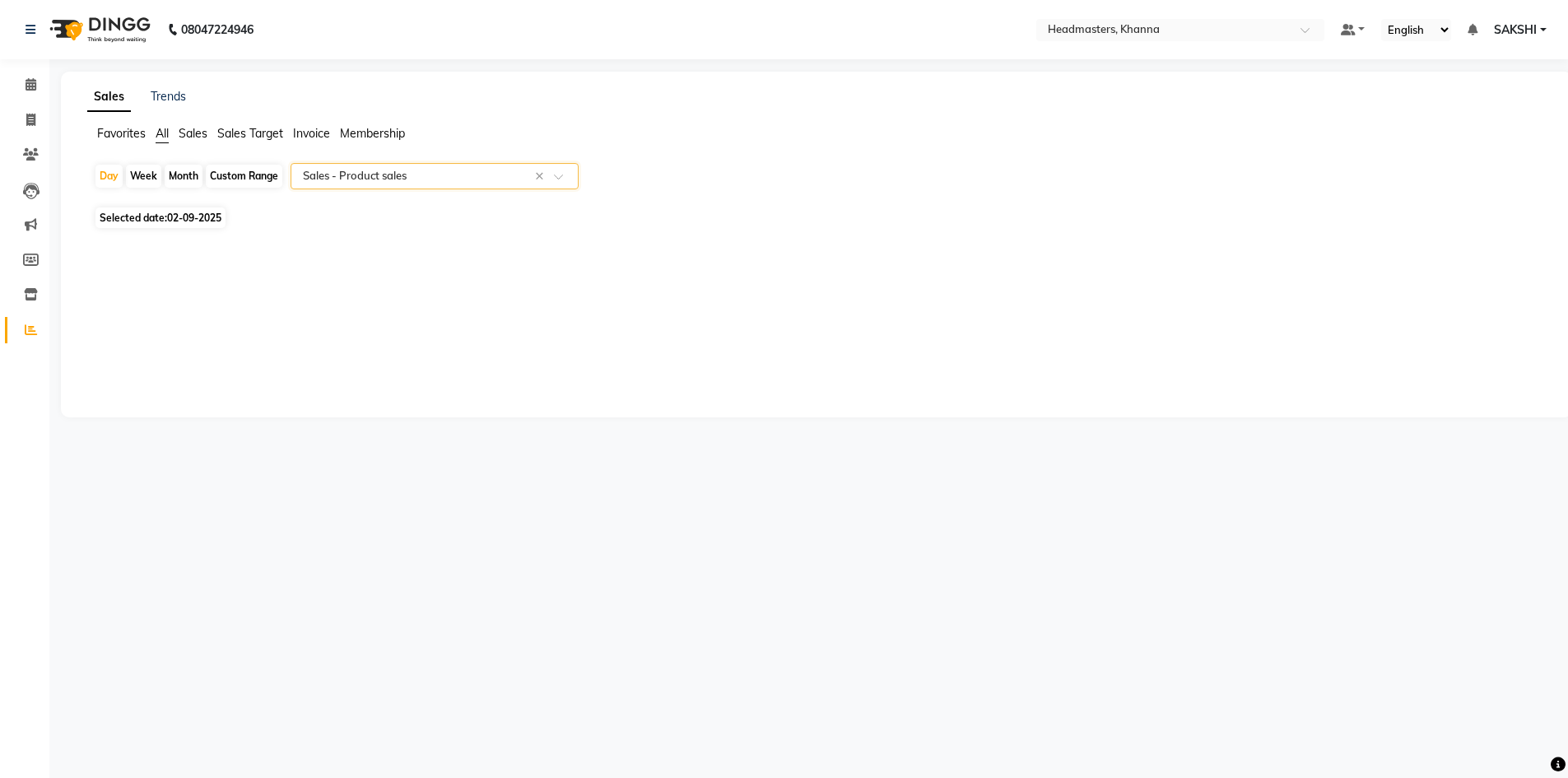
select select "csv"
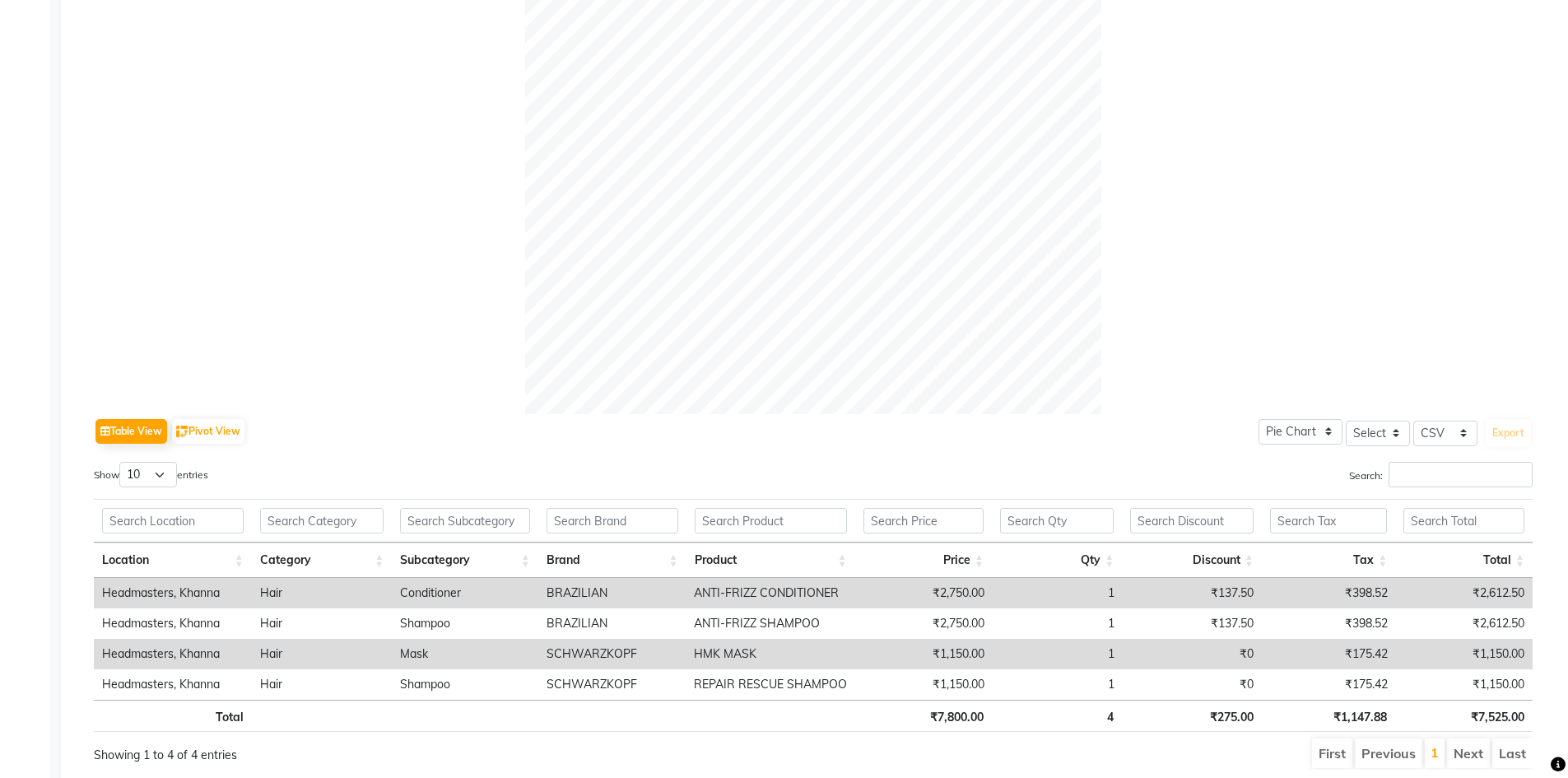
scroll to position [487, 0]
